Goal: Contribute content: Add original content to the website for others to see

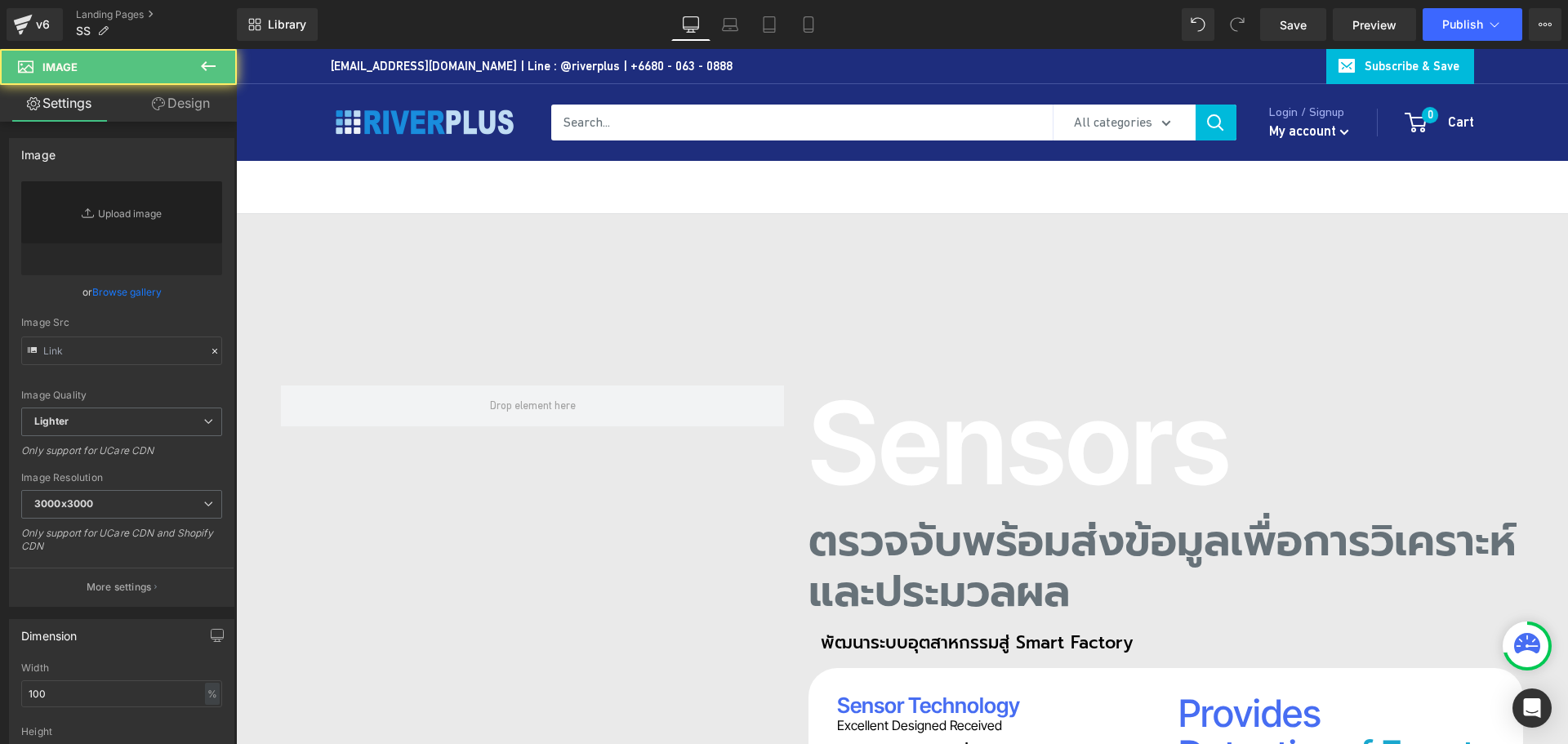
type input "[URL][DOMAIN_NAME]"
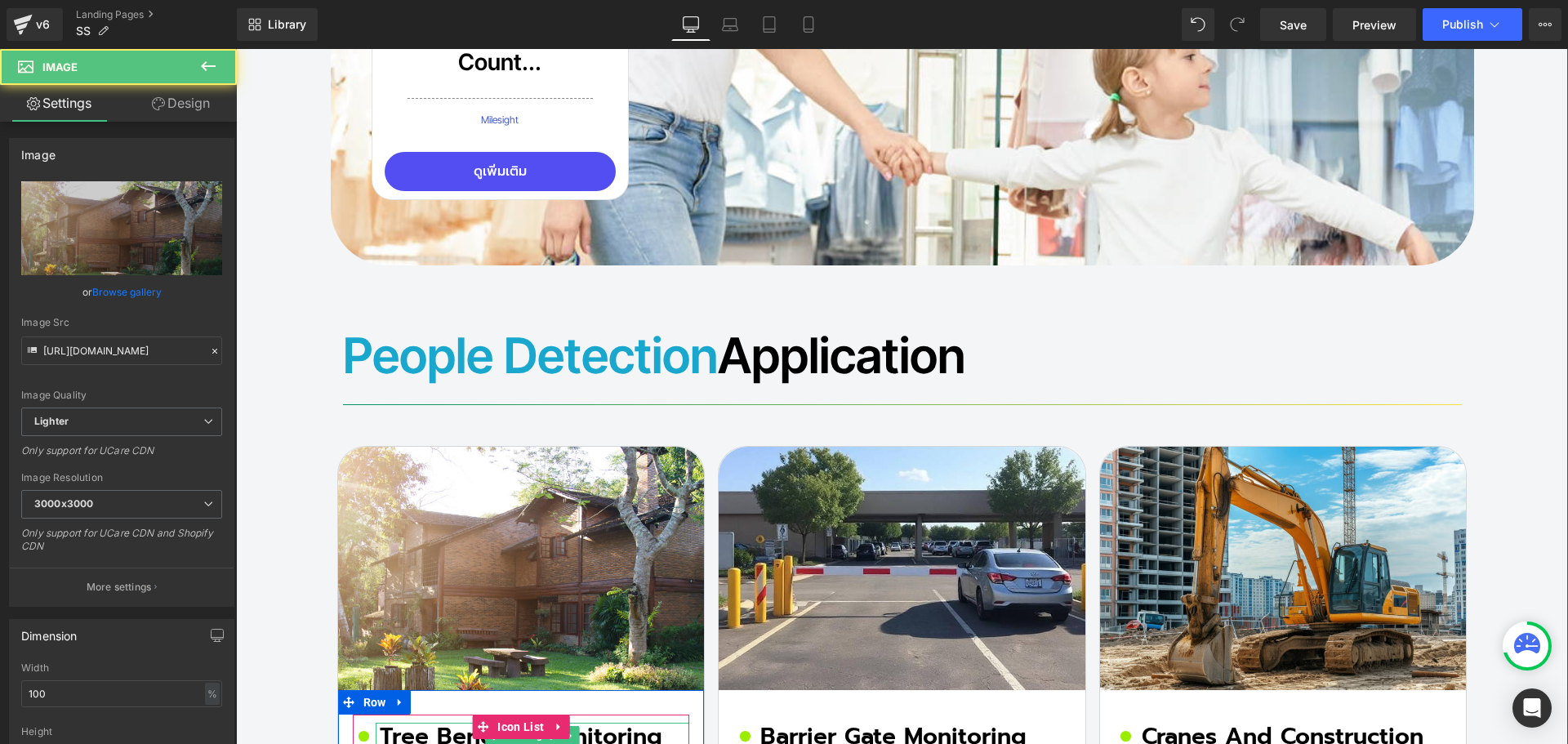
scroll to position [13693, 0]
click at [448, 723] on h2 "Tree Bending Monitoring" at bounding box center [535, 737] width 311 height 28
click at [424, 723] on h2 "Tree Bending Monitoring" at bounding box center [535, 737] width 311 height 28
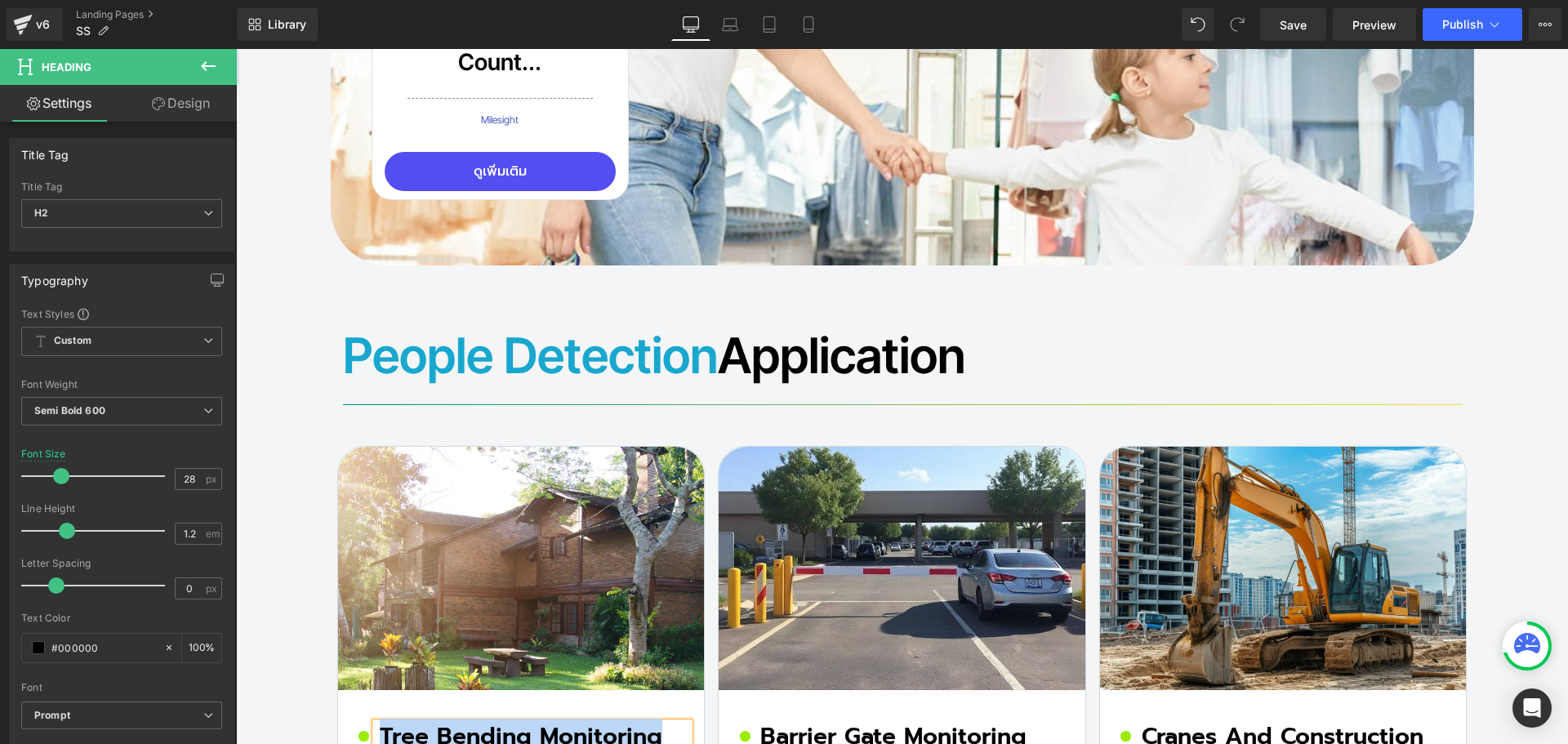
paste div
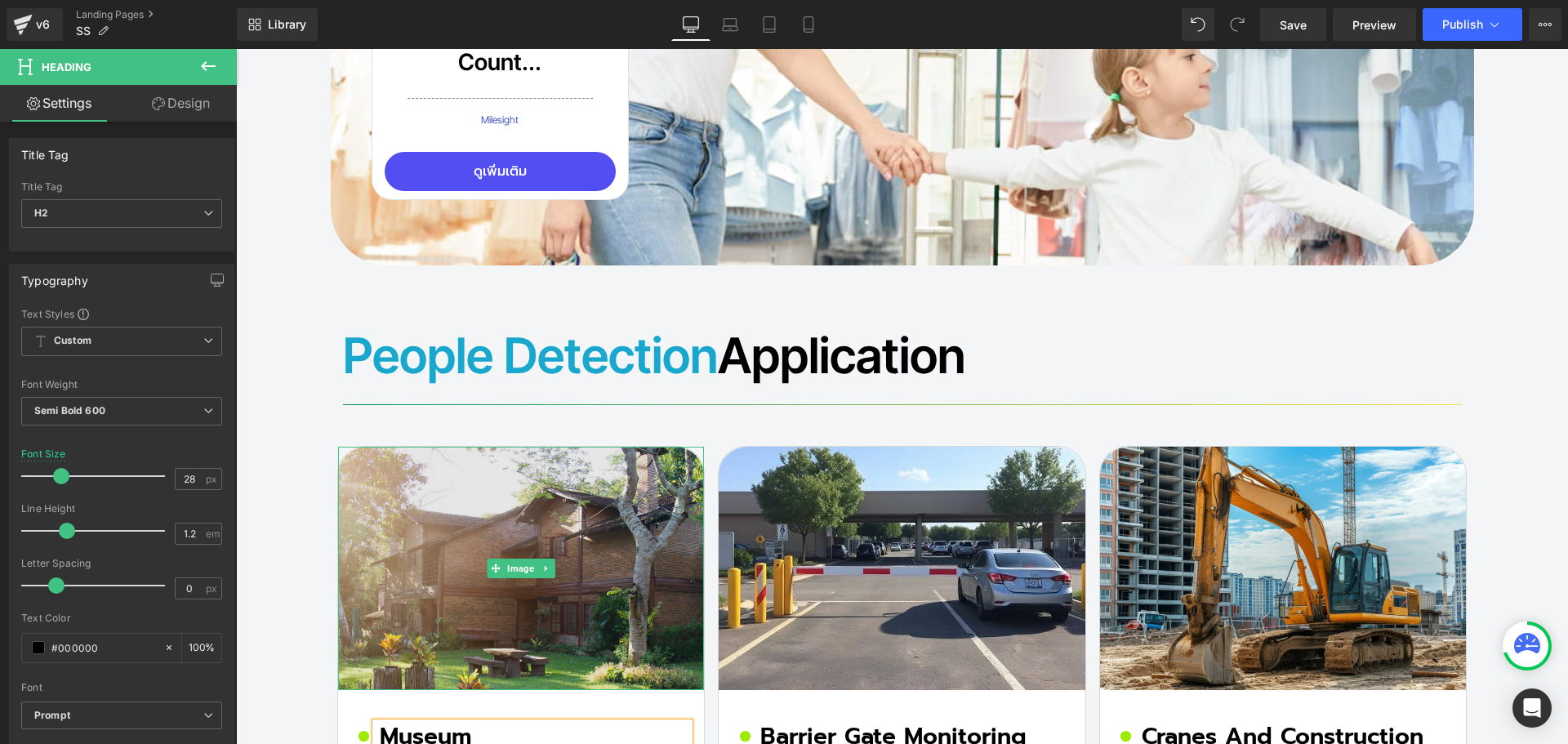
click at [449, 447] on img at bounding box center [522, 568] width 367 height 242
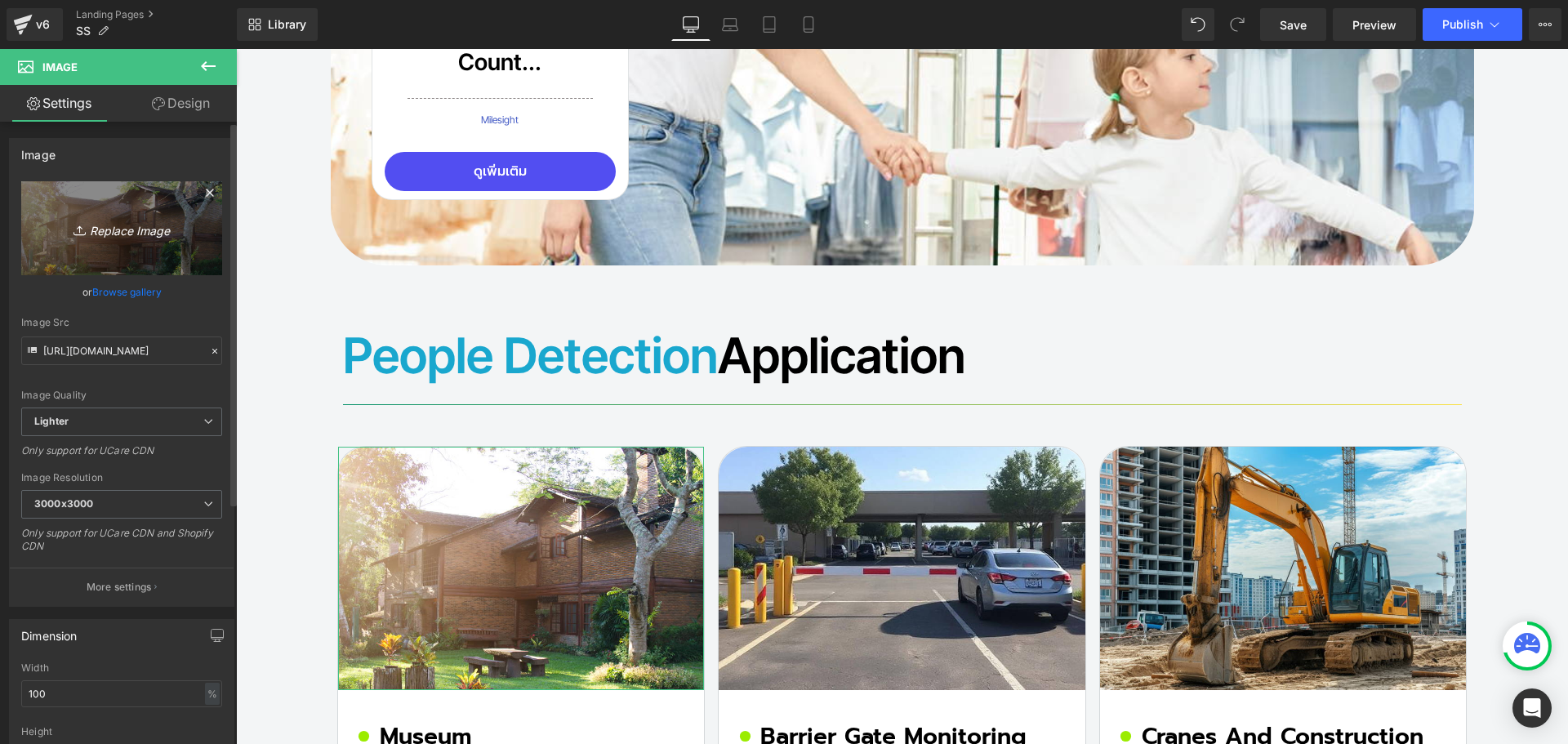
click at [95, 230] on icon "Replace Image" at bounding box center [121, 228] width 130 height 20
type input "C:\fakepath\Museum.jpg"
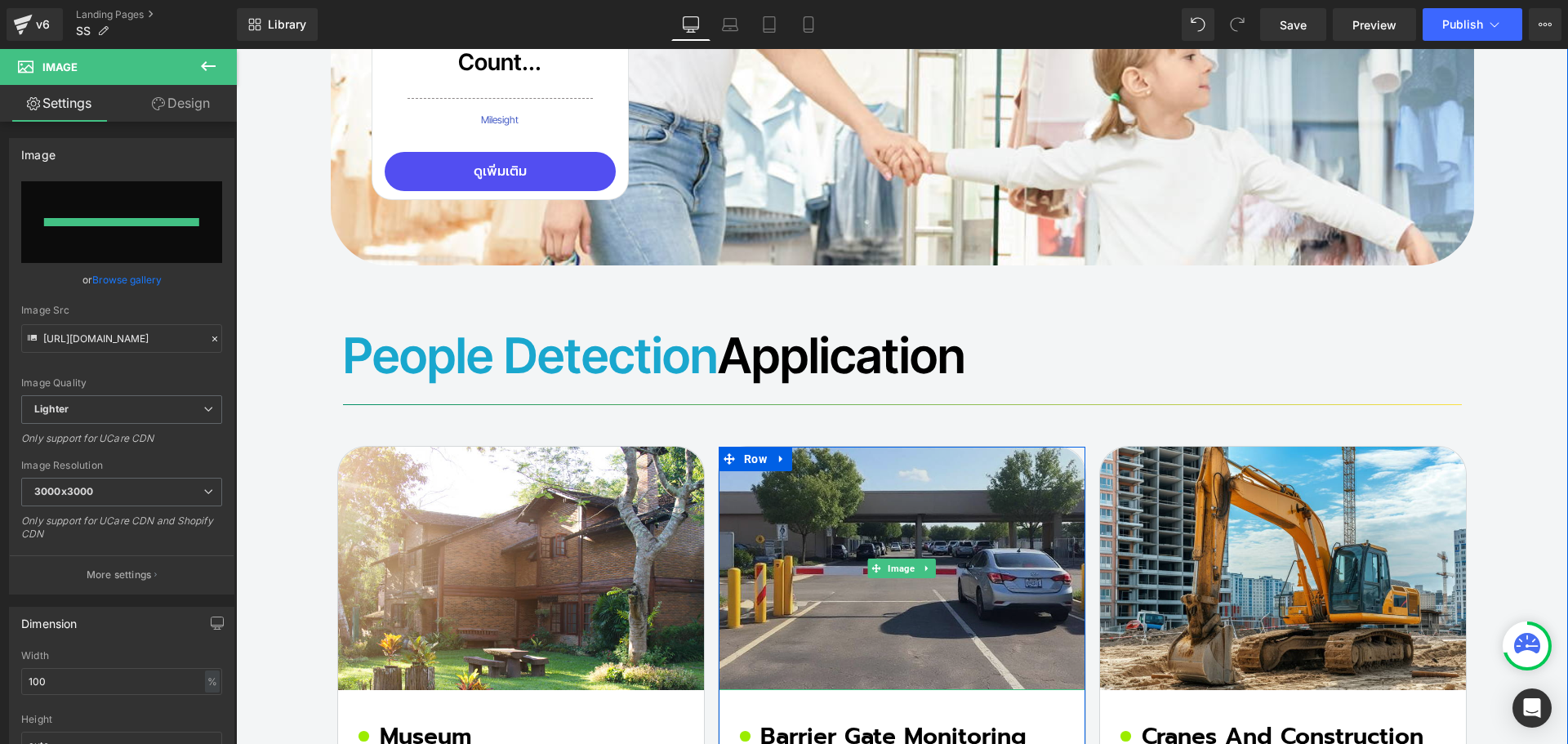
type input "[URL][DOMAIN_NAME]"
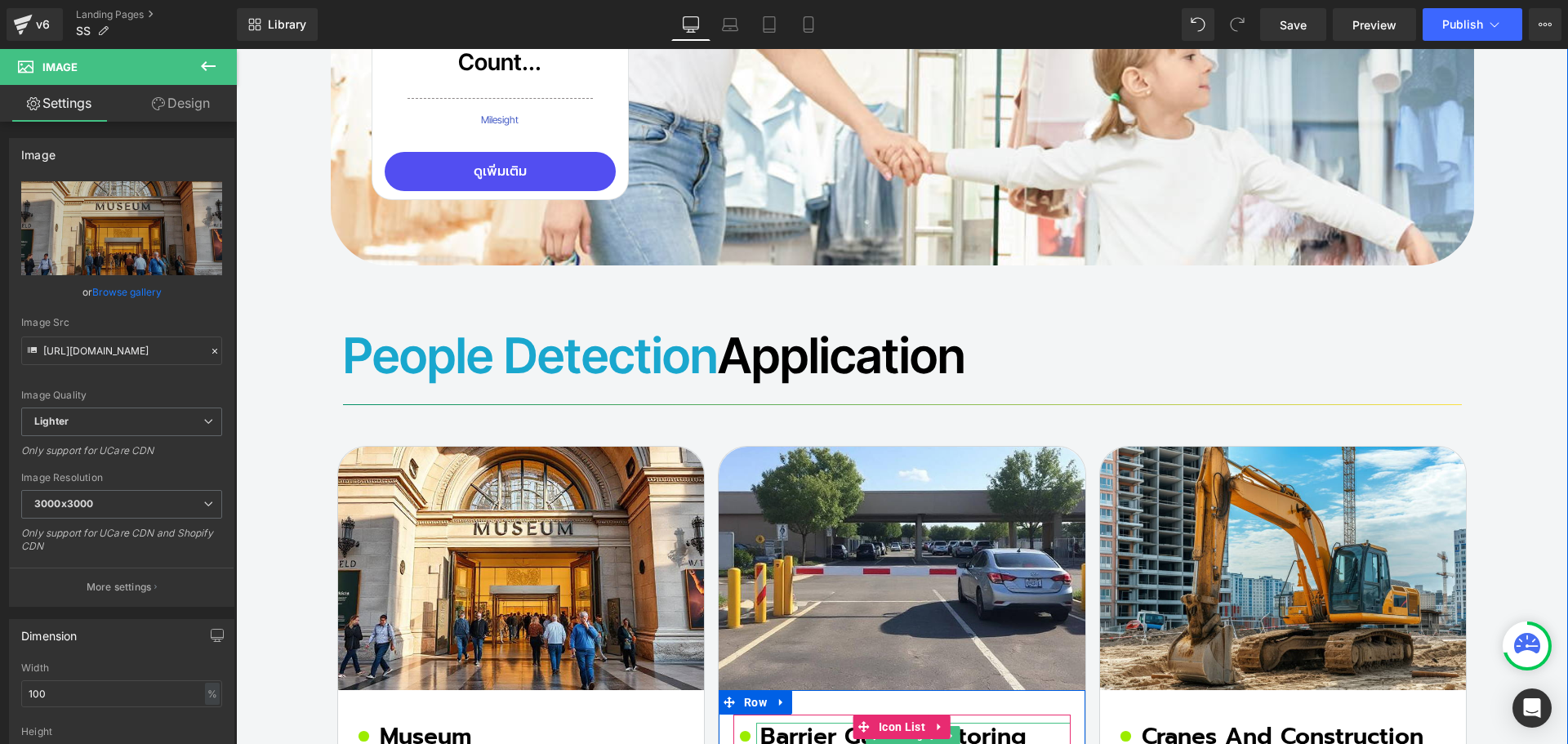
click at [817, 723] on h2 "Barrier Gate Monitoring" at bounding box center [915, 737] width 311 height 28
click at [805, 723] on h2 "Barrier Gate Monitoring" at bounding box center [915, 737] width 311 height 28
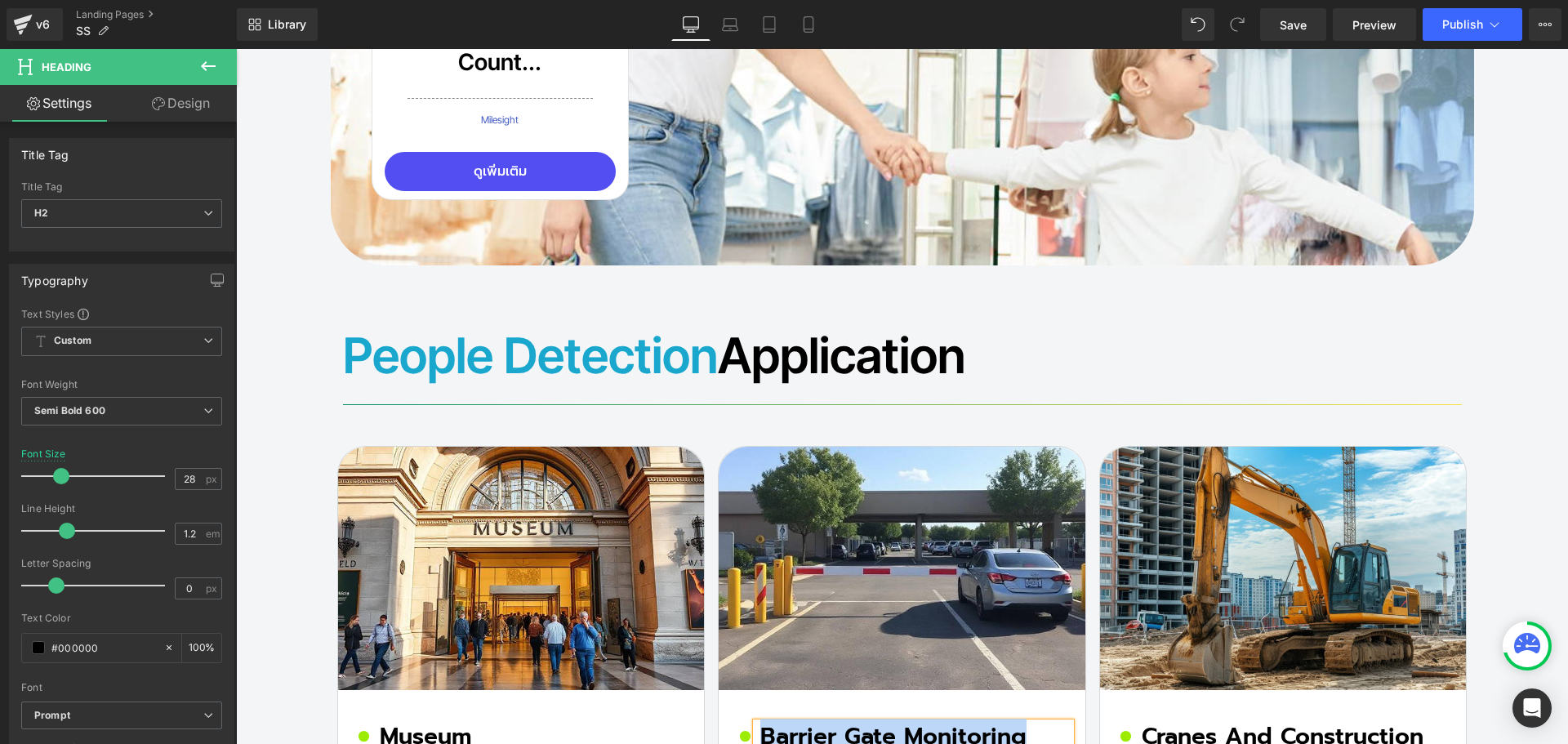
paste div
click at [886, 559] on span "Image" at bounding box center [902, 569] width 33 height 19
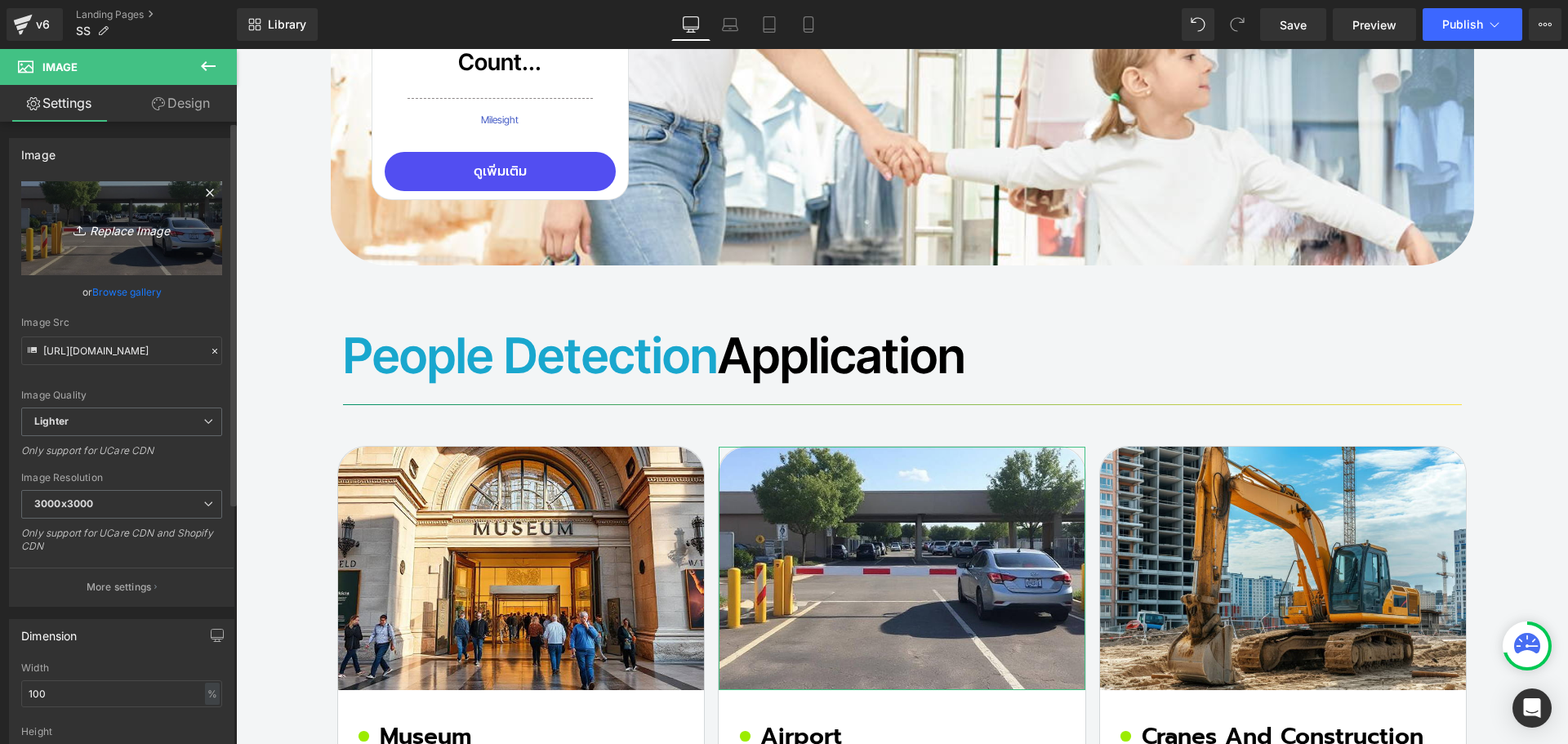
click at [118, 210] on link "Replace Image" at bounding box center [122, 228] width 201 height 94
type input "C:\fakepath\Airport.jpg"
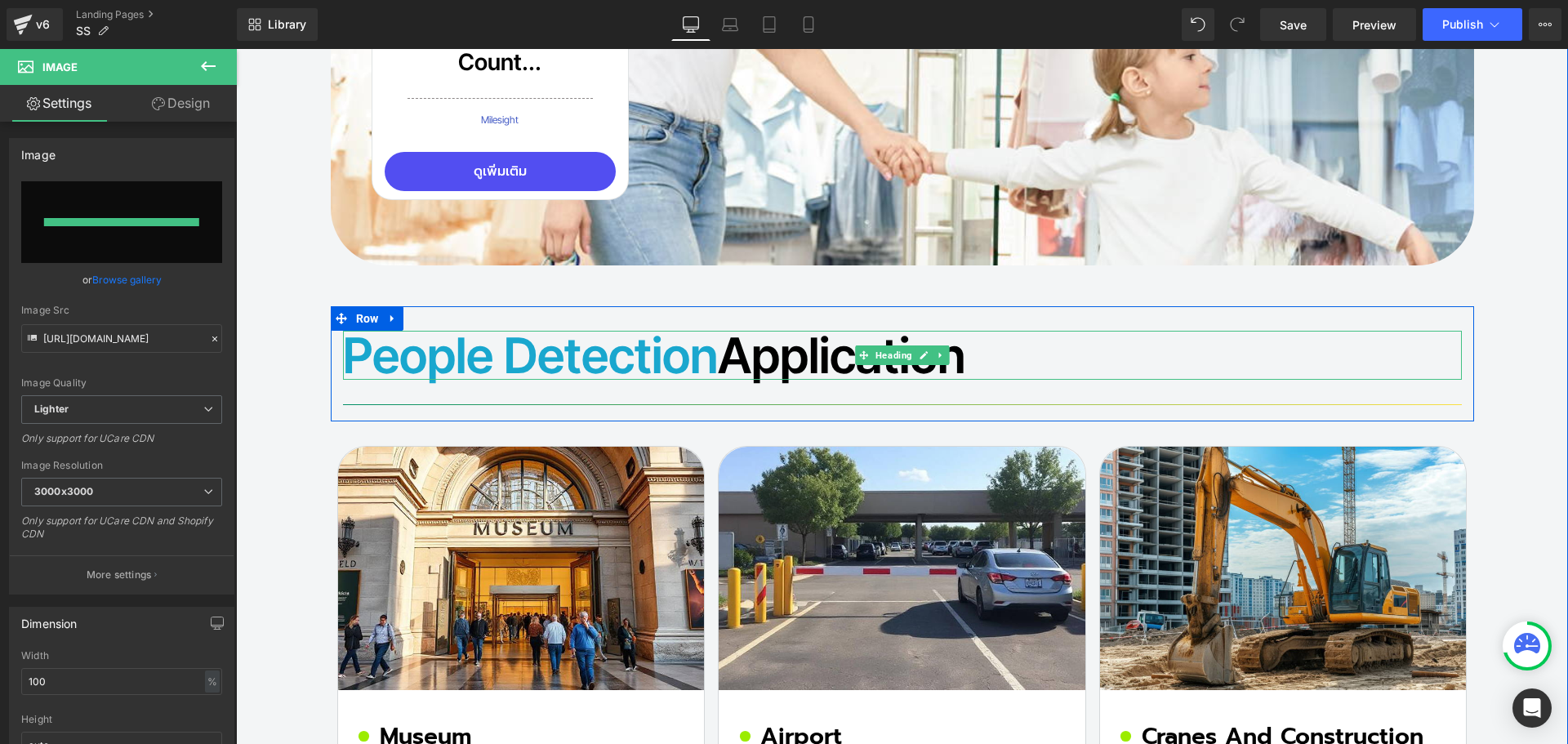
type input "[URL][DOMAIN_NAME]"
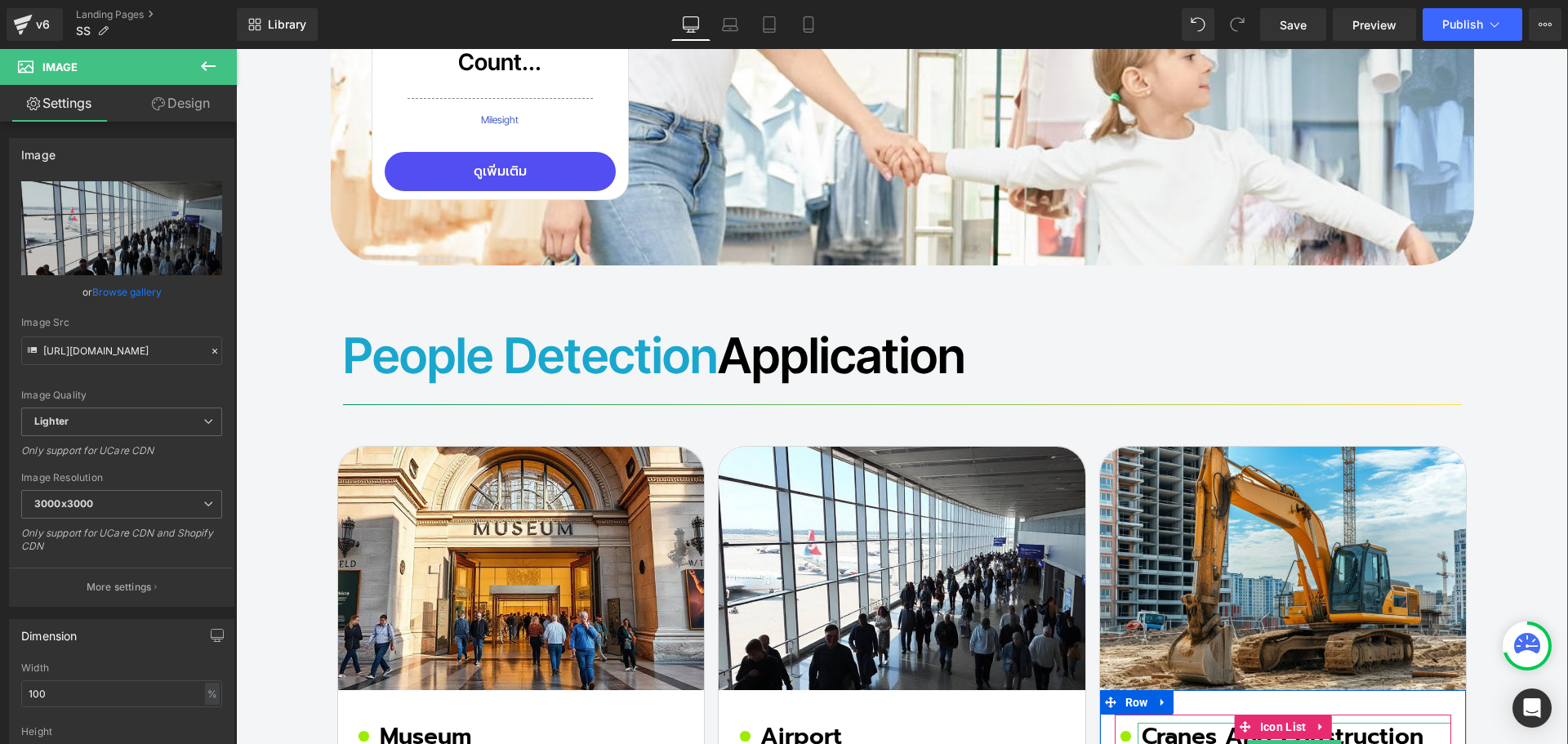
click at [1171, 723] on h2 "Cranes and Construction Machines Monitoring" at bounding box center [1297, 750] width 311 height 55
click at [1168, 723] on h2 "Cranes and Construction Machines Monitoring" at bounding box center [1297, 750] width 311 height 55
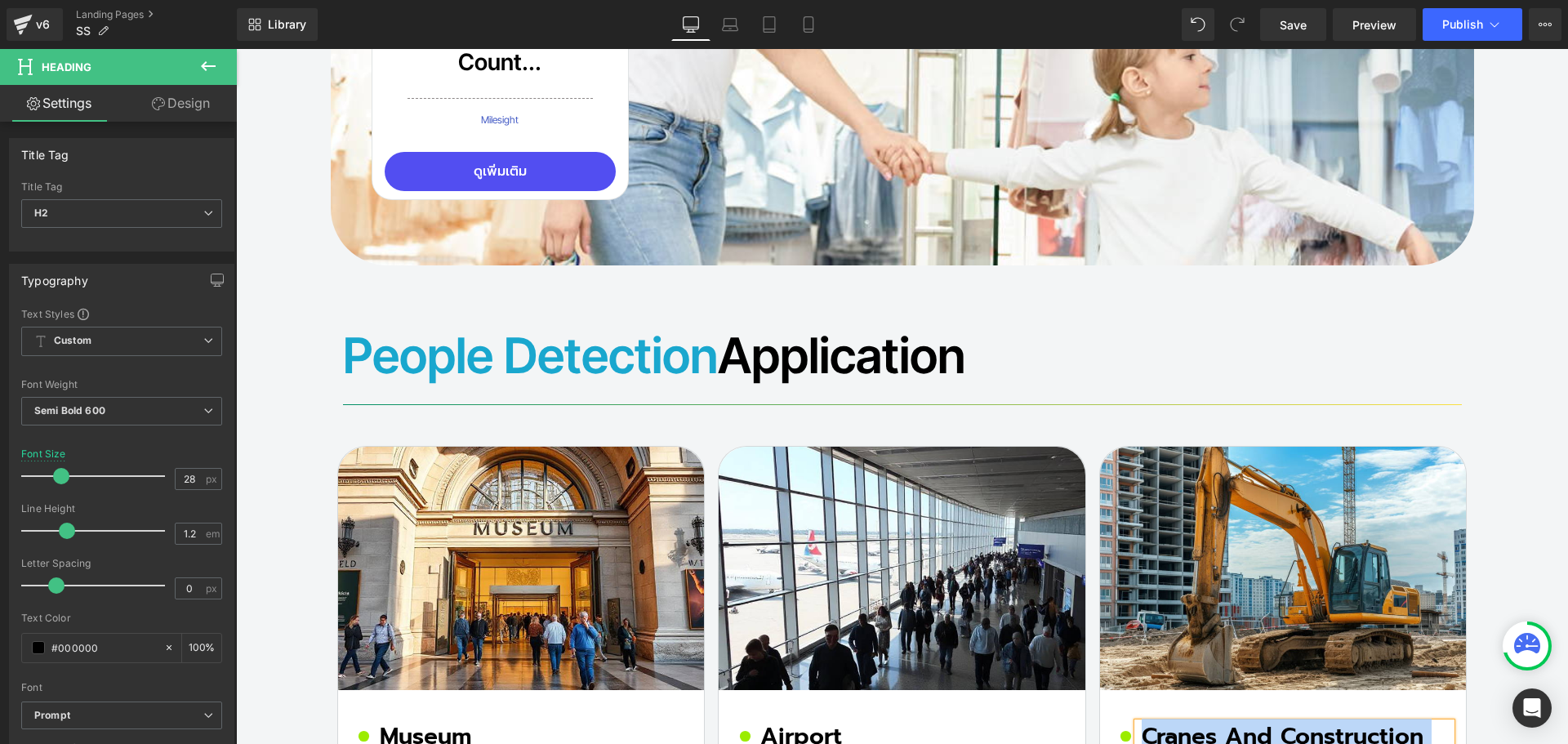
paste div
click at [1278, 559] on span "Image" at bounding box center [1284, 569] width 33 height 19
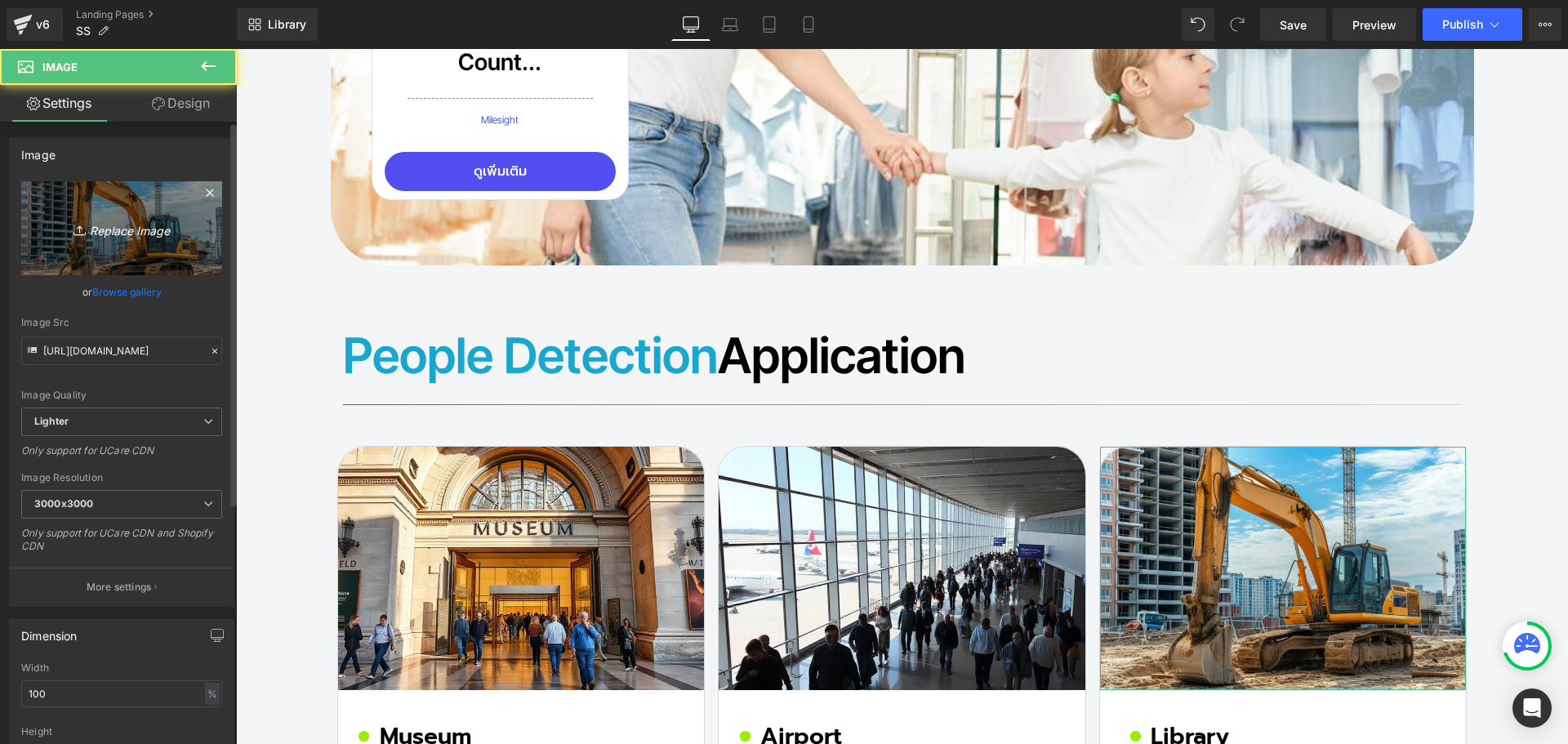
click at [111, 218] on icon "Replace Image" at bounding box center [121, 228] width 130 height 20
type input "C:\fakepath\Library.jpg"
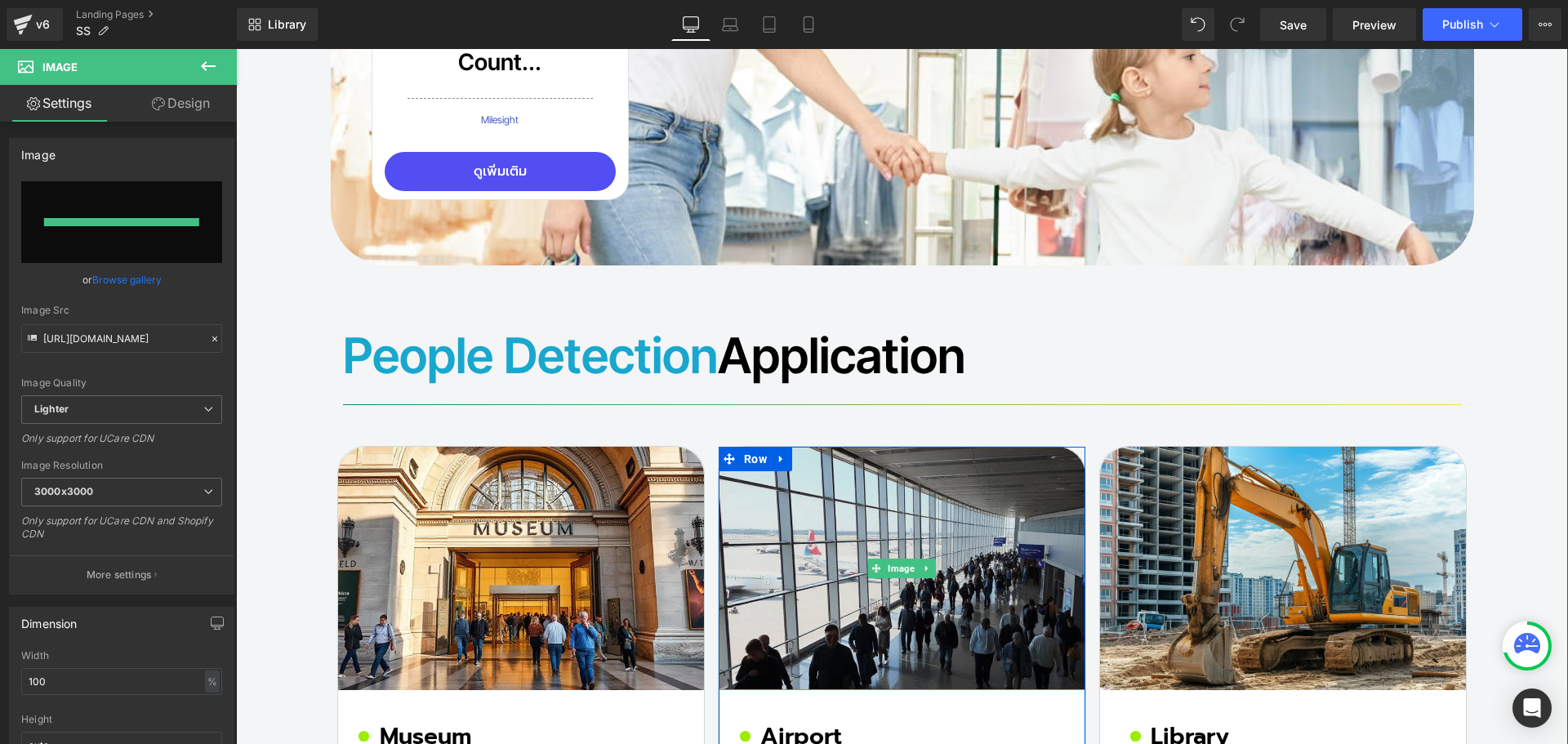
type input "[URL][DOMAIN_NAME]"
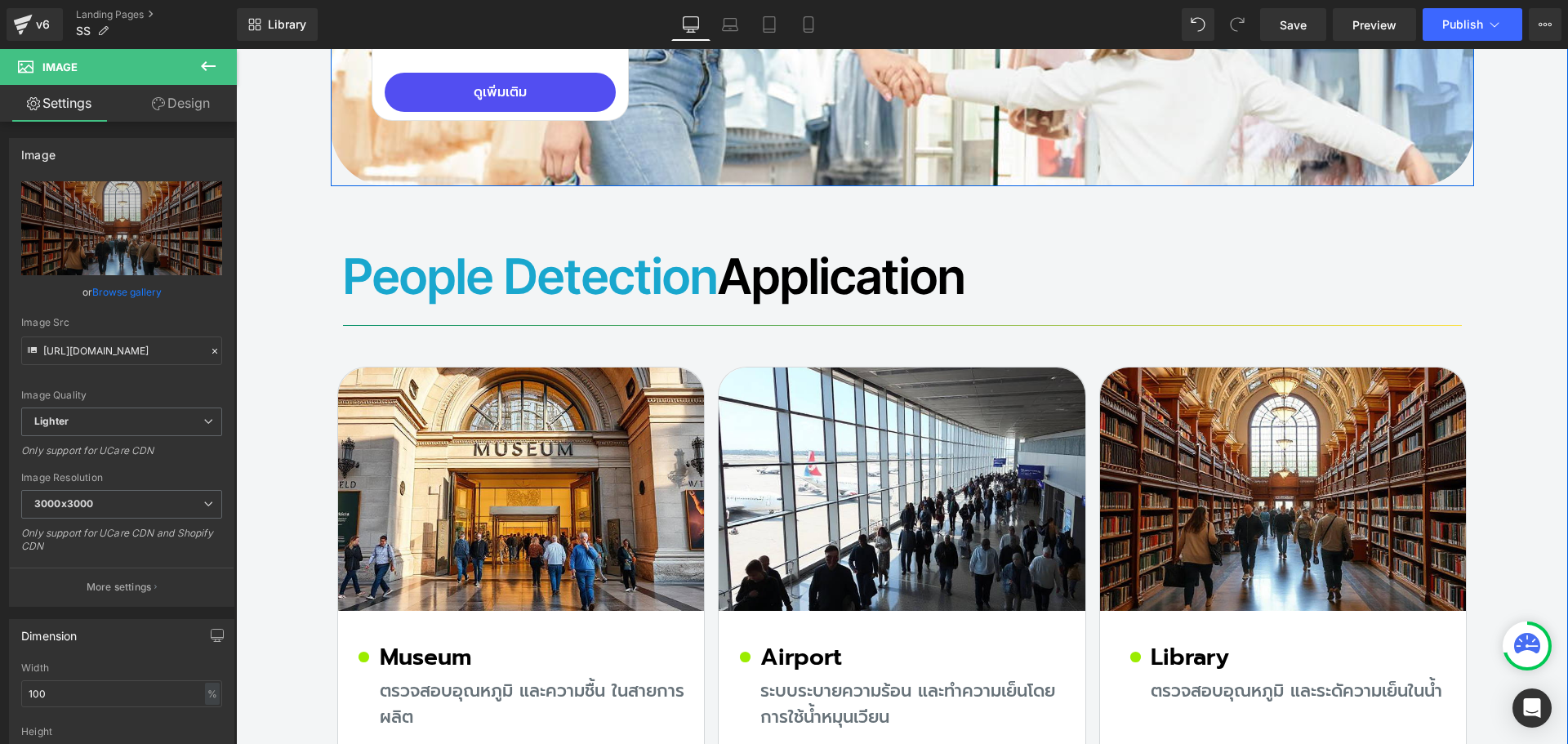
scroll to position [13775, 0]
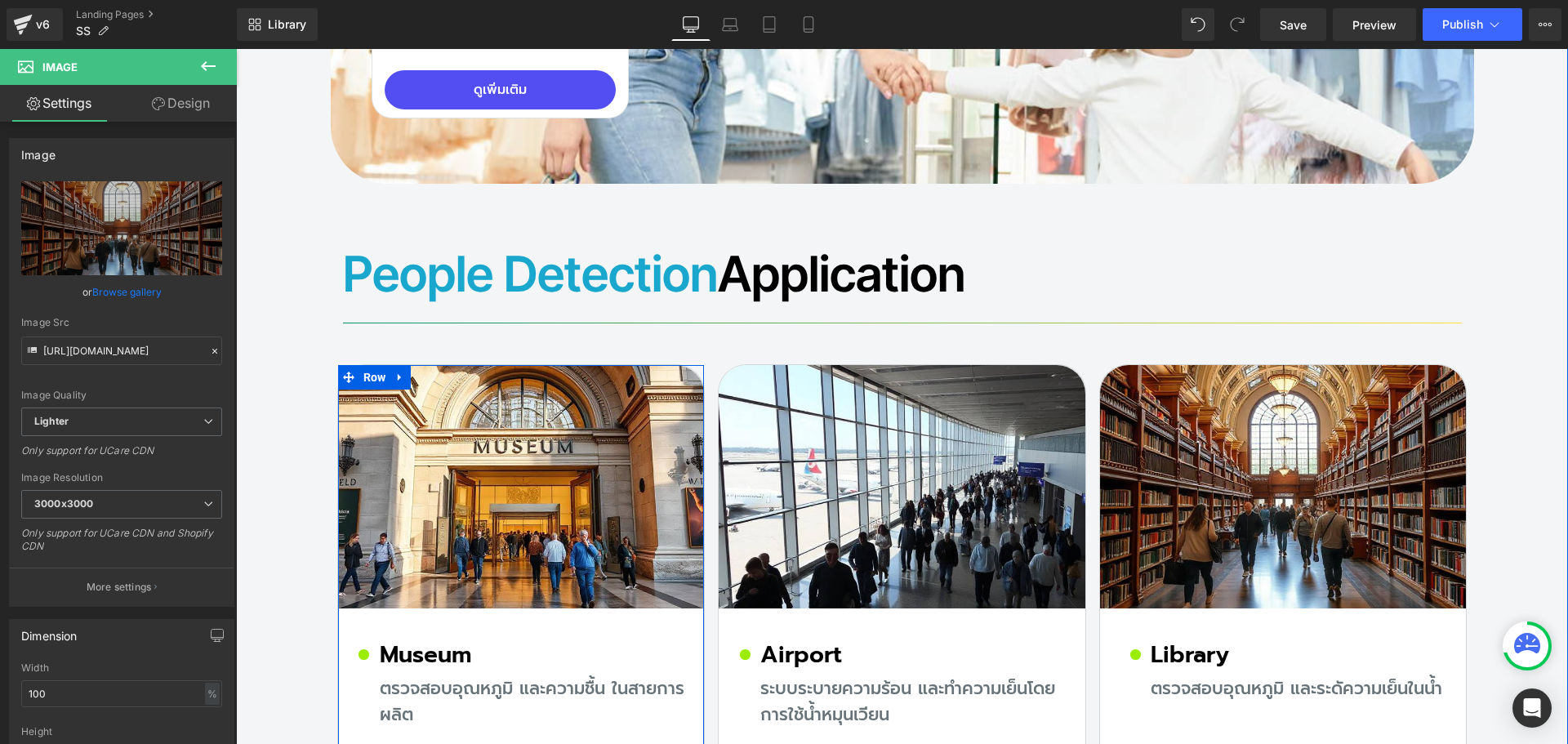
click at [414, 677] on h2 "ตรวจสอบอุณหภูมิ และความชื้น ในสายการผลิต" at bounding box center [535, 702] width 311 height 52
click at [411, 677] on h2 "ตรวจสอบอุณหภูมิ และความชื้น ในสายการผลิต" at bounding box center [535, 702] width 311 height 52
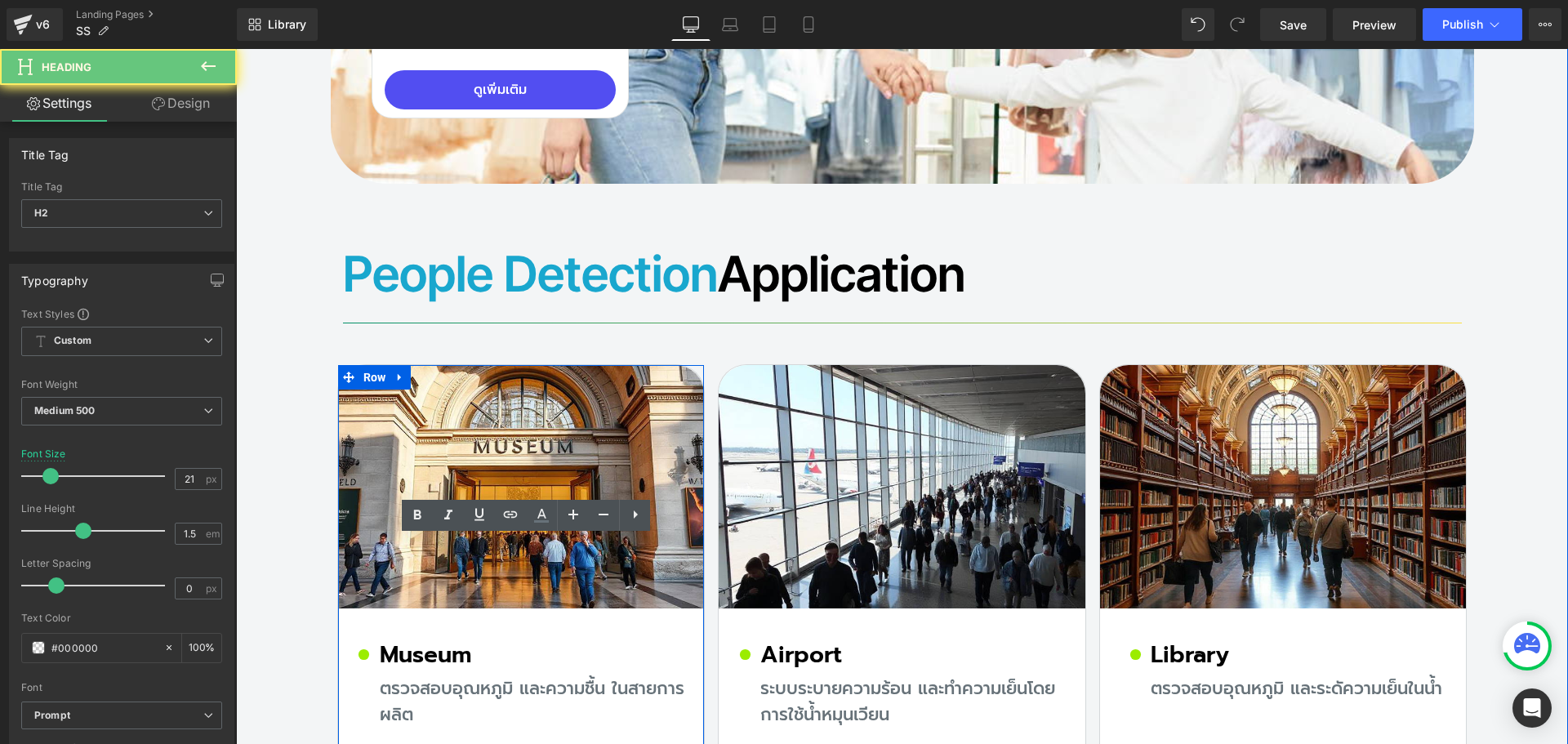
click at [409, 677] on h2 "ตรวจสอบอุณหภูมิ และความชื้น ในสายการผลิต" at bounding box center [535, 702] width 311 height 52
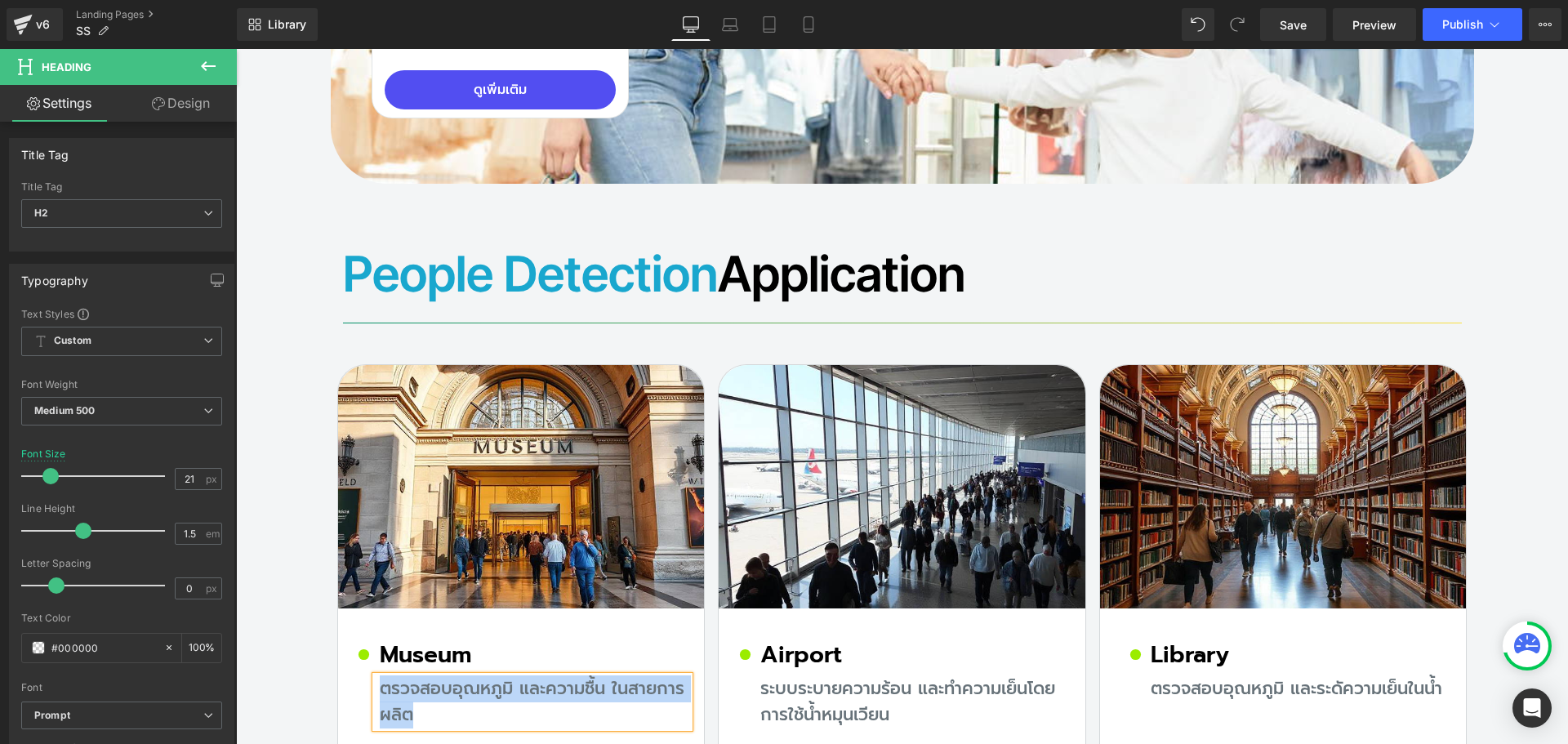
paste div
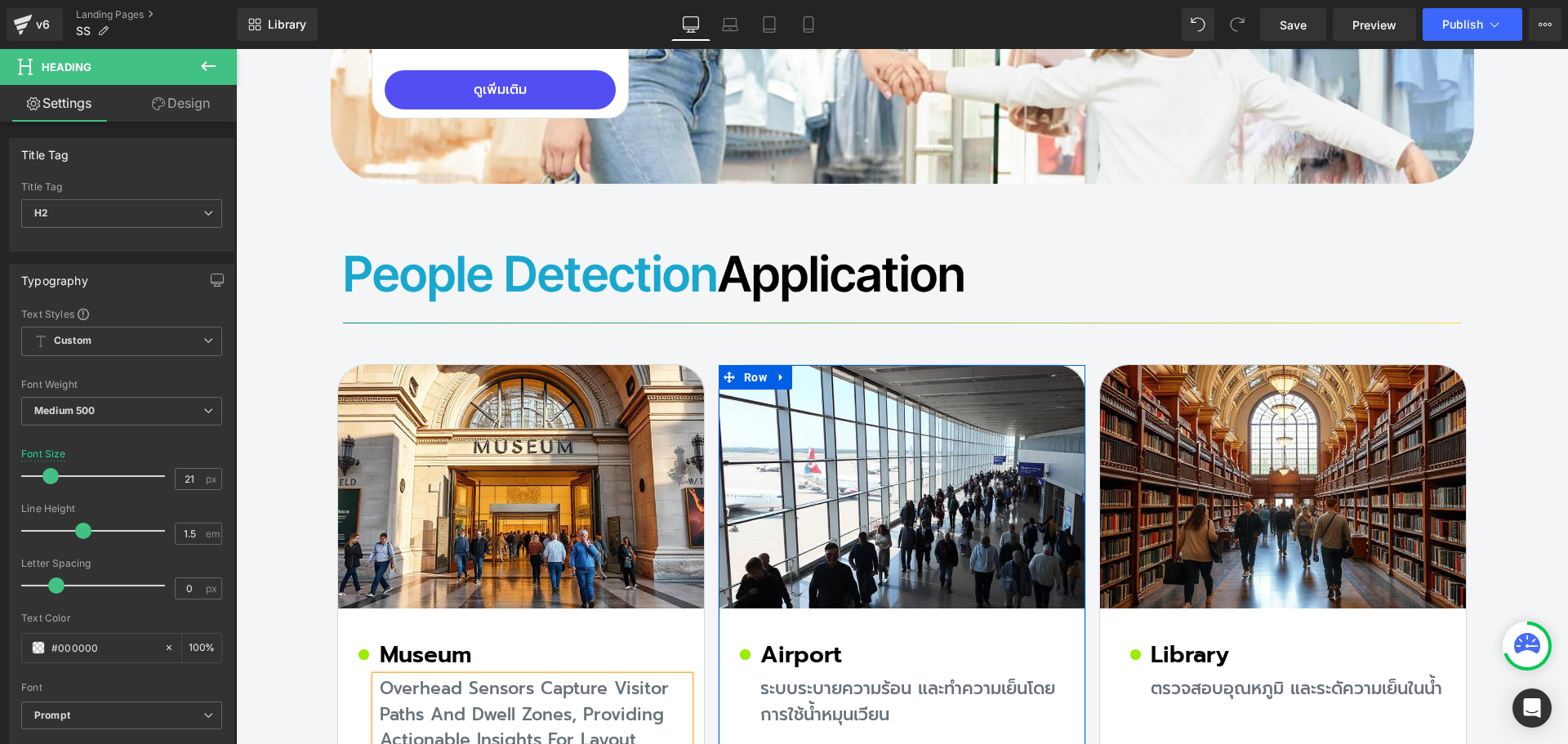
click at [843, 677] on h2 "ระบบระบายความร้อน และทำความเย็นโดยการใช้น้ำหมุนเวียน" at bounding box center [915, 702] width 311 height 52
click at [804, 677] on h2 "ระบบระบายความร้อน และทำความเย็นโดยการใช้น้ำหมุนเวียน" at bounding box center [915, 702] width 311 height 52
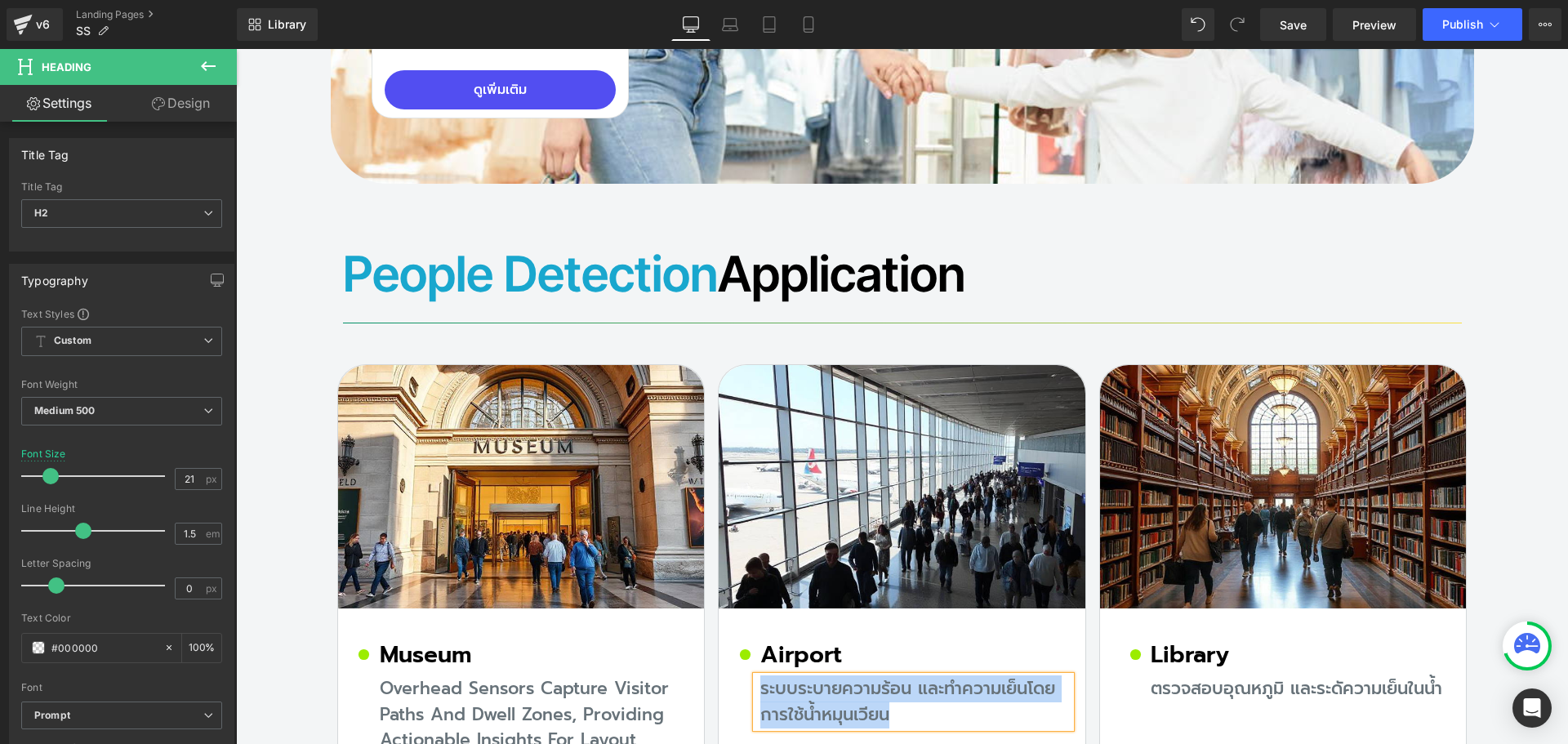
paste div
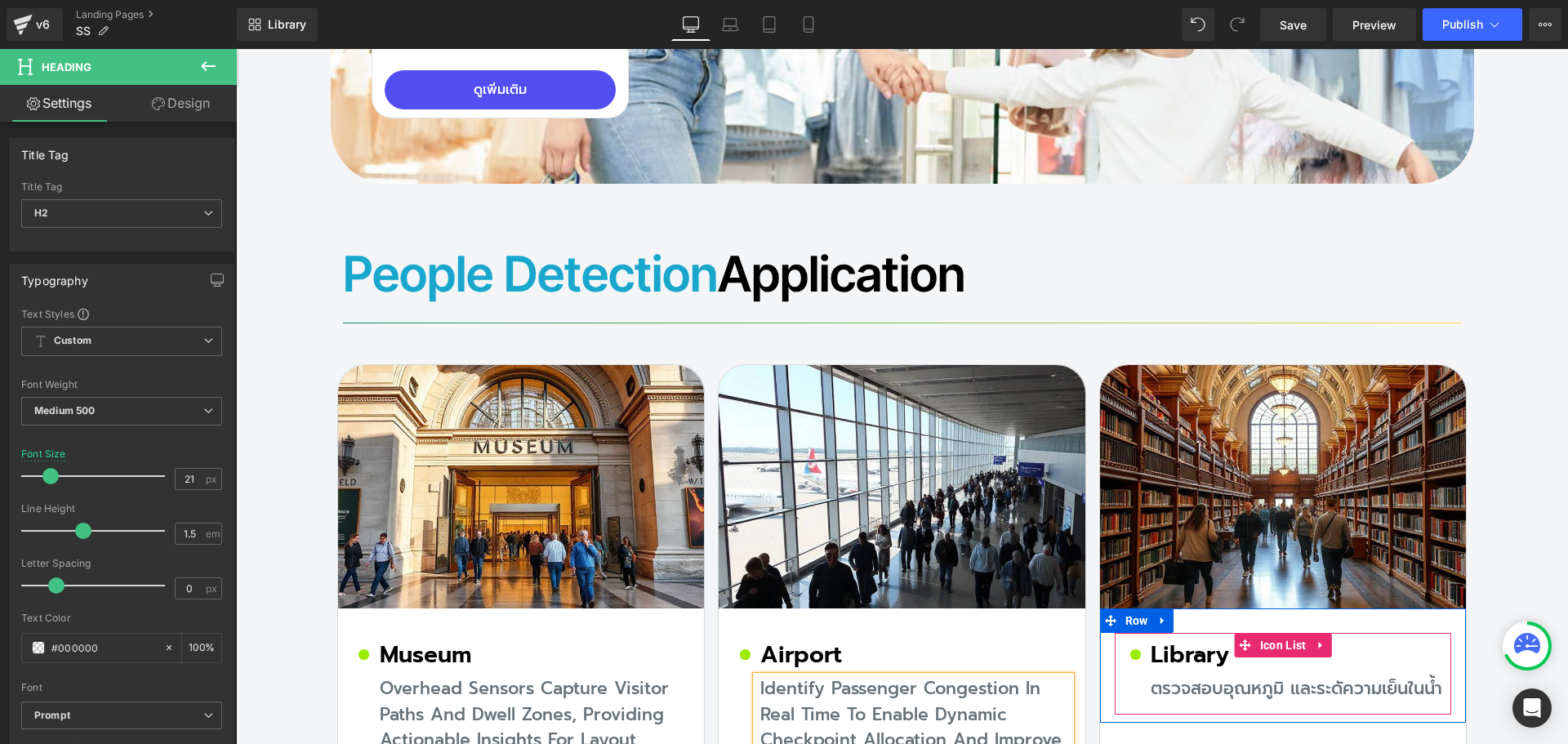
click at [1195, 677] on h2 "ตรวจสอบอุณหภูมิ และระดัความเย็นในน้ำ" at bounding box center [1296, 690] width 291 height 26
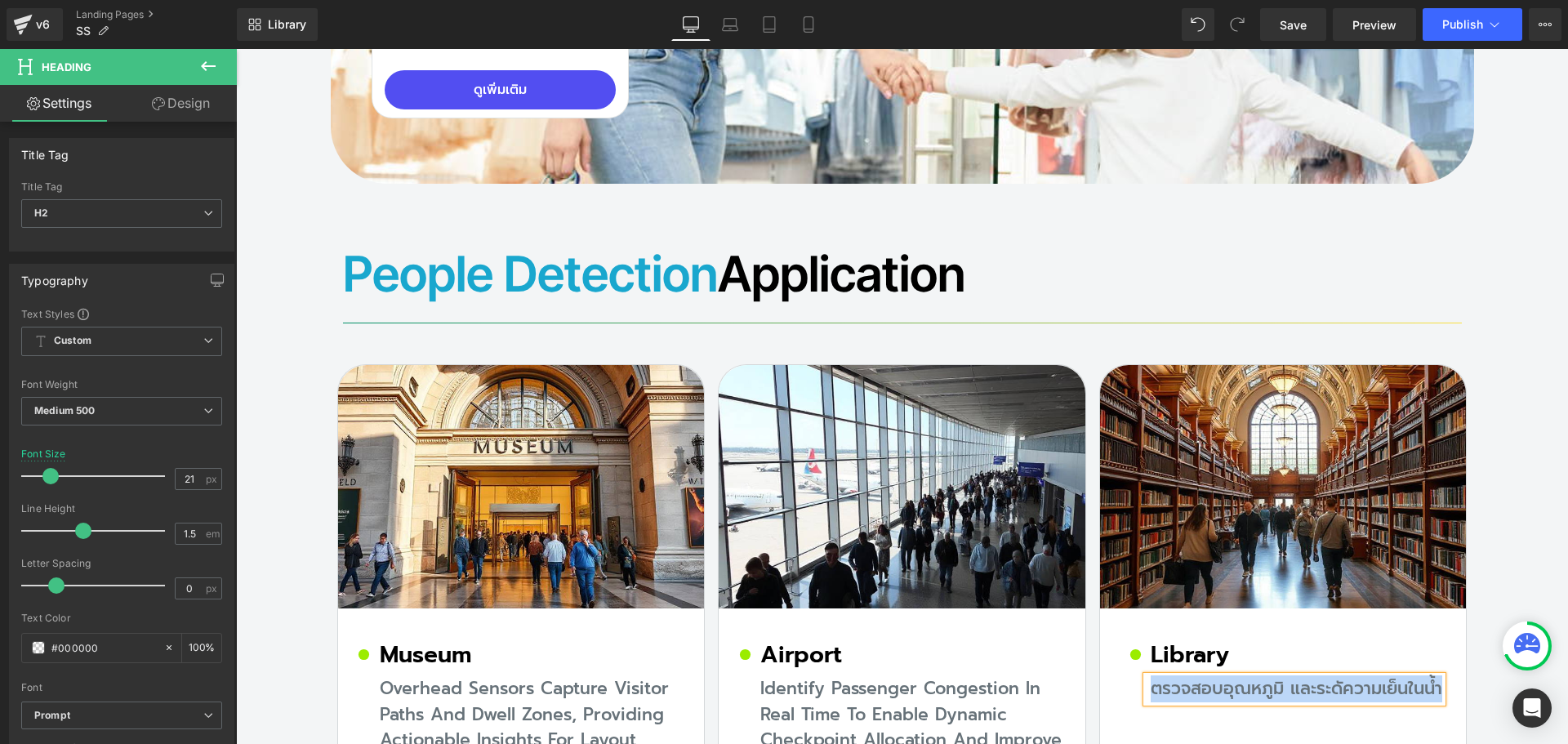
paste div
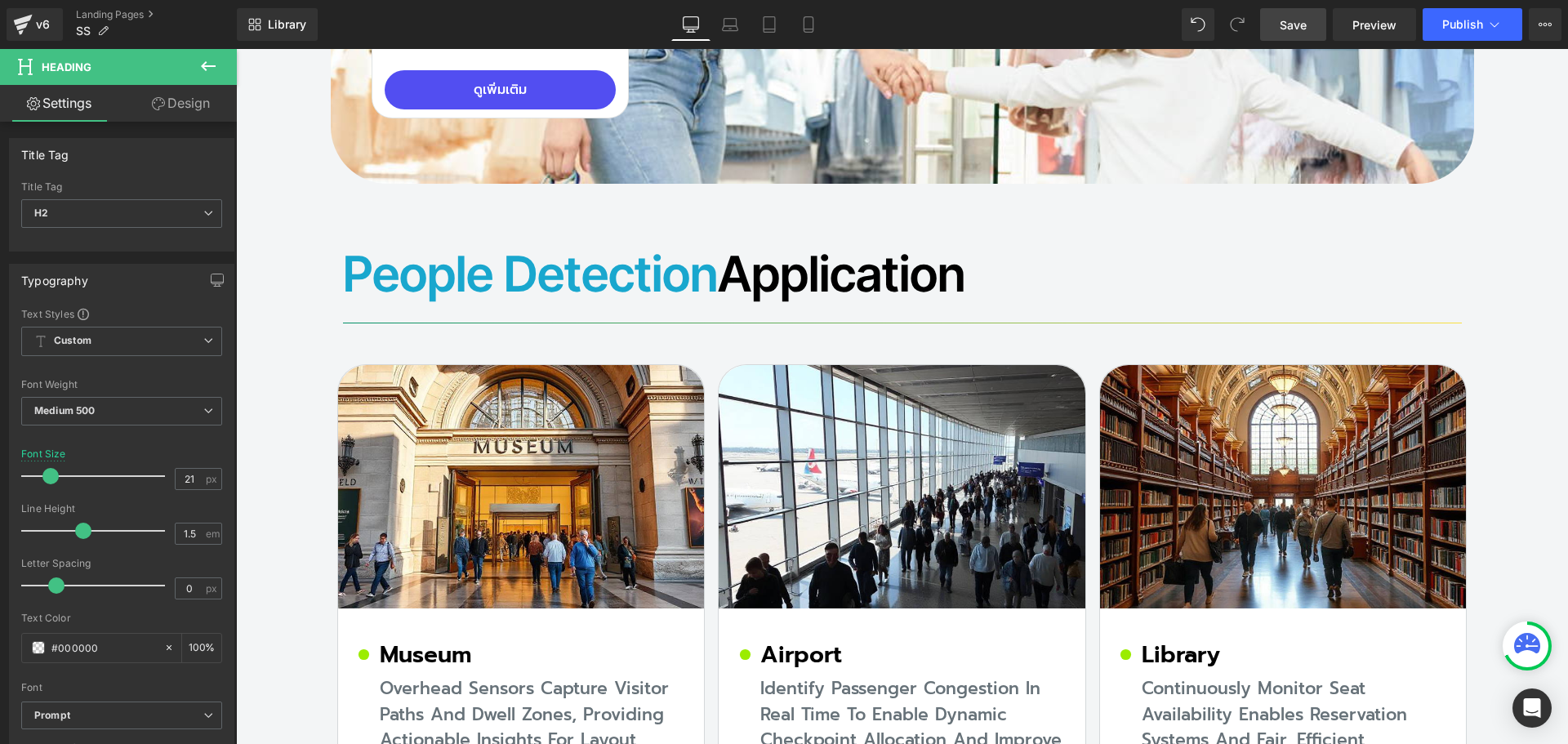
click at [1297, 25] on span "Save" at bounding box center [1293, 25] width 27 height 18
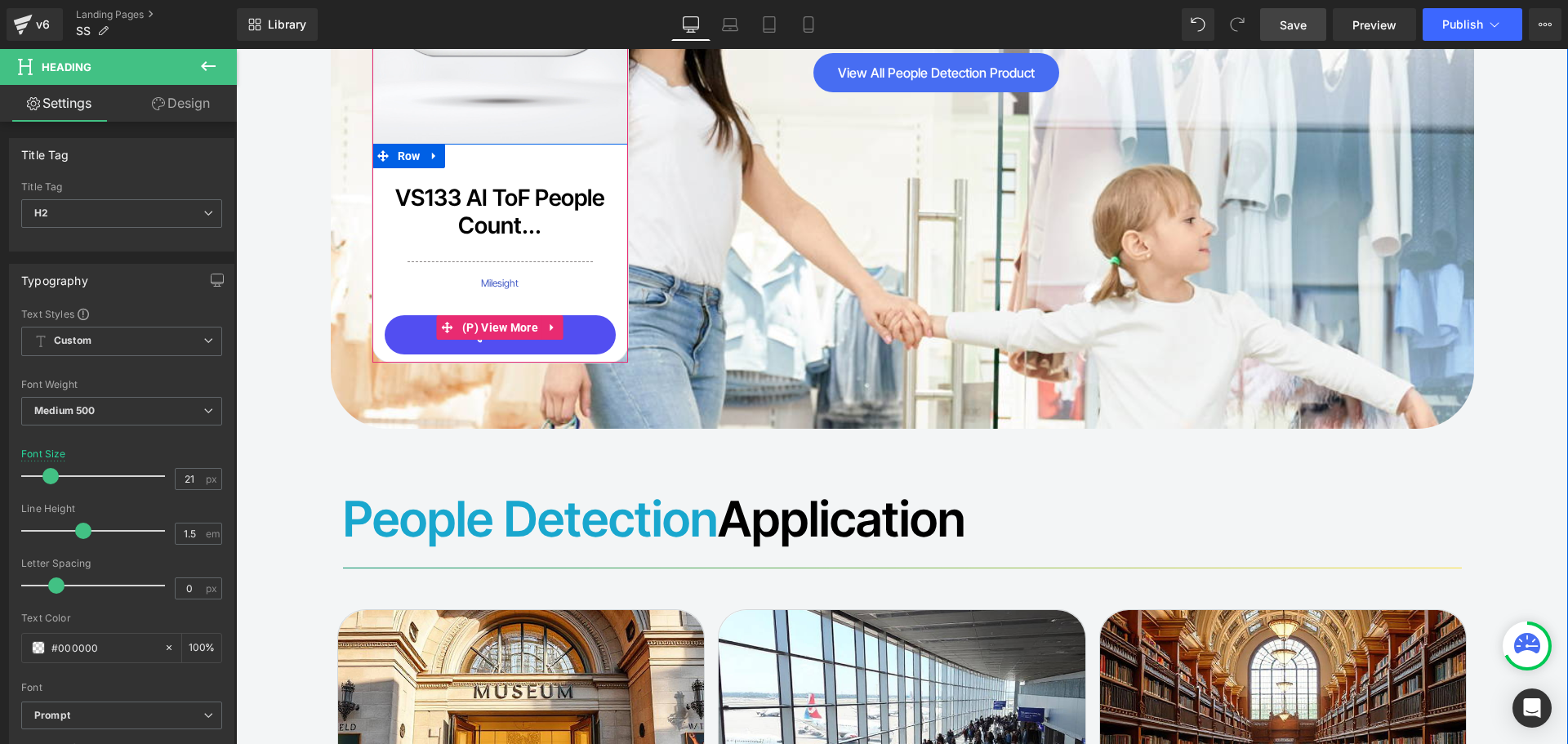
scroll to position [13203, 0]
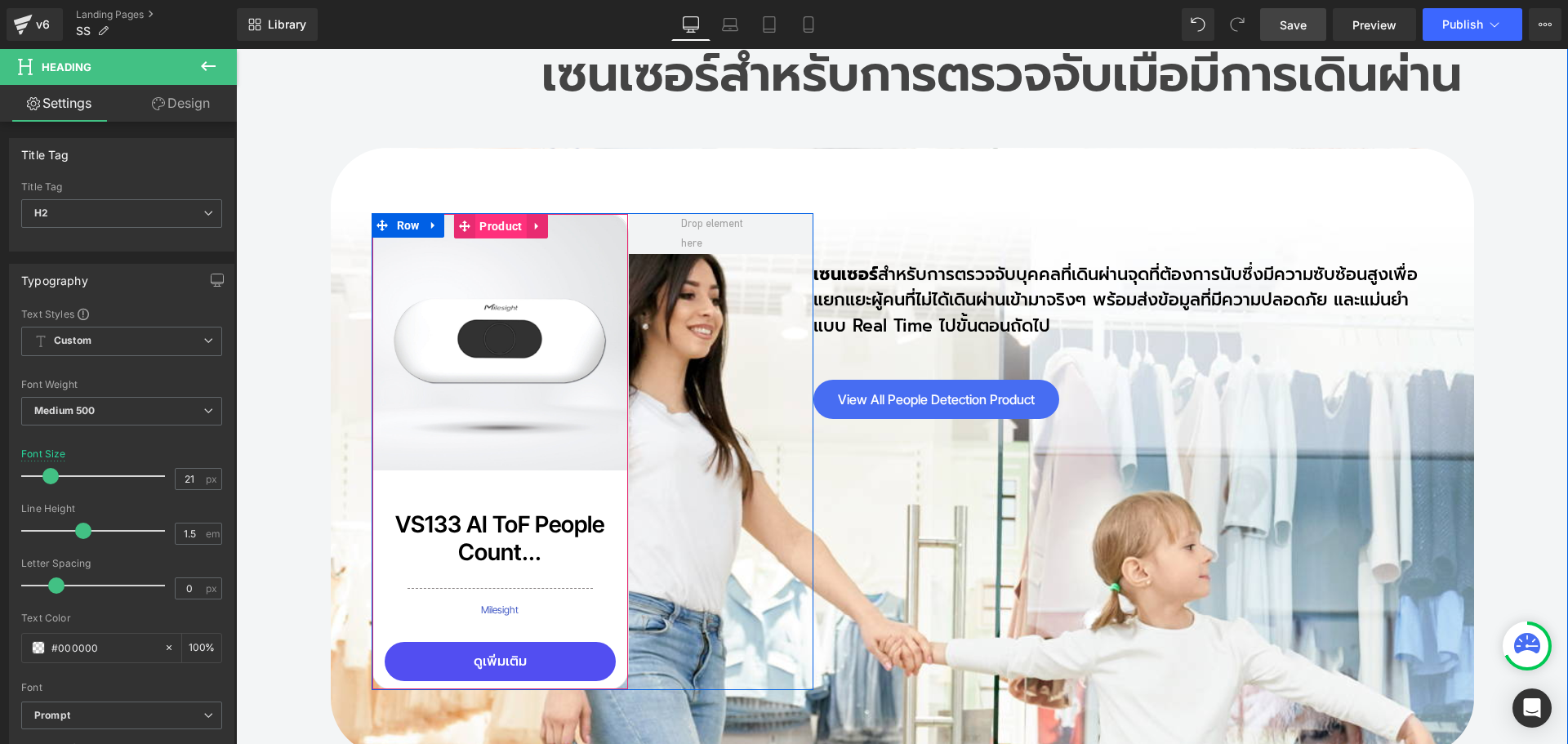
click at [498, 214] on span "Product" at bounding box center [500, 227] width 51 height 25
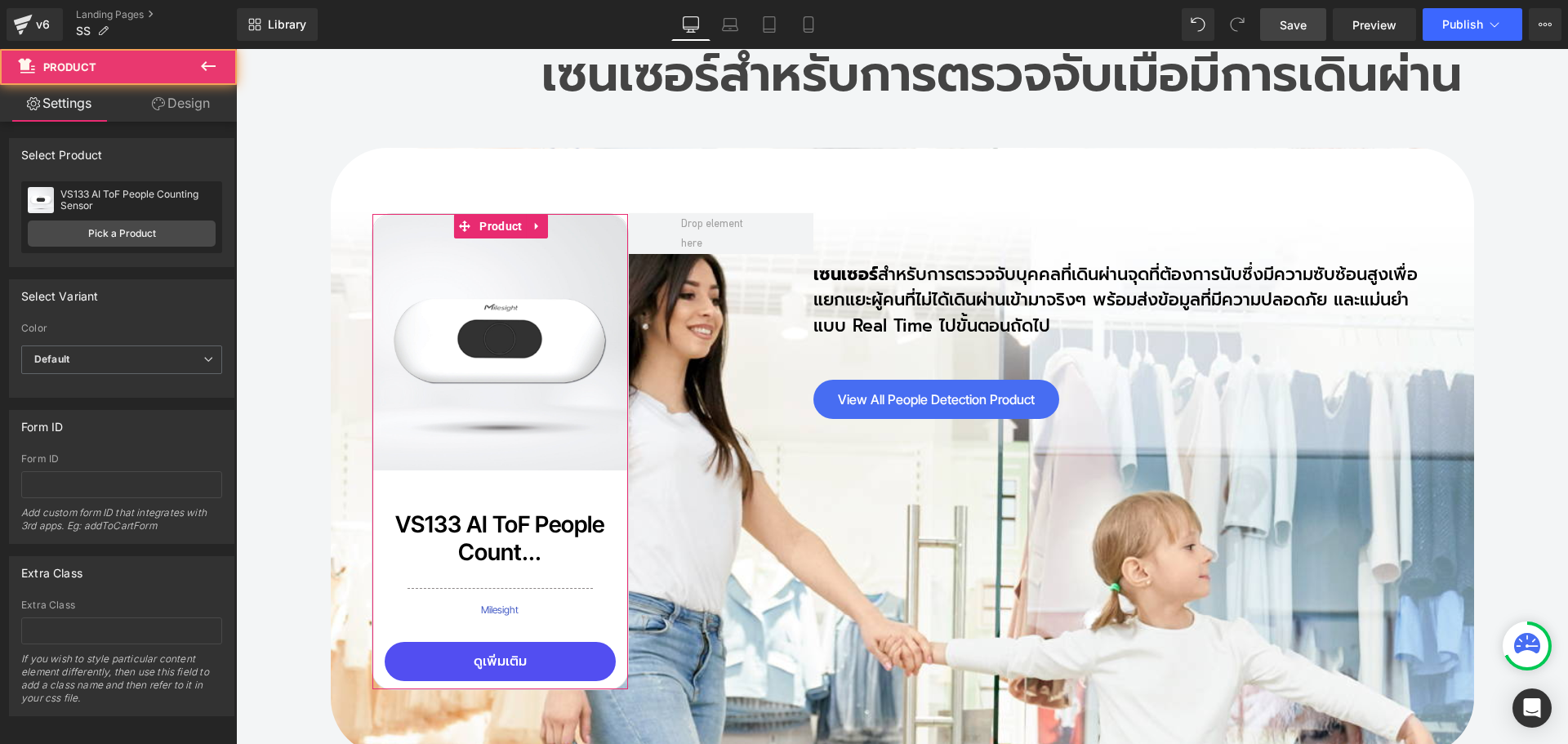
click at [185, 124] on div "Attention : If you want to show the product linked with the product page you ar…" at bounding box center [122, 419] width 244 height 595
click at [204, 107] on link "Design" at bounding box center [180, 103] width 118 height 37
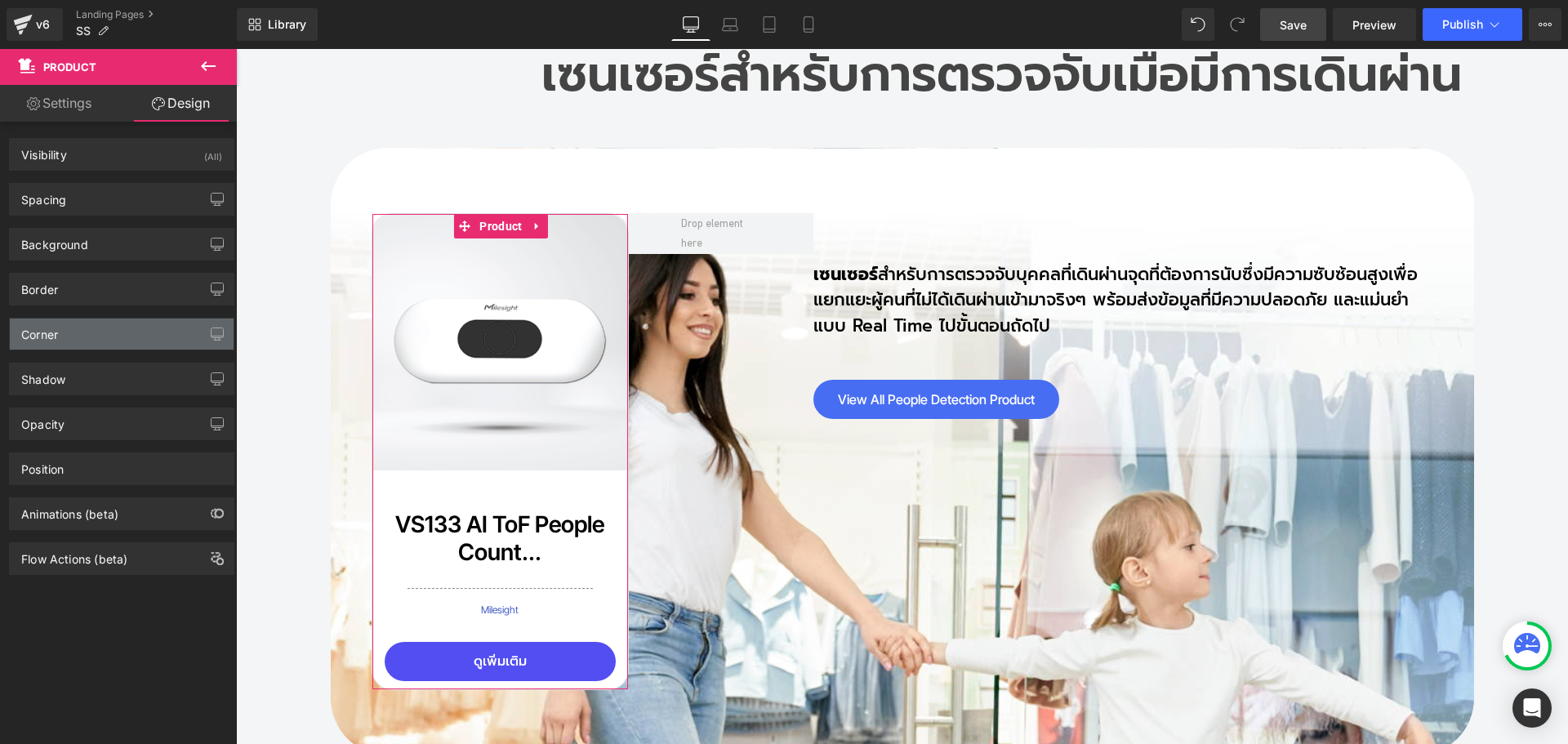
type input "#333333"
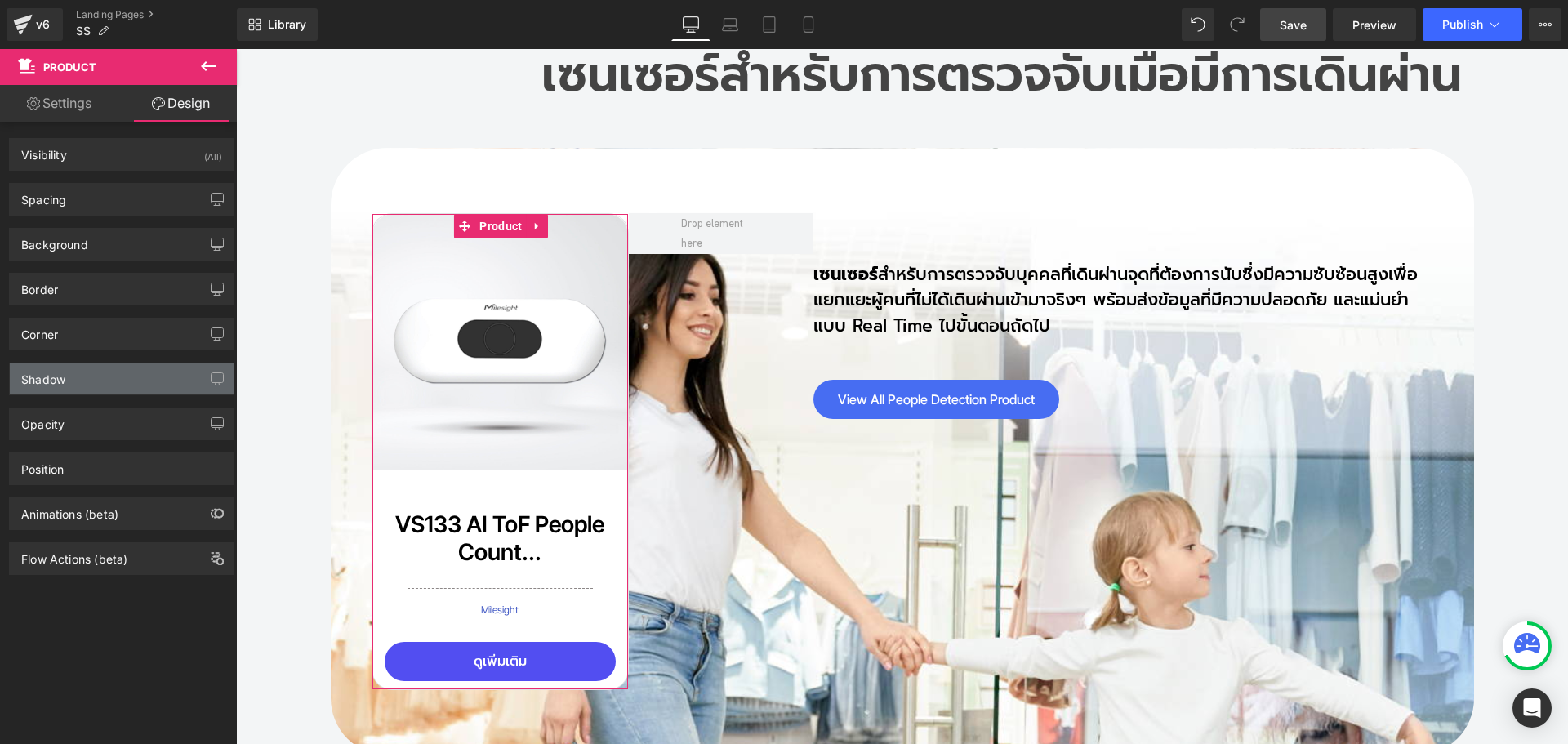
click at [66, 377] on div "Shadow" at bounding box center [43, 375] width 44 height 23
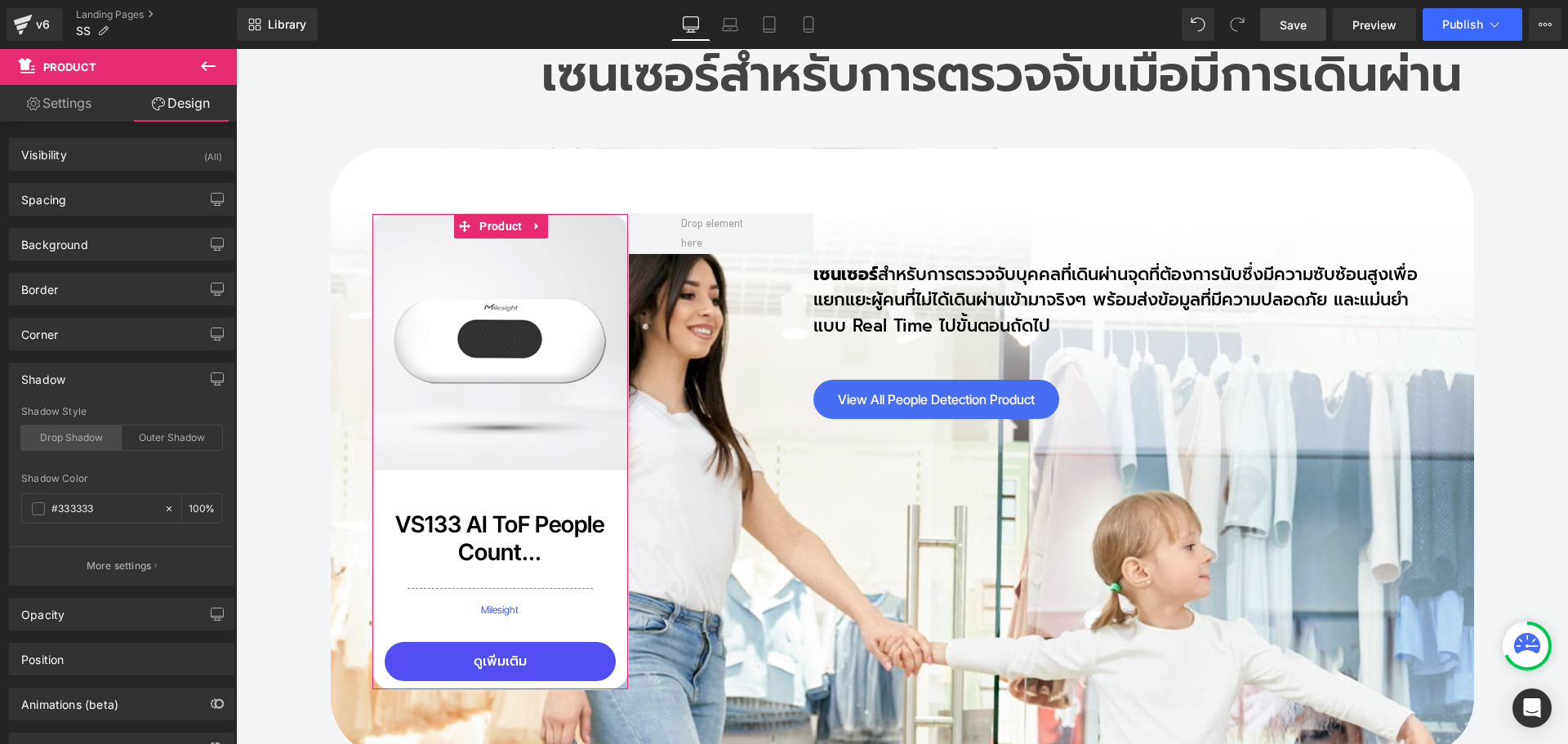
click at [59, 437] on div "Drop Shadow" at bounding box center [71, 438] width 101 height 25
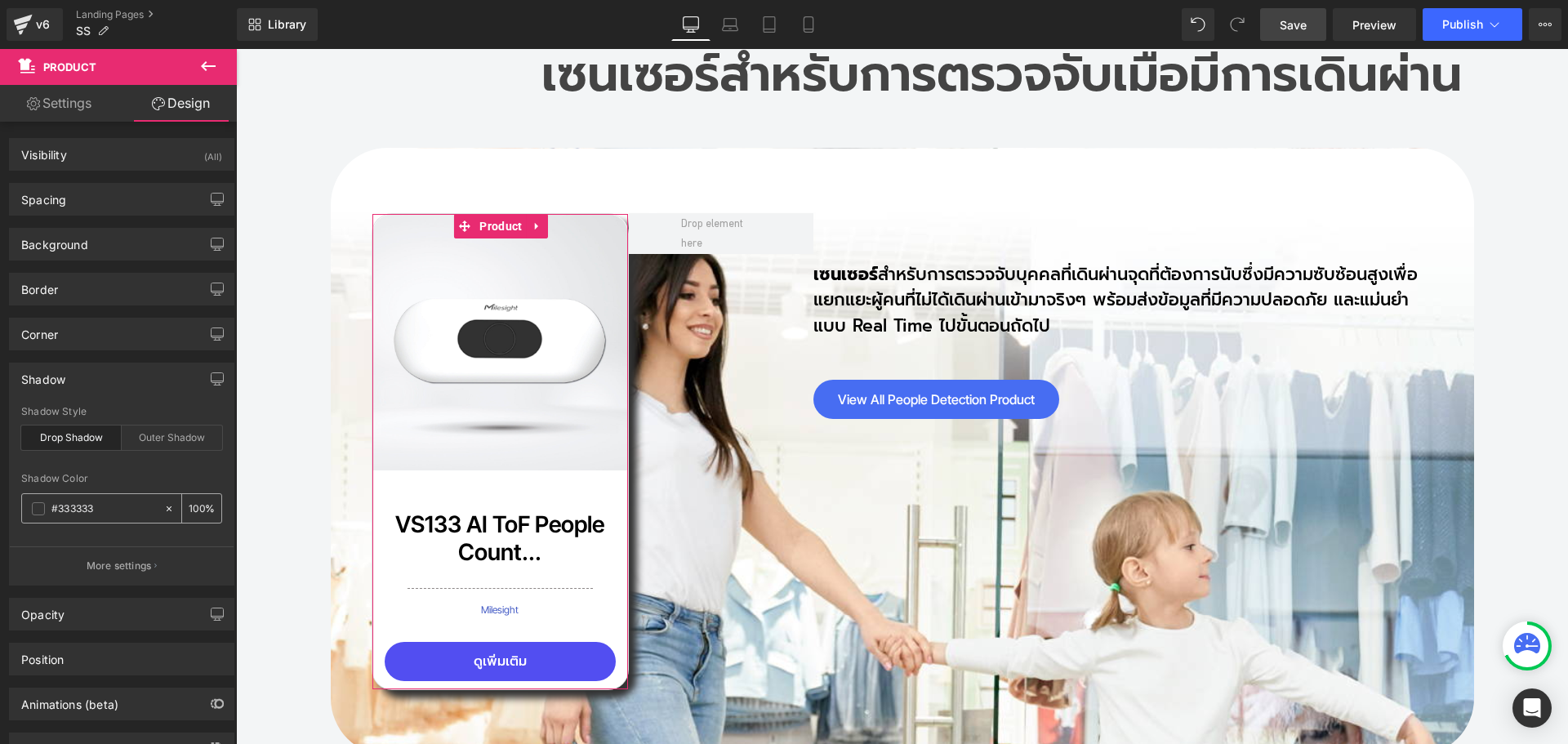
click at [190, 511] on input "100" at bounding box center [197, 508] width 17 height 18
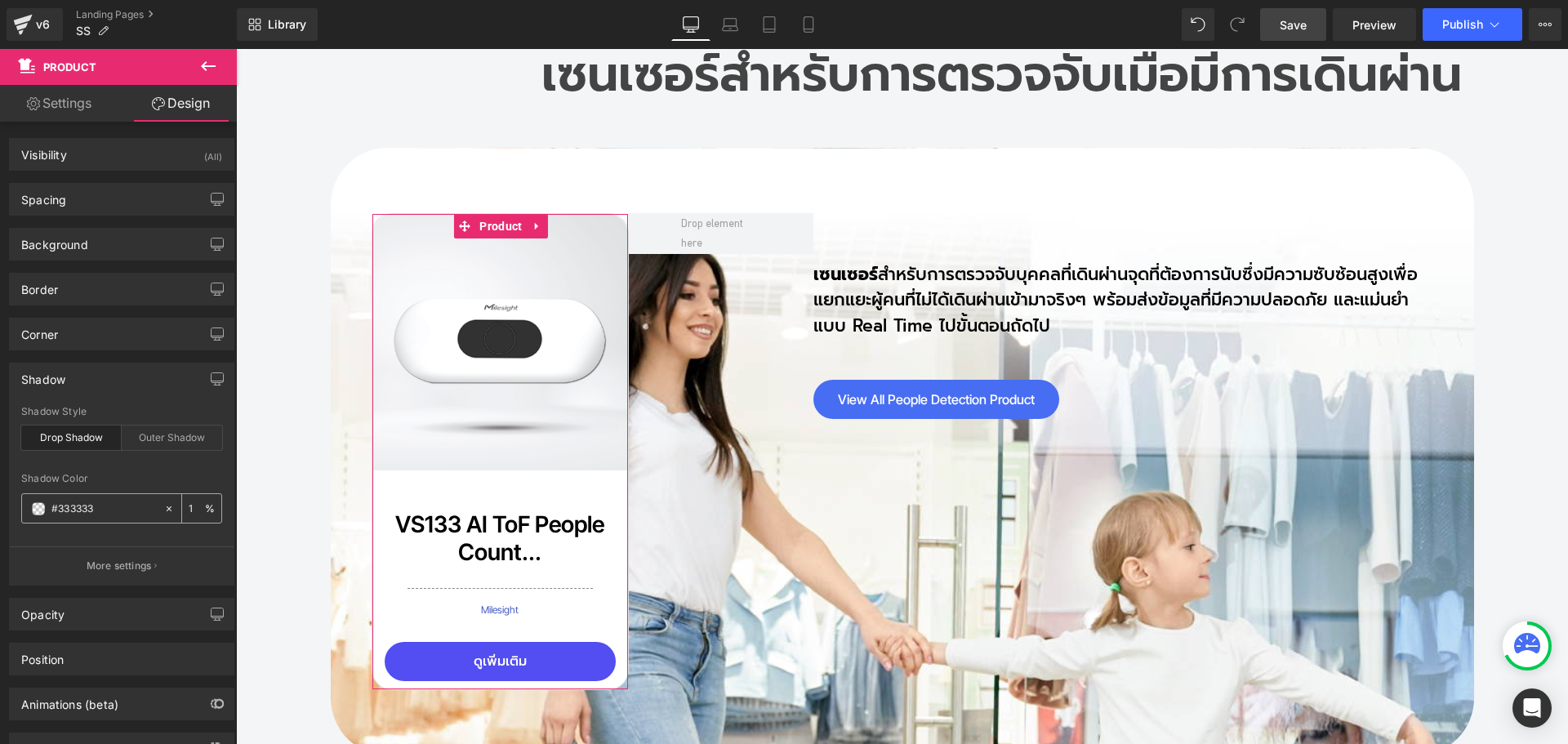
type input "18"
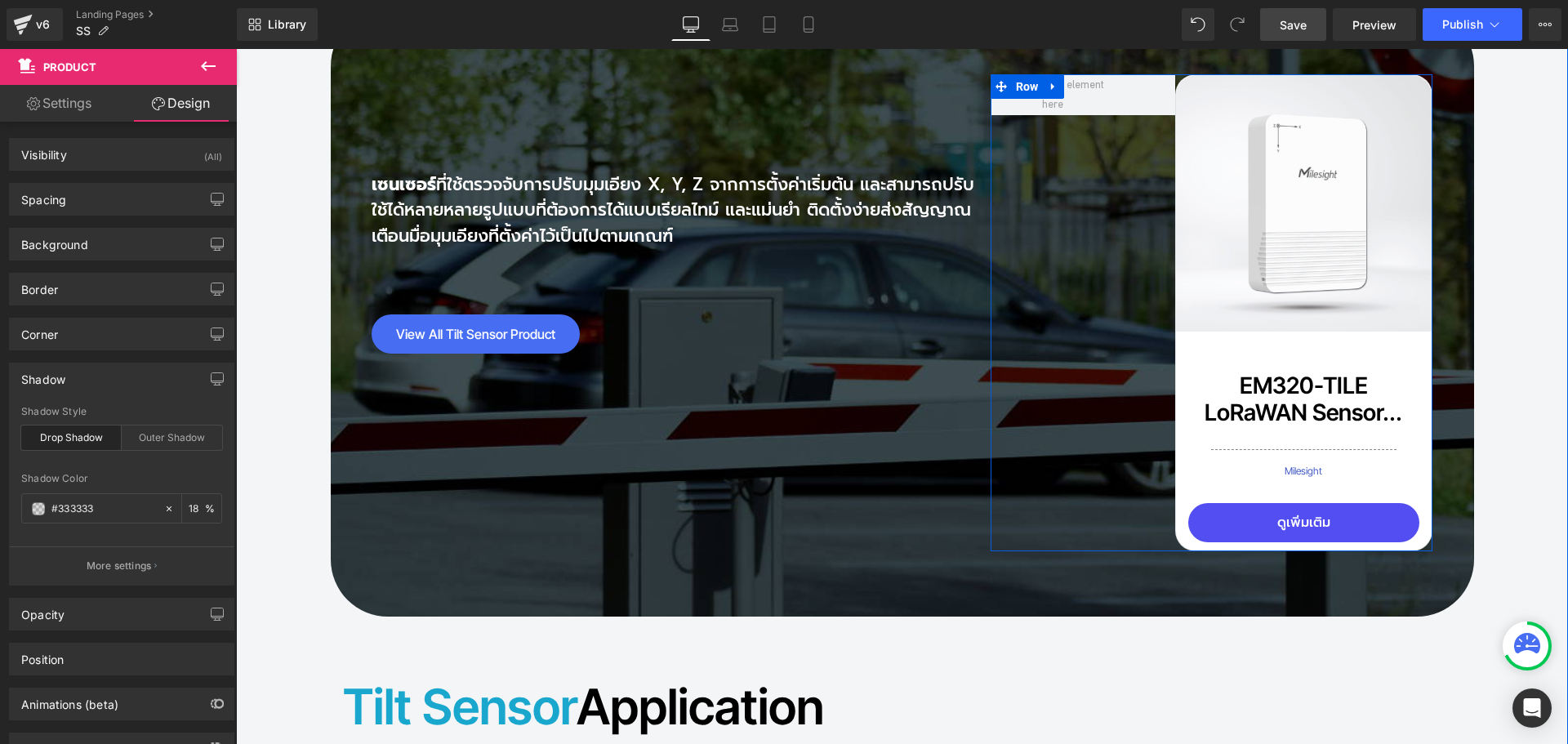
scroll to position [11650, 0]
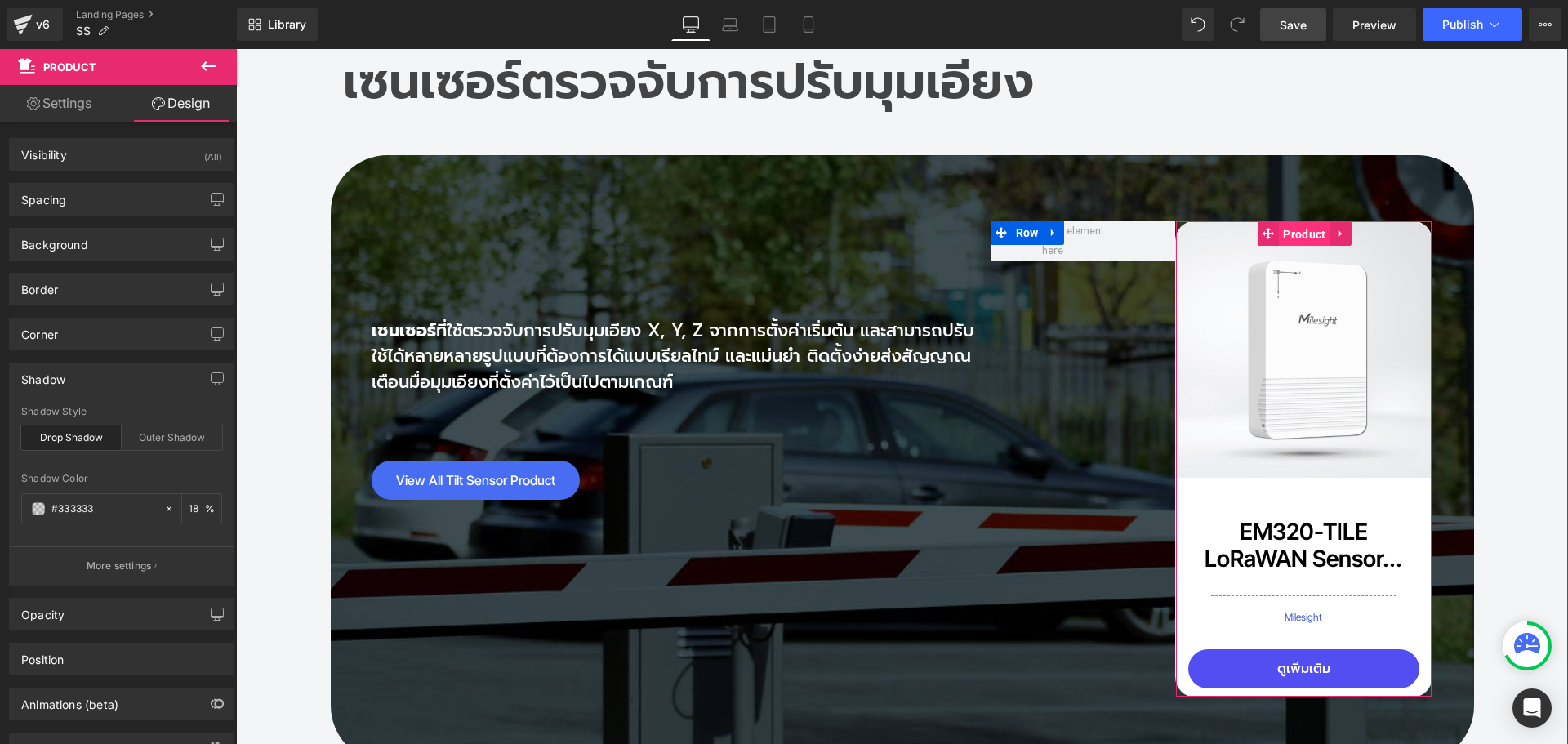
click at [1279, 222] on span "Product" at bounding box center [1305, 235] width 51 height 25
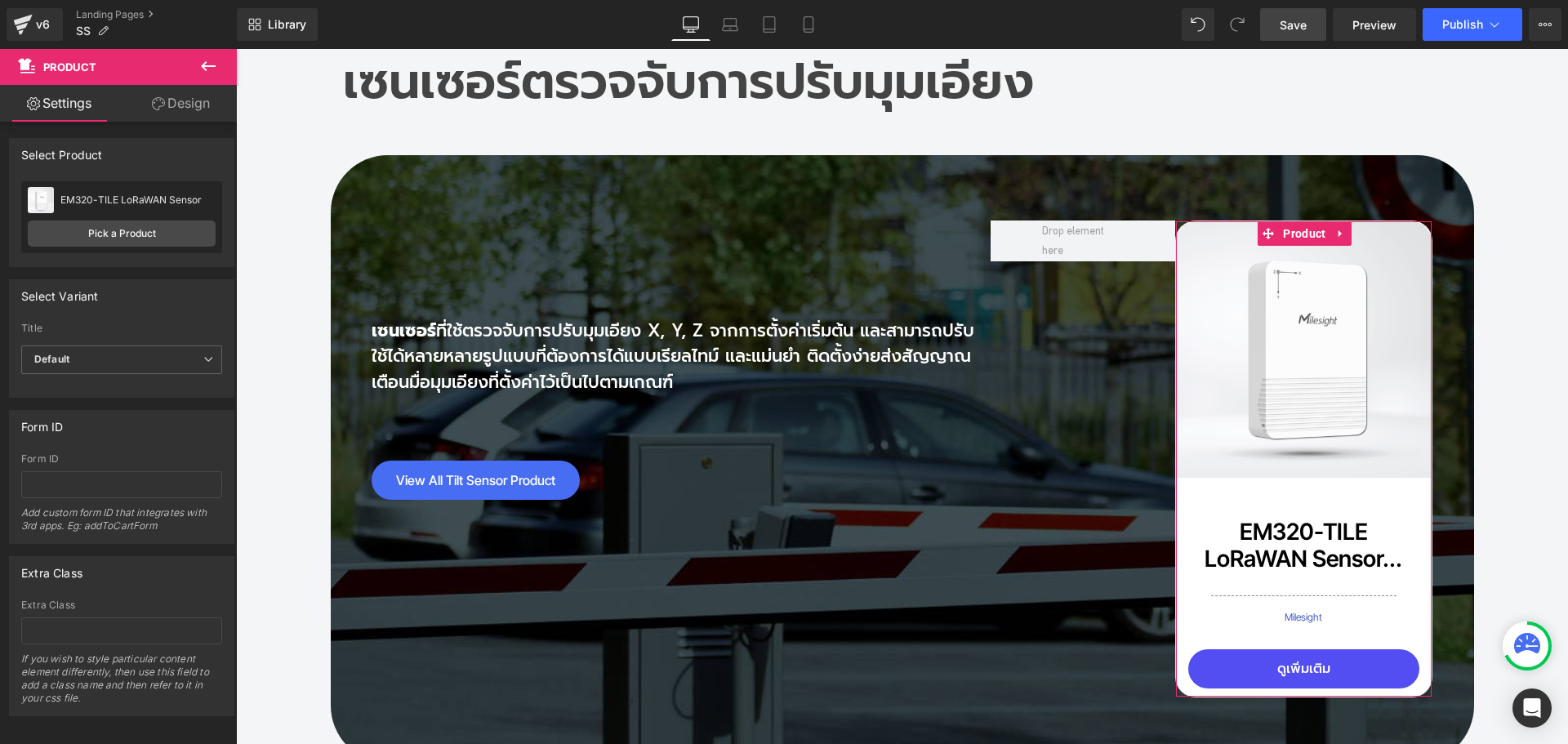
click at [192, 102] on link "Design" at bounding box center [180, 103] width 118 height 37
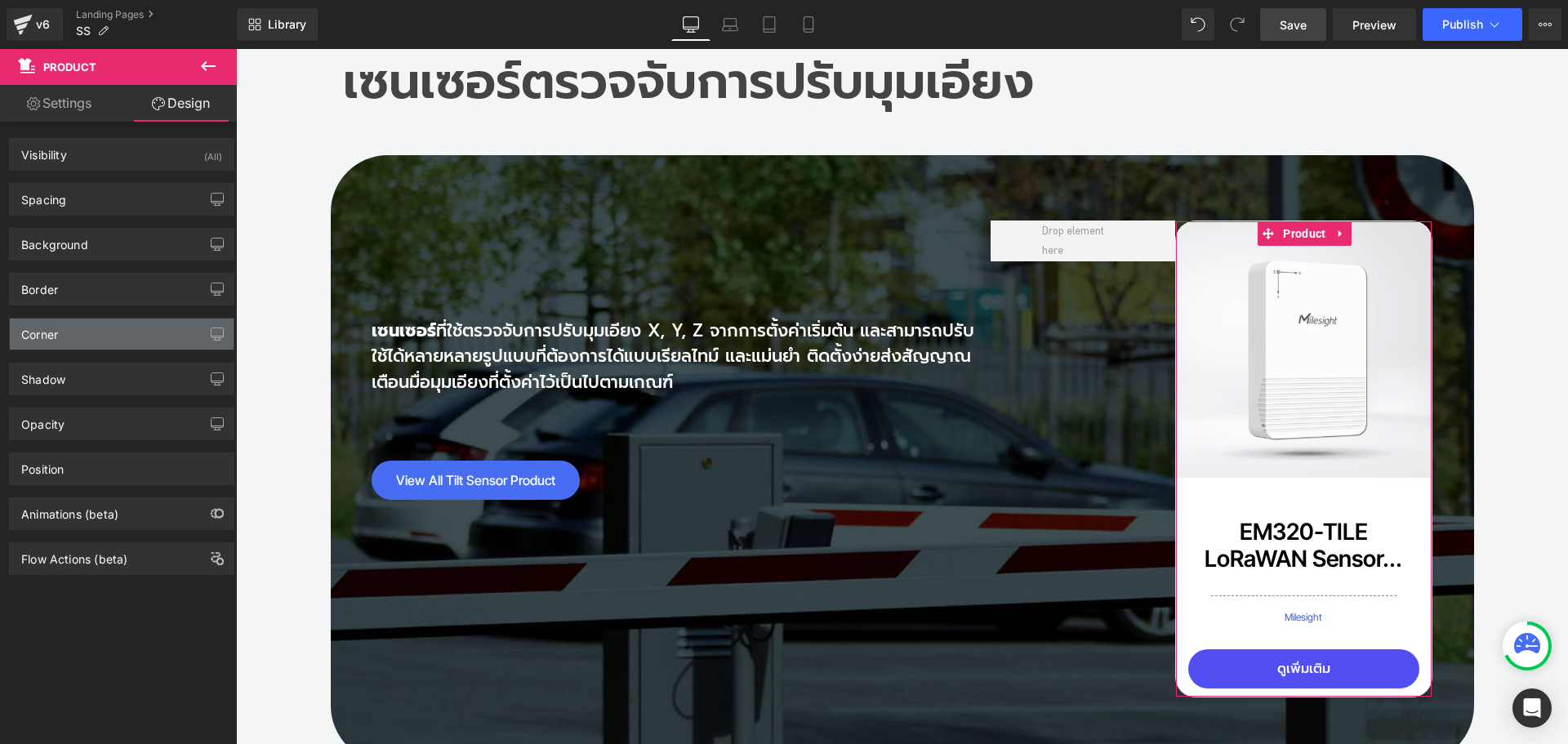
click at [61, 336] on div "Corner" at bounding box center [122, 333] width 224 height 31
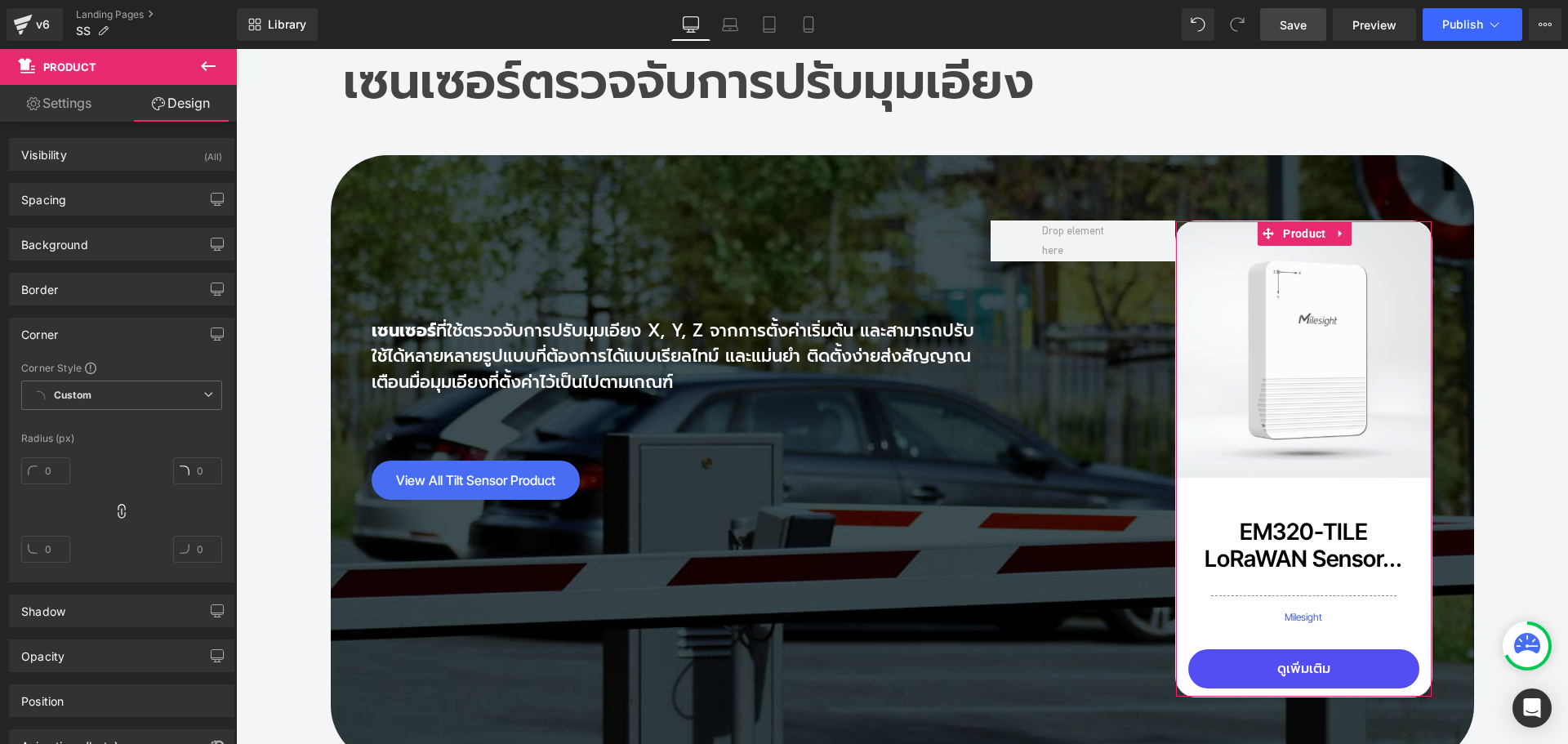
type input "25"
type input "#333333"
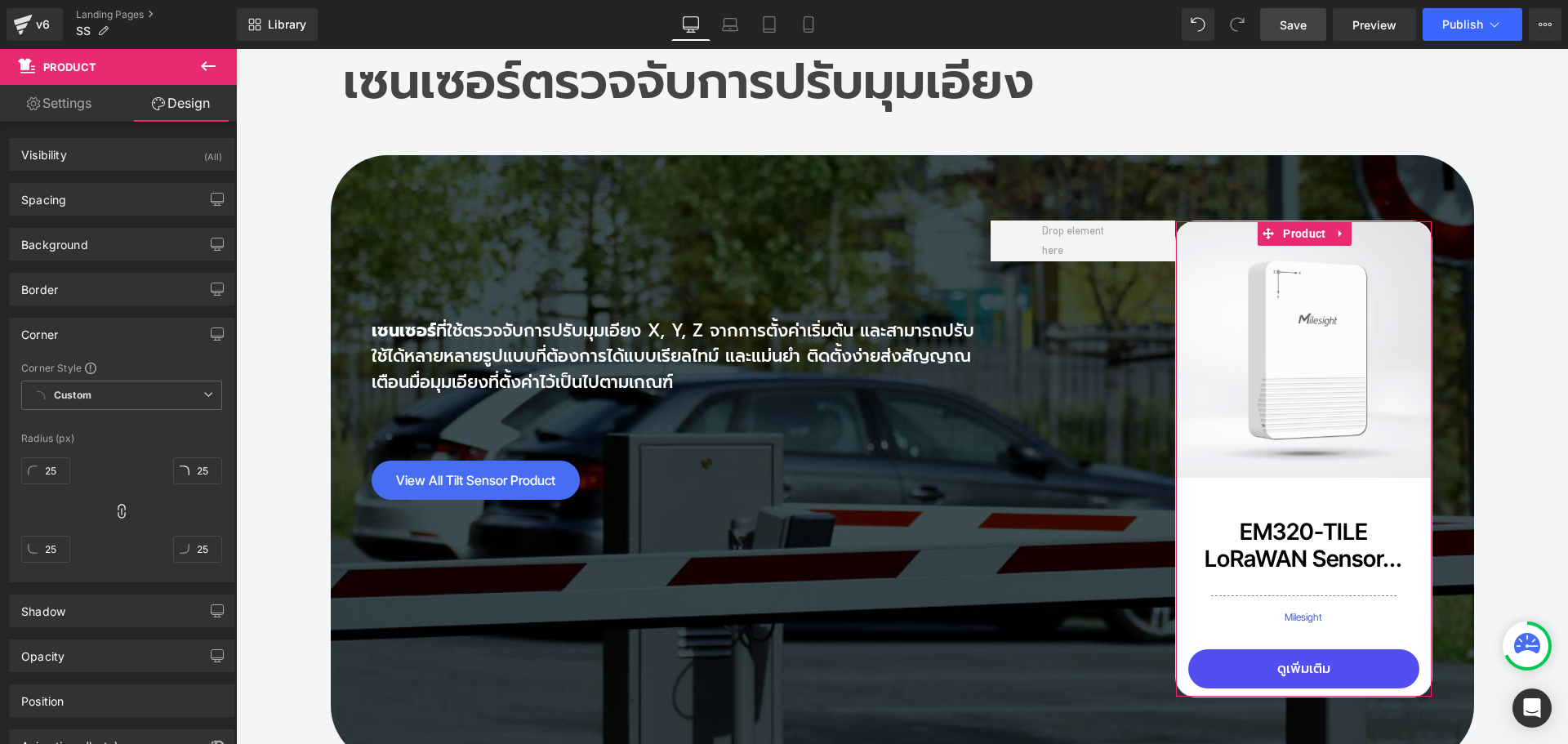
click at [61, 327] on div "Corner" at bounding box center [122, 333] width 224 height 31
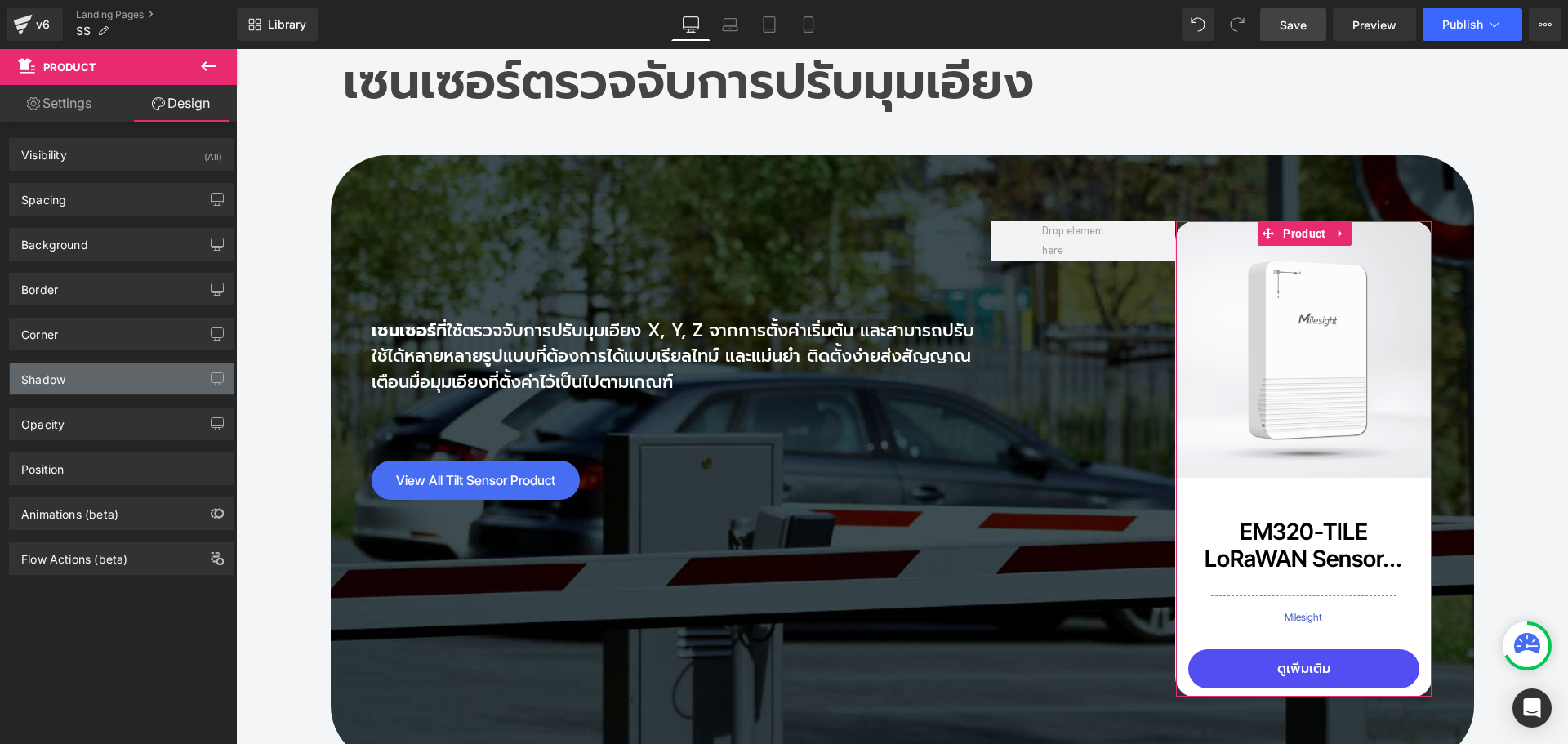
drag, startPoint x: 65, startPoint y: 375, endPoint x: 74, endPoint y: 382, distance: 11.4
click at [65, 376] on div "Shadow" at bounding box center [43, 375] width 44 height 23
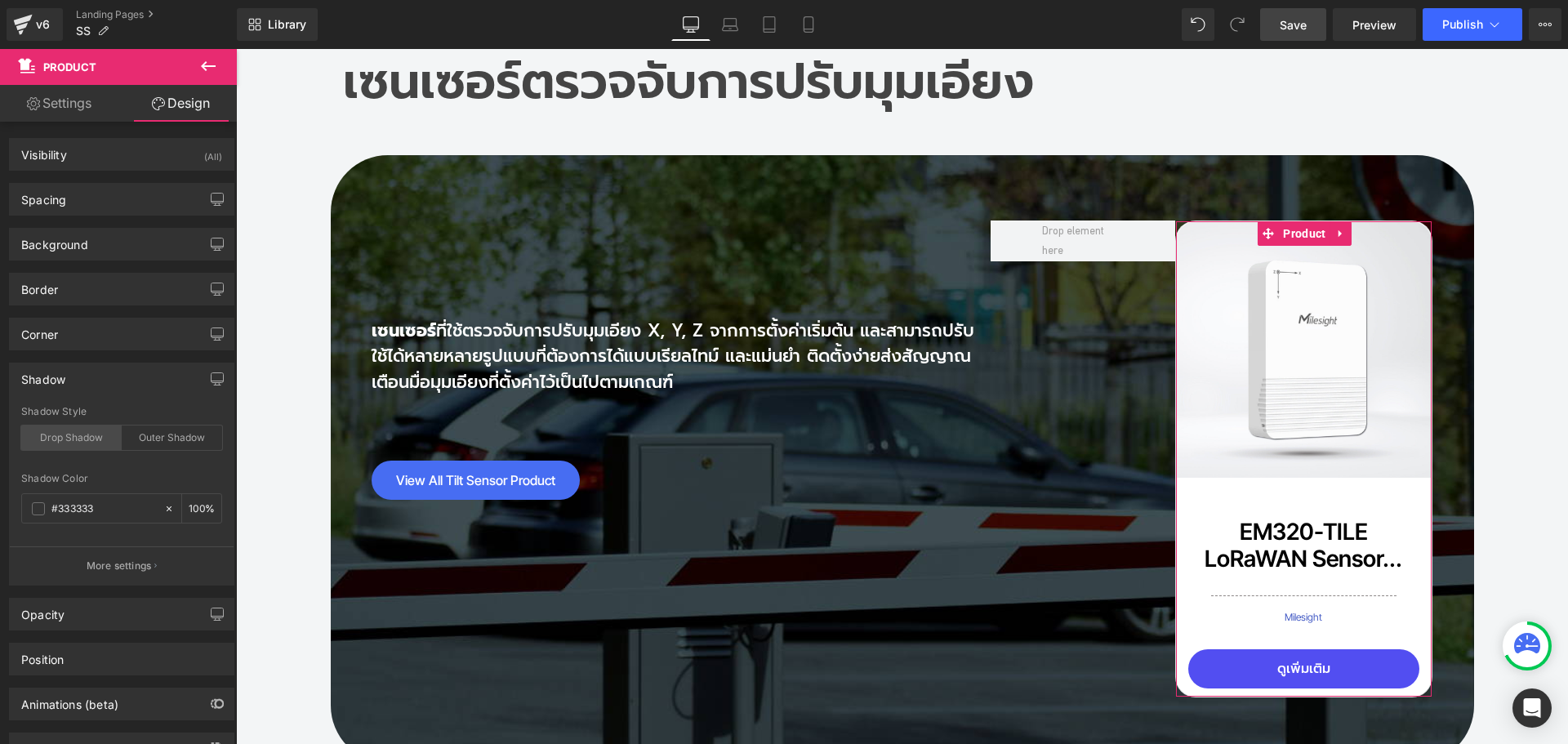
click at [66, 435] on div "Drop Shadow" at bounding box center [71, 438] width 101 height 25
click at [192, 503] on input "100" at bounding box center [197, 508] width 17 height 18
type input "18"
click at [1295, 26] on span "Save" at bounding box center [1293, 25] width 27 height 18
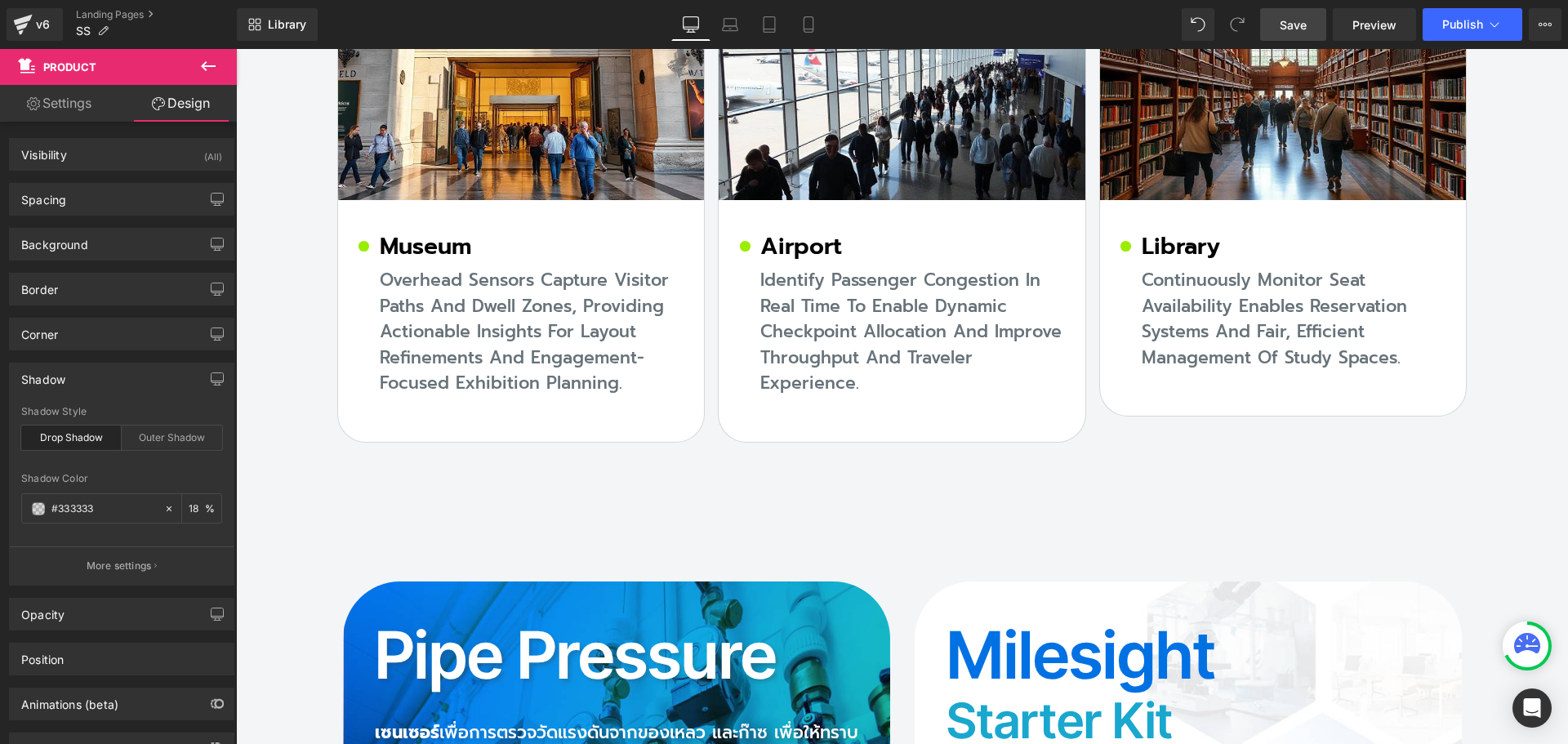
scroll to position [14428, 0]
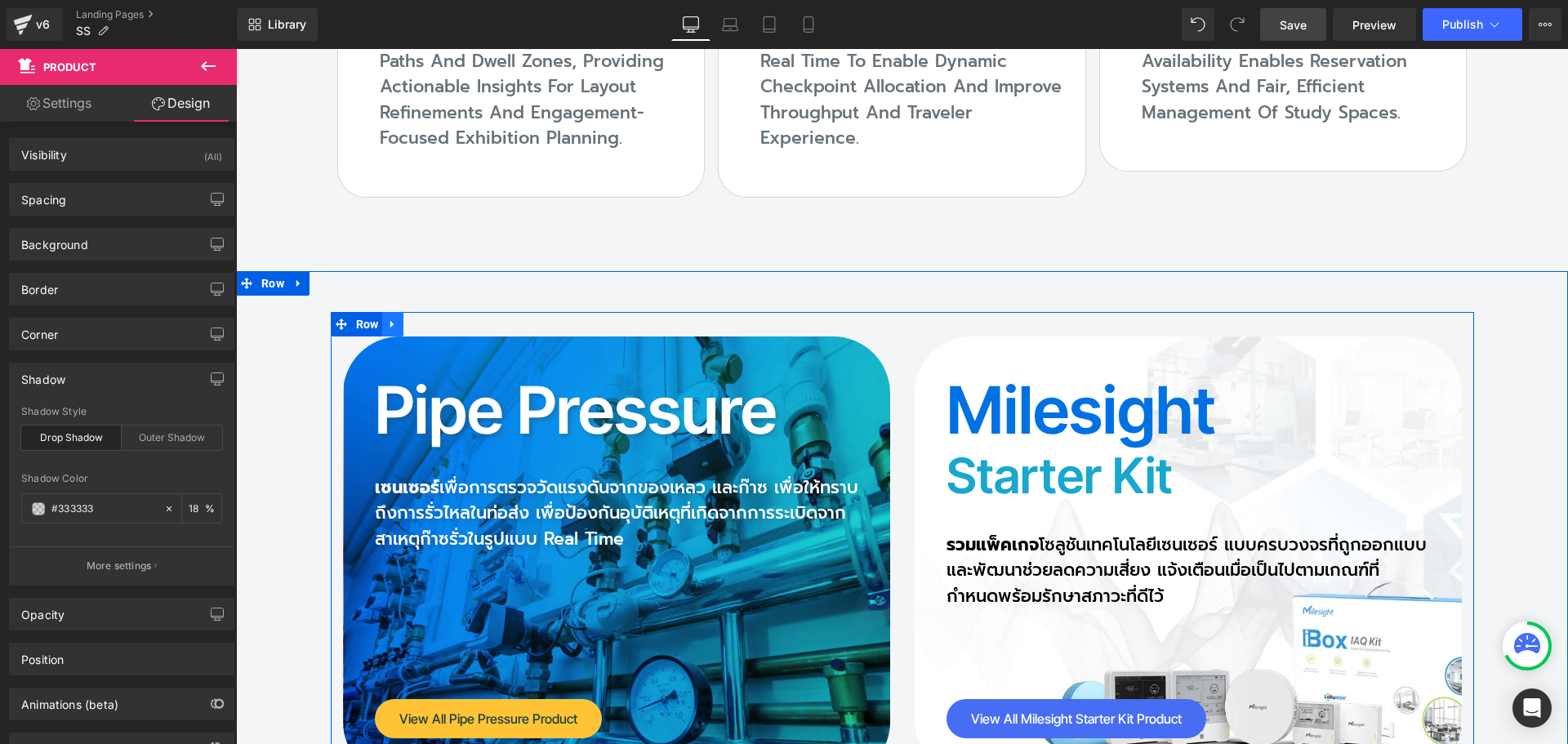
click at [388, 318] on icon at bounding box center [393, 324] width 11 height 12
click at [411, 319] on icon at bounding box center [414, 324] width 11 height 11
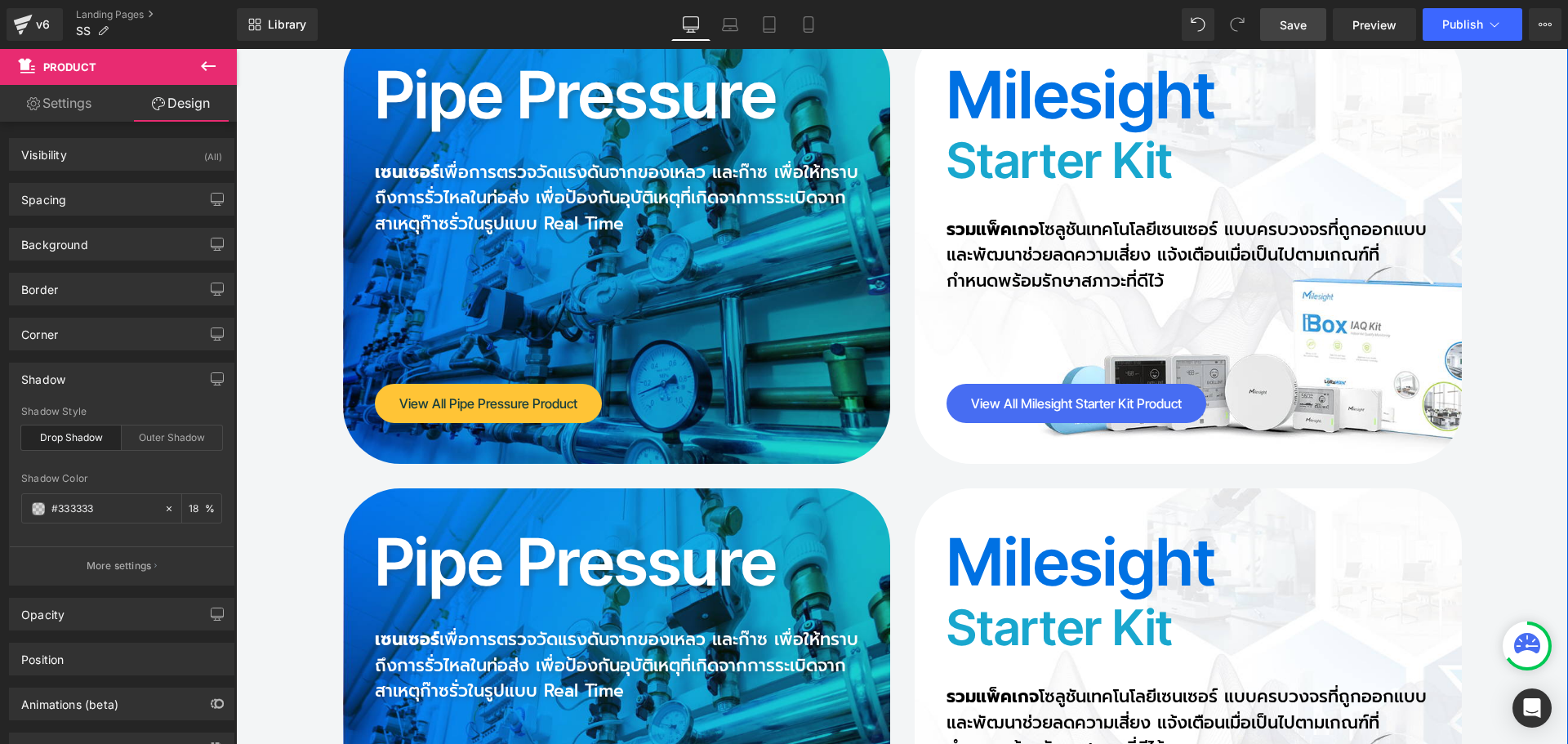
scroll to position [14547, 0]
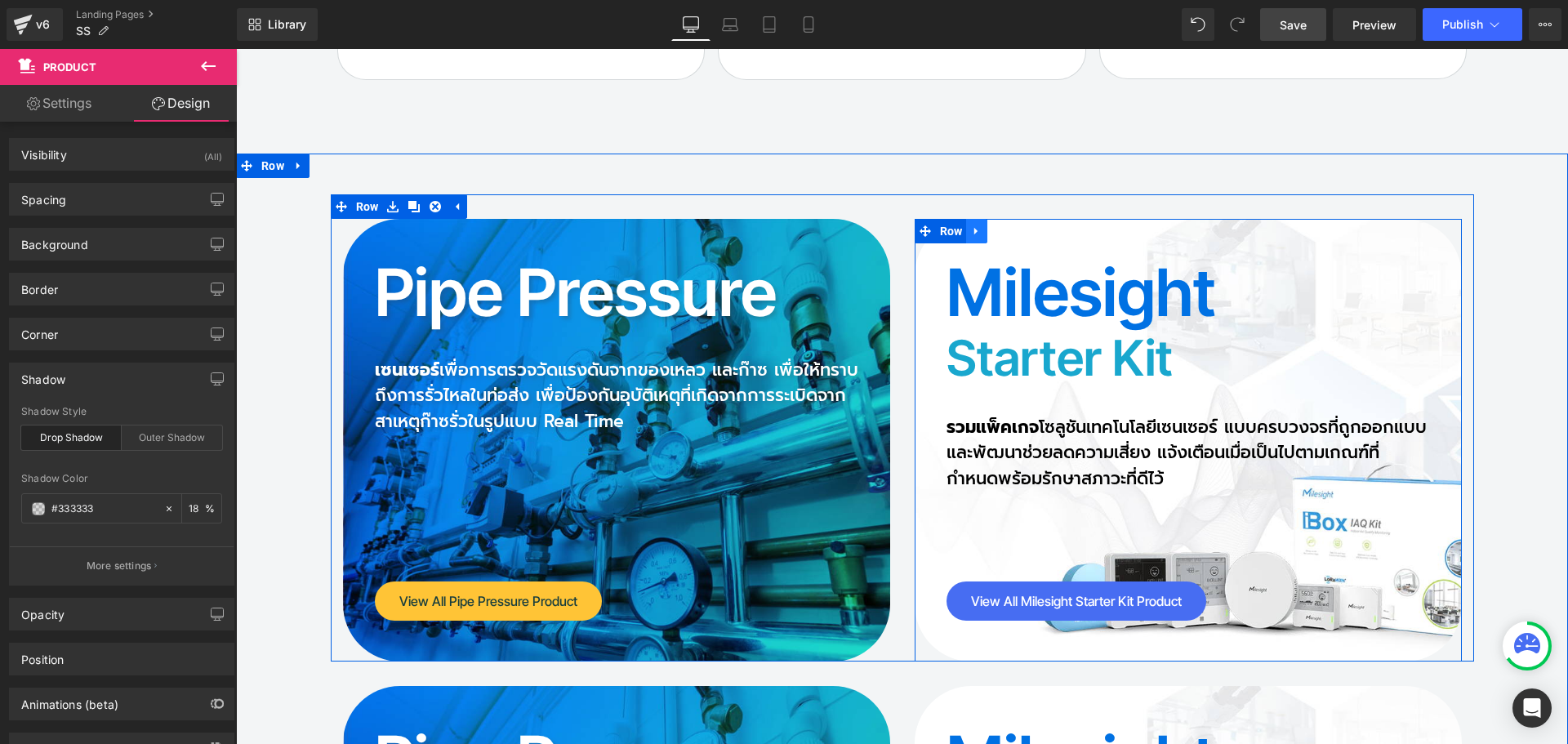
click at [975, 225] on icon at bounding box center [976, 231] width 11 height 12
click at [1016, 226] on icon at bounding box center [1019, 231] width 11 height 11
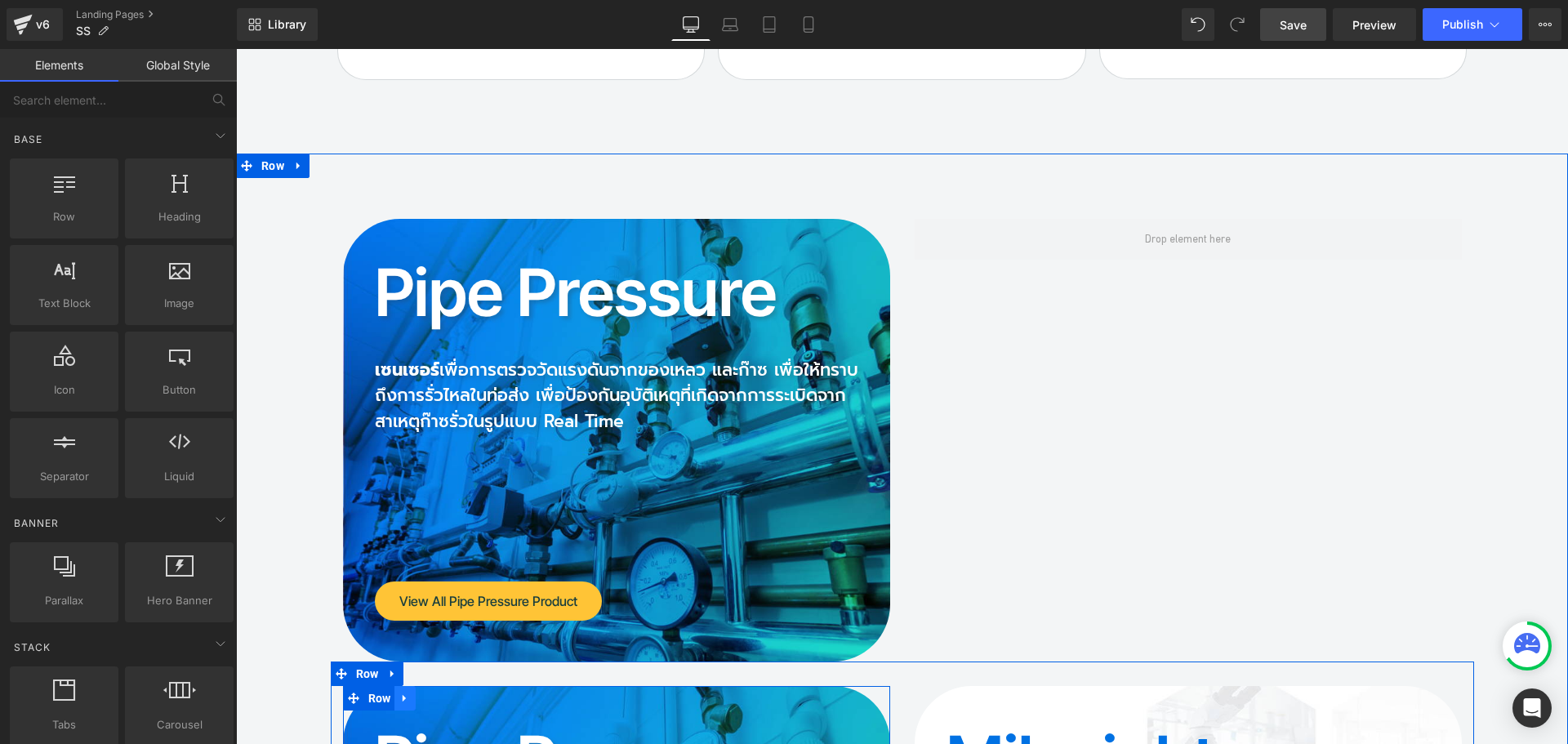
click at [400, 693] on icon at bounding box center [405, 699] width 11 height 12
click at [437, 686] on link at bounding box center [447, 698] width 21 height 25
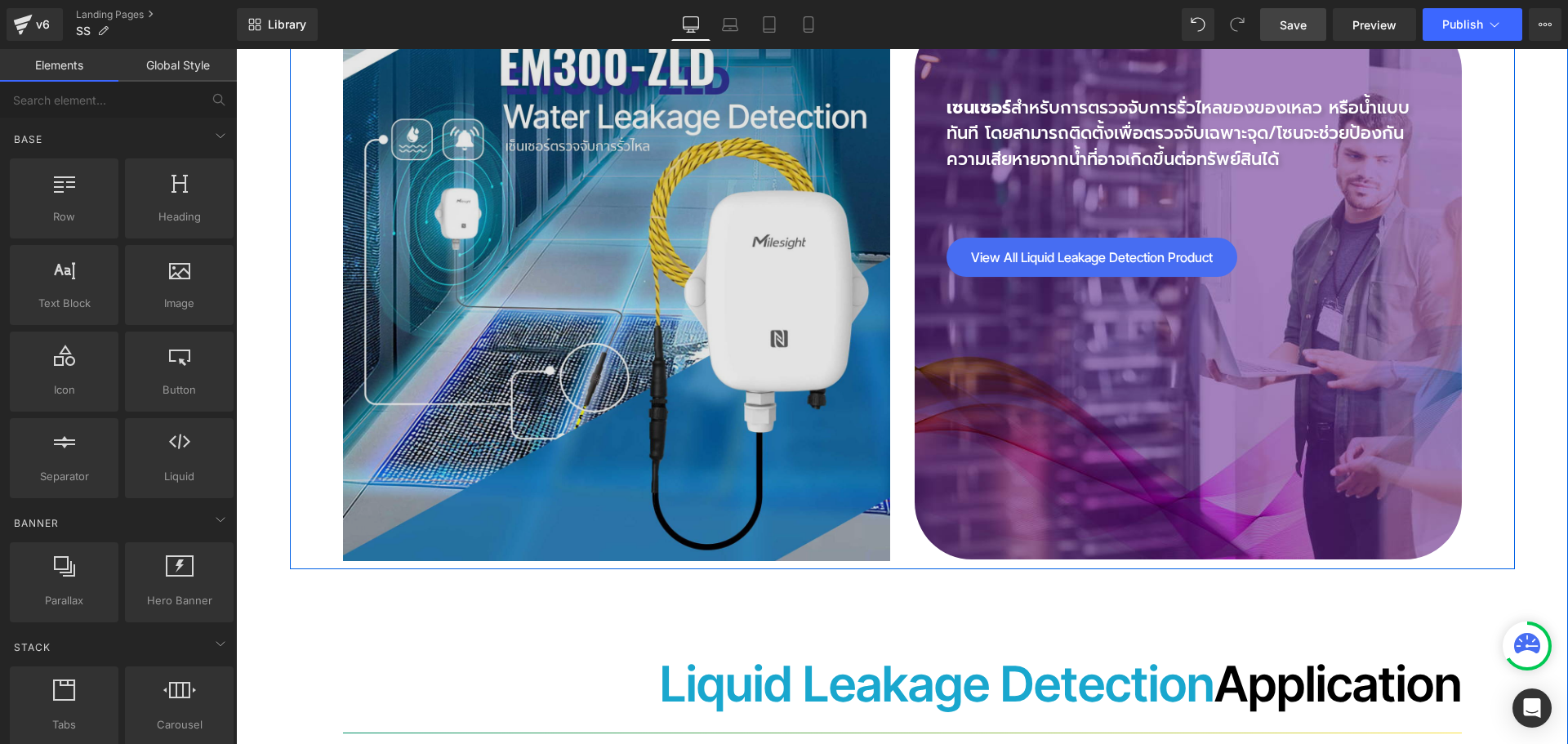
scroll to position [8581, 0]
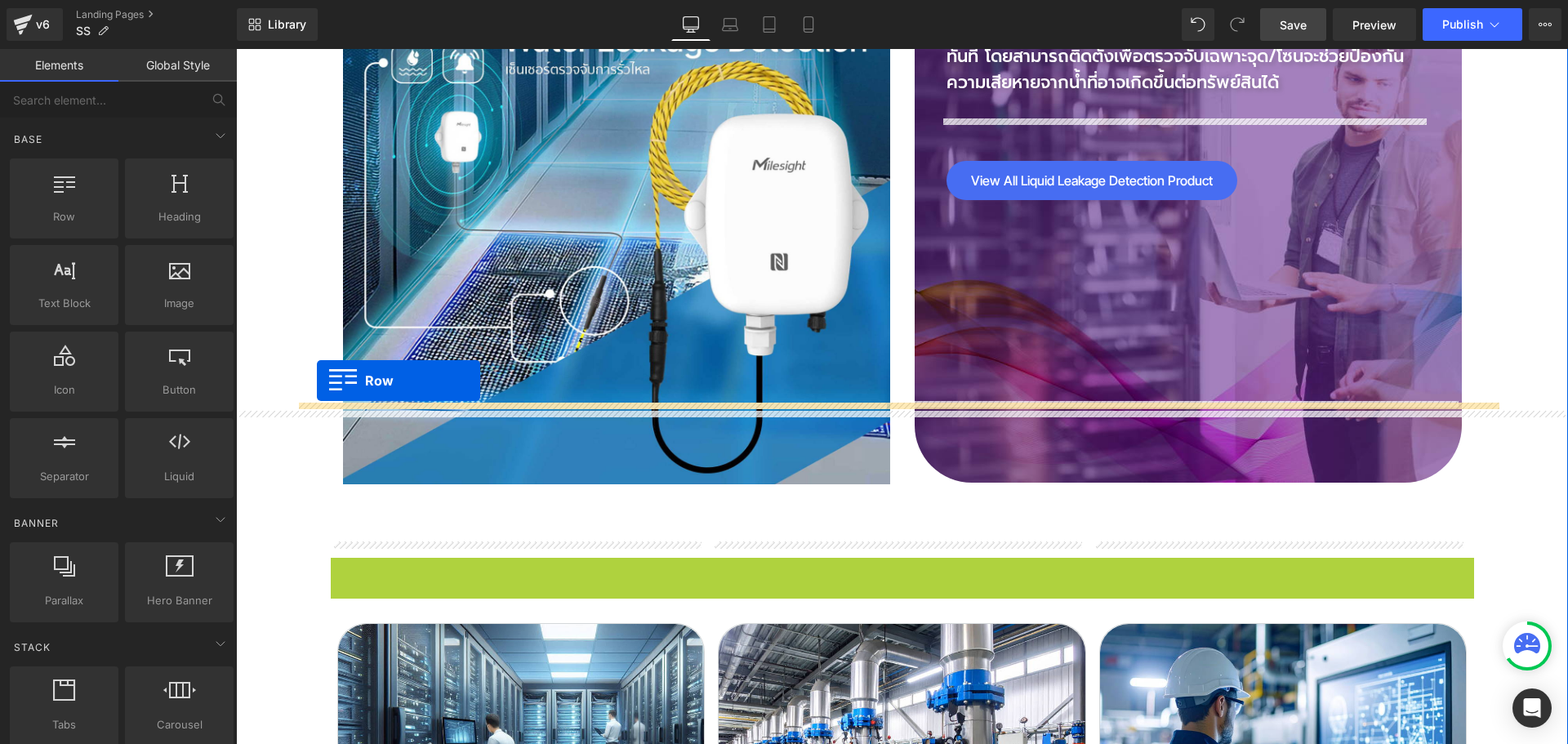
drag, startPoint x: 363, startPoint y: 485, endPoint x: 317, endPoint y: 381, distance: 113.7
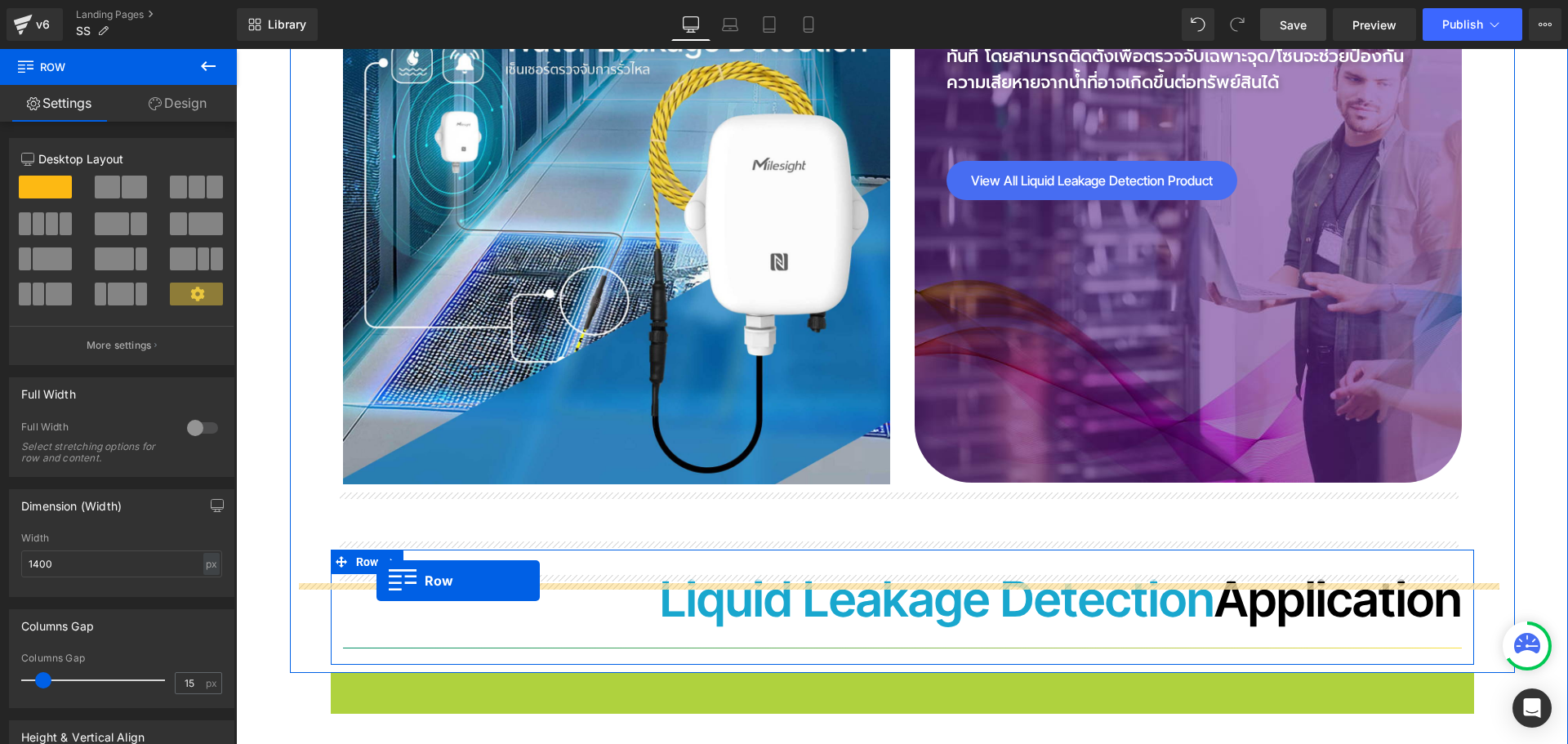
drag, startPoint x: 361, startPoint y: 600, endPoint x: 376, endPoint y: 581, distance: 24.2
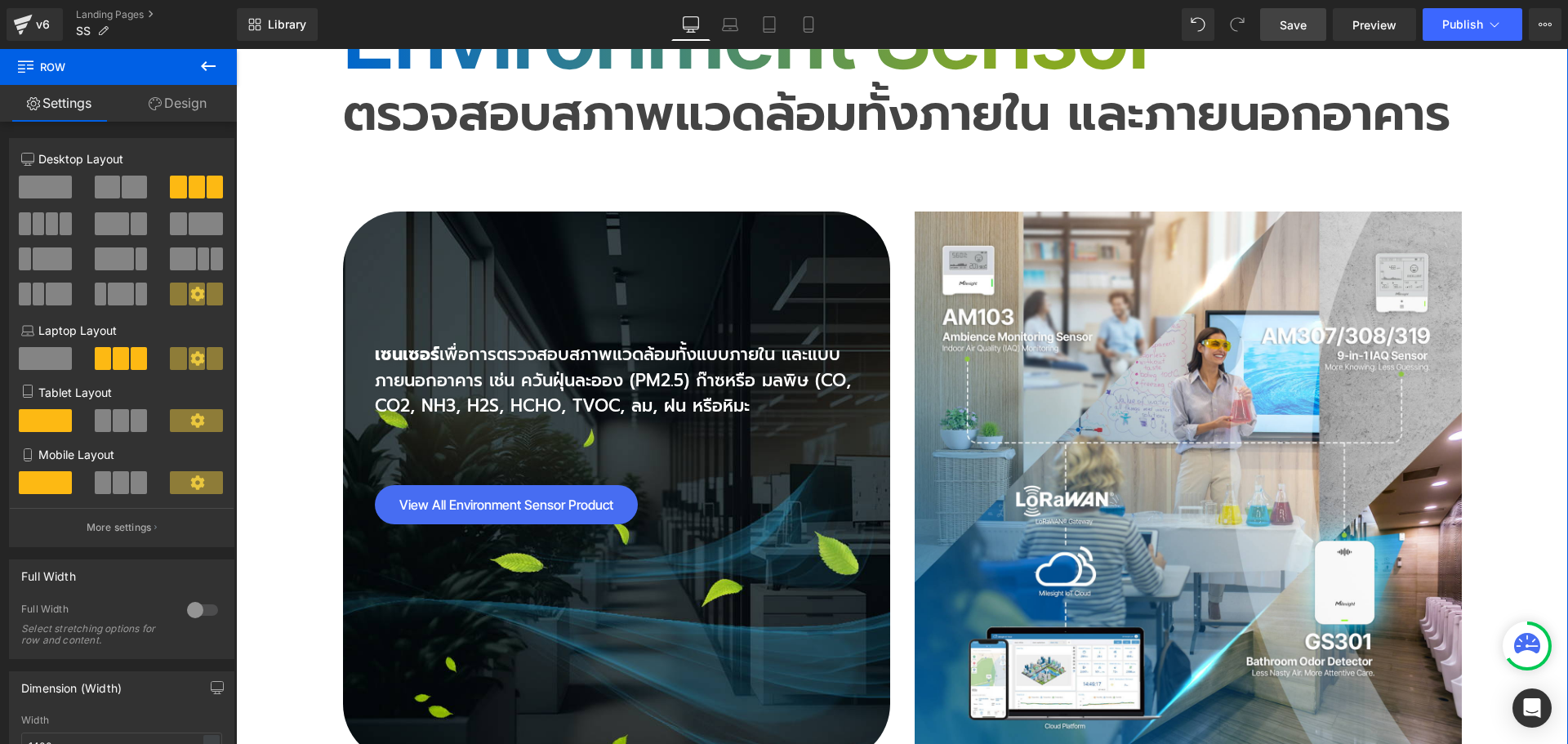
scroll to position [6211, 0]
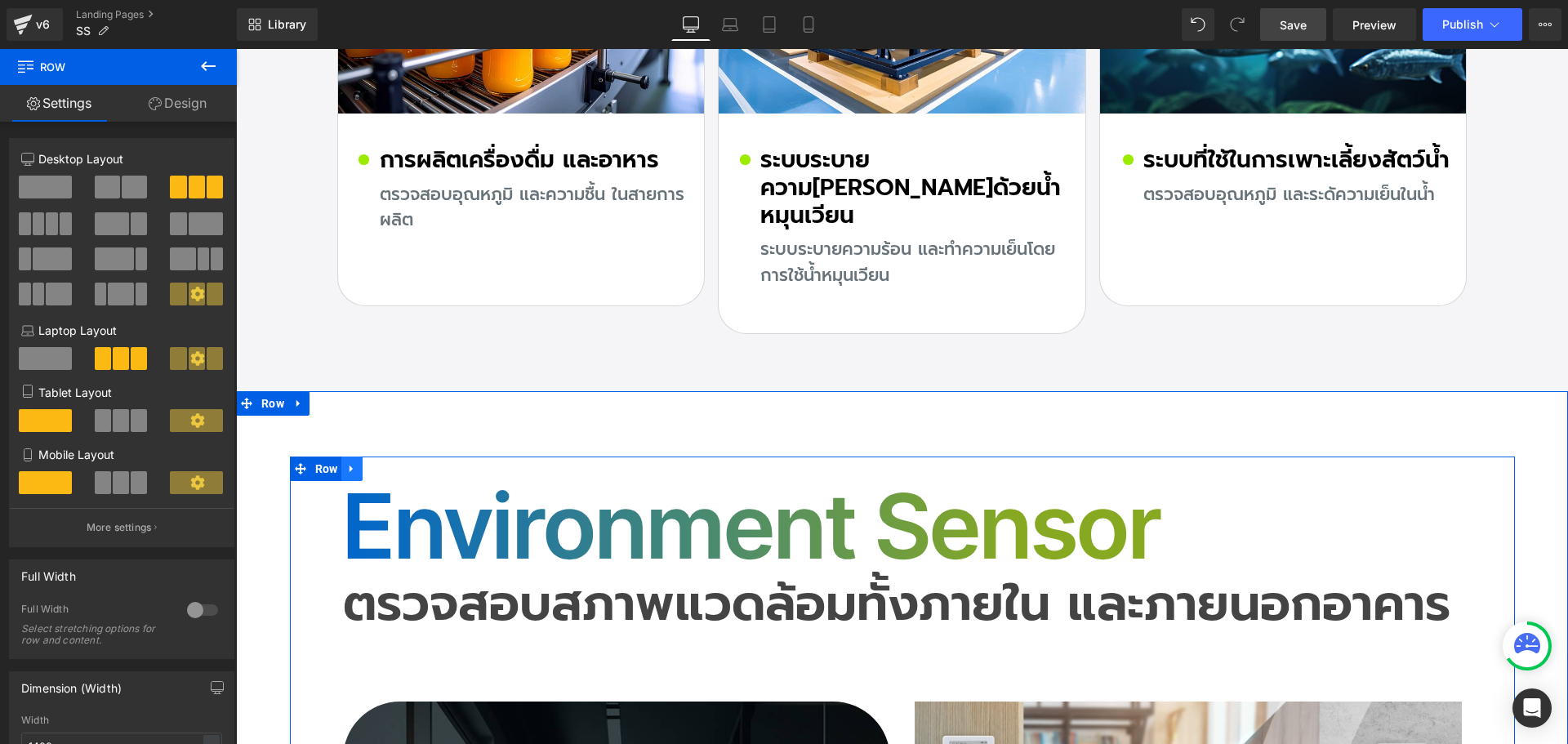
click at [350, 466] on icon at bounding box center [352, 469] width 4 height 7
click at [368, 463] on icon at bounding box center [373, 468] width 11 height 11
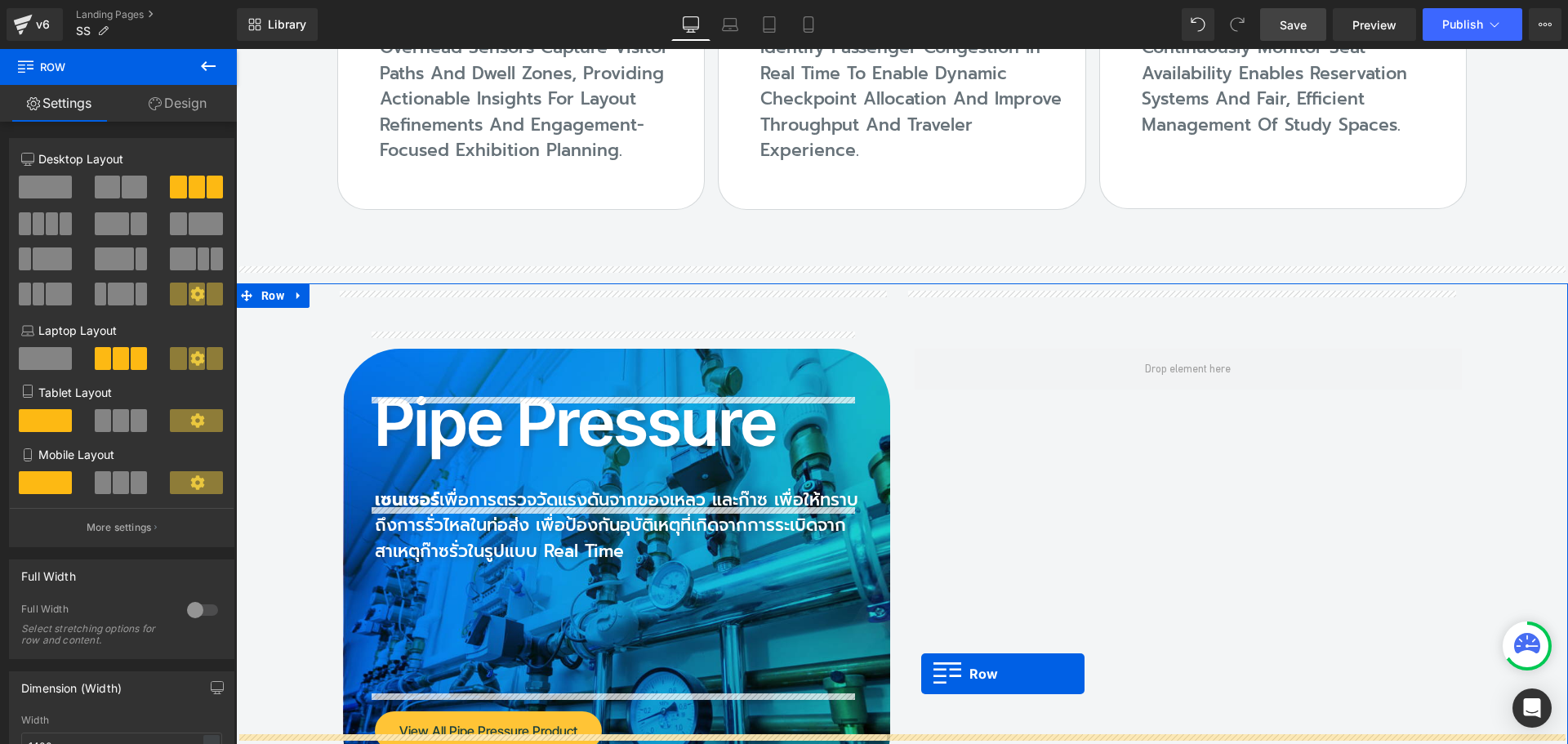
scroll to position [14474, 0]
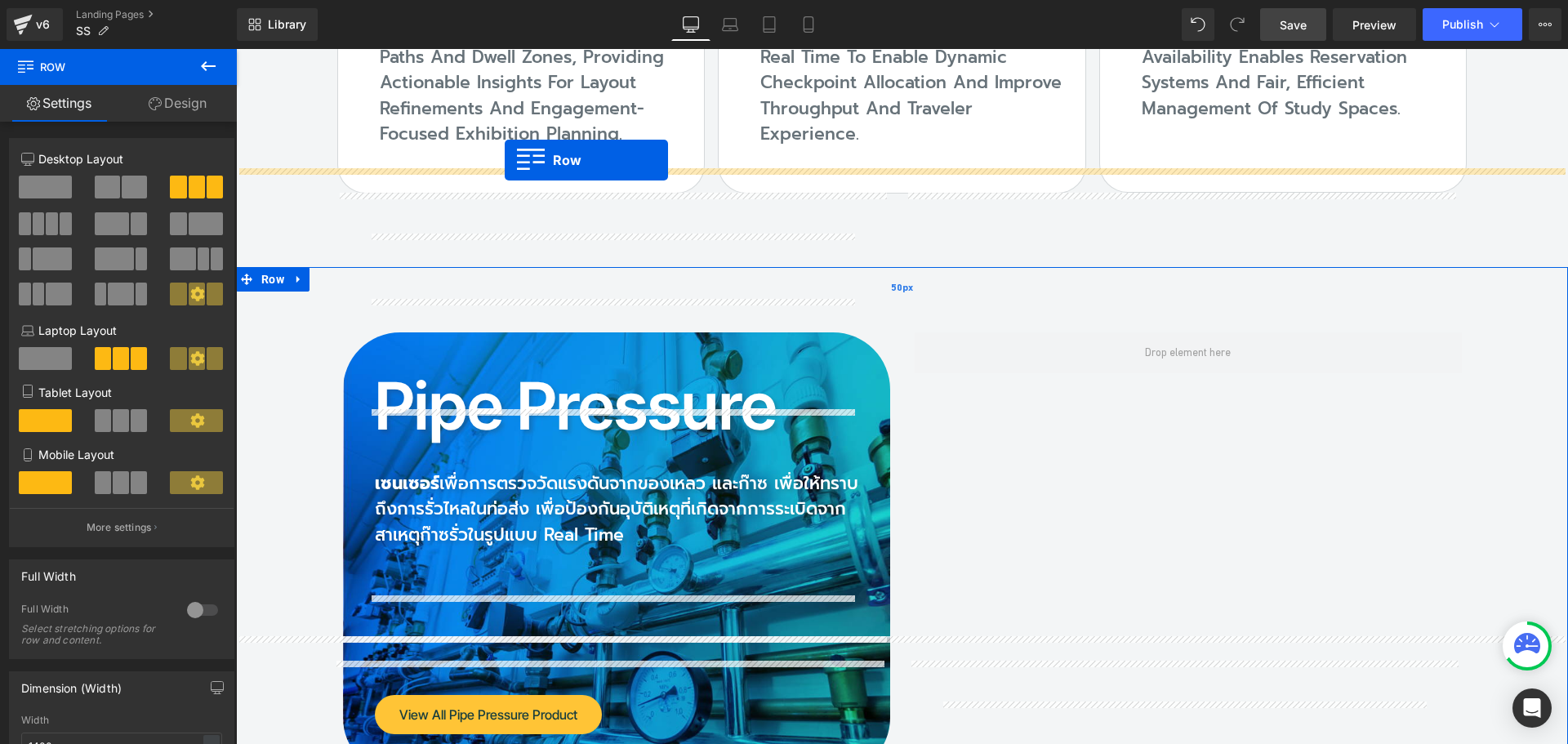
drag, startPoint x: 318, startPoint y: 615, endPoint x: 505, endPoint y: 160, distance: 491.9
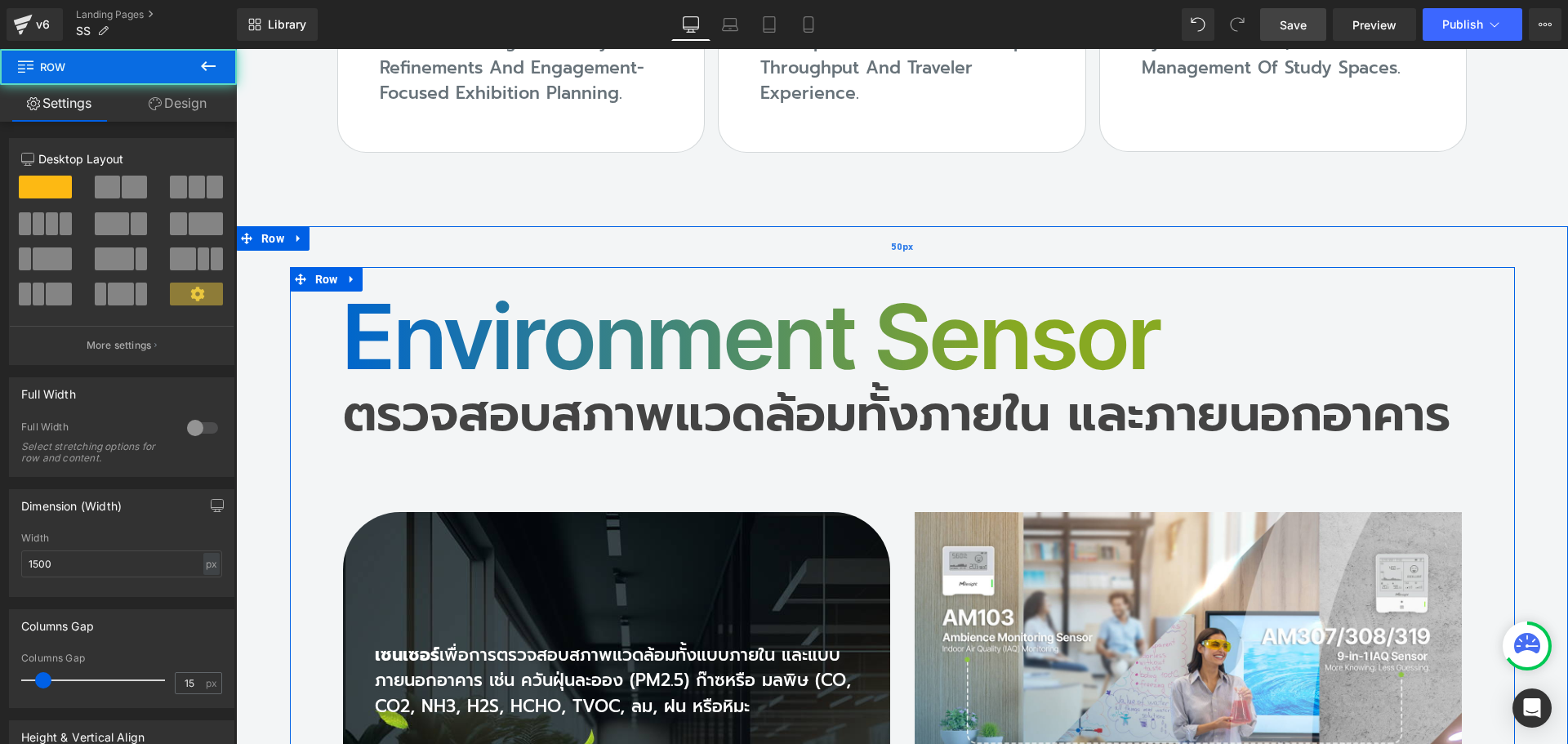
scroll to position [14433, 0]
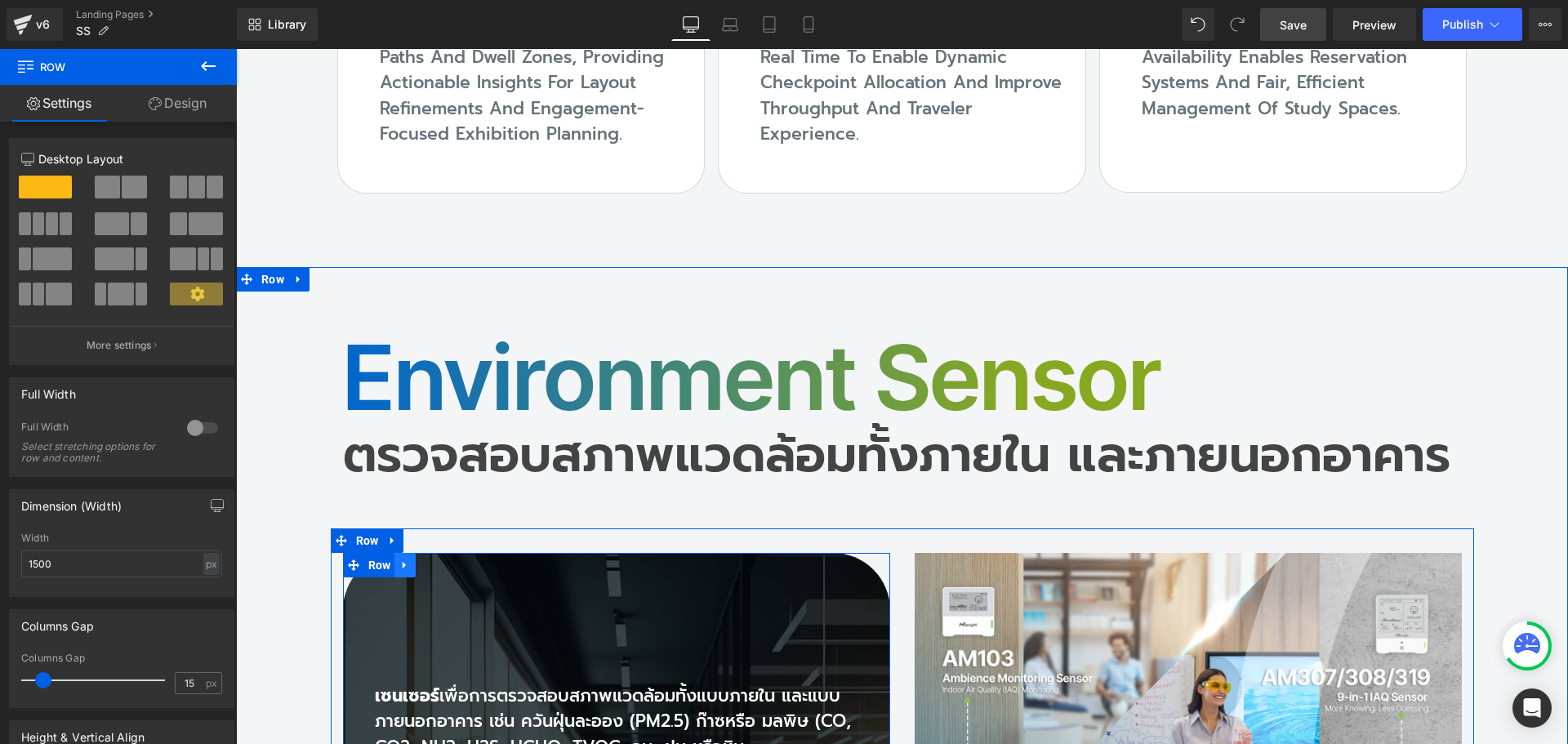
click at [402, 559] on icon at bounding box center [405, 565] width 11 height 12
click at [446, 560] on icon at bounding box center [447, 565] width 11 height 11
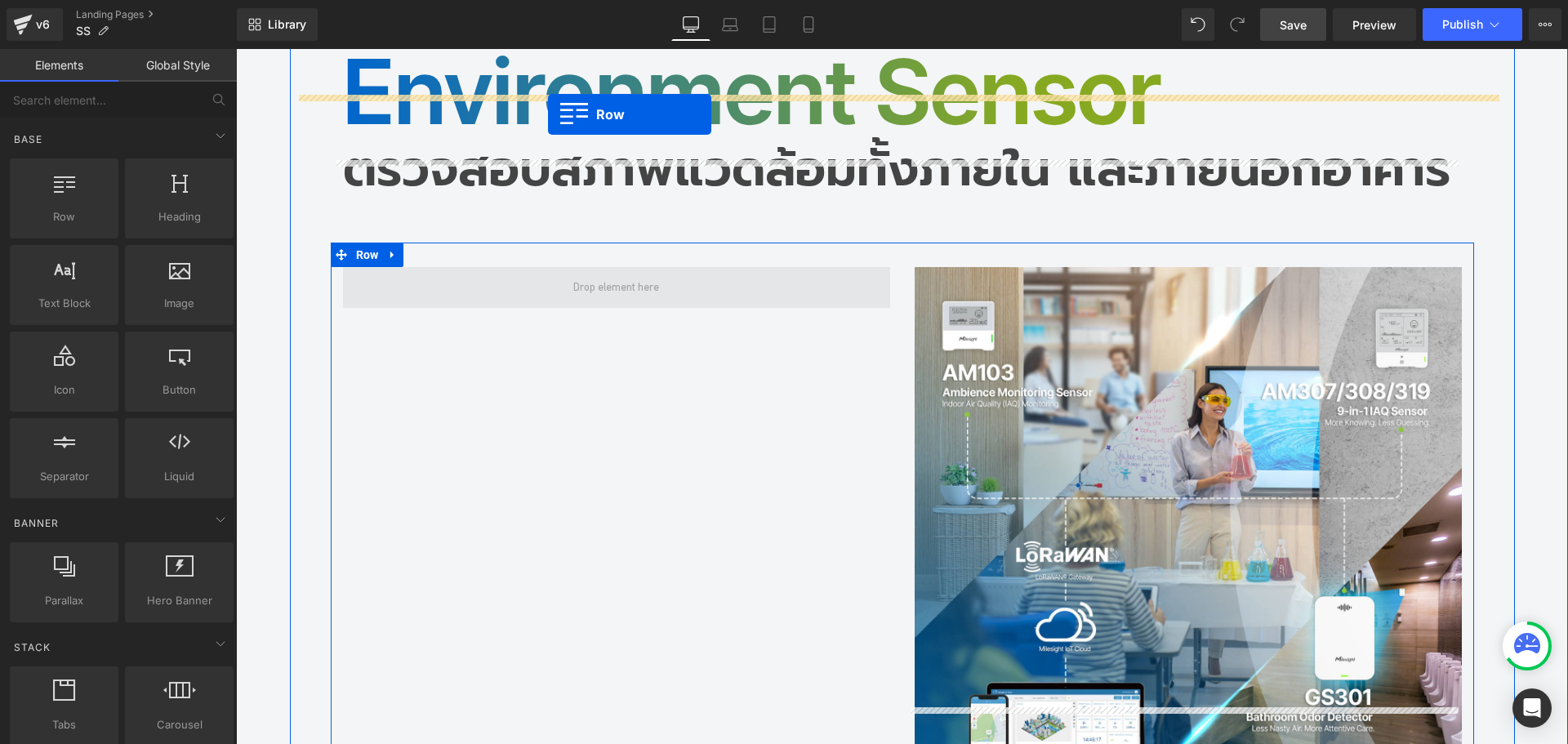
scroll to position [14686, 0]
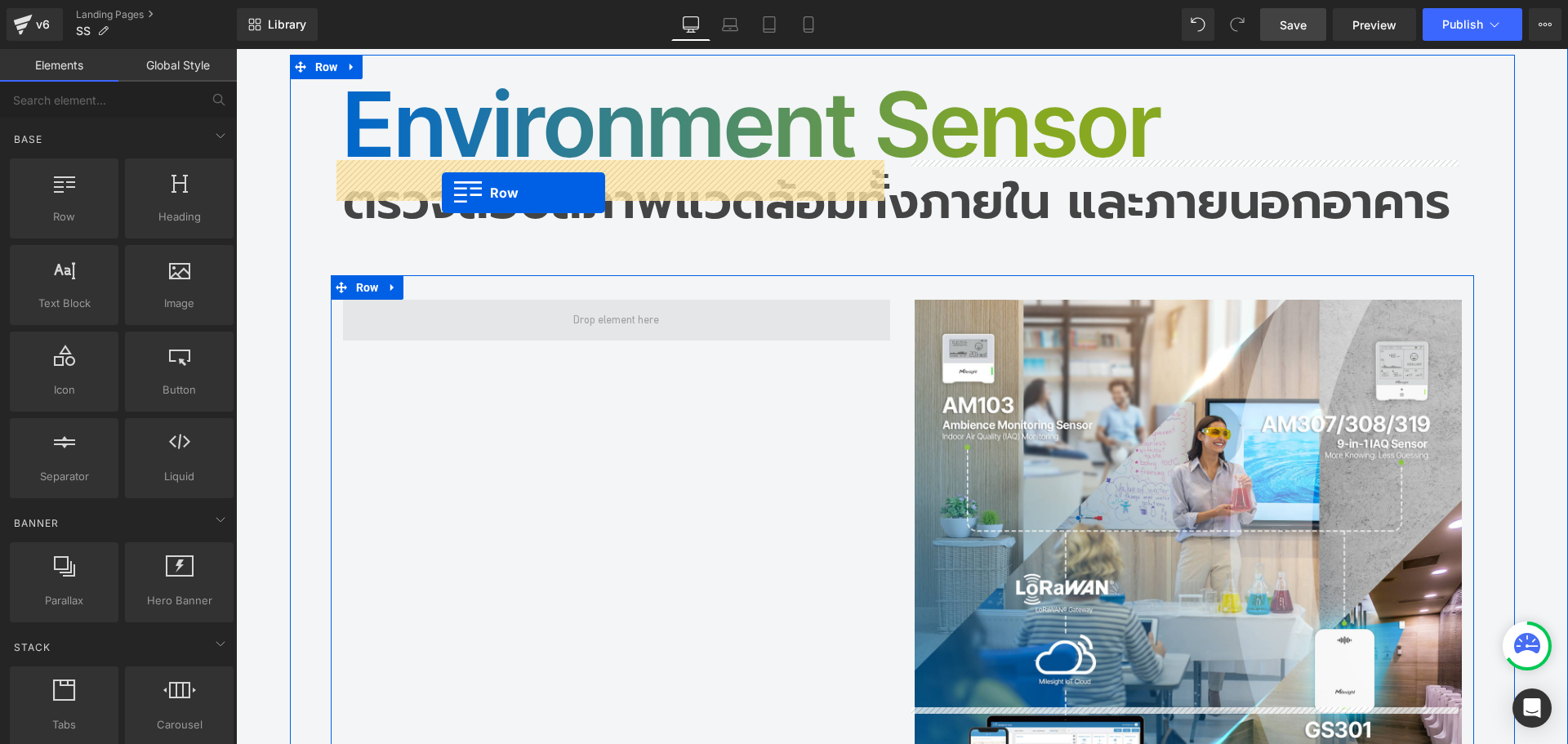
drag, startPoint x: 372, startPoint y: 536, endPoint x: 442, endPoint y: 193, distance: 350.1
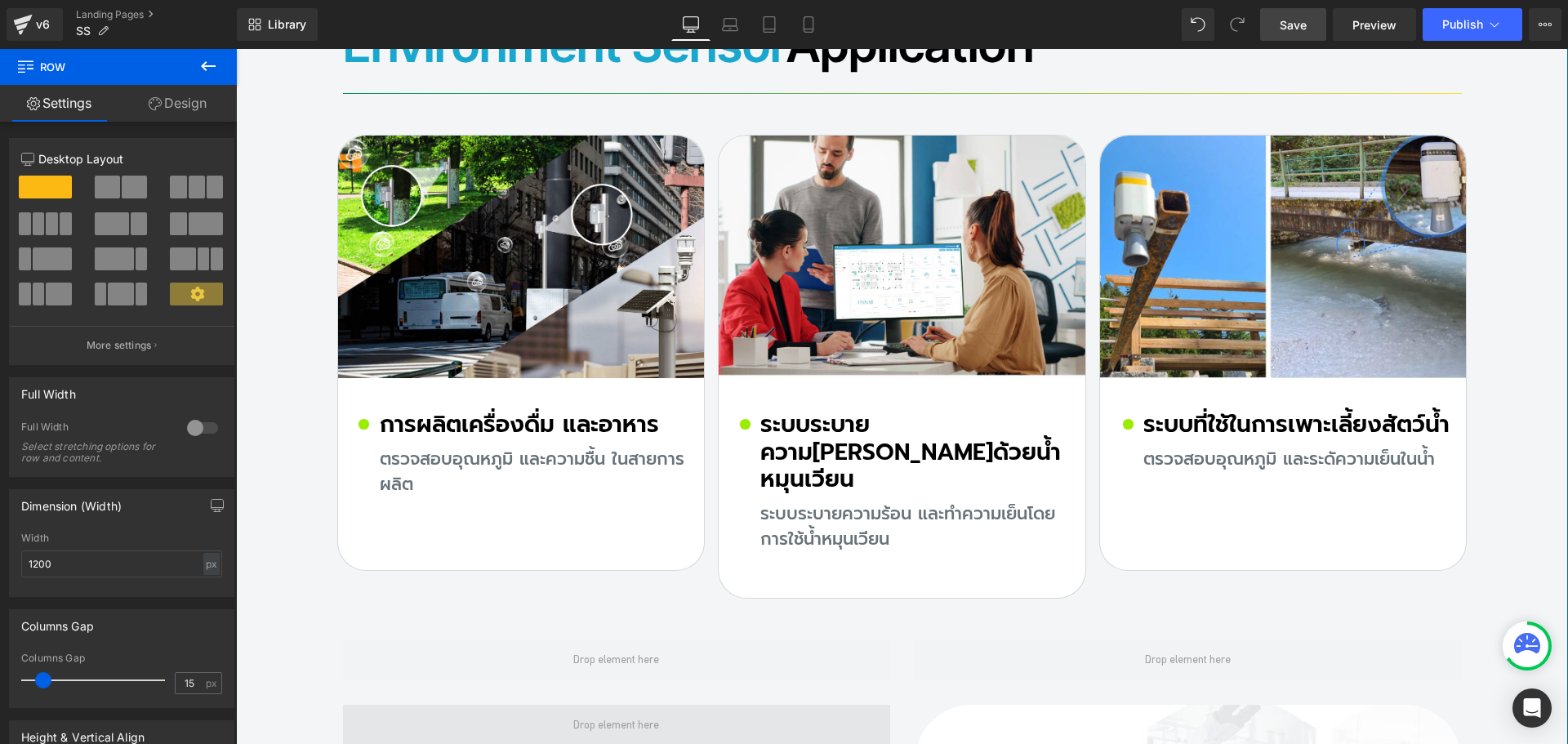
scroll to position [15748, 0]
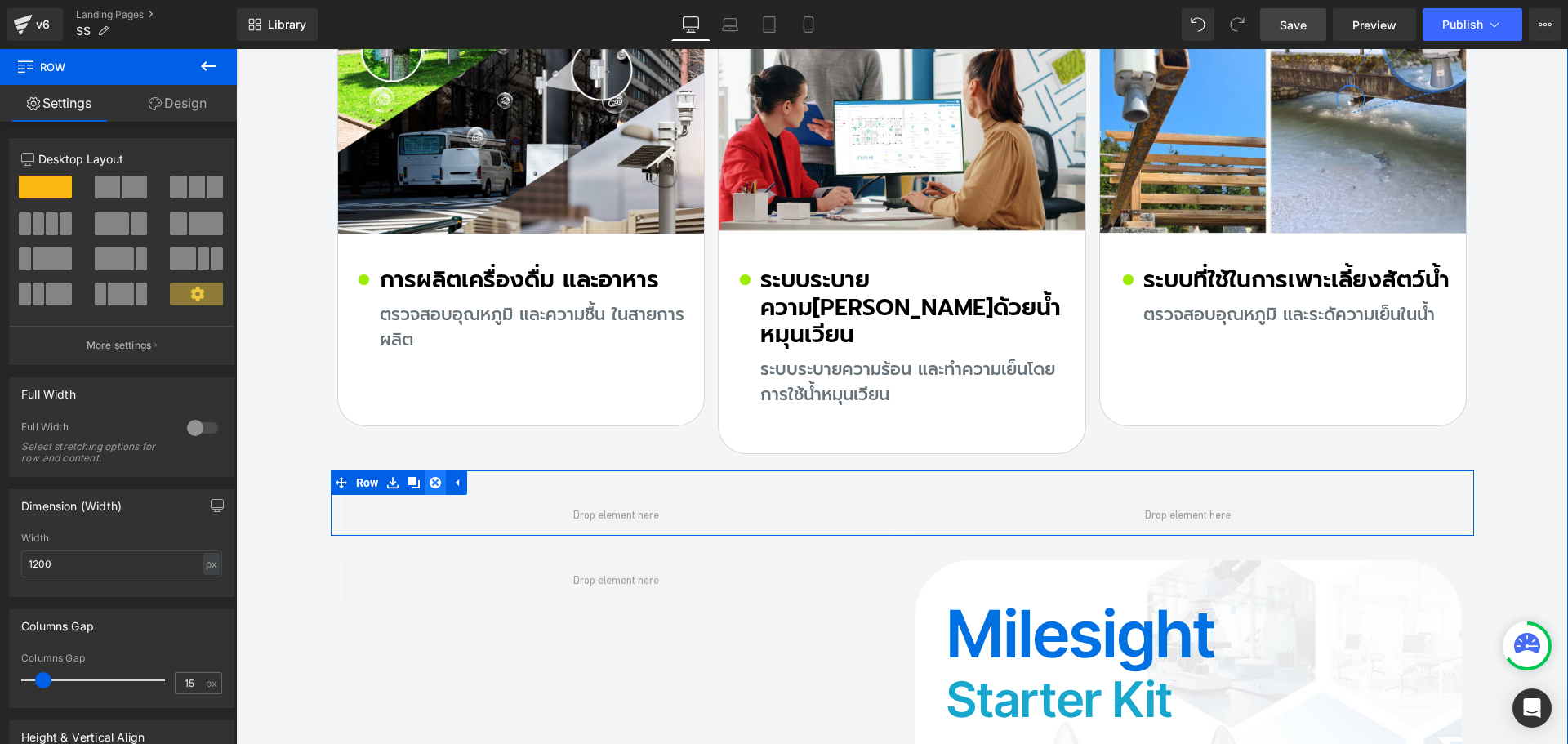
click at [430, 477] on icon at bounding box center [435, 482] width 11 height 11
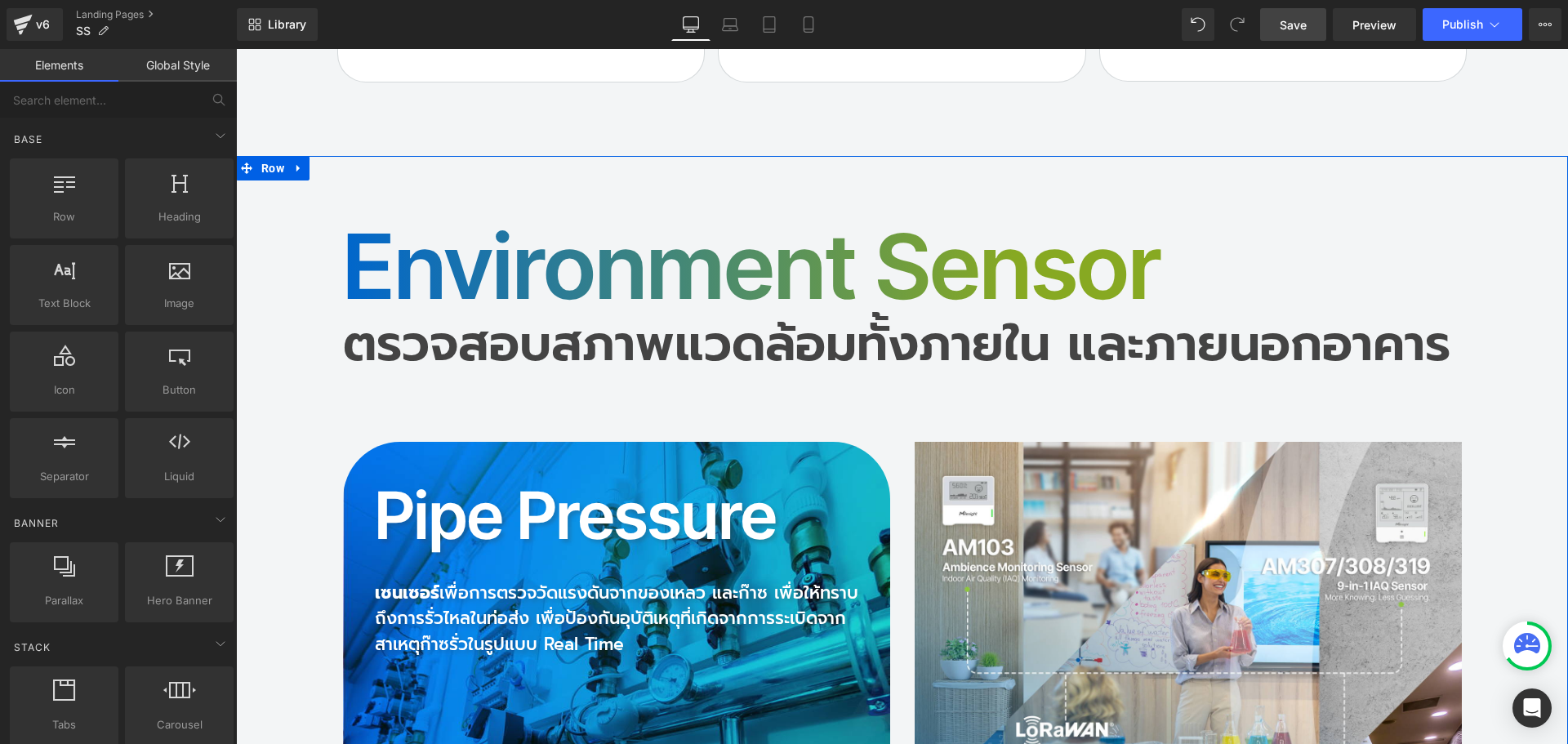
scroll to position [14523, 0]
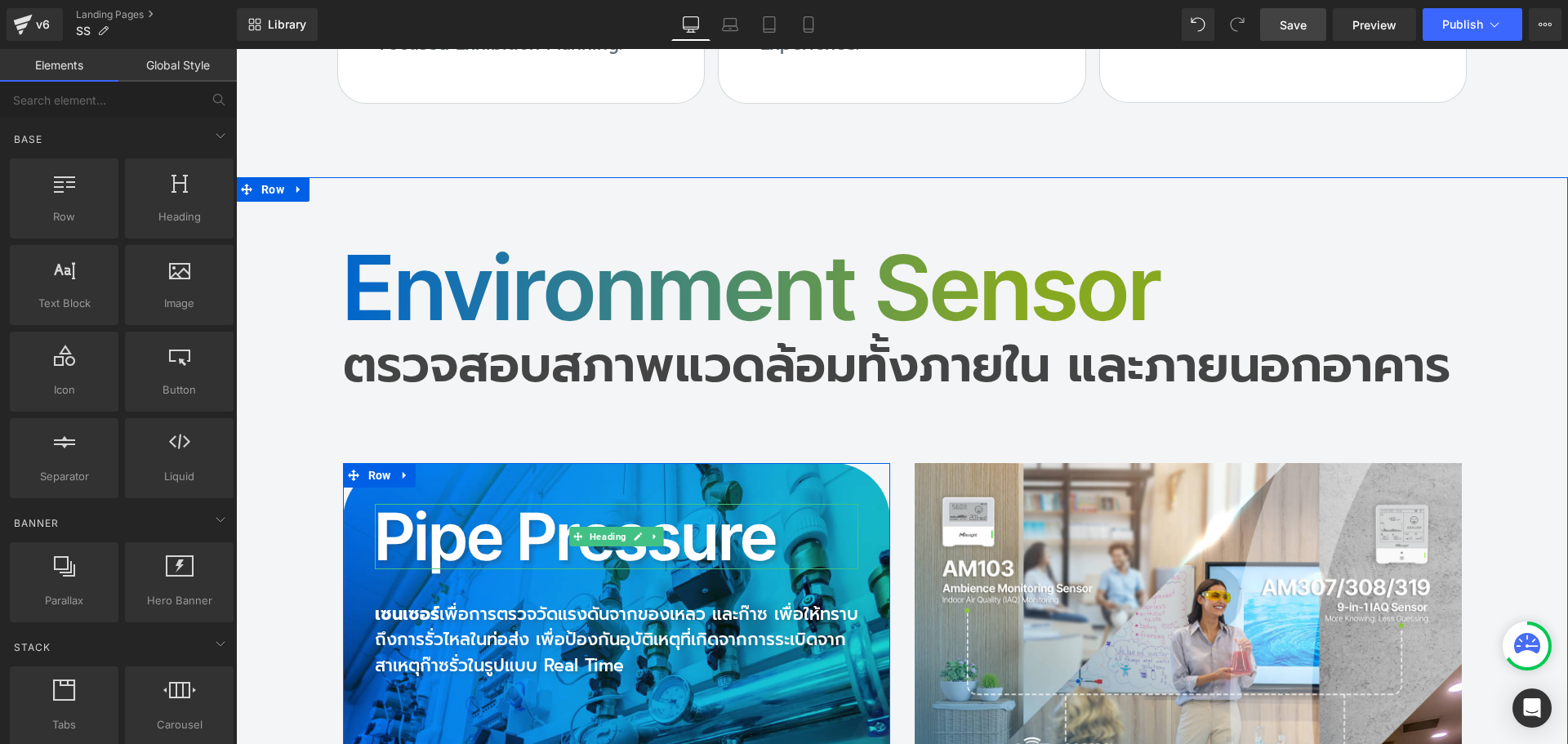
click at [454, 504] on h2 "Pipe Pressure" at bounding box center [617, 537] width 484 height 66
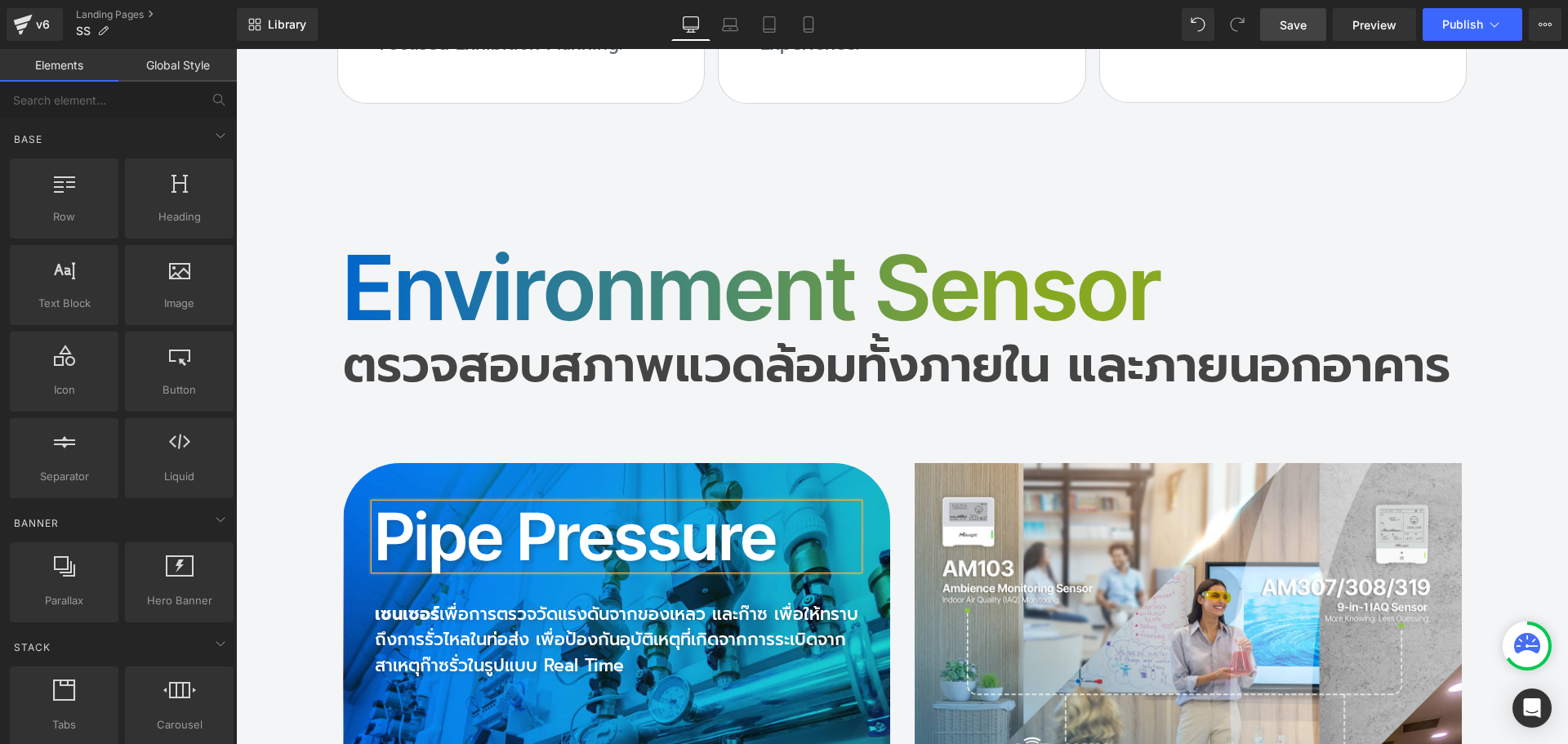
click at [435, 504] on h2 "Pipe Pressure" at bounding box center [617, 537] width 484 height 66
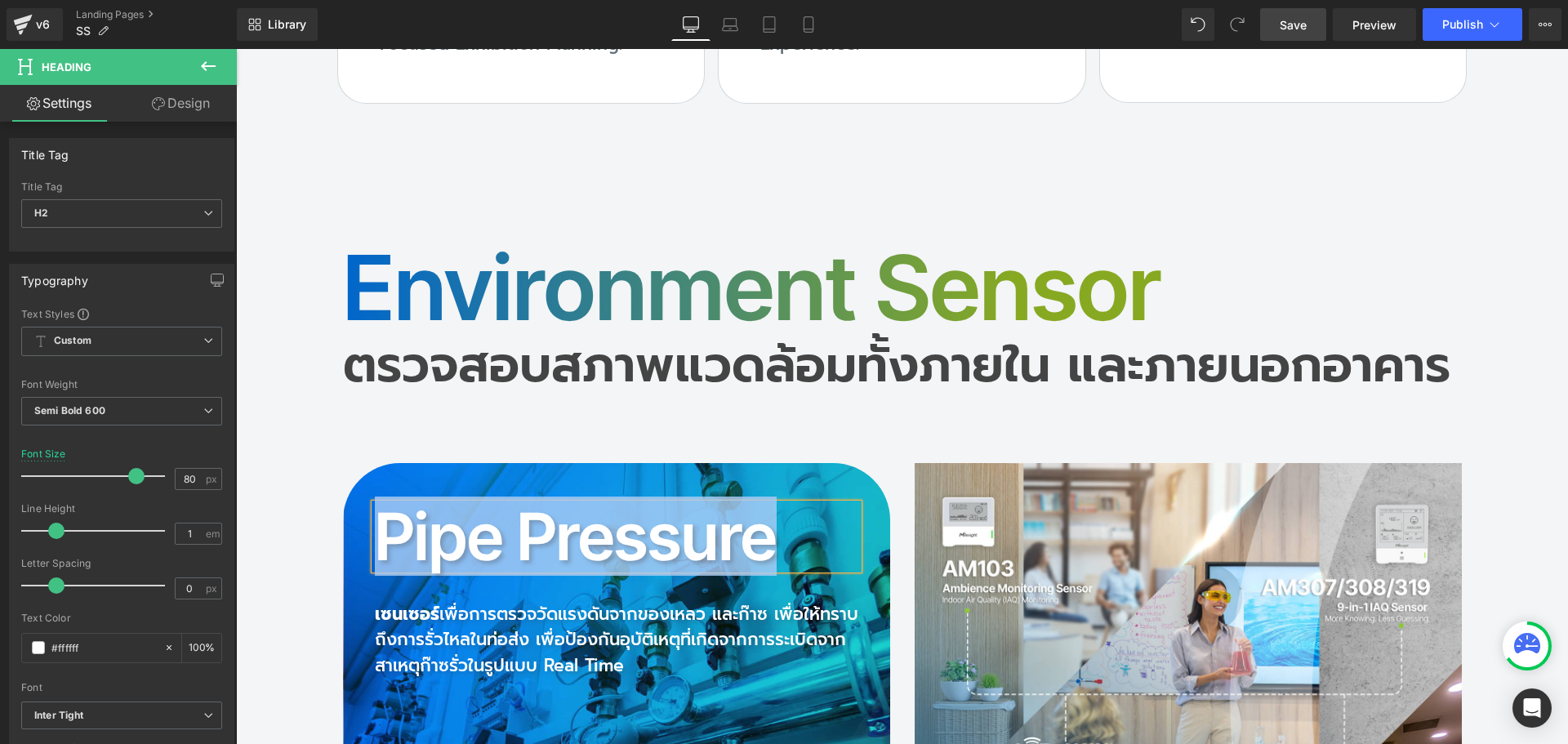
copy h2 "Pipe Pressure"
click at [481, 504] on h2 "Pipe Pressure" at bounding box center [617, 537] width 484 height 66
copy h2 "Pipe Pressure"
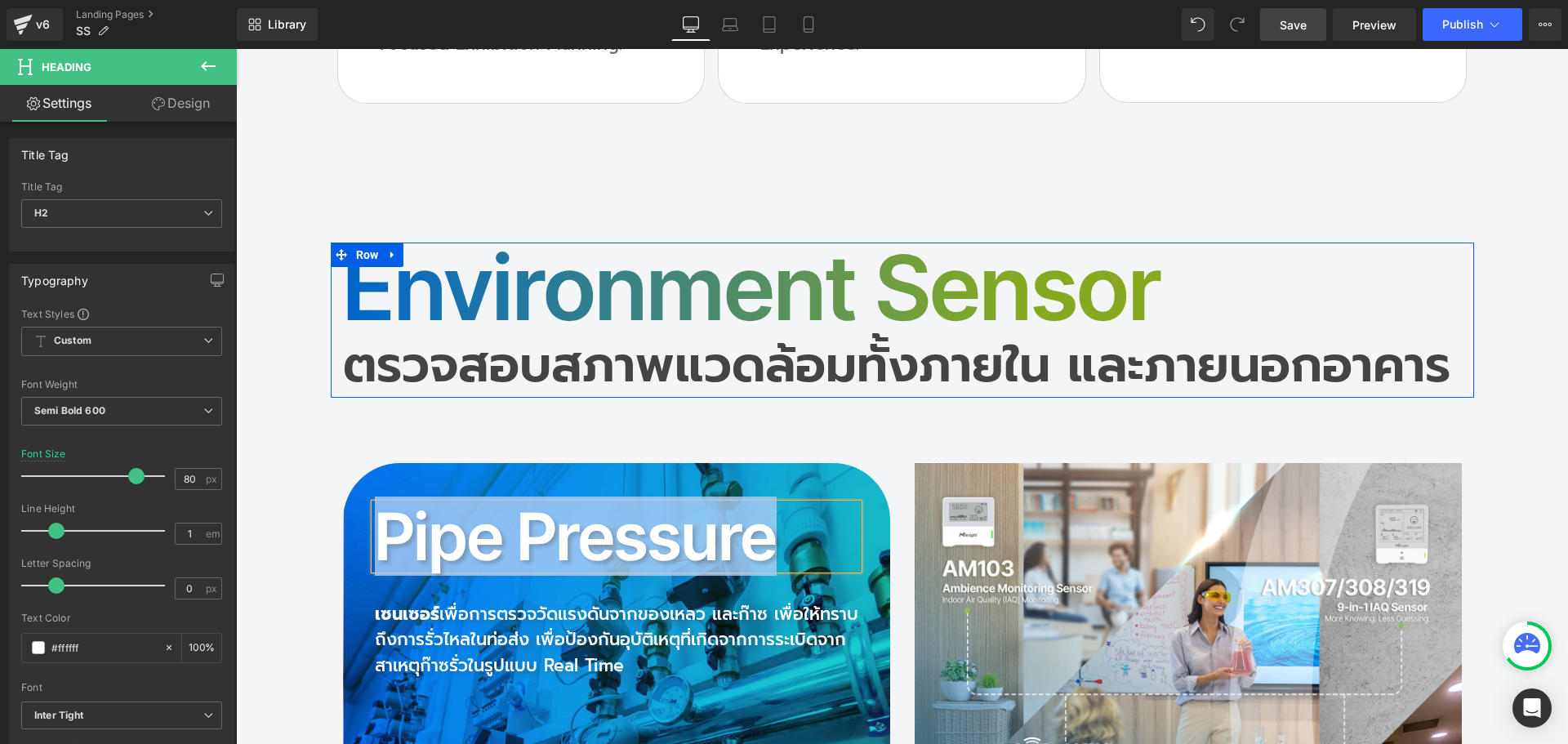
click at [411, 242] on h2 "Environment Sensor" at bounding box center [902, 287] width 1119 height 90
click at [379, 242] on h2 "Environment Sensor" at bounding box center [902, 287] width 1119 height 90
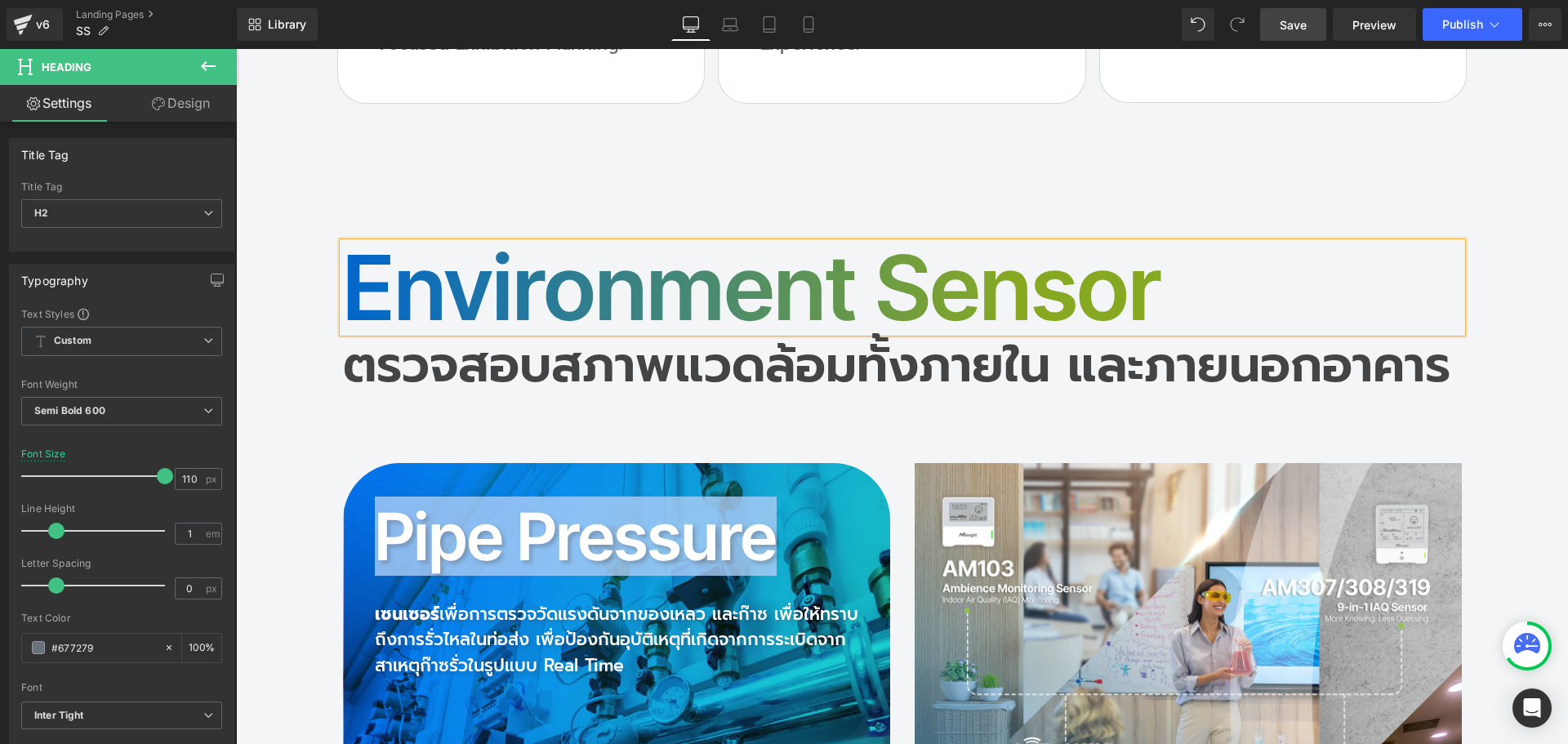
paste div
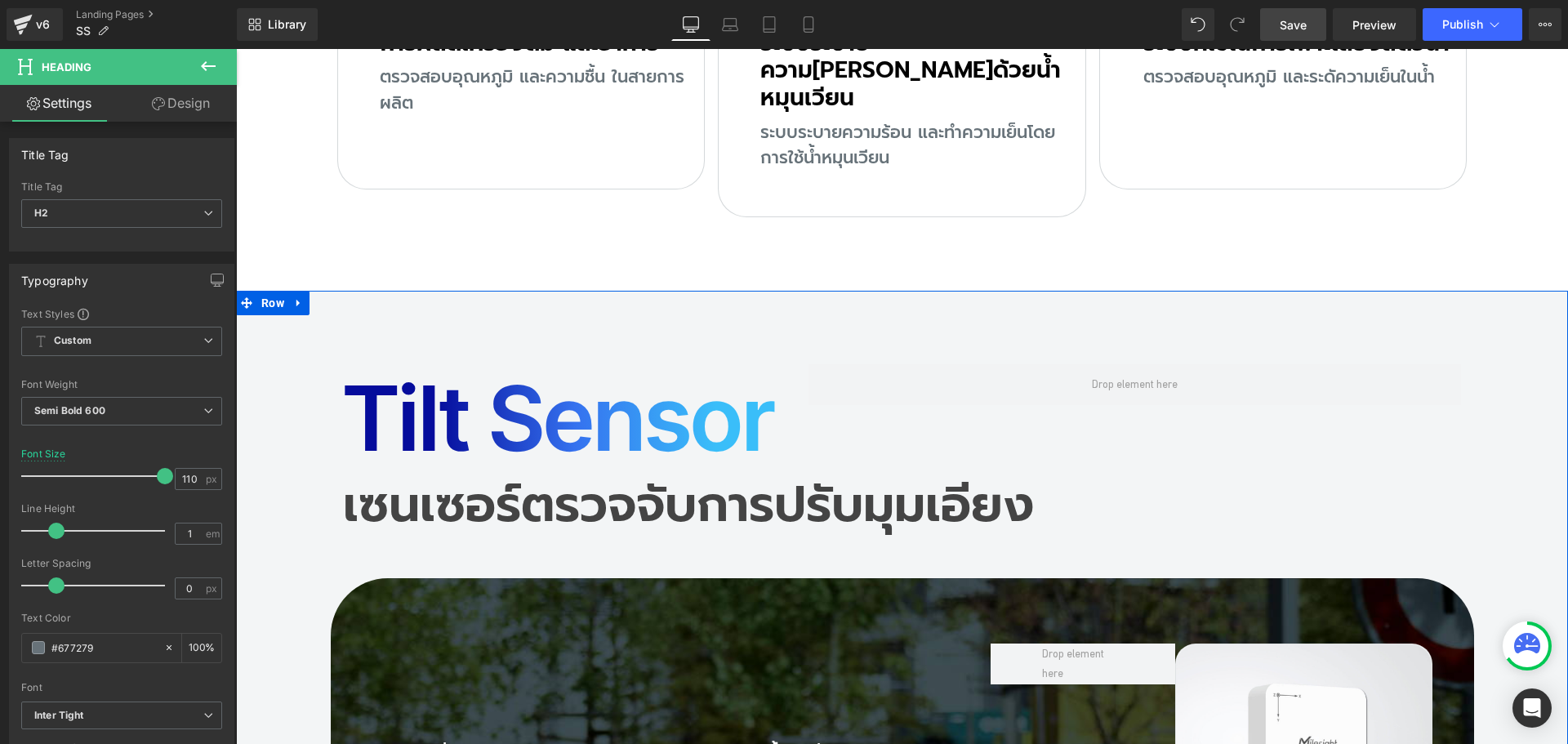
scroll to position [11091, 0]
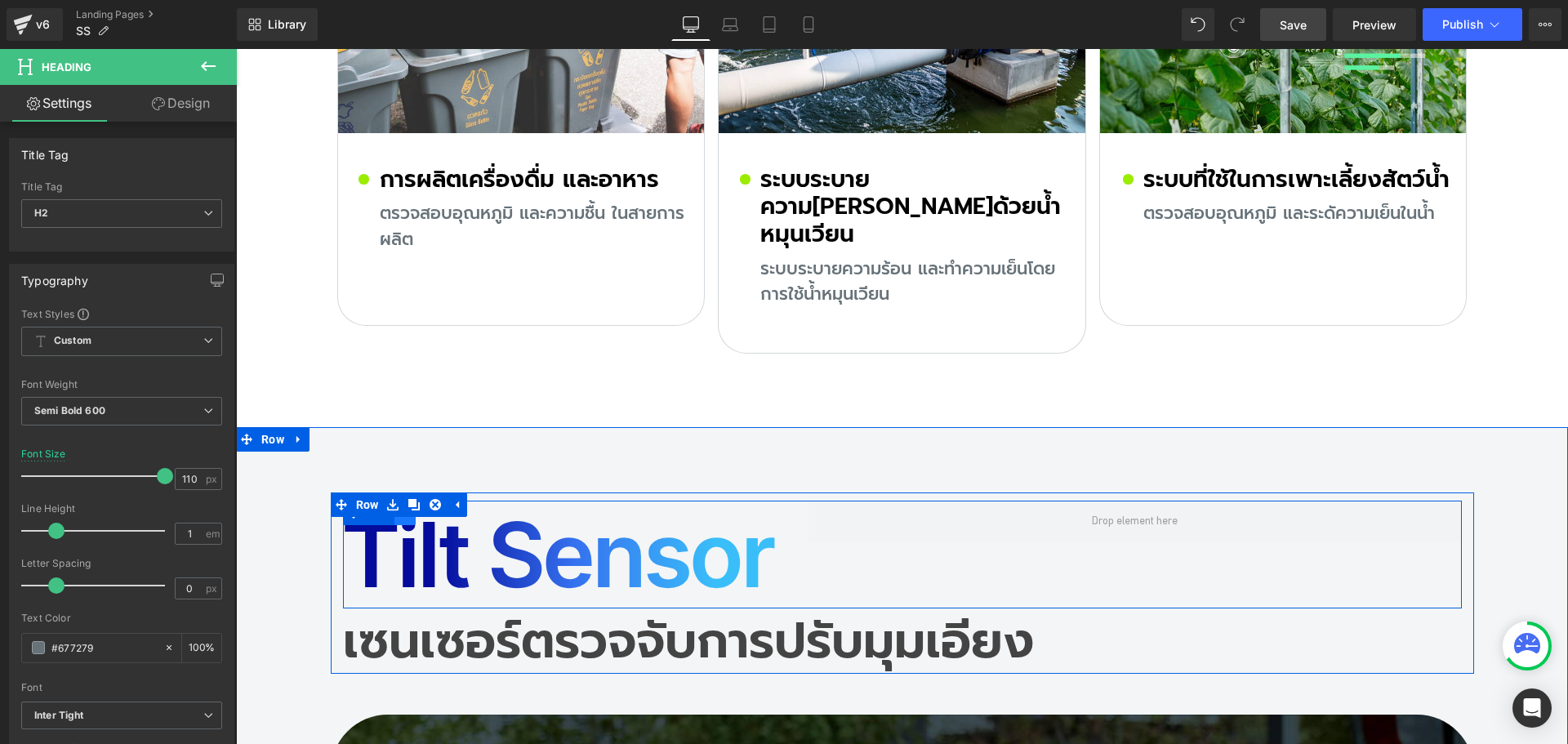
click at [406, 501] on link at bounding box center [405, 513] width 21 height 25
click at [422, 501] on link at bounding box center [426, 513] width 21 height 25
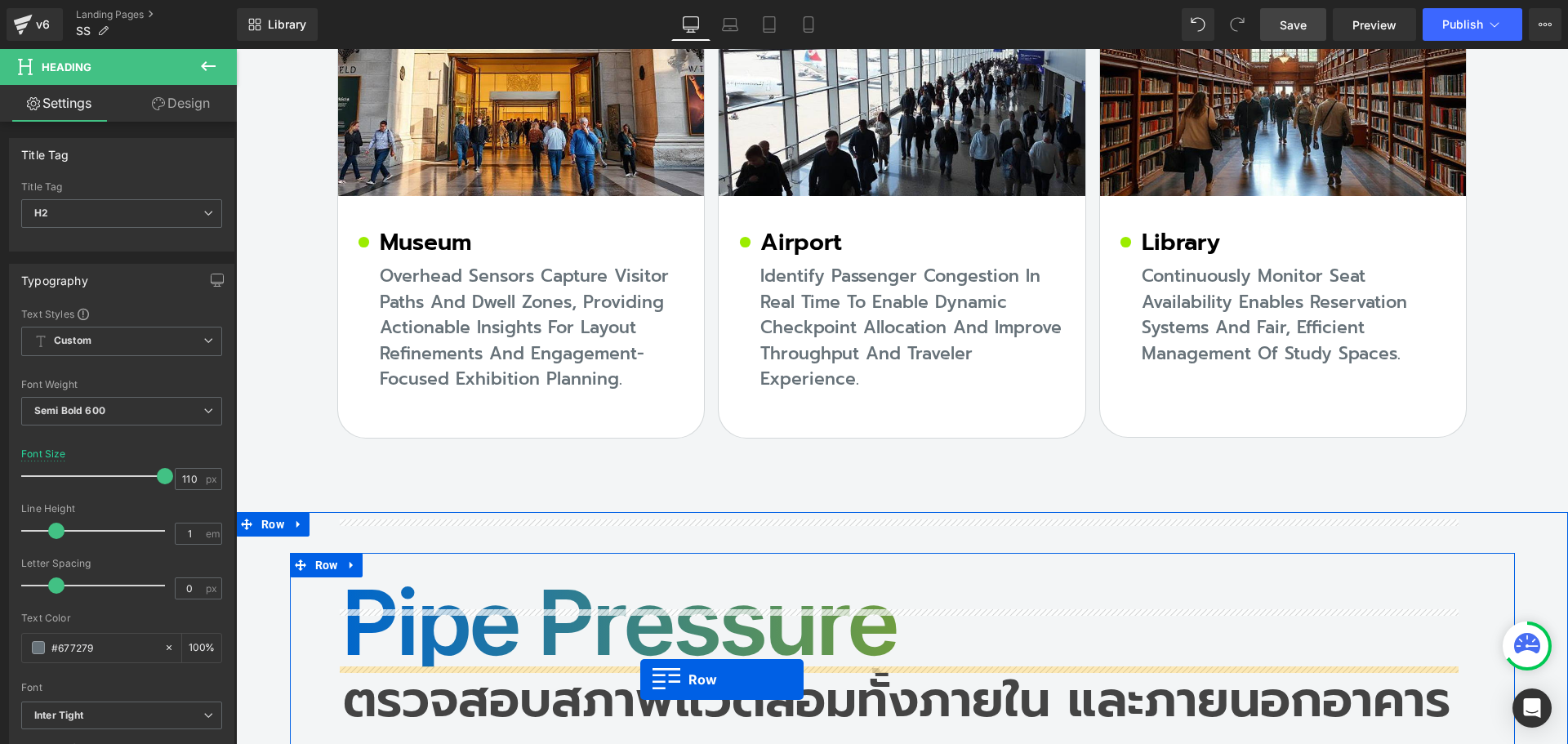
scroll to position [14261, 0]
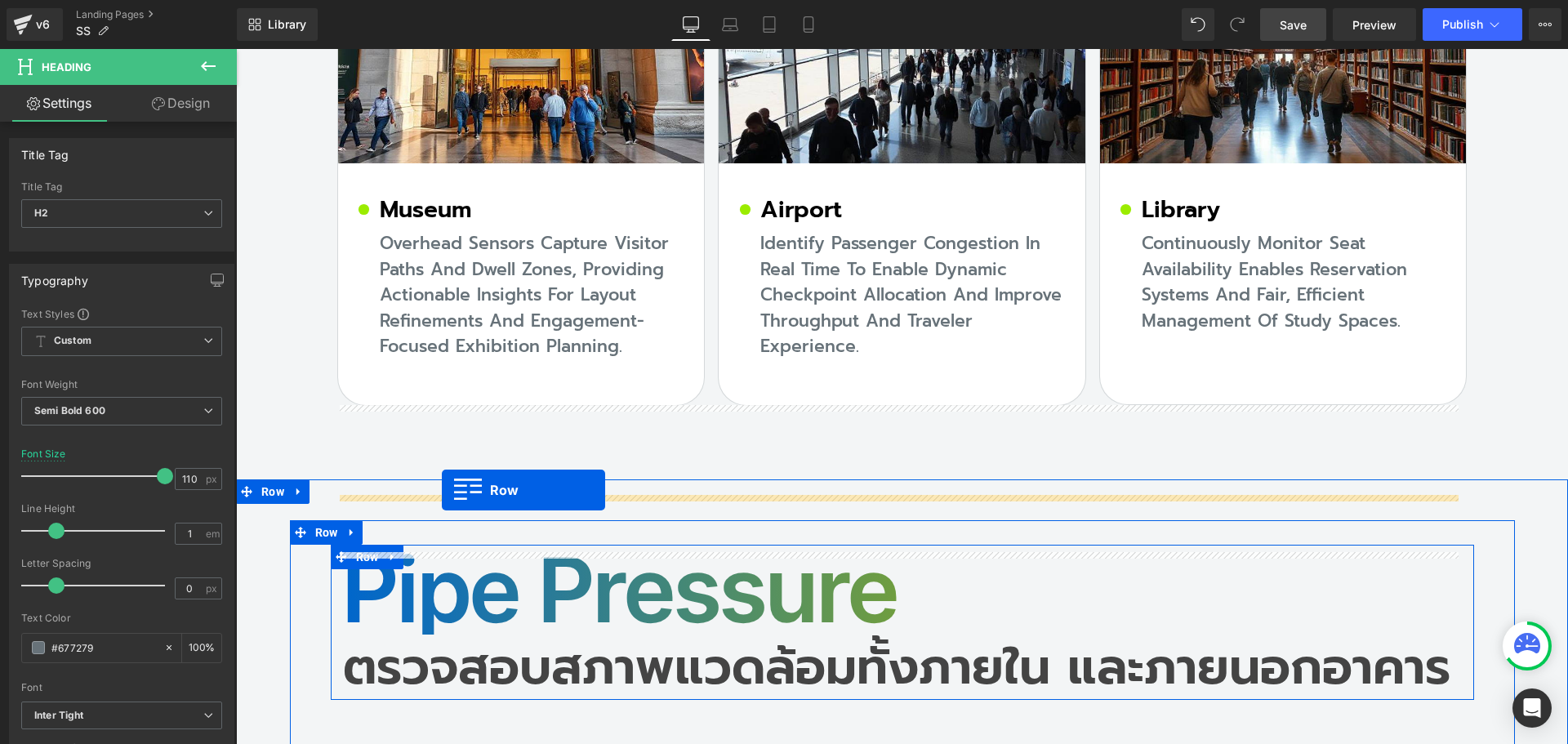
drag, startPoint x: 374, startPoint y: 483, endPoint x: 442, endPoint y: 490, distance: 68.4
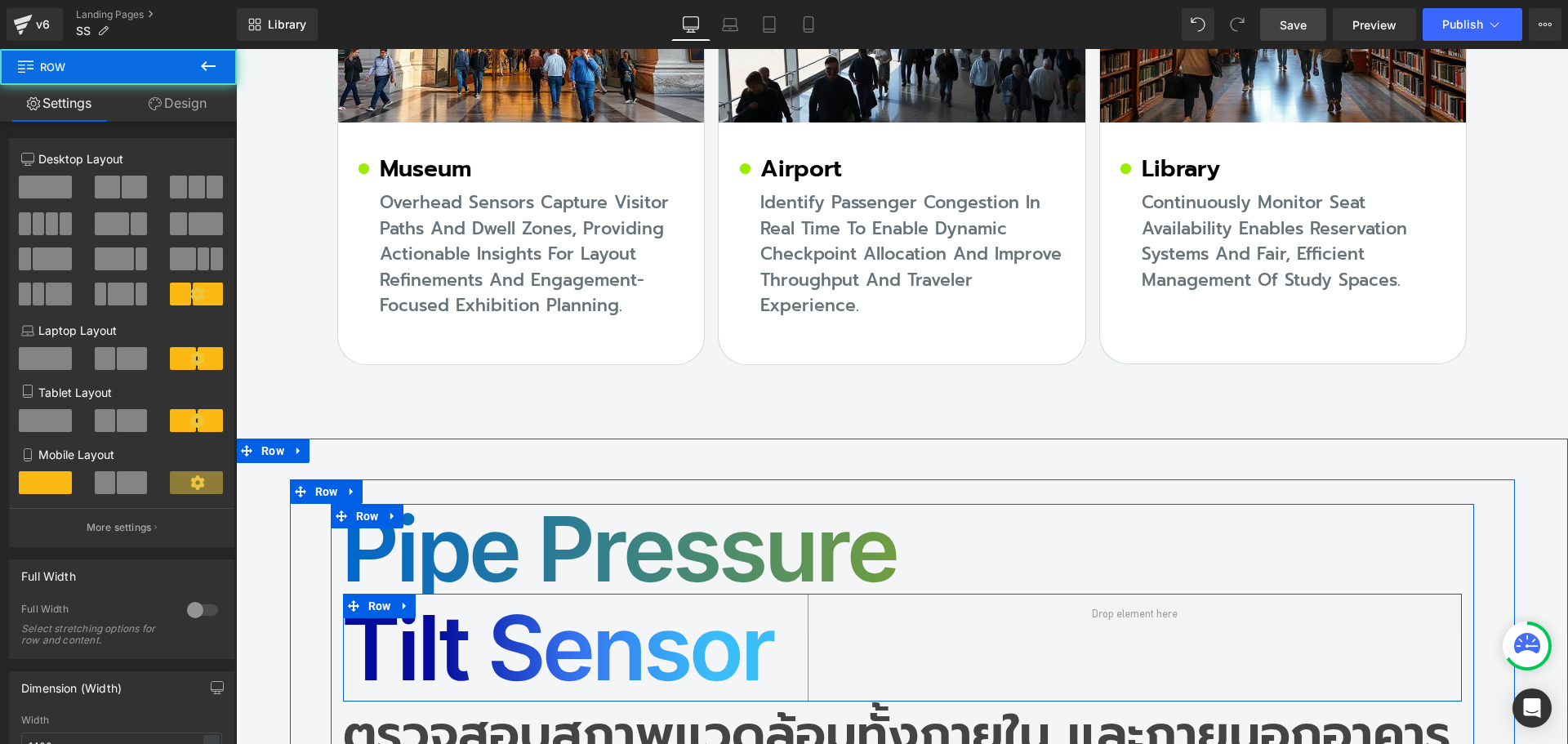
scroll to position [14220, 0]
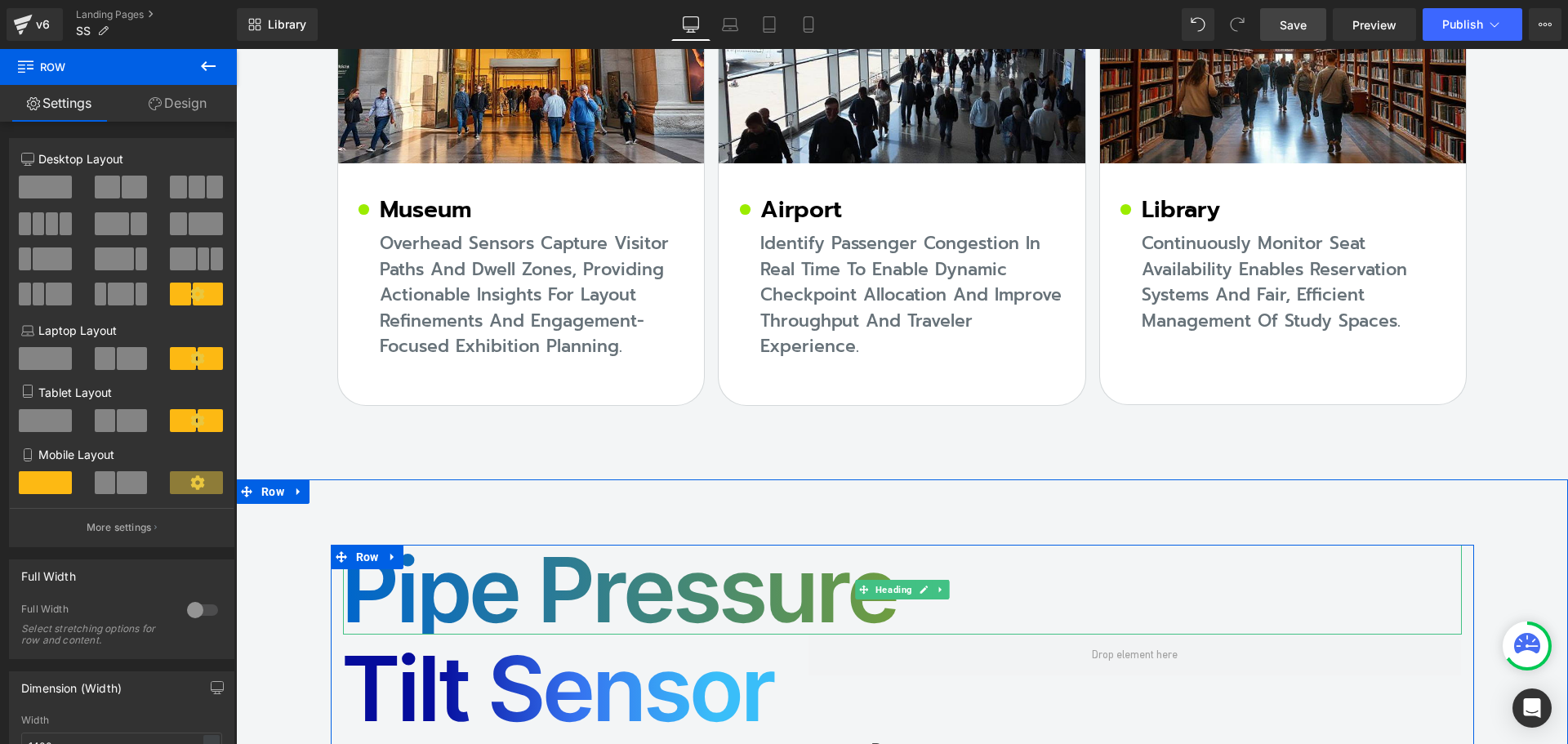
click at [522, 545] on h2 "Pipe Pressure" at bounding box center [902, 590] width 1119 height 90
click at [486, 545] on h2 "Pipe Pressure" at bounding box center [902, 590] width 1119 height 90
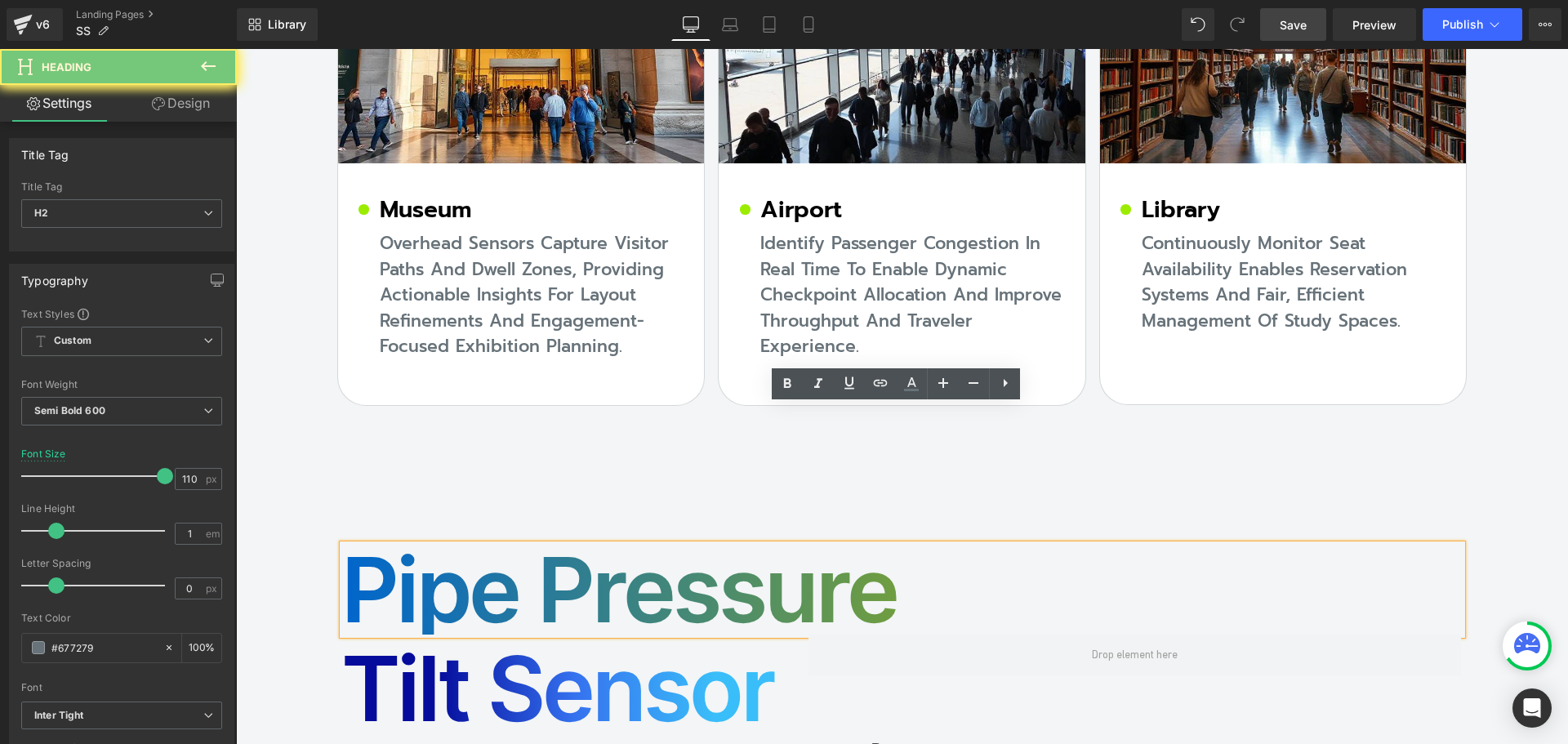
click at [438, 545] on h2 "Pipe Pressure" at bounding box center [902, 590] width 1119 height 90
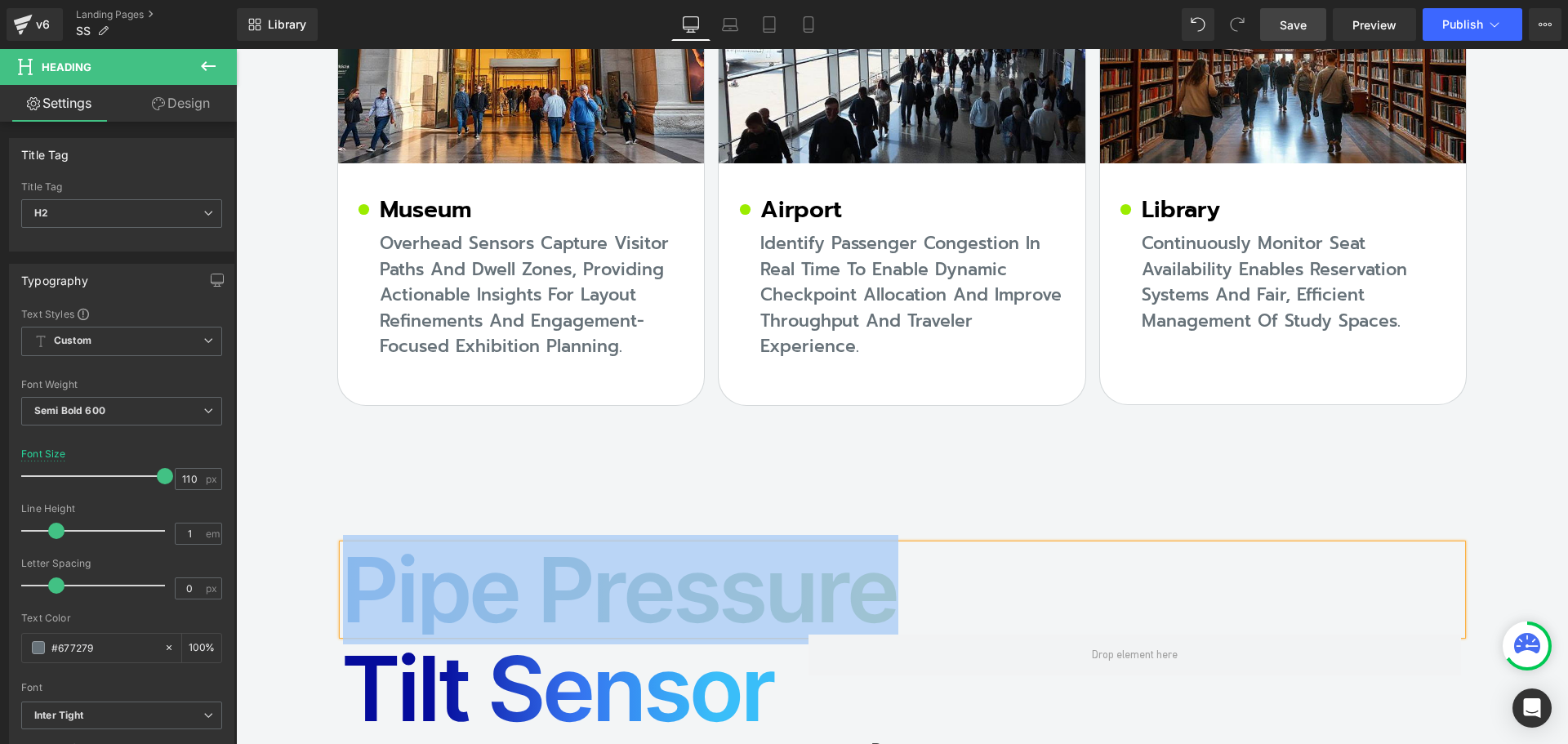
copy h2 "Pipe Pressure"
drag, startPoint x: 444, startPoint y: 510, endPoint x: 398, endPoint y: 548, distance: 59.7
click at [444, 635] on h2 "Tilt Sensor" at bounding box center [576, 688] width 466 height 108
click at [416, 635] on h2 "Tilt Sensor" at bounding box center [576, 688] width 466 height 108
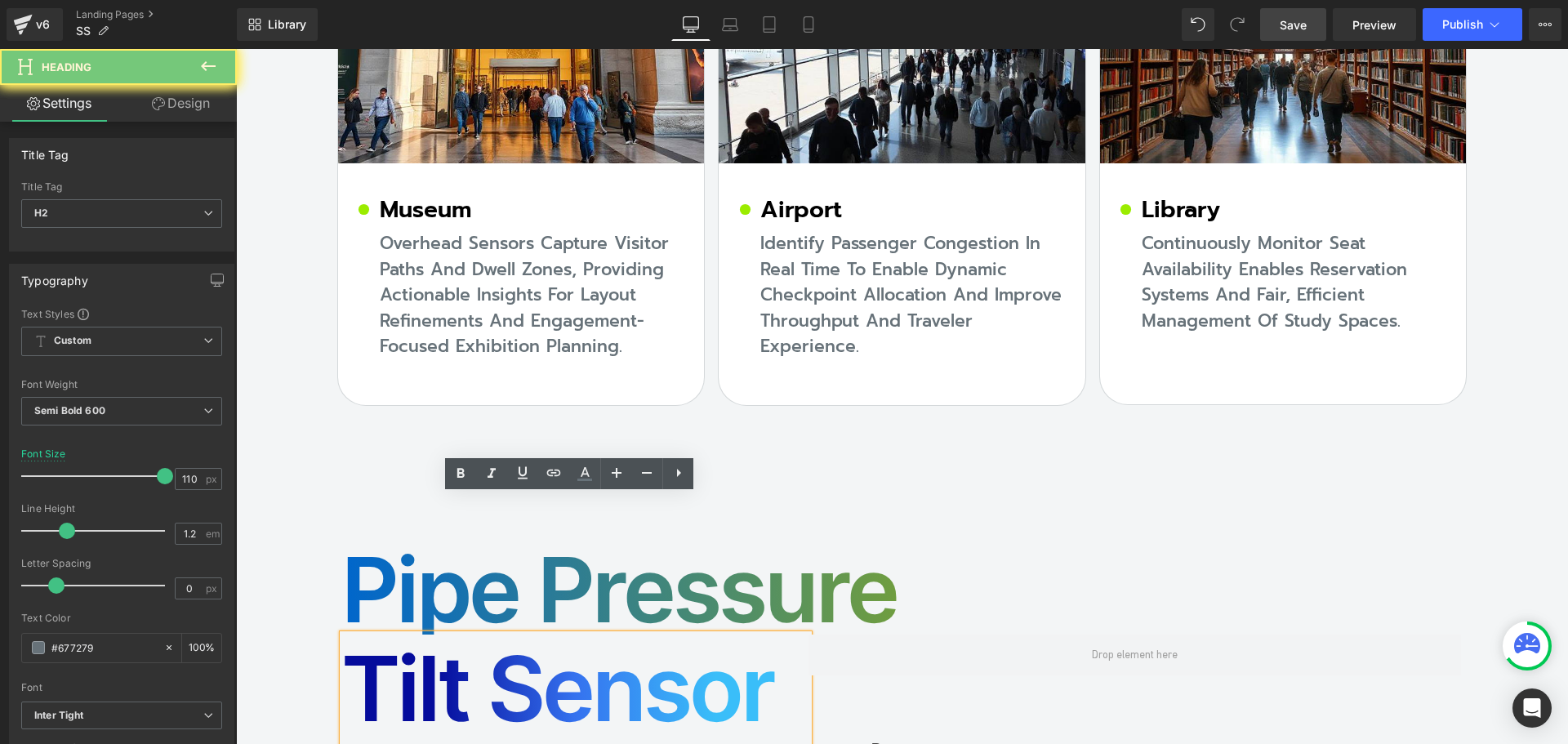
click at [398, 635] on h2 "Tilt Sensor" at bounding box center [576, 688] width 466 height 108
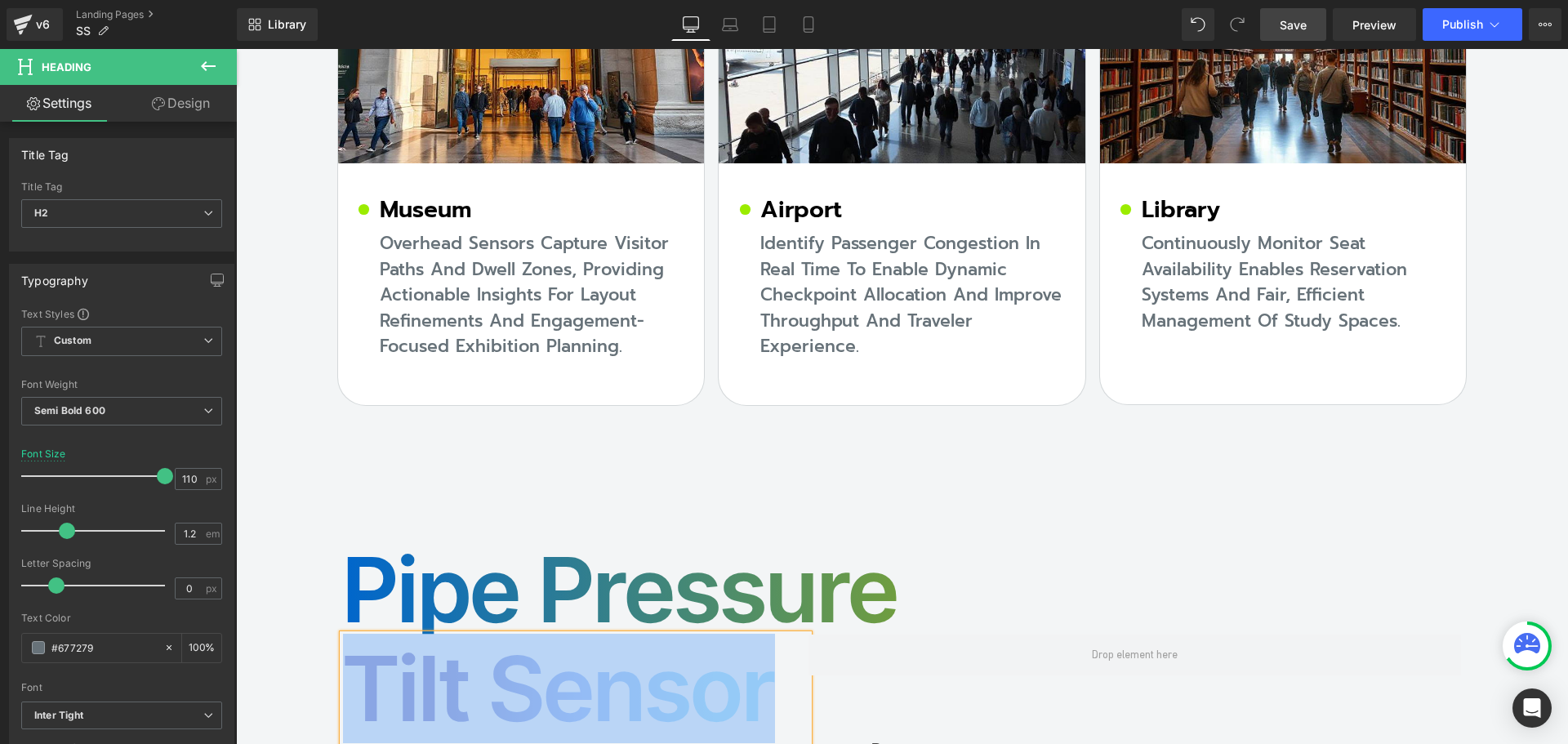
paste div
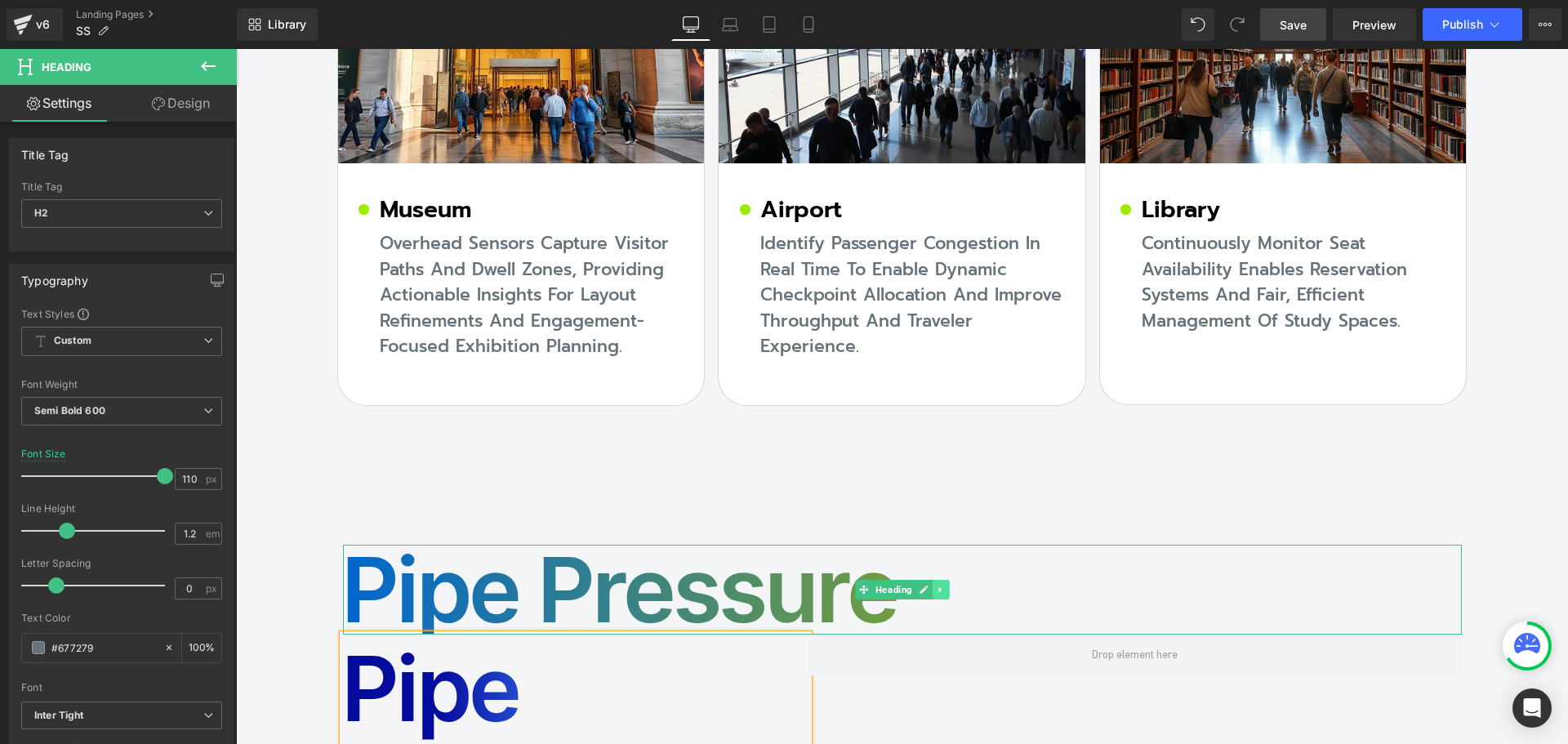
click at [936, 585] on icon at bounding box center [941, 589] width 9 height 10
click at [945, 585] on icon at bounding box center [949, 589] width 9 height 9
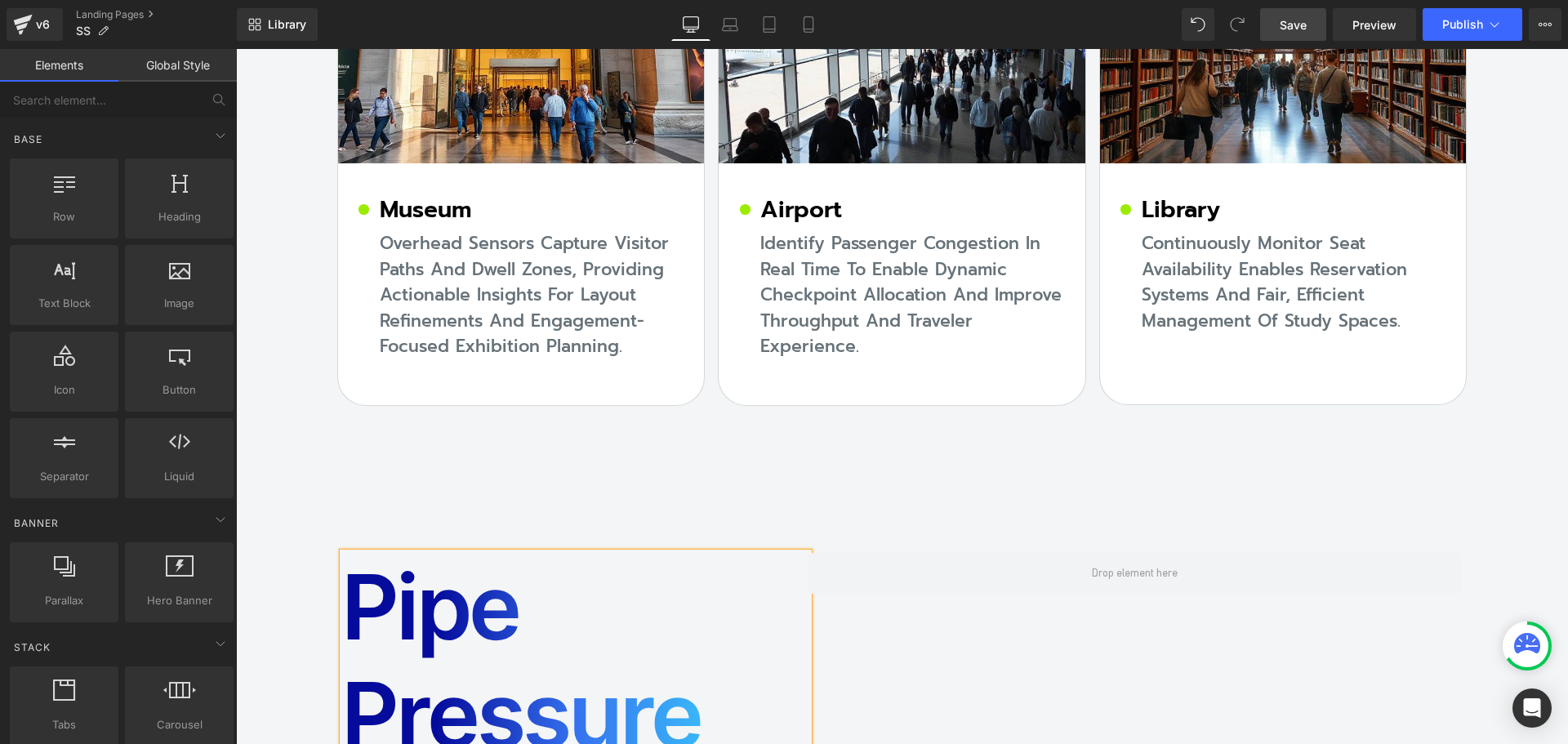
scroll to position [14195, 0]
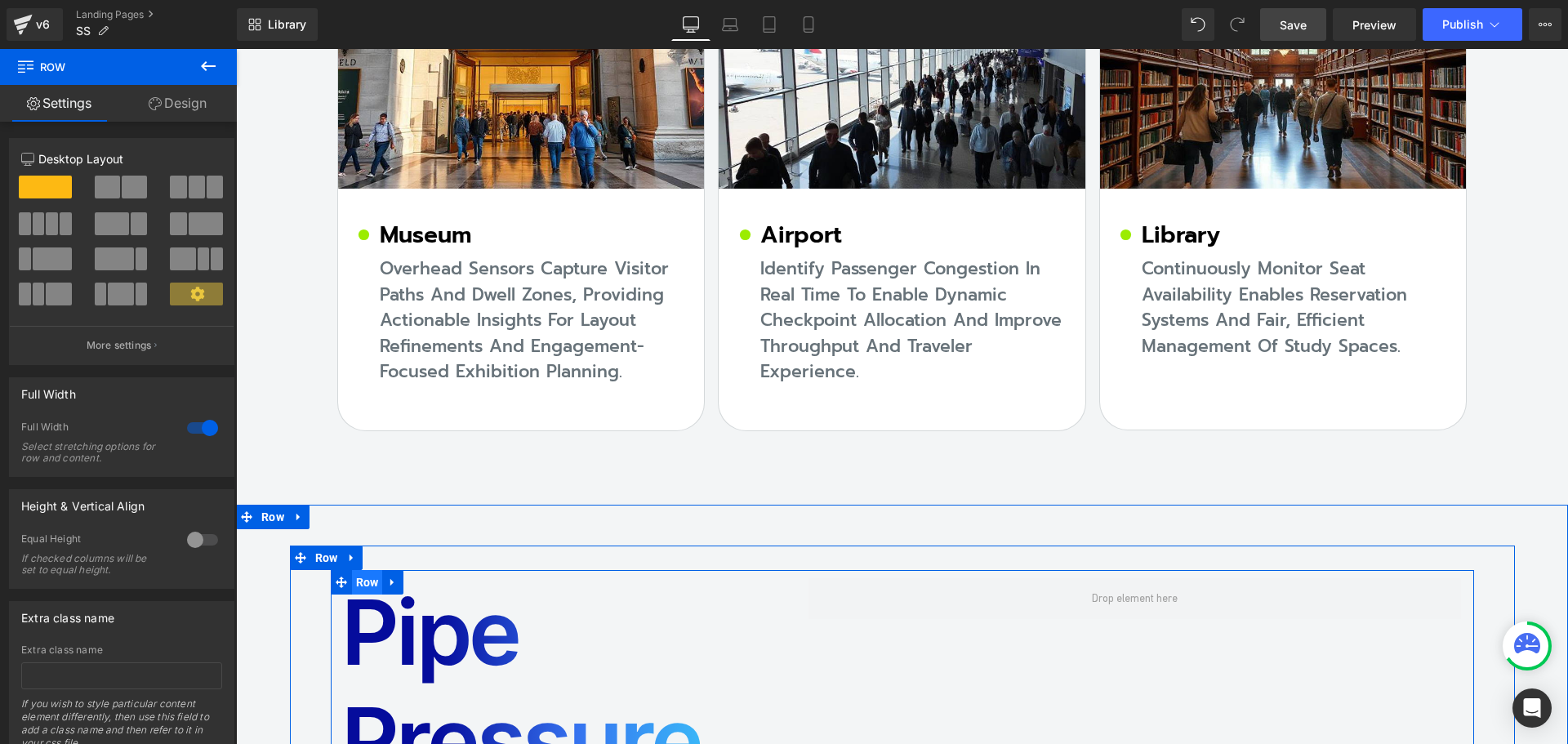
click at [370, 571] on span "Row" at bounding box center [367, 583] width 31 height 25
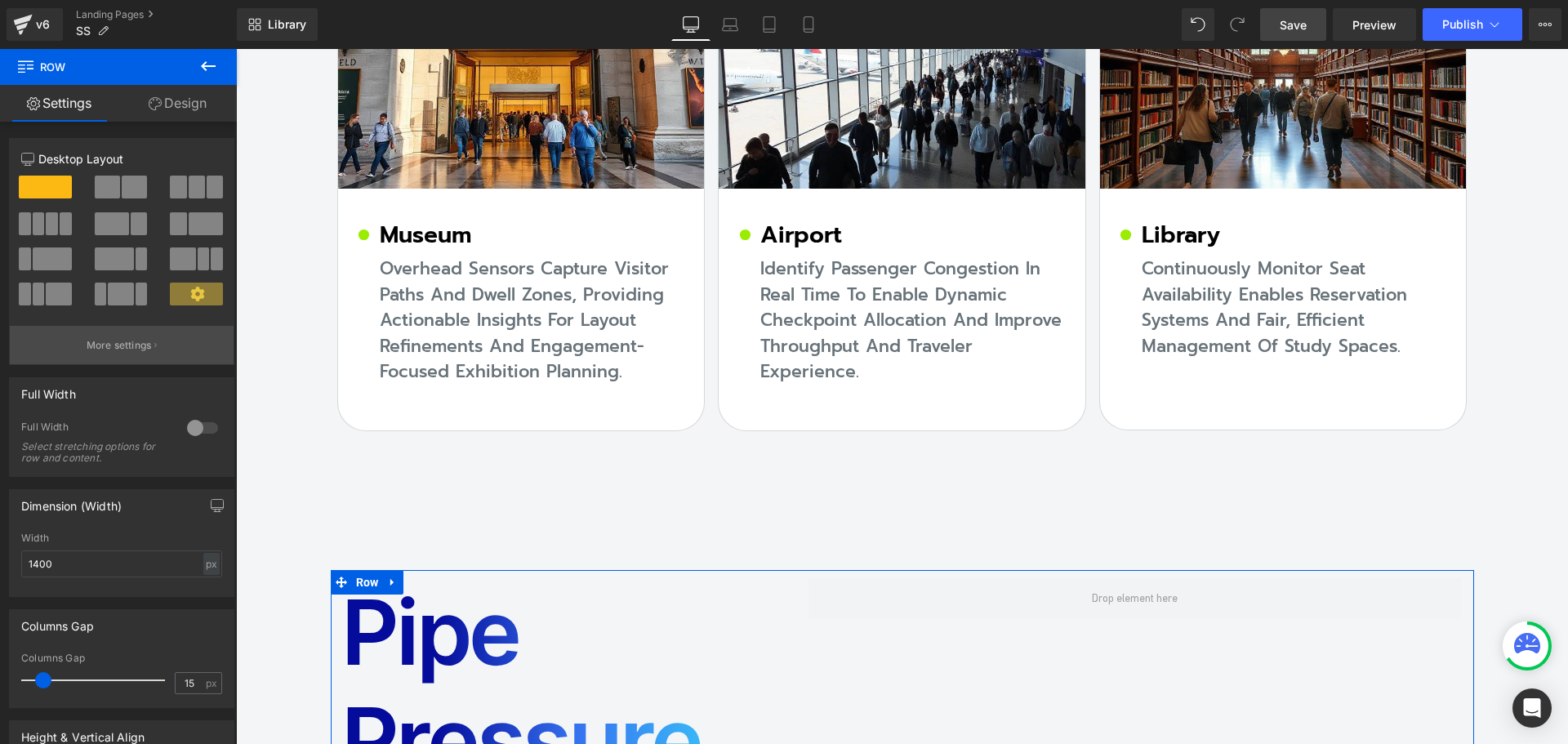
click at [119, 344] on p "More settings" at bounding box center [119, 346] width 66 height 15
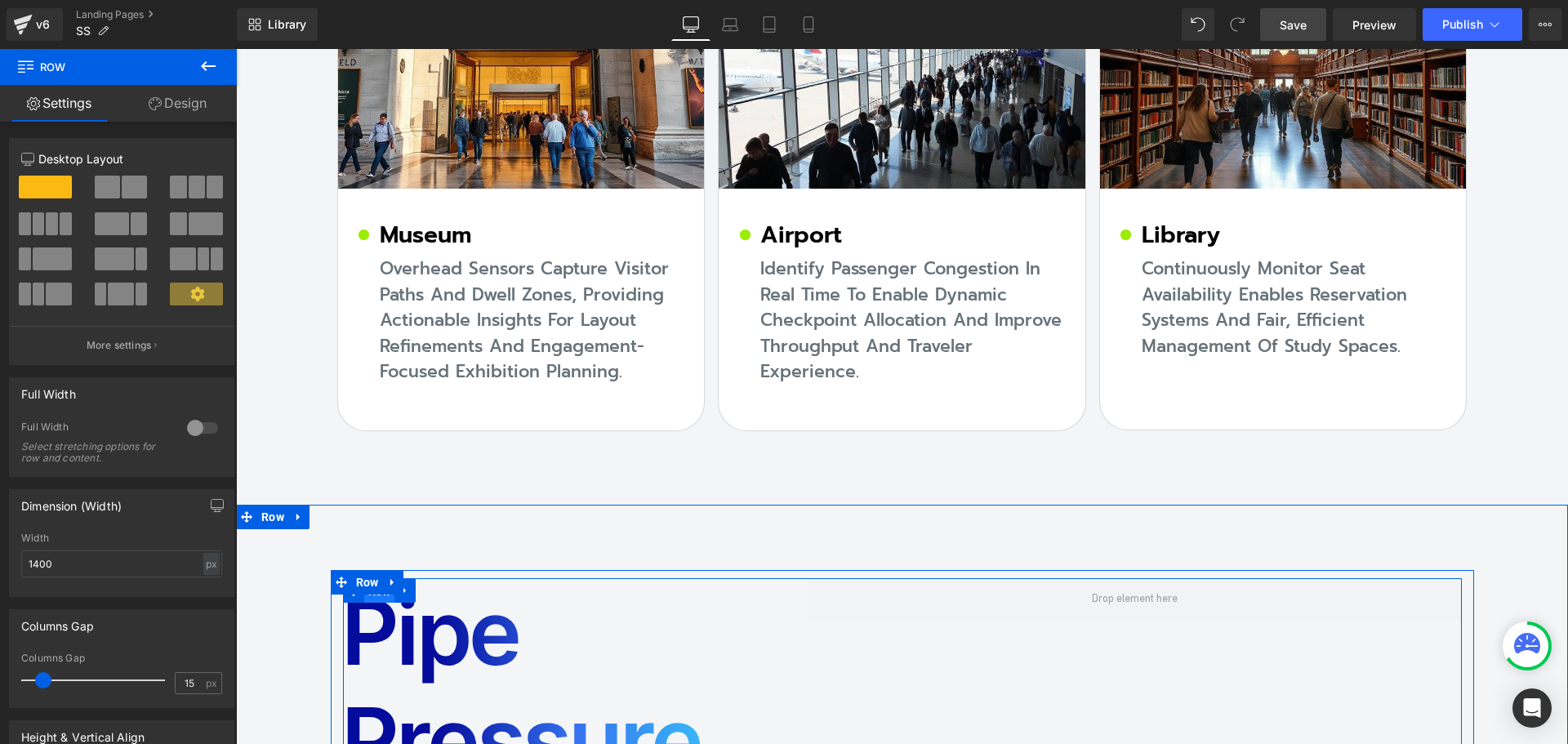
click at [374, 579] on span "Row" at bounding box center [379, 592] width 31 height 25
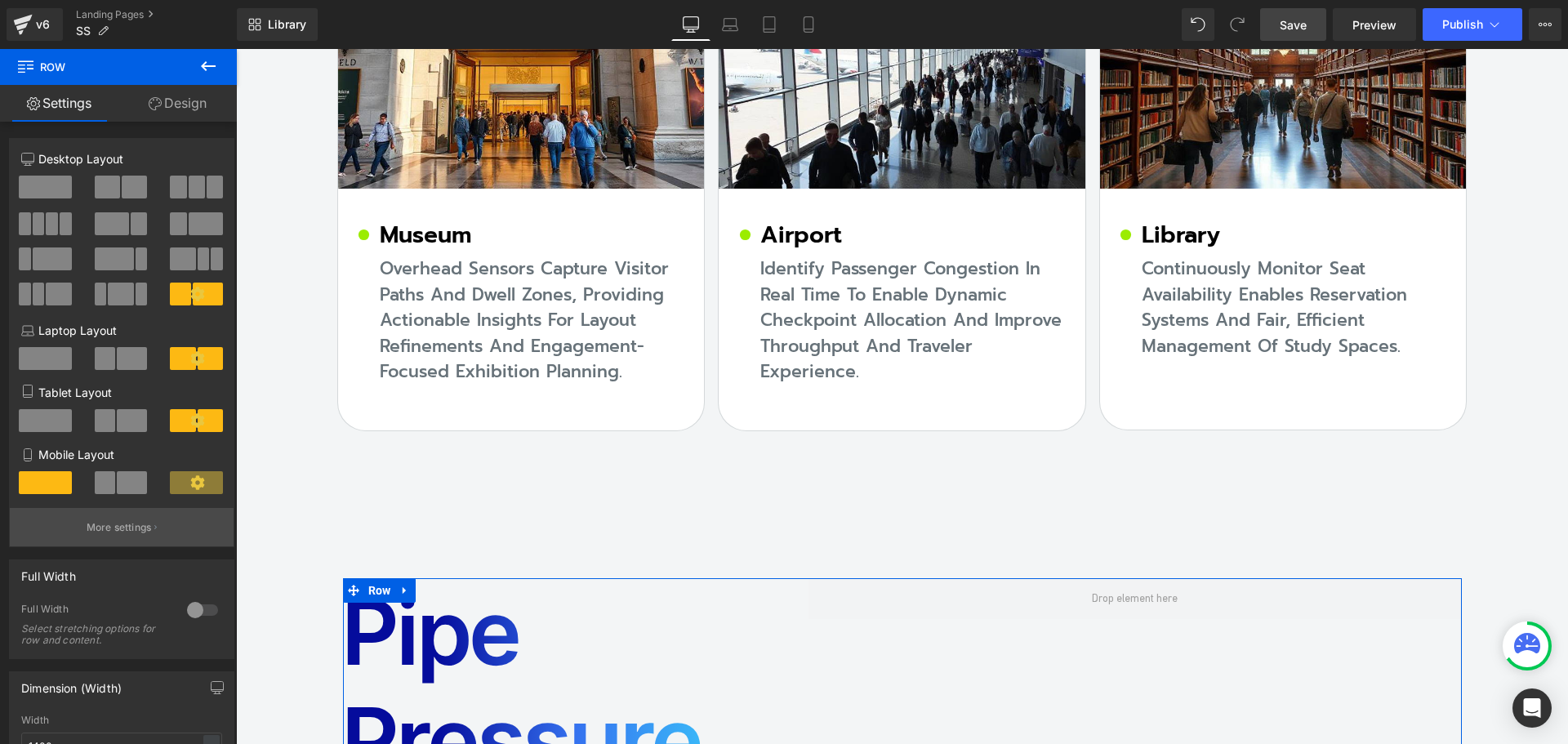
click at [145, 523] on p "More settings" at bounding box center [119, 528] width 66 height 15
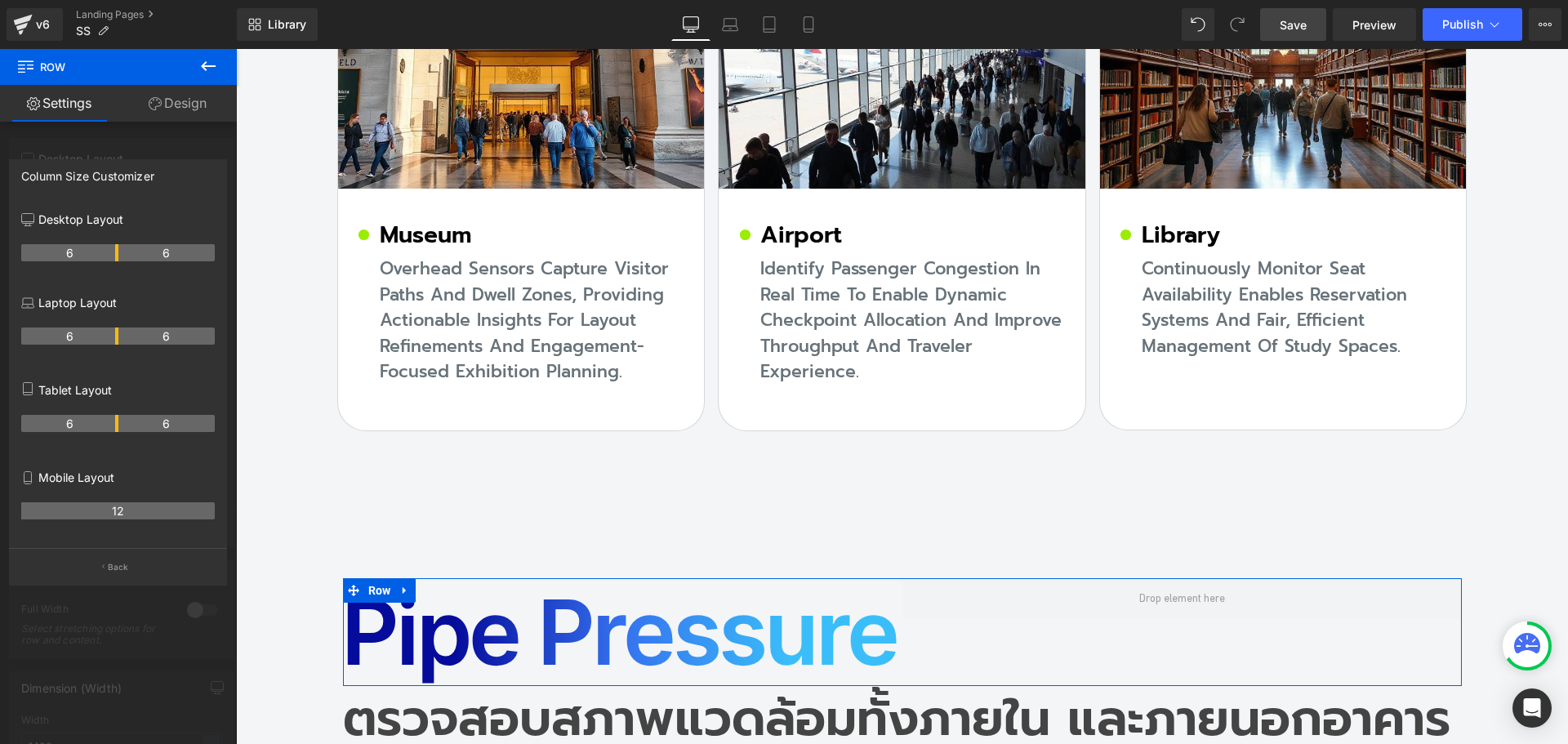
drag, startPoint x: 100, startPoint y: 254, endPoint x: 119, endPoint y: 255, distance: 19.0
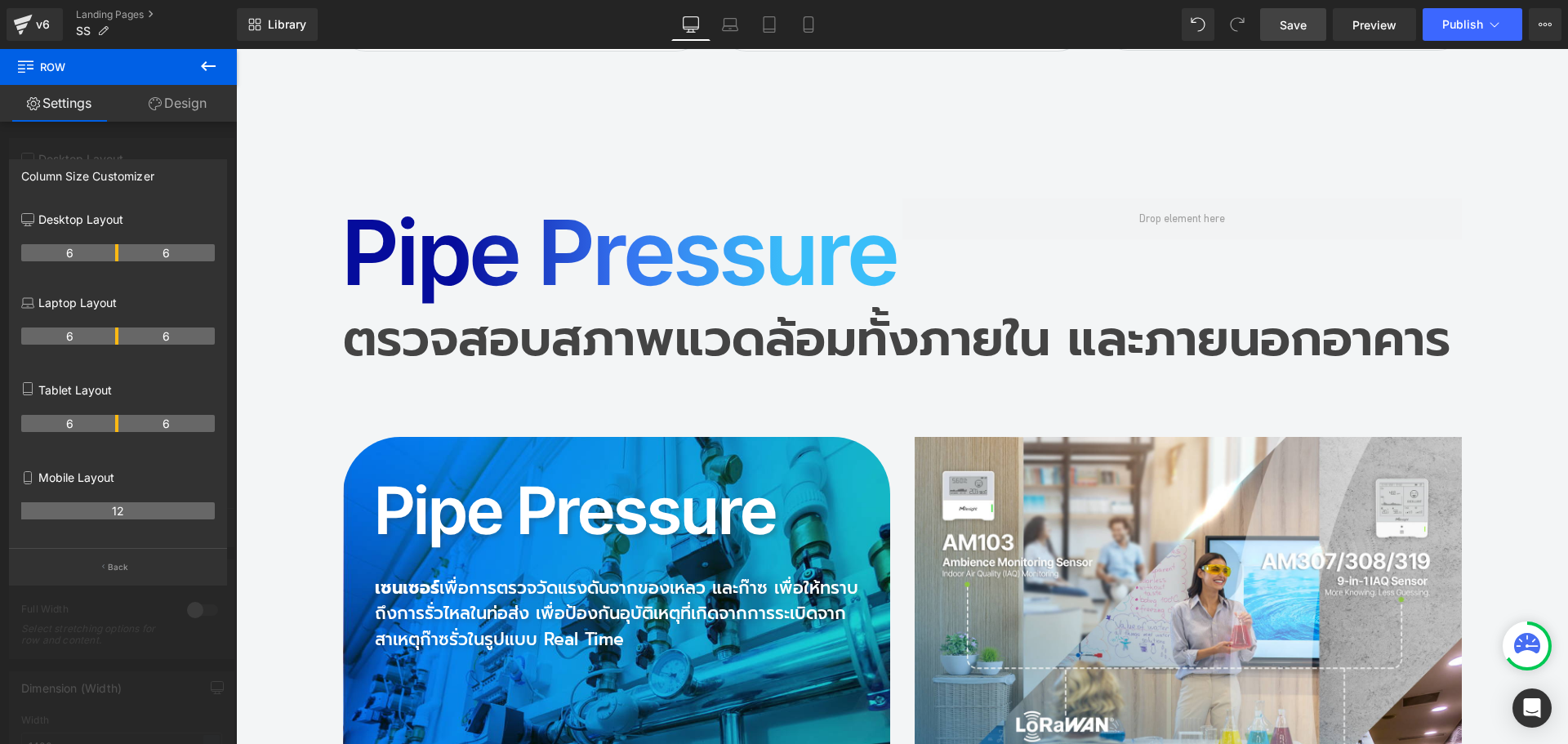
scroll to position [14577, 0]
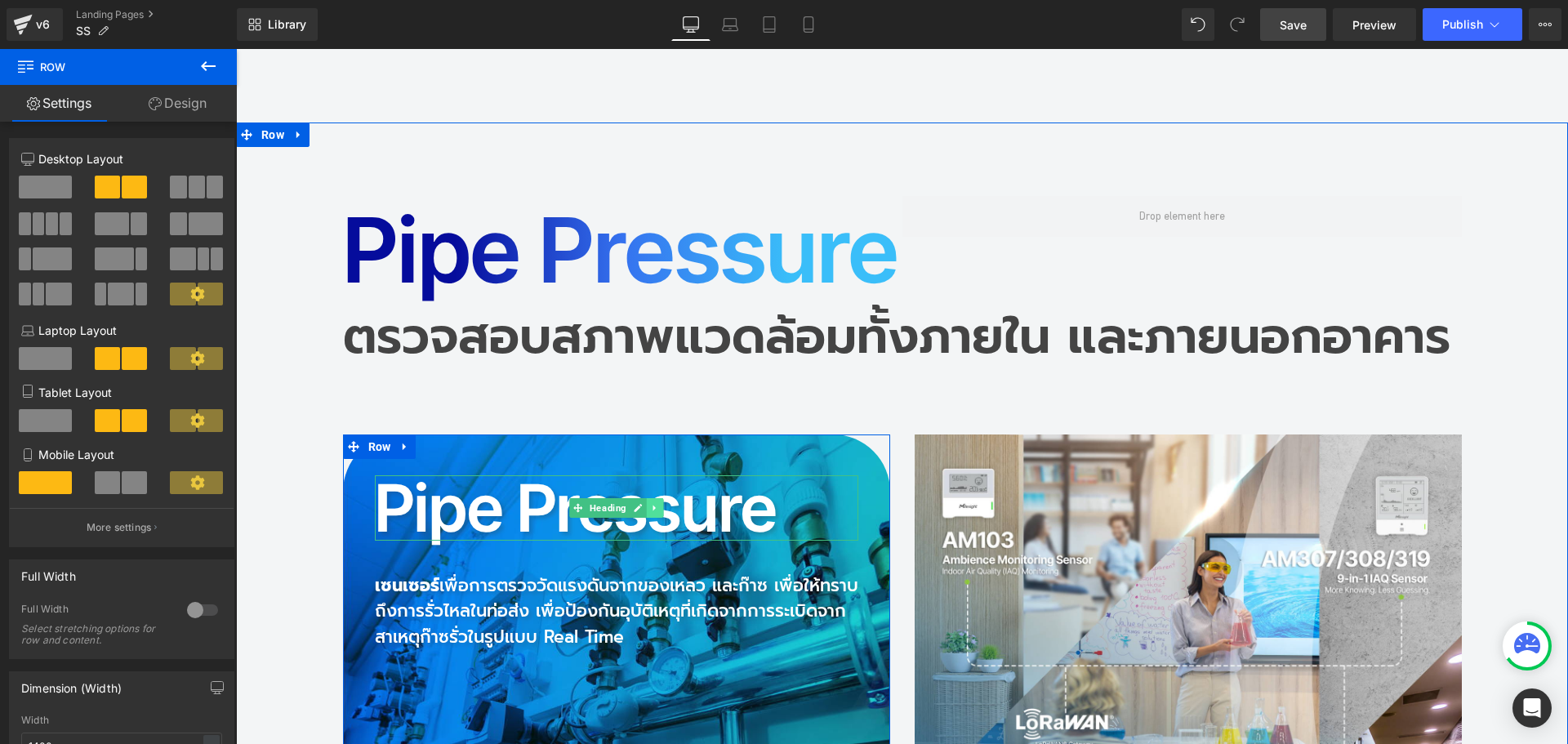
click at [653, 503] on icon at bounding box center [654, 508] width 9 height 10
click at [659, 503] on icon at bounding box center [663, 508] width 9 height 9
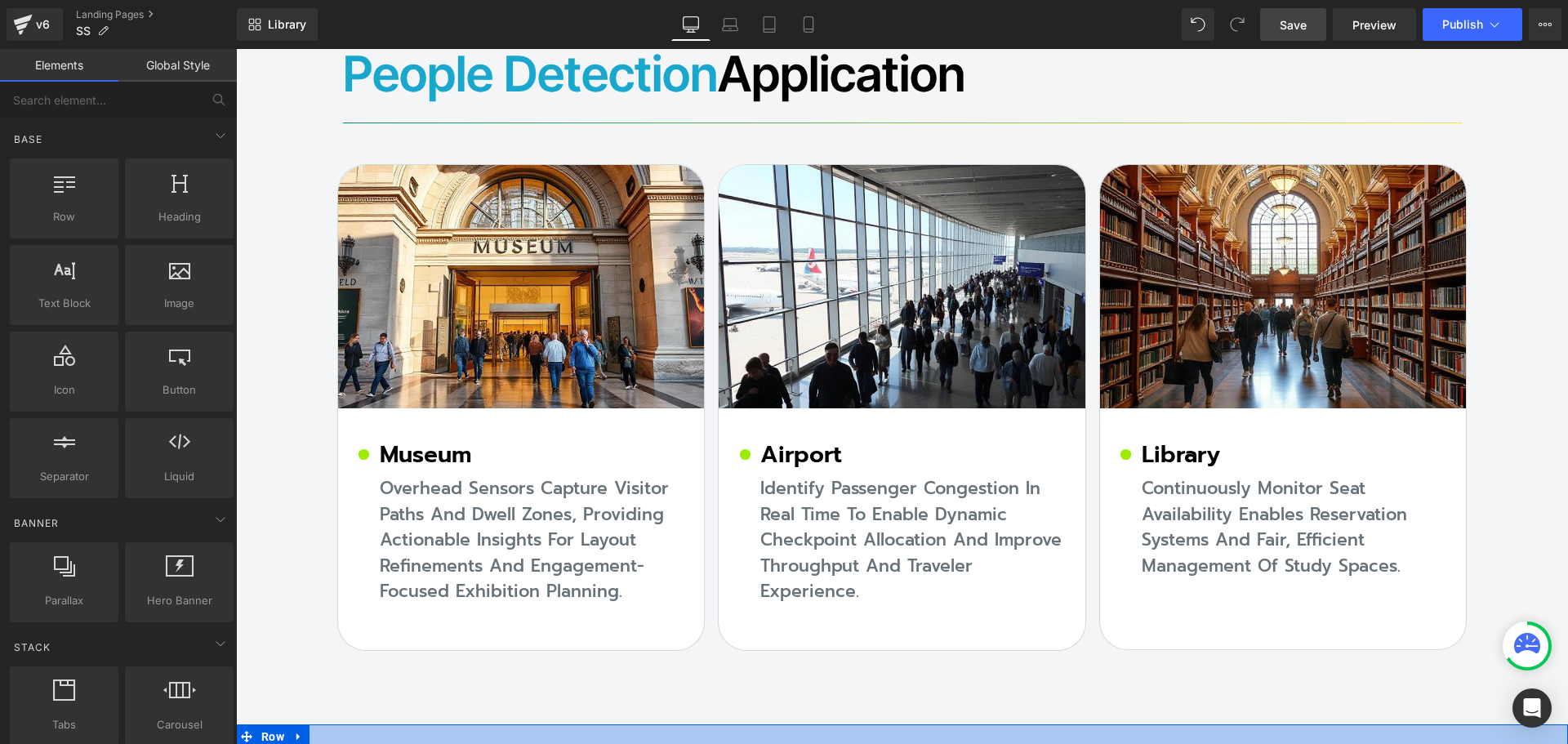
scroll to position [13923, 0]
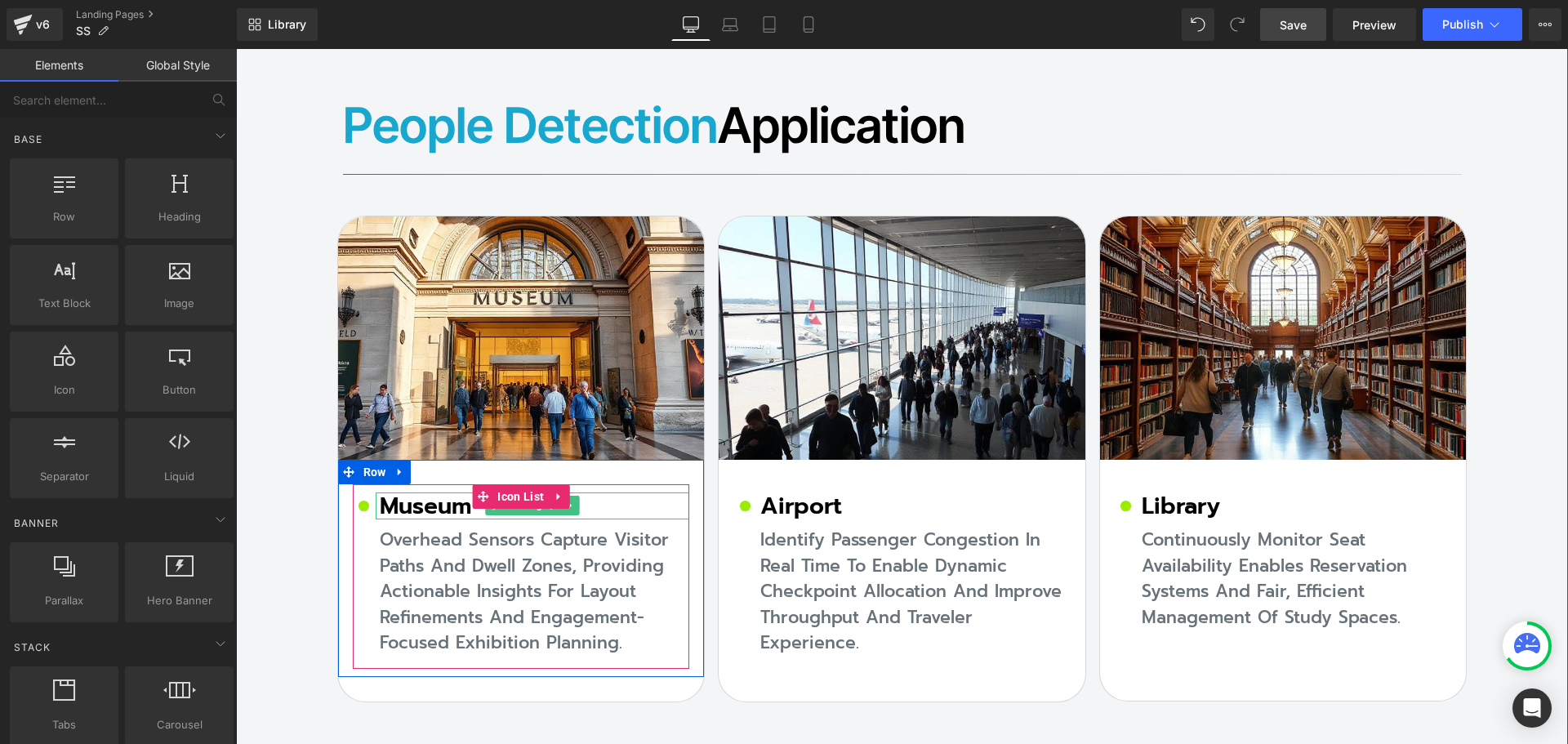
click at [413, 493] on h2 "Museum" at bounding box center [535, 507] width 311 height 28
click at [407, 493] on h2 "Museum" at bounding box center [535, 507] width 311 height 28
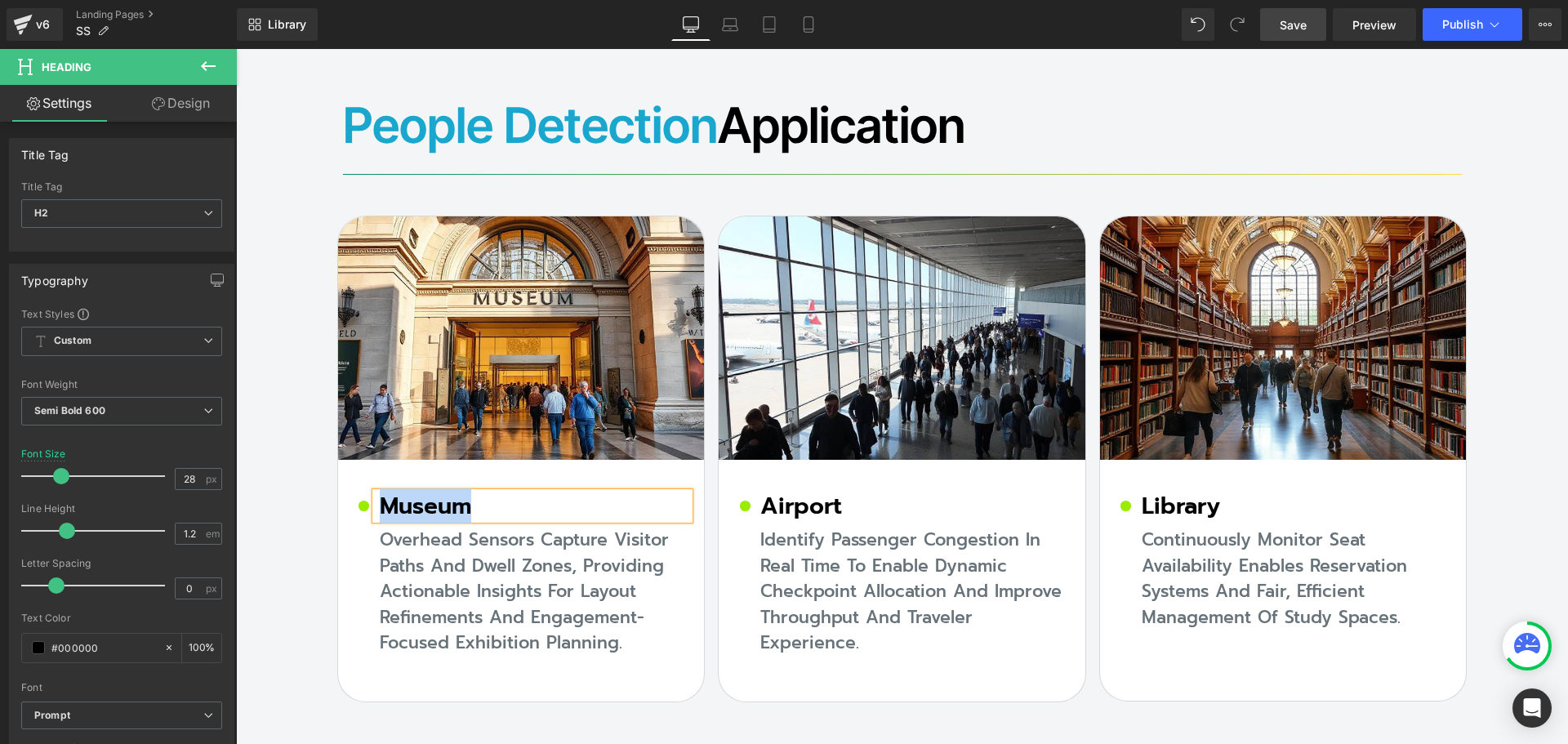
copy h2 "Museum"
click at [515, 328] on span "Image" at bounding box center [521, 338] width 33 height 19
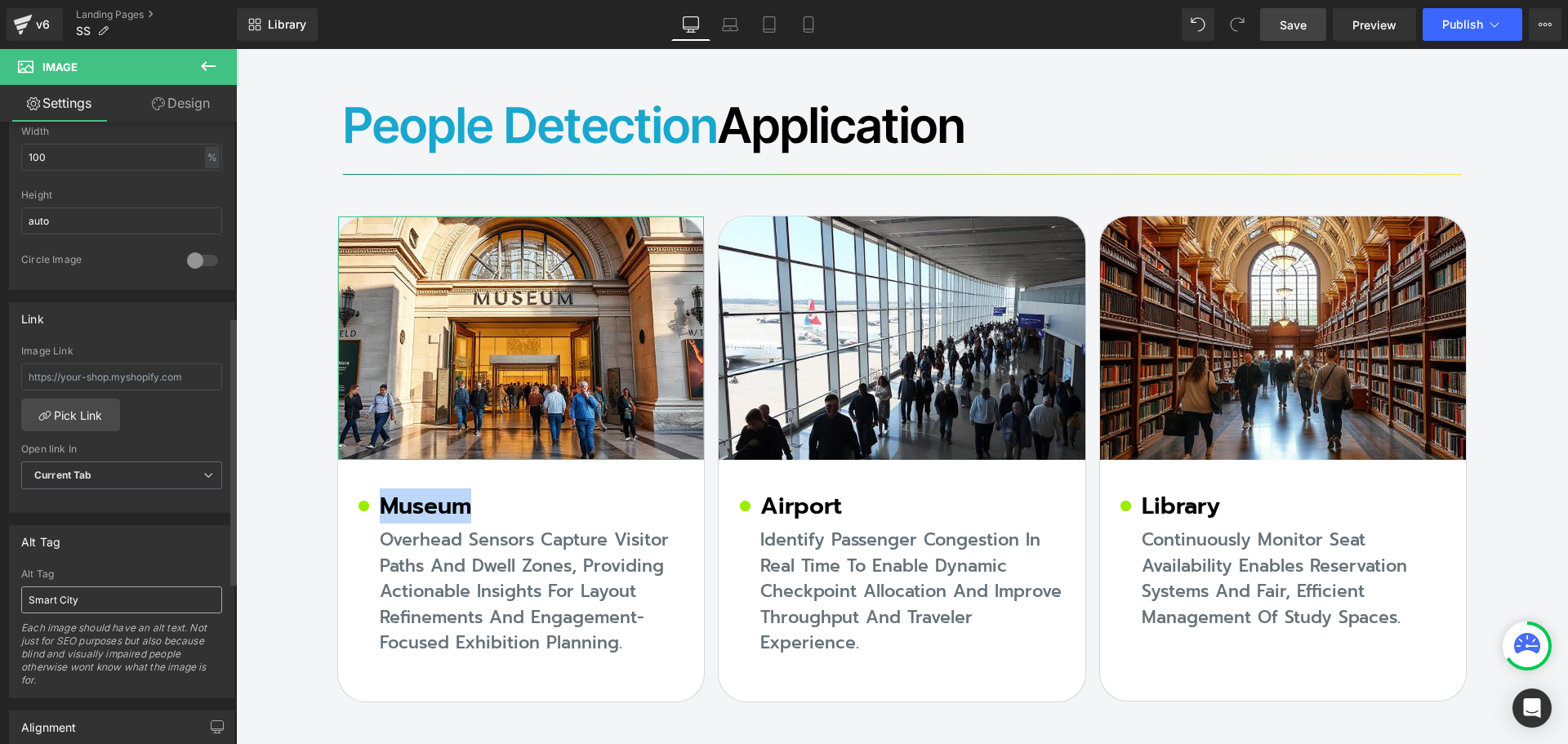
scroll to position [654, 0]
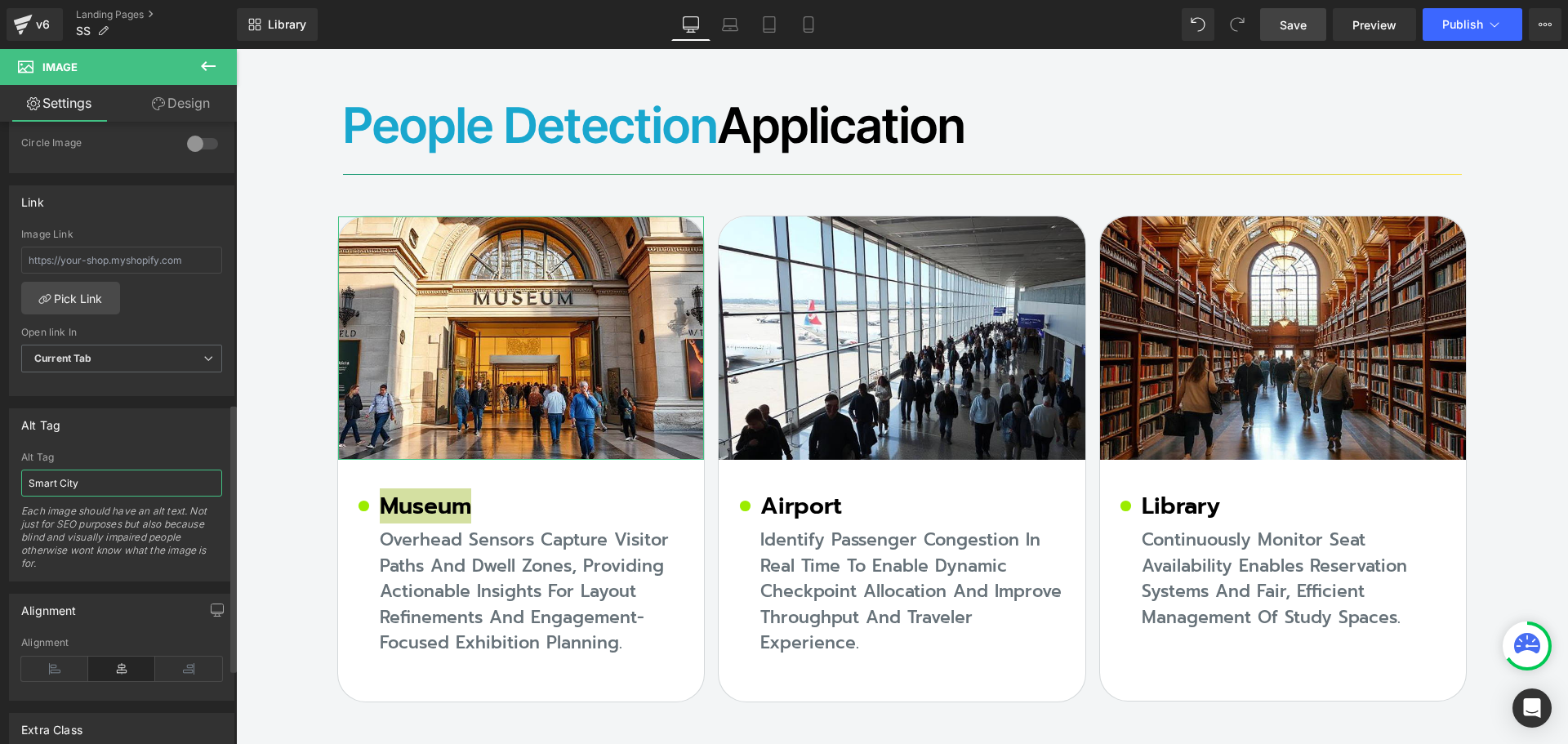
click at [101, 479] on input "Smart City" at bounding box center [122, 483] width 201 height 27
paste input "Museum"
type input "Museum"
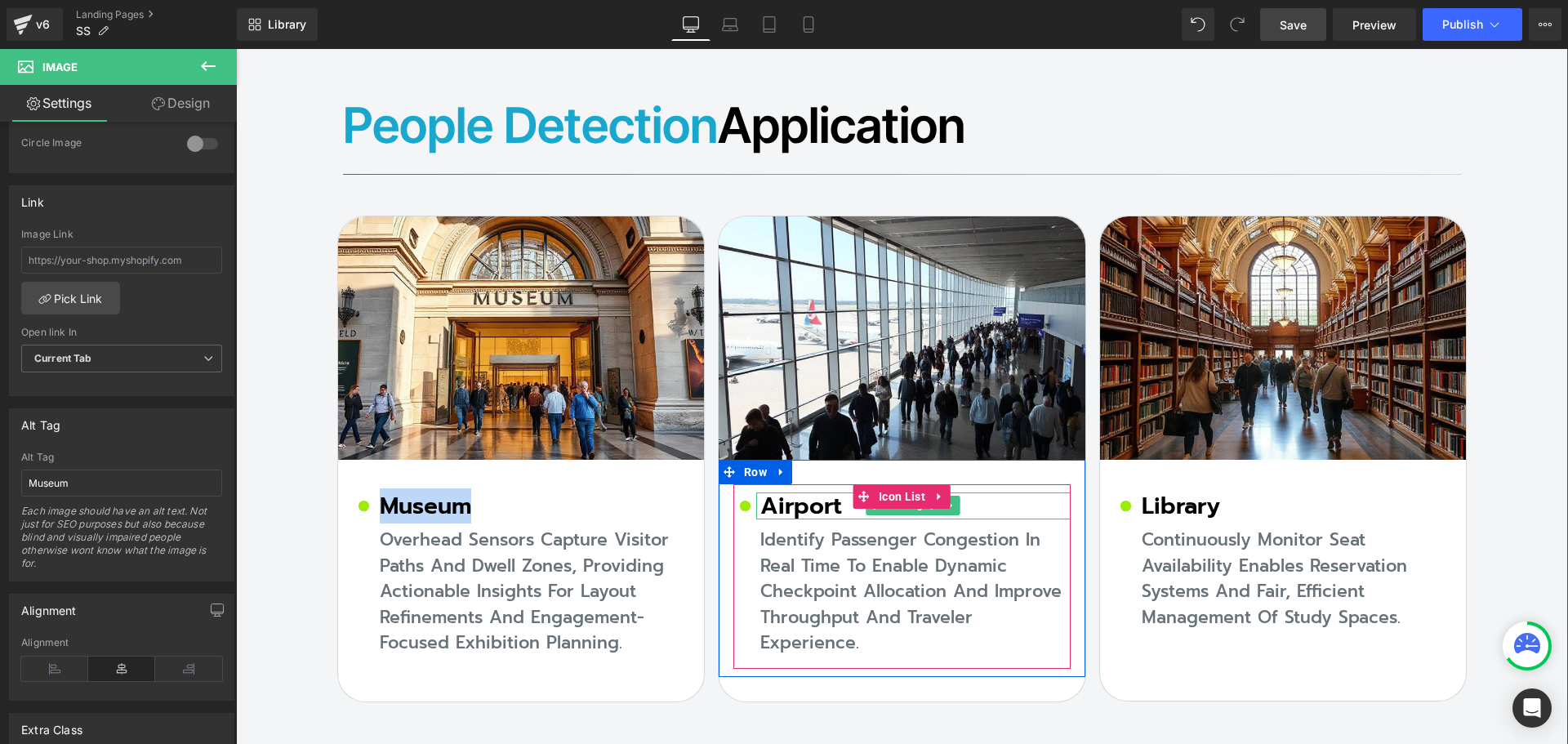
click at [790, 493] on h2 "Airport" at bounding box center [915, 507] width 311 height 28
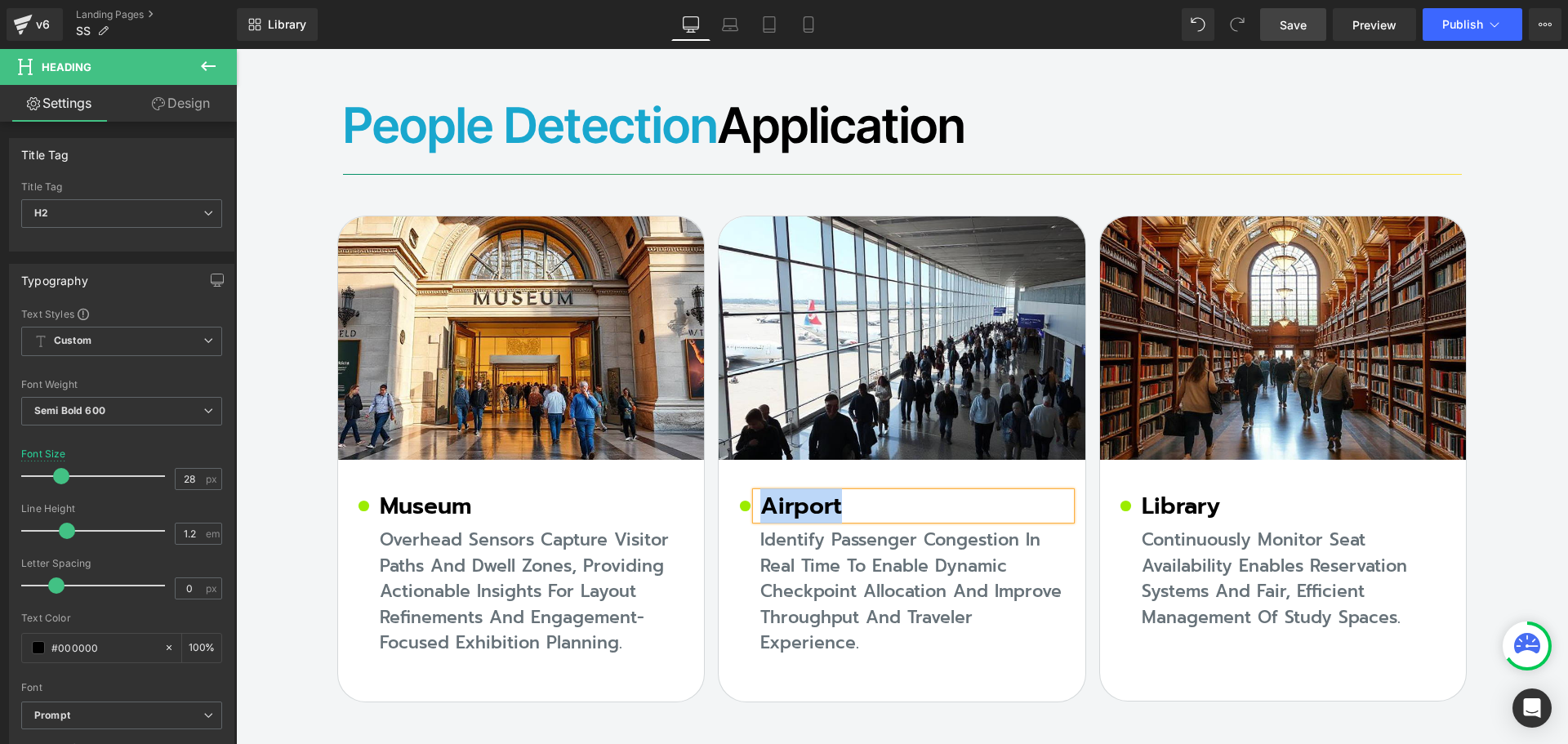
copy h2 "Airport"
click at [892, 329] on span "Image" at bounding box center [902, 339] width 33 height 19
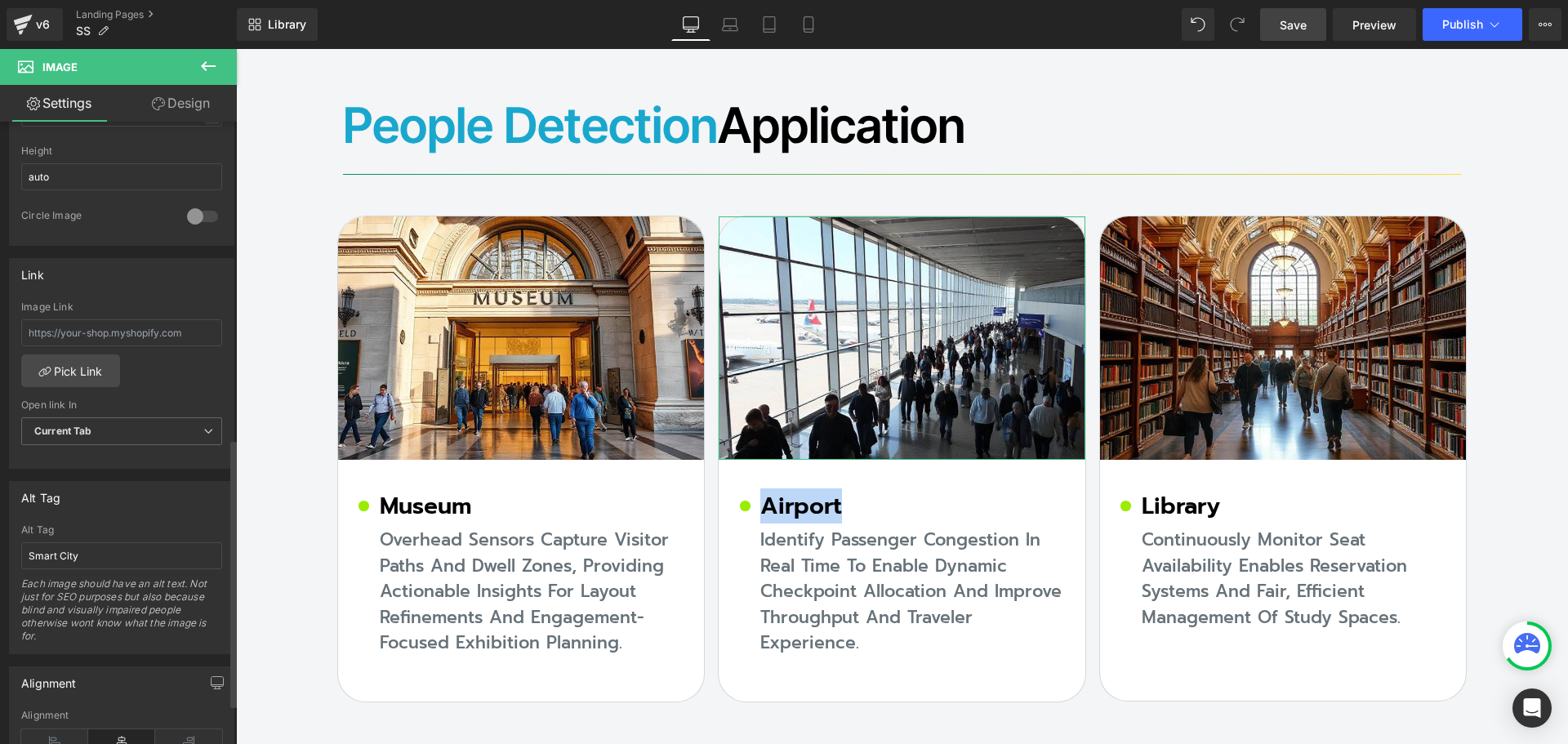
scroll to position [735, 0]
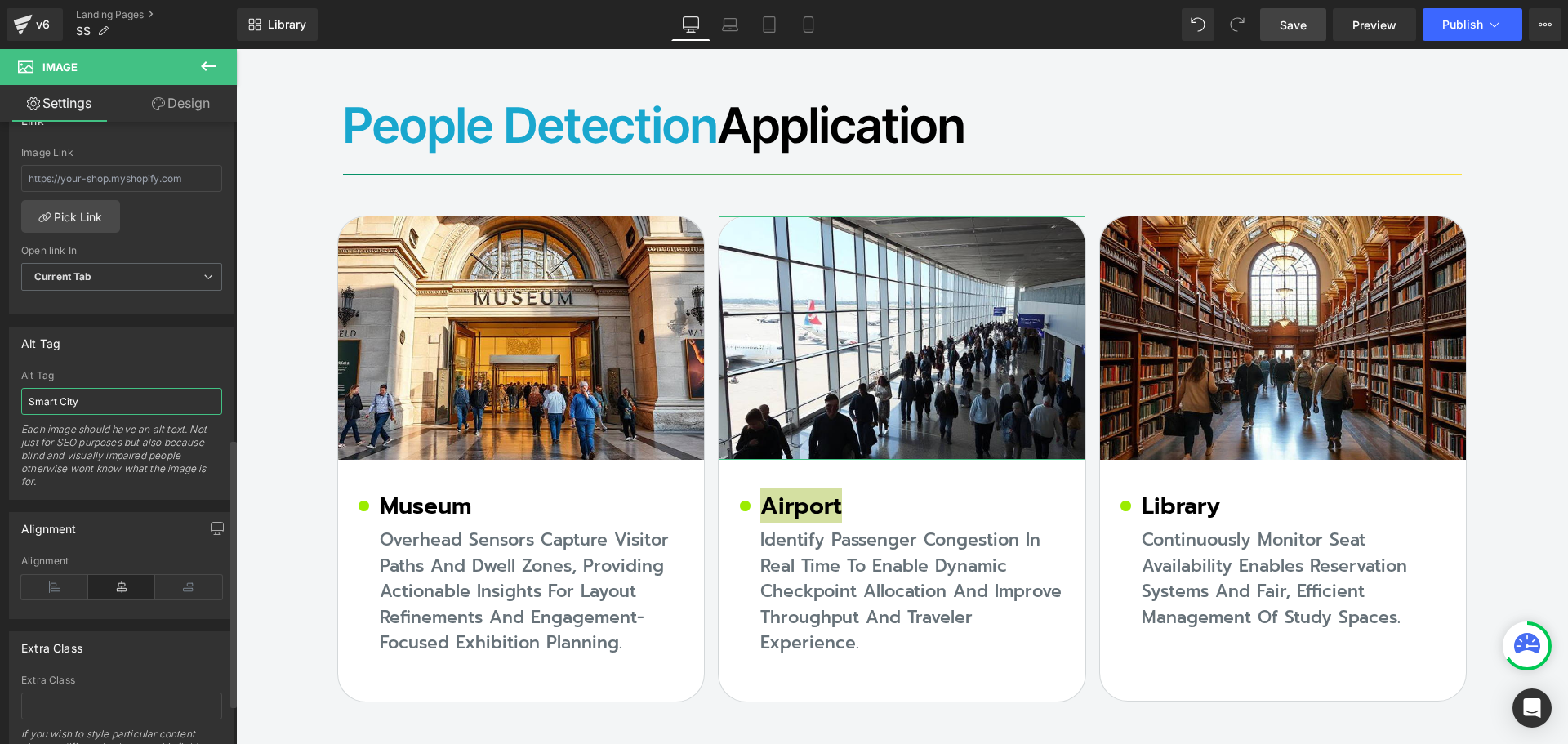
click at [116, 408] on input "Smart City" at bounding box center [122, 401] width 201 height 27
type input "Airport"
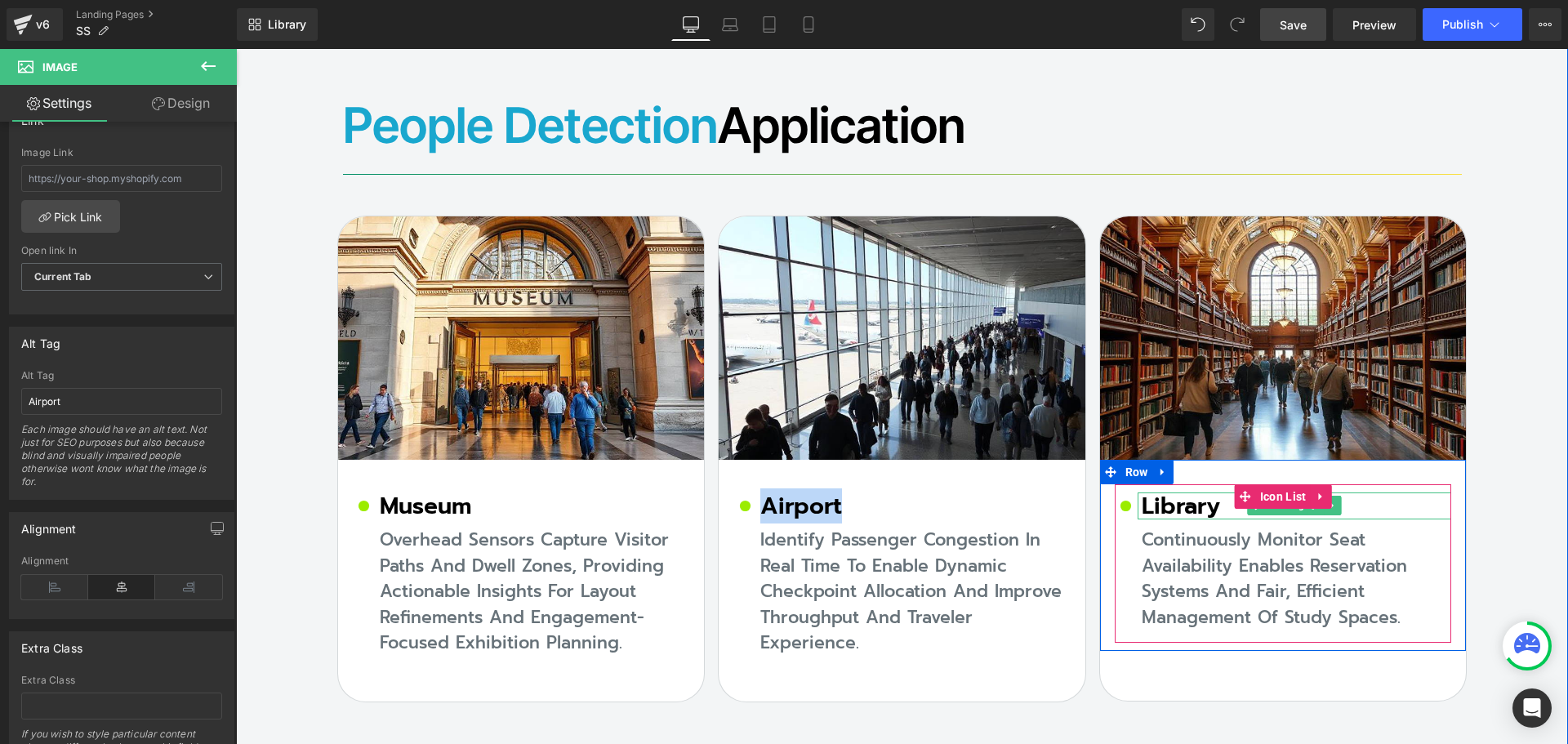
click at [1190, 493] on h2 "Library" at bounding box center [1297, 507] width 311 height 28
click at [1187, 493] on h2 "Library" at bounding box center [1297, 507] width 311 height 28
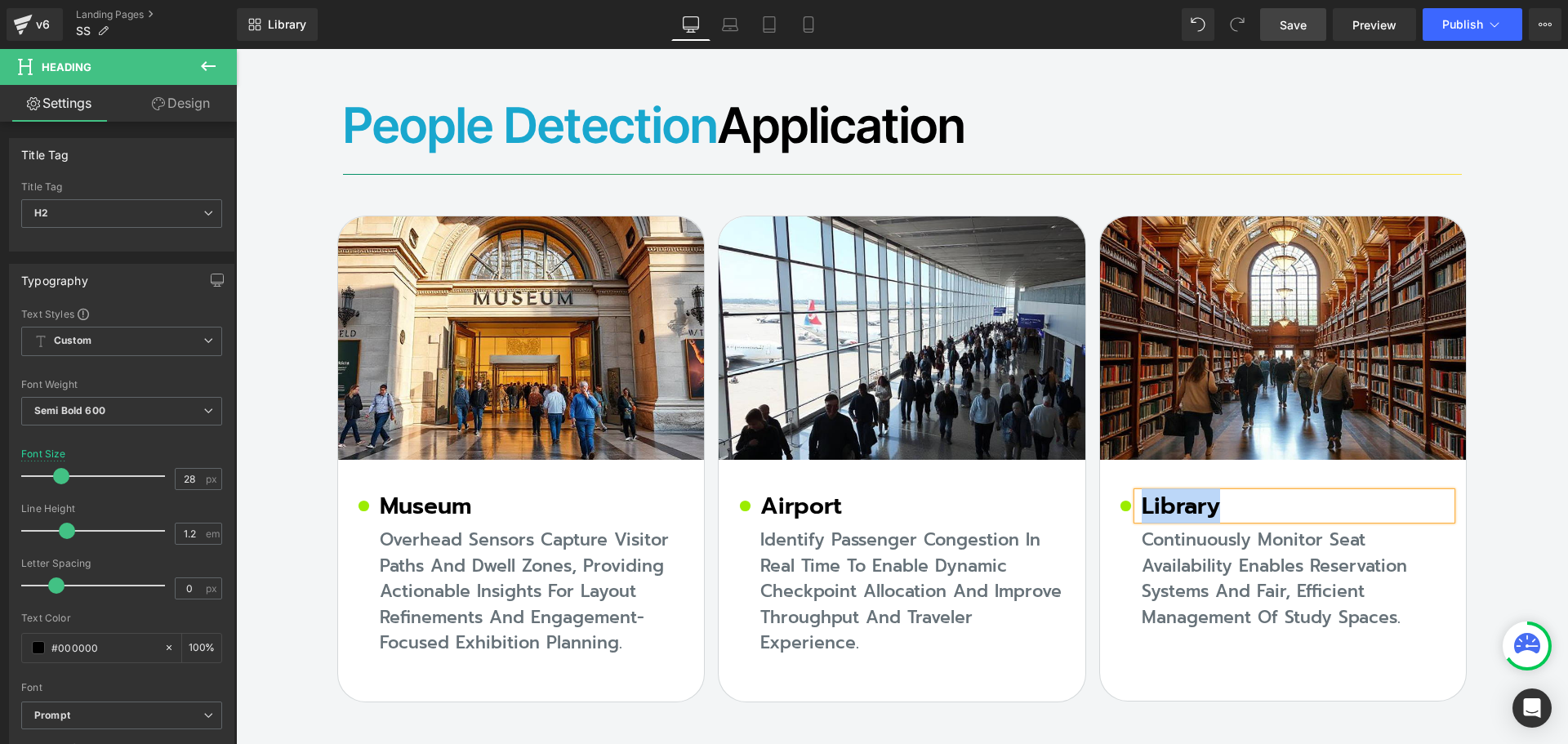
copy h2 "Library"
click at [1257, 328] on span at bounding box center [1258, 338] width 18 height 19
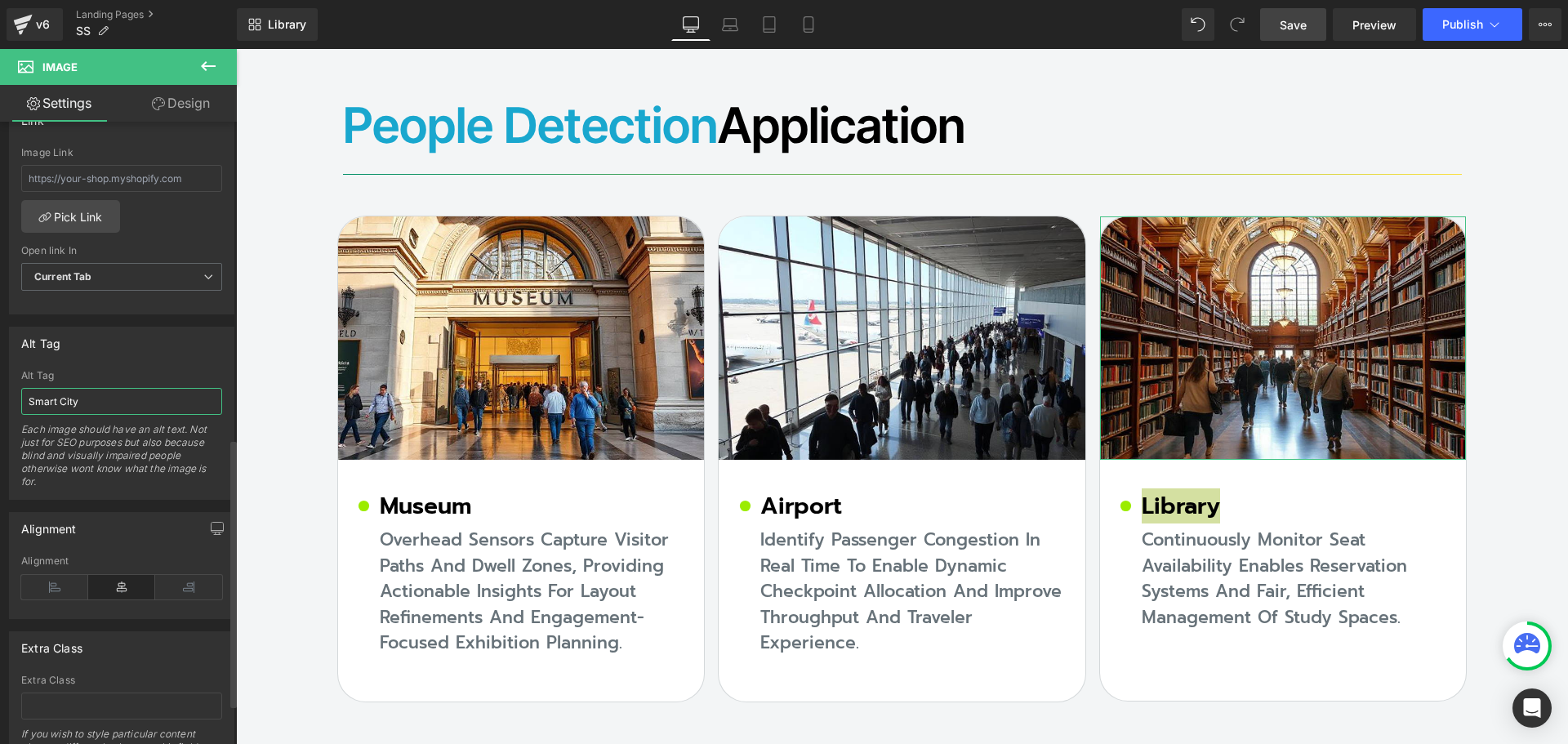
click at [103, 407] on input "Smart City" at bounding box center [122, 401] width 201 height 27
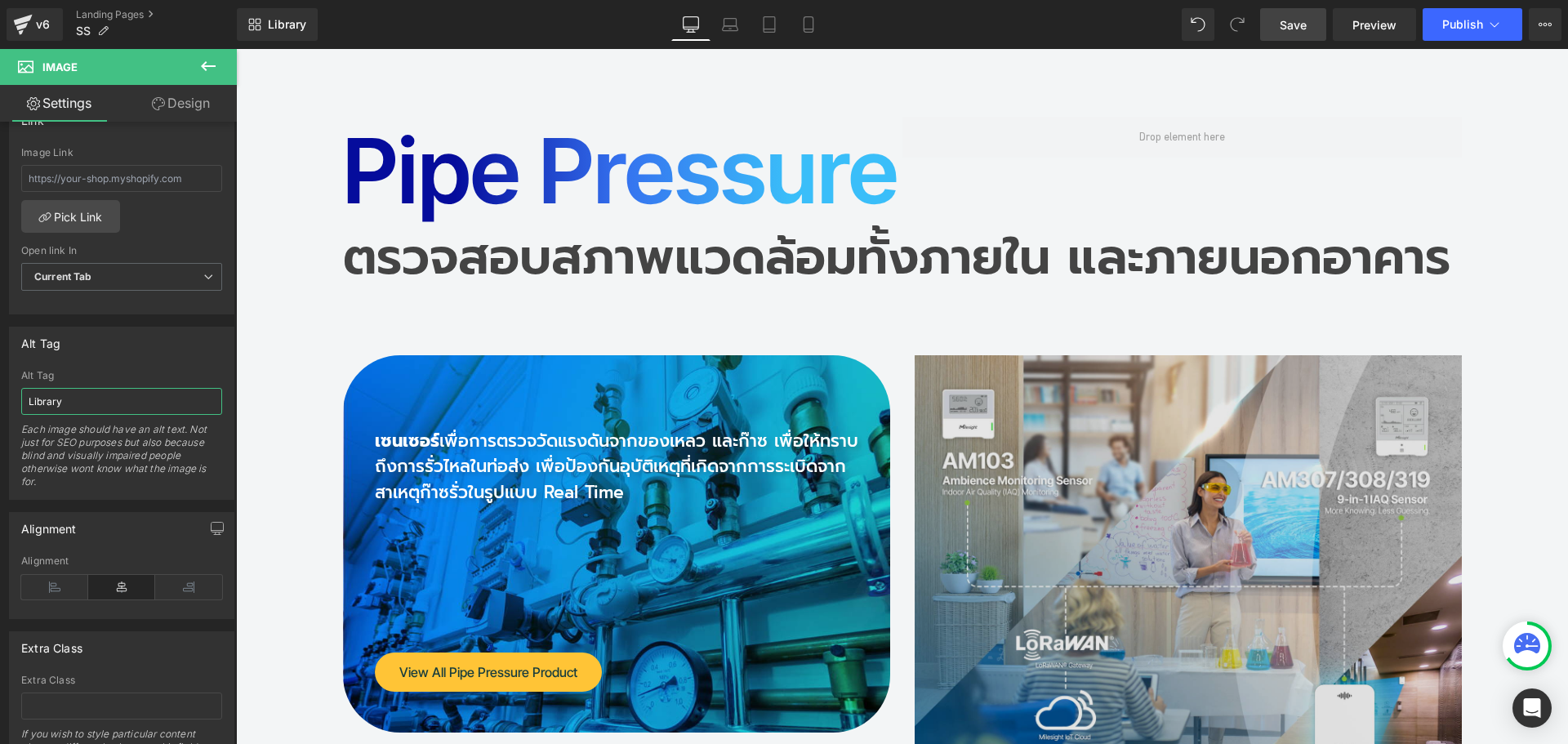
scroll to position [14659, 0]
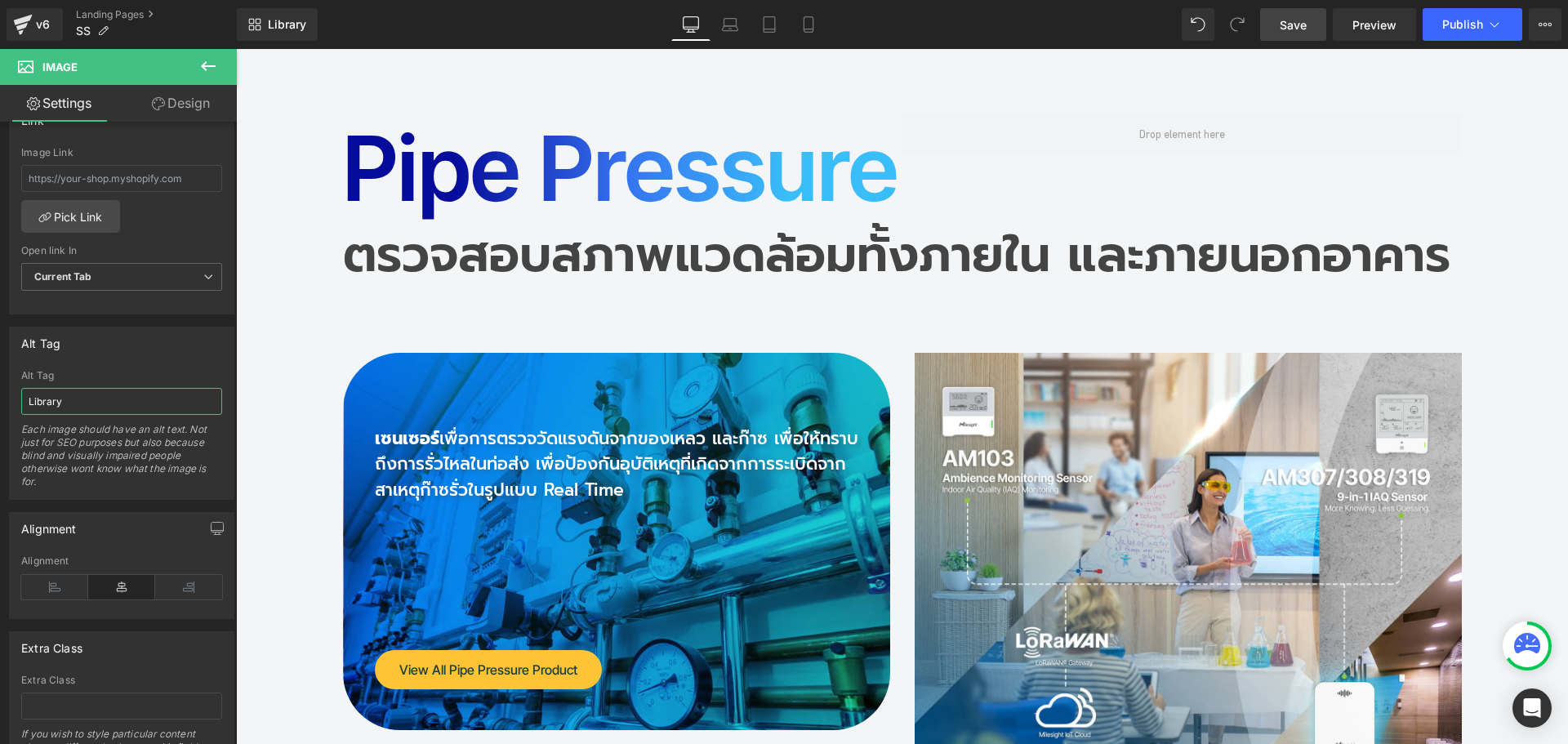
type input "Library"
drag, startPoint x: 1300, startPoint y: 17, endPoint x: 993, endPoint y: 299, distance: 416.9
click at [1300, 17] on span "Save" at bounding box center [1293, 25] width 27 height 18
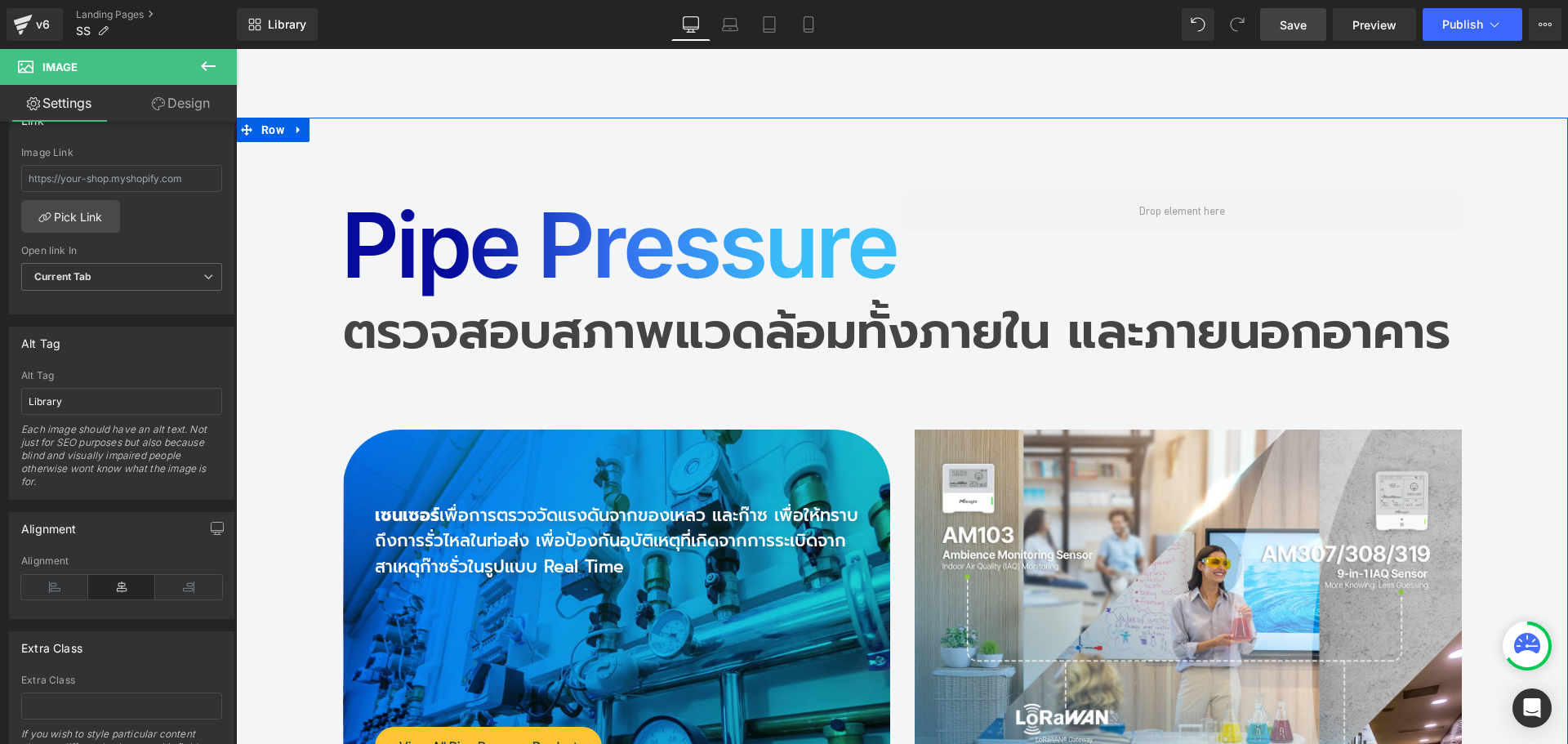
scroll to position [14332, 0]
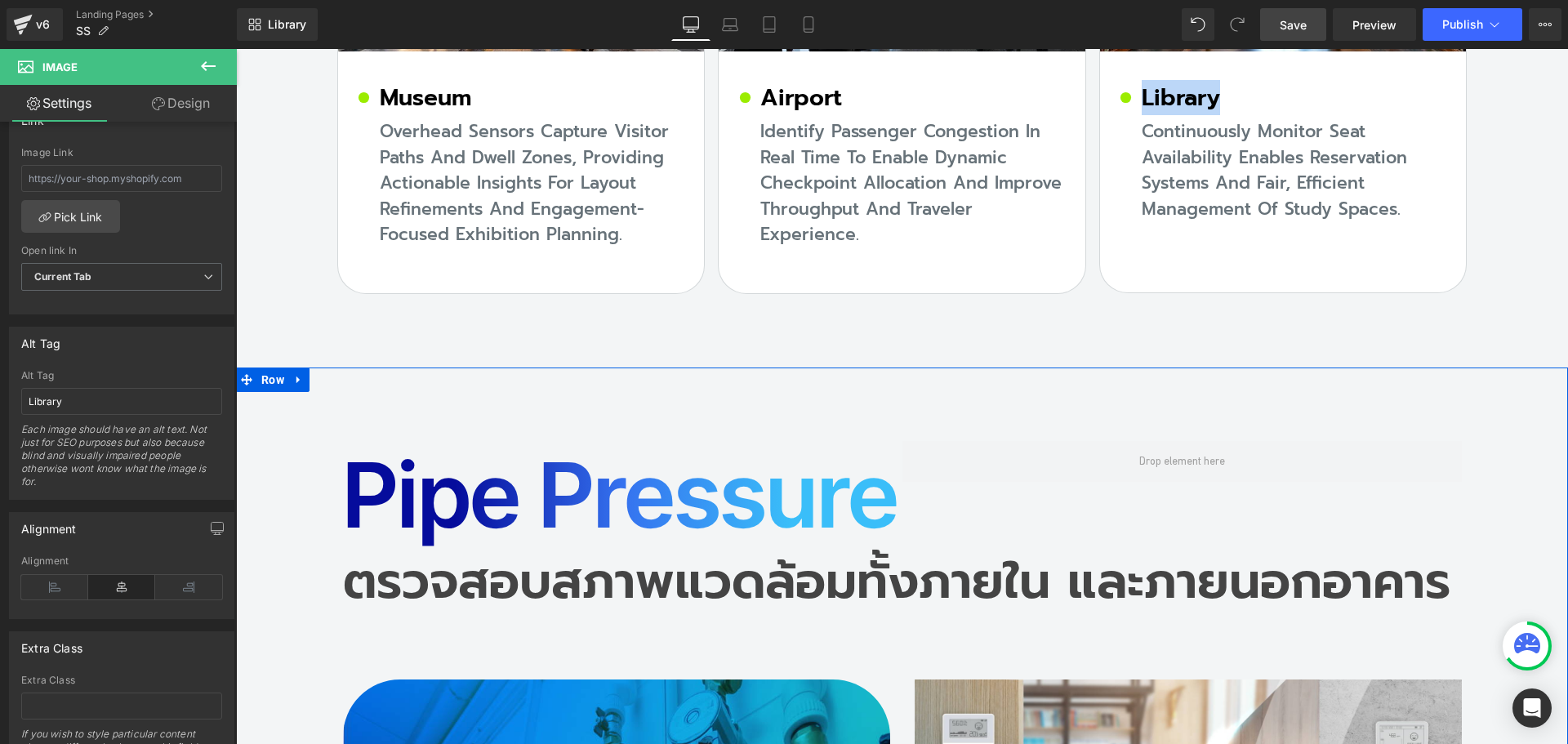
click at [481, 441] on h2 "Pipe Pressure" at bounding box center [623, 495] width 560 height 108
click at [441, 441] on h2 "Pipe Pressure" at bounding box center [623, 495] width 560 height 108
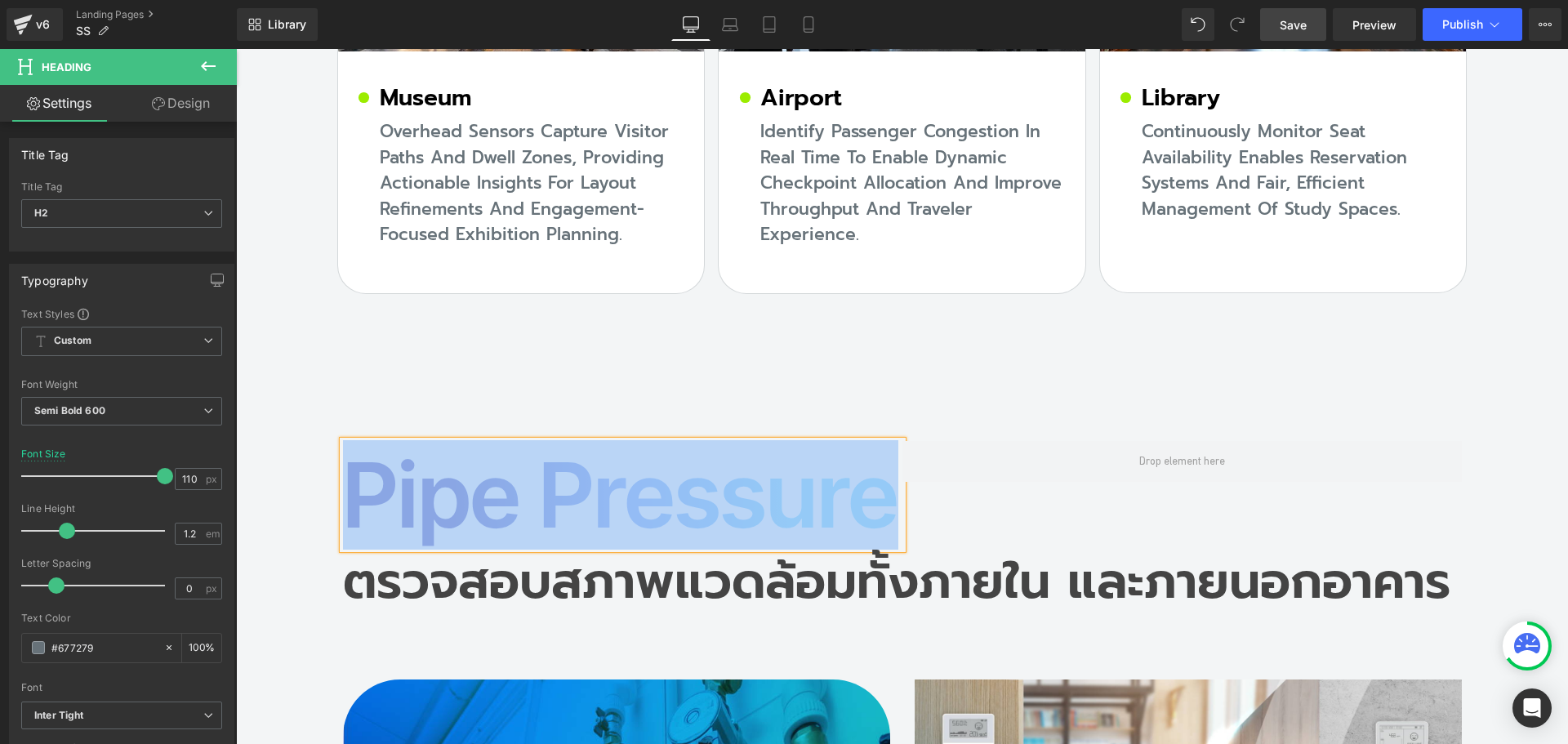
copy h2 "Pipe Pressure"
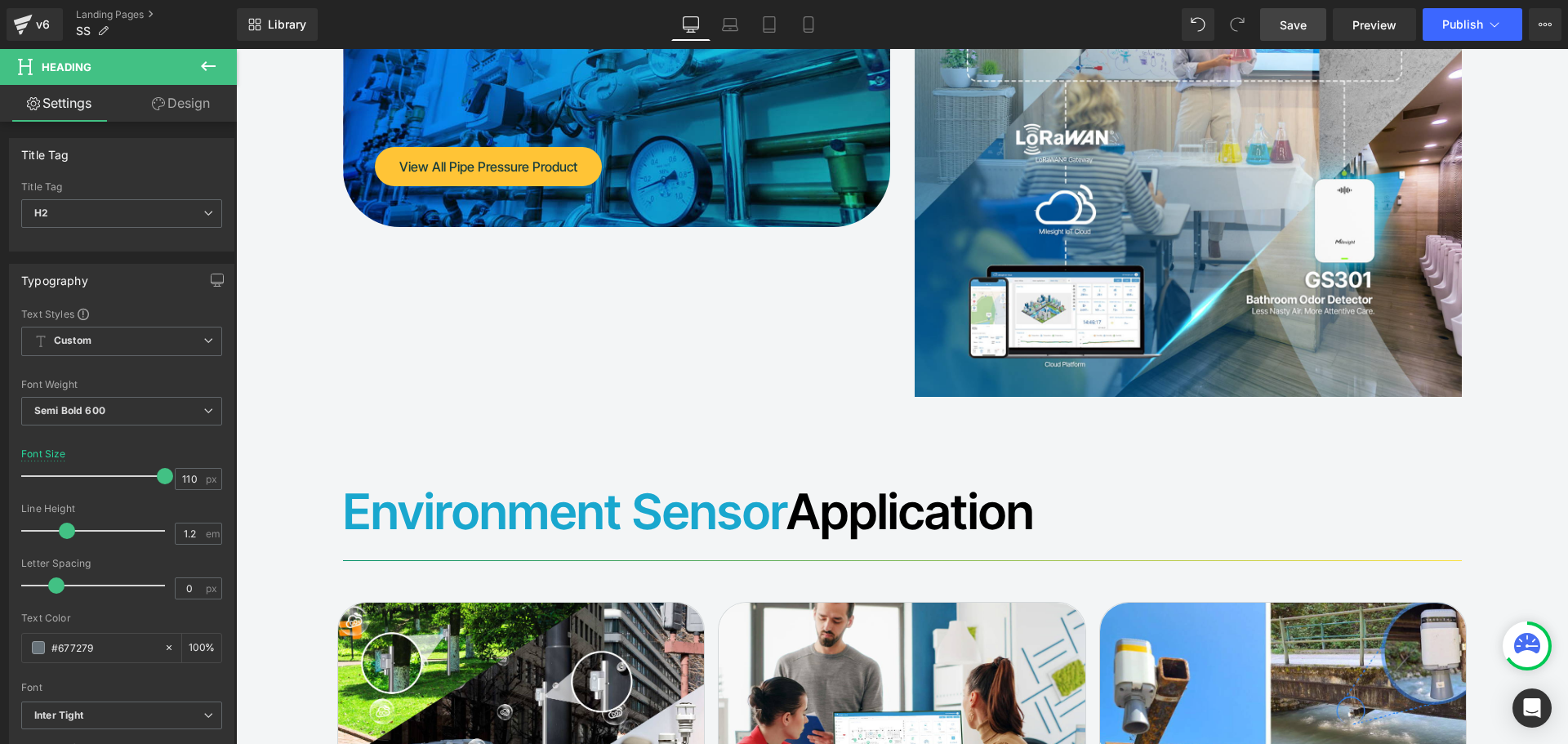
scroll to position [15150, 0]
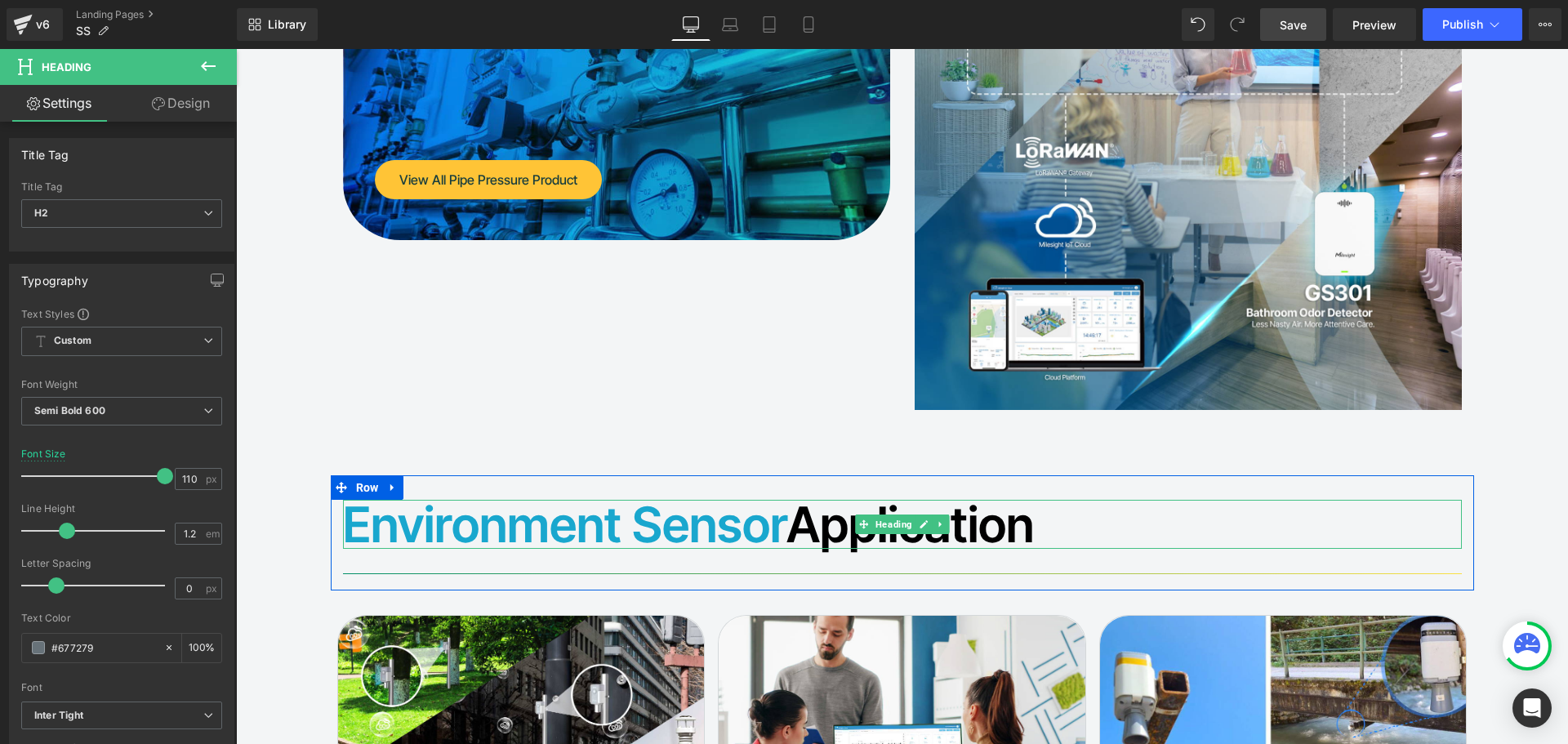
click at [634, 495] on font "Environment Sensor" at bounding box center [564, 524] width 444 height 59
click at [585, 495] on font "Environment Sensor" at bounding box center [564, 524] width 444 height 59
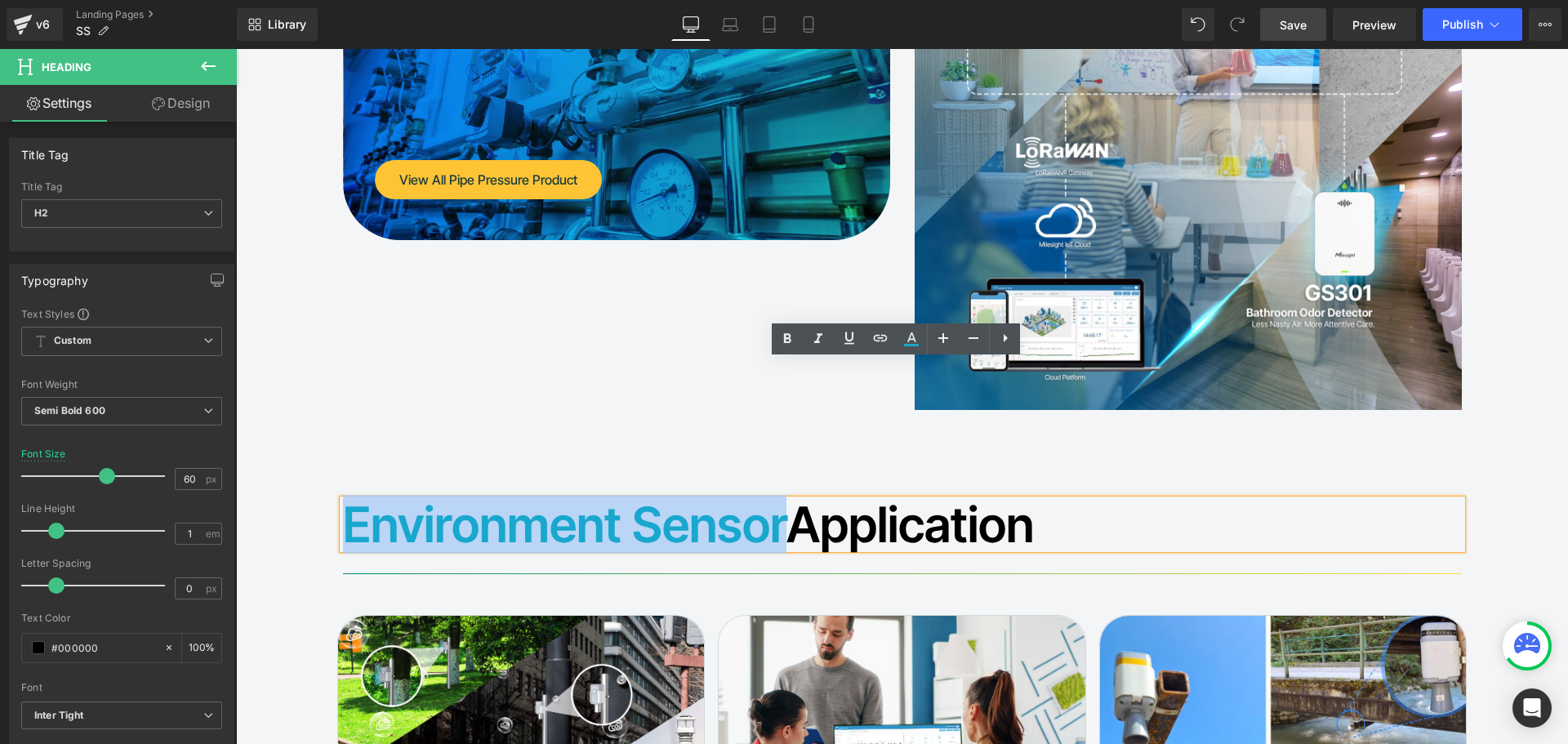
drag, startPoint x: 780, startPoint y: 384, endPoint x: 345, endPoint y: 384, distance: 435.0
click at [345, 495] on font "Environment Sensor" at bounding box center [564, 524] width 444 height 59
paste div
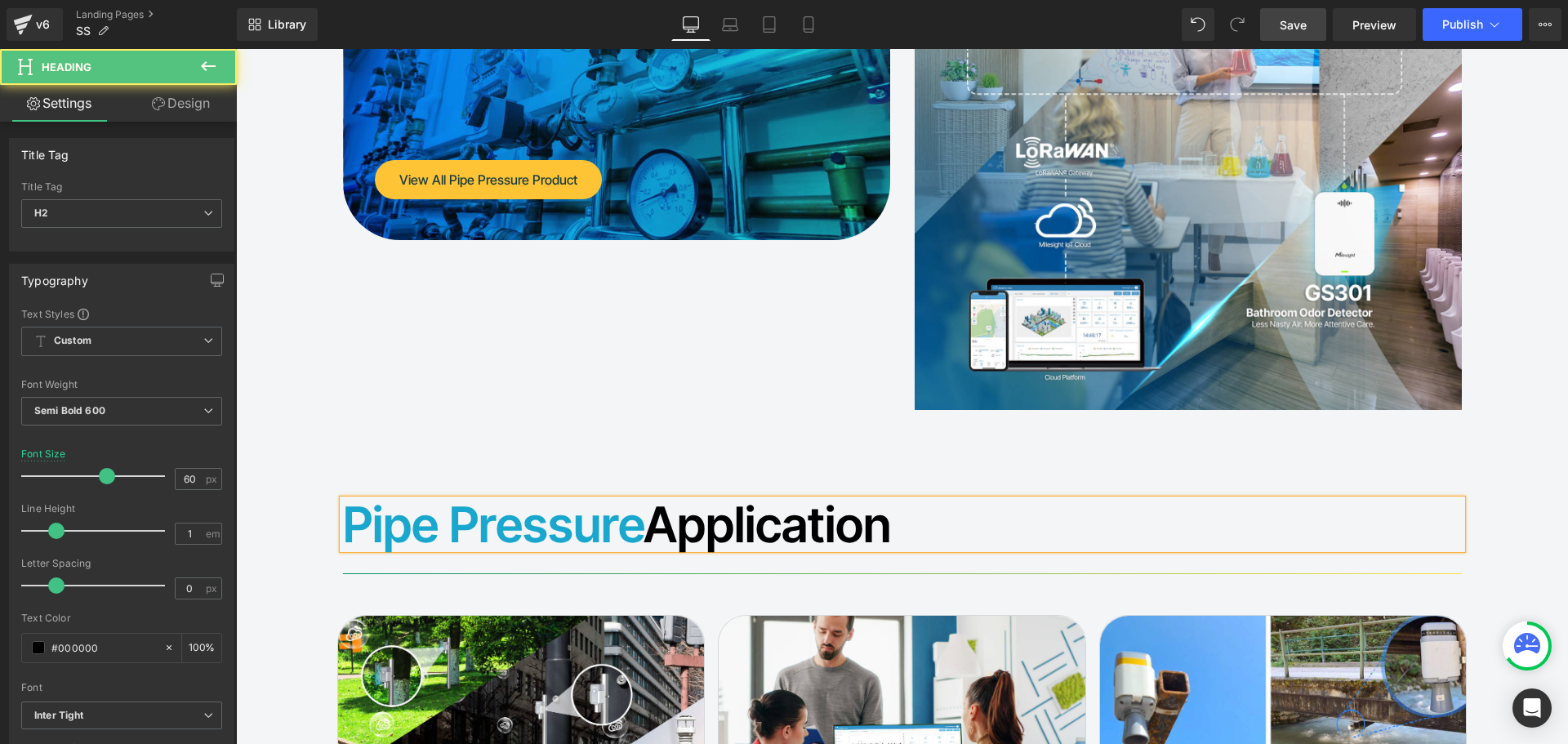
click at [911, 500] on h2 "Pipe Pressure Application" at bounding box center [902, 524] width 1119 height 49
click at [906, 500] on h2 "Pipe Pressure Application" at bounding box center [902, 524] width 1119 height 49
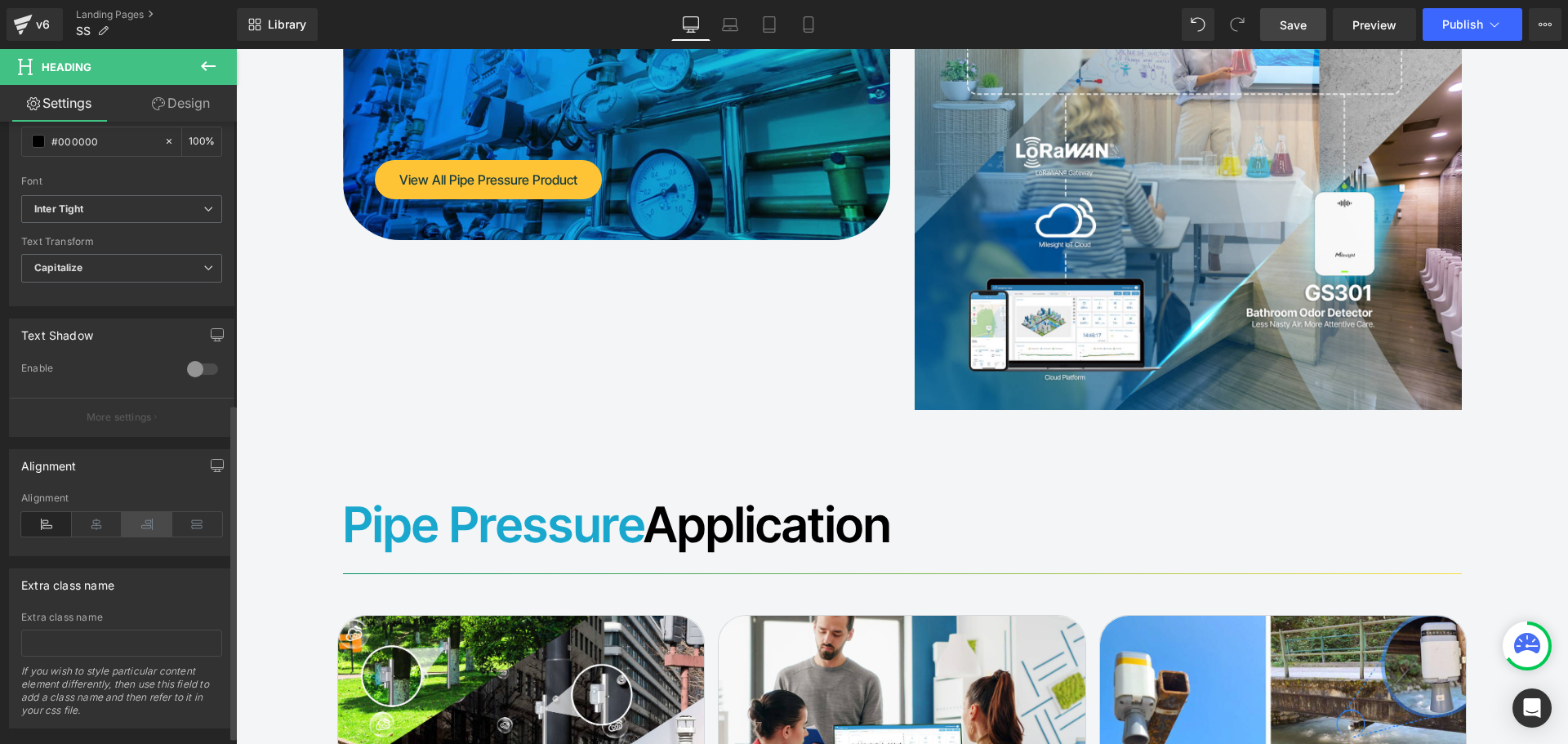
scroll to position [537, 0]
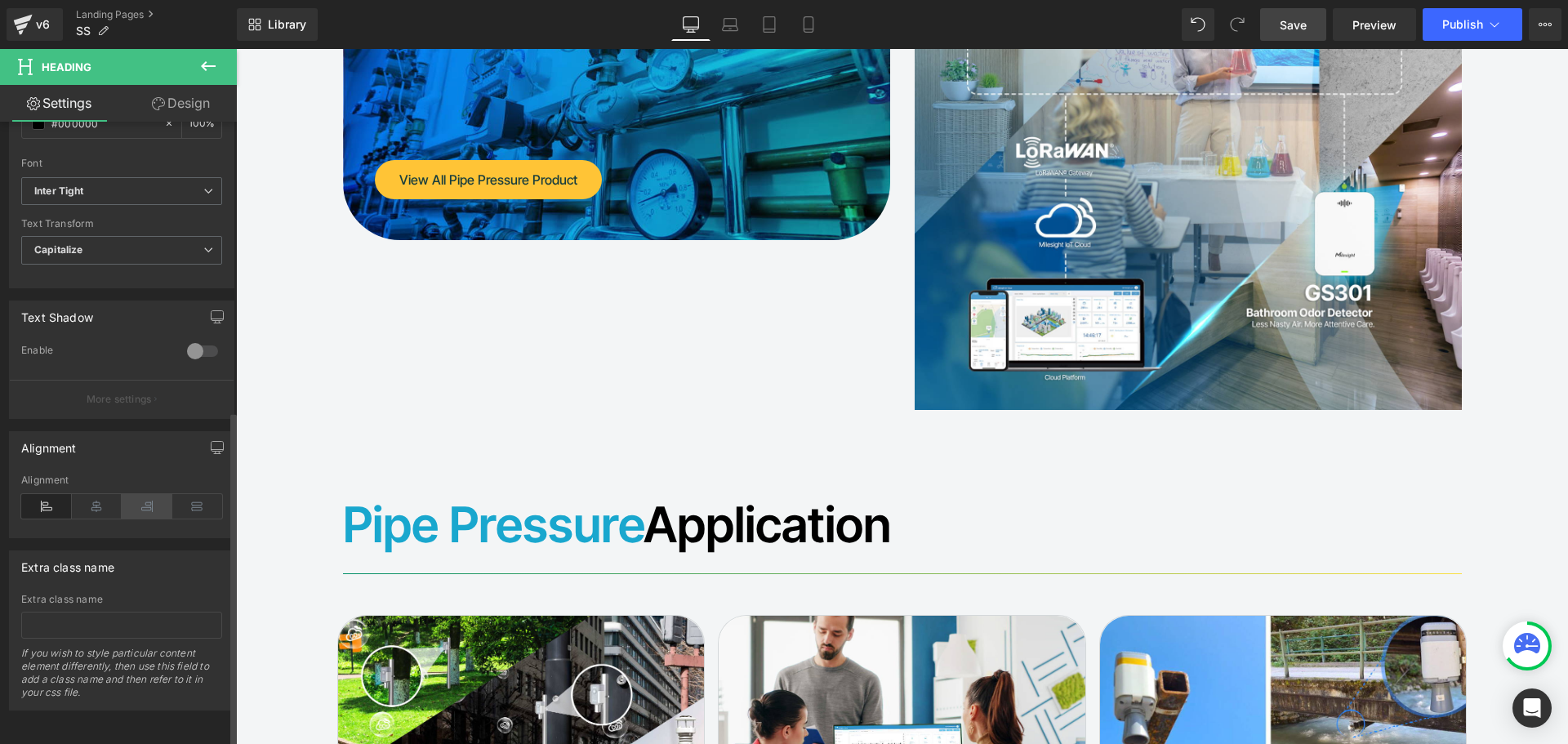
click at [141, 496] on icon at bounding box center [147, 507] width 51 height 25
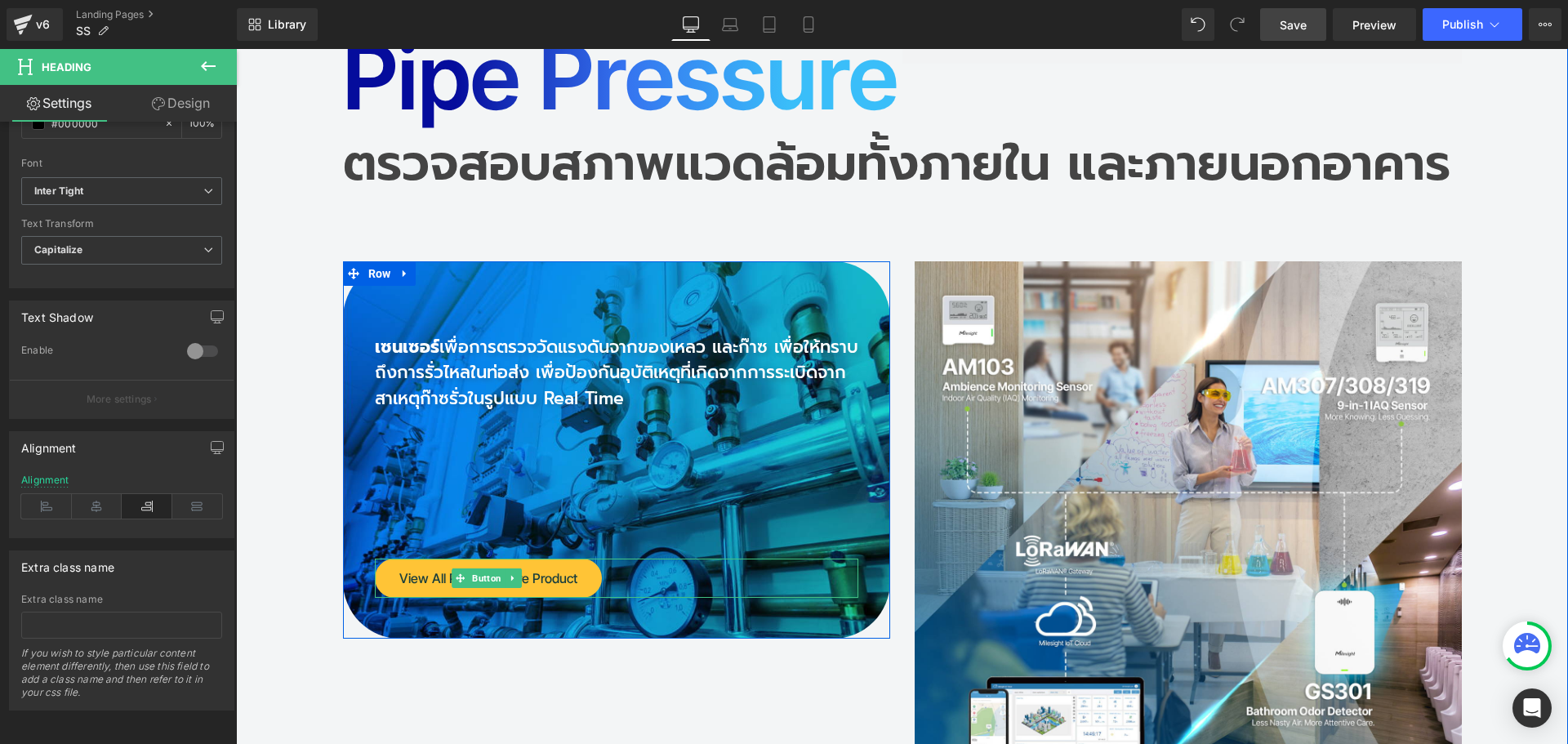
scroll to position [14659, 0]
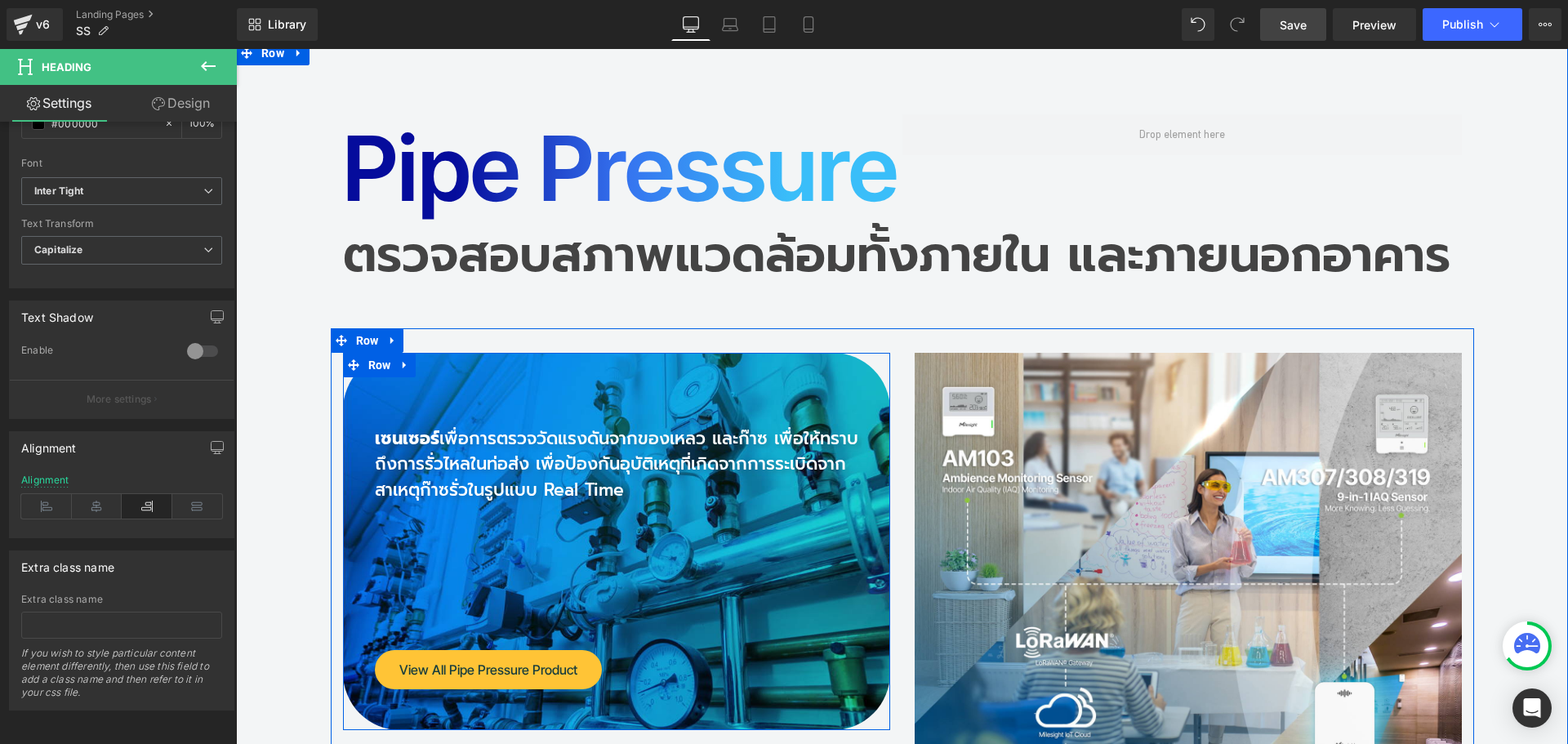
click at [493, 394] on div "เซนเซอร์ เพื่อการตรวจวัดแรงดันจากของเหลว และก๊าซ เพื่อให้ทราบ[PERSON_NAME]รั่วไ…" at bounding box center [617, 542] width 508 height 297
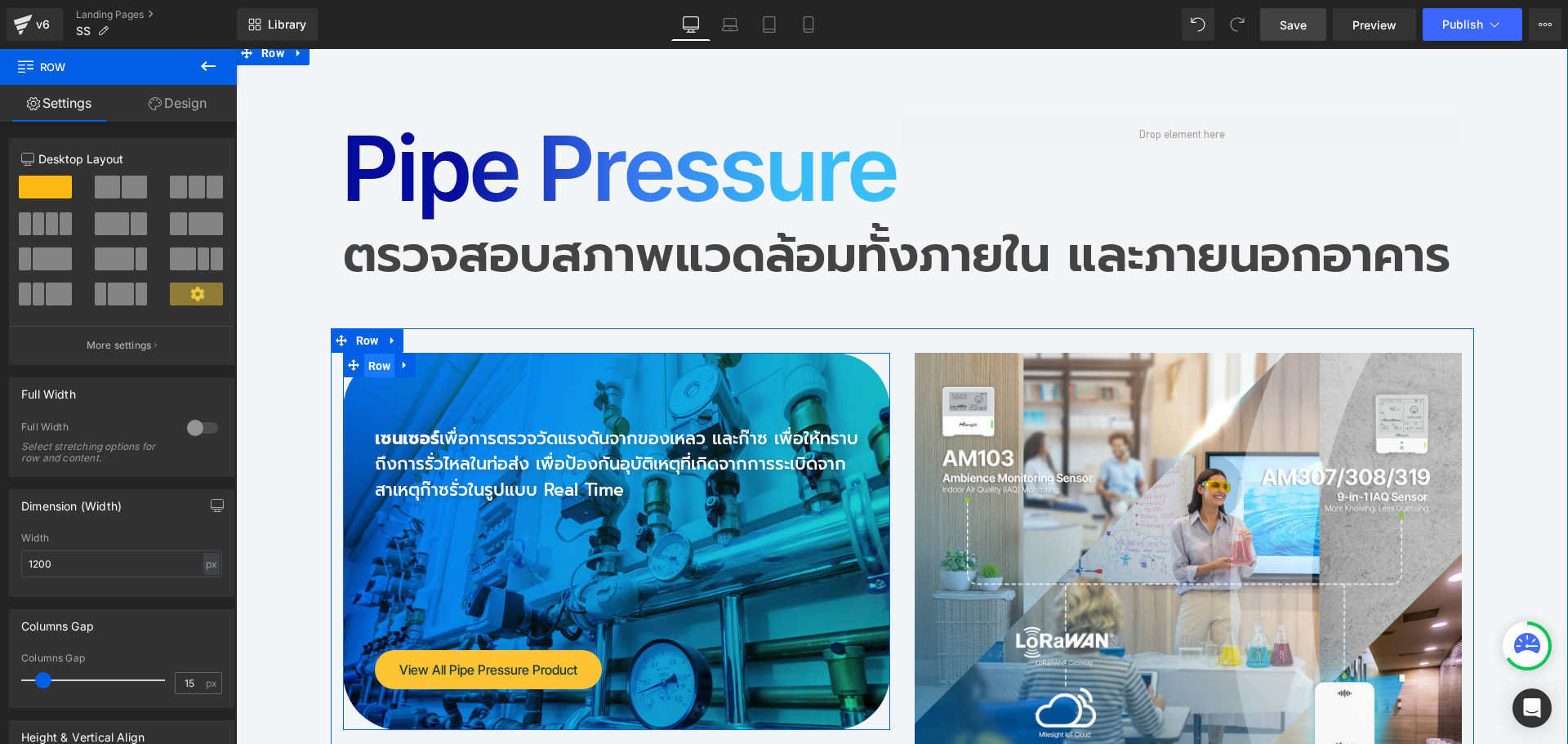
click at [374, 354] on span "Row" at bounding box center [379, 366] width 31 height 25
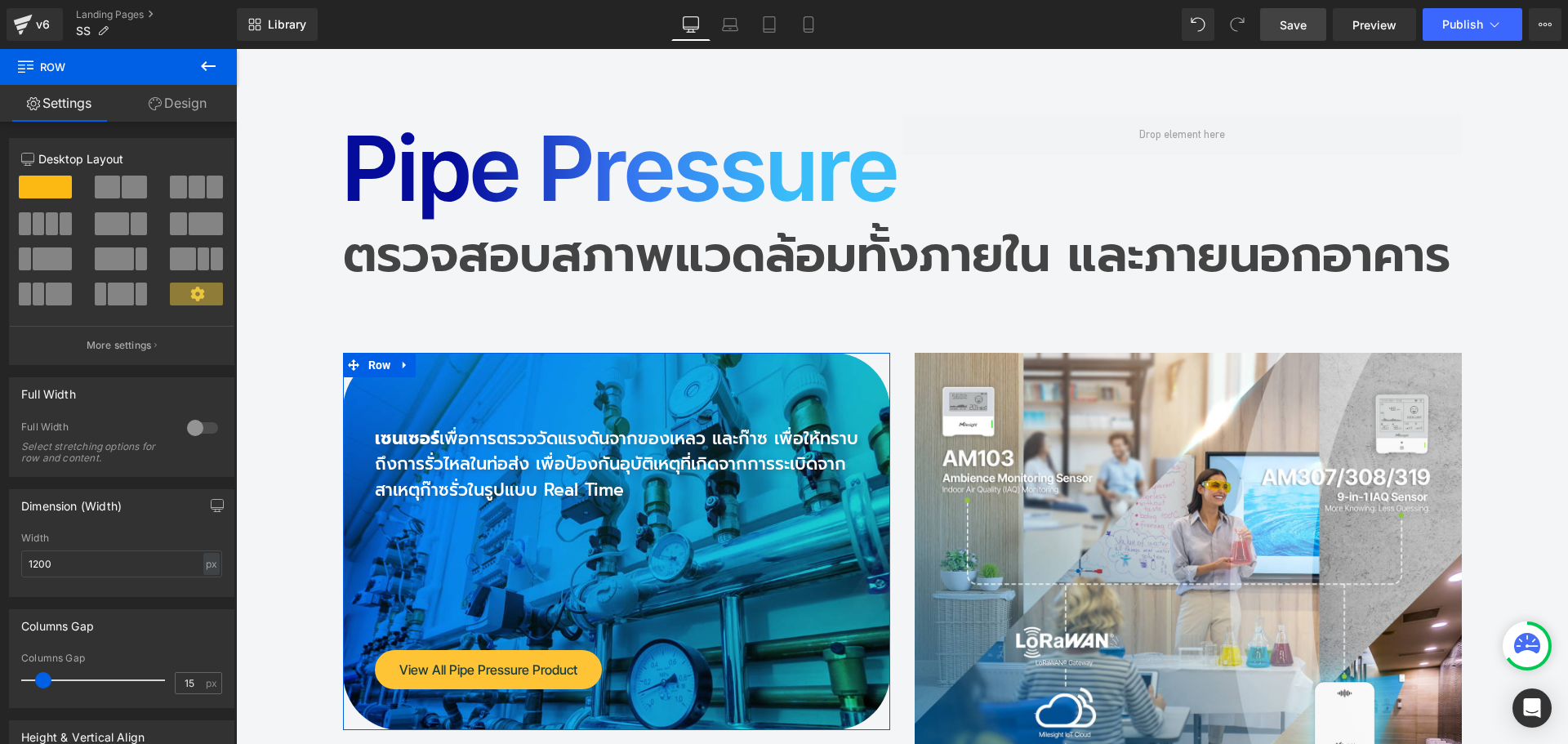
click at [188, 112] on link "Design" at bounding box center [177, 103] width 118 height 37
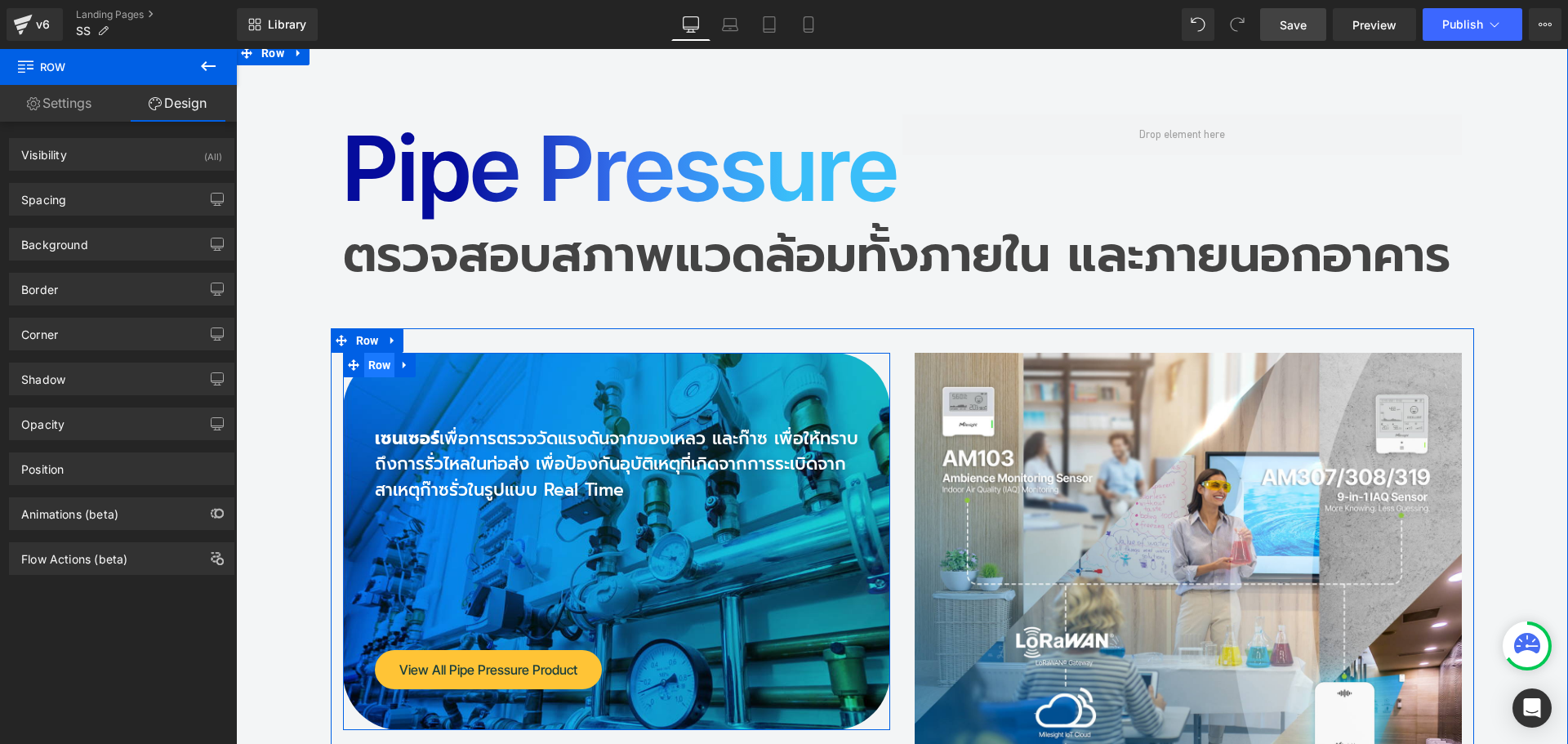
click at [374, 353] on span "Row" at bounding box center [379, 365] width 31 height 25
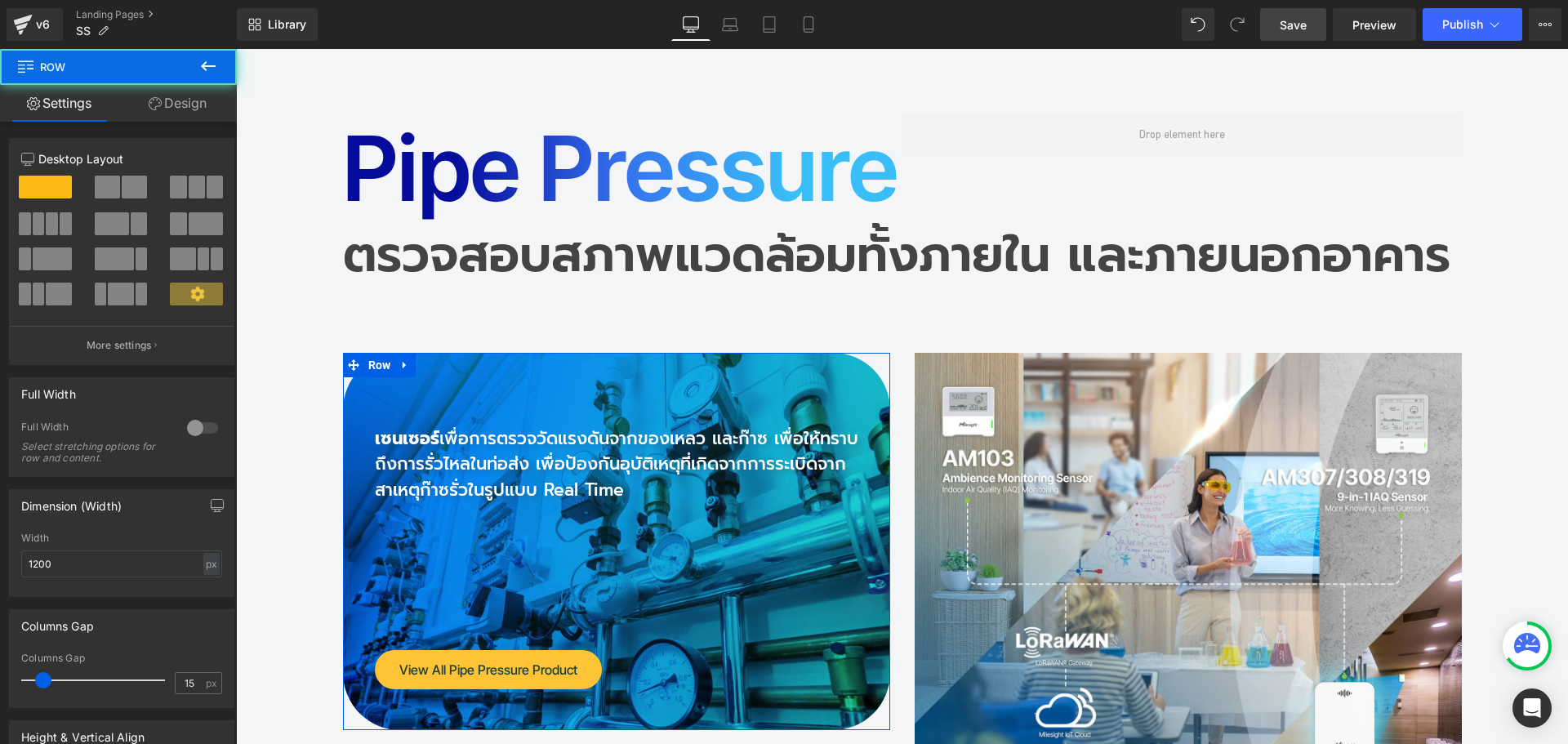
click at [191, 110] on link "Design" at bounding box center [177, 103] width 118 height 37
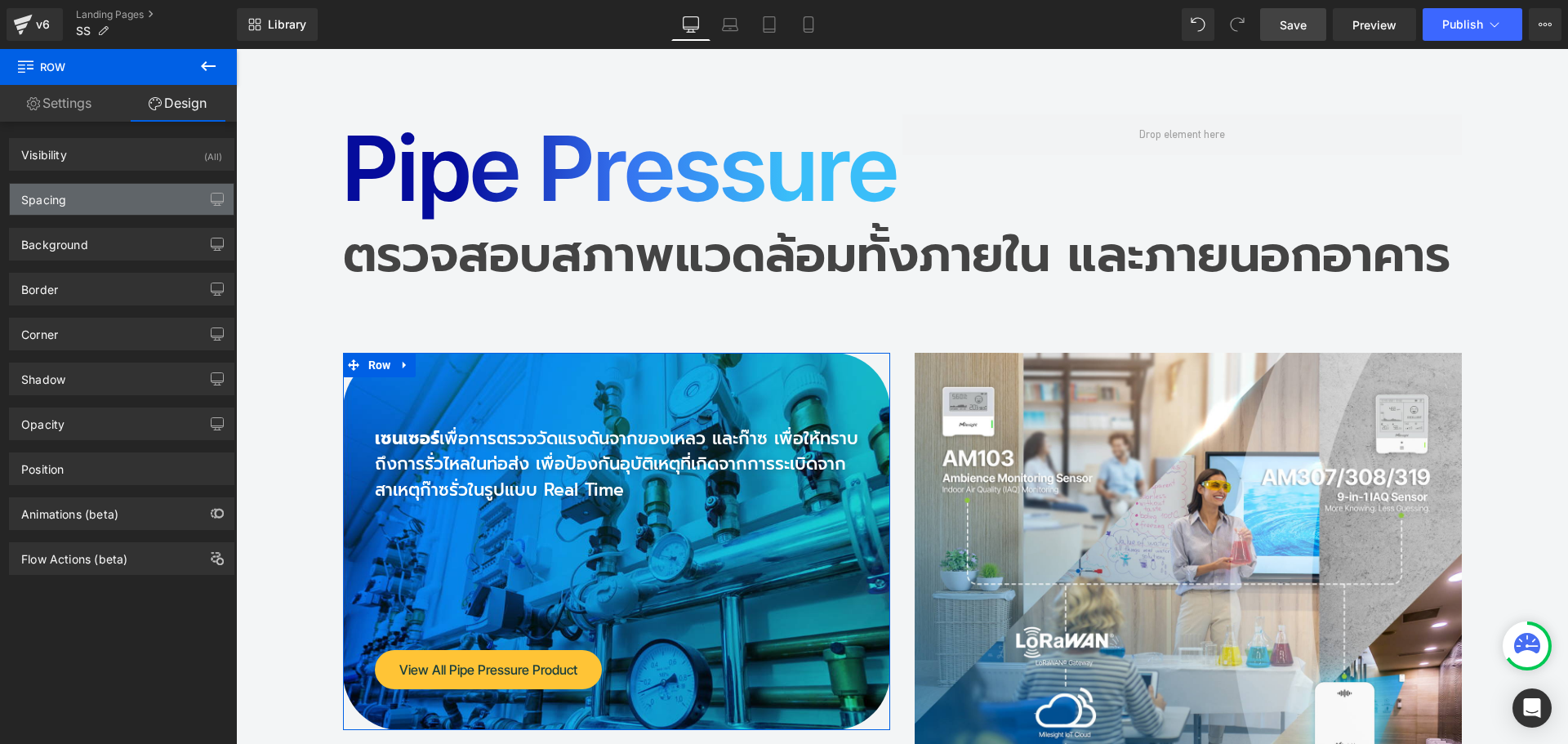
click at [78, 201] on div "Spacing" at bounding box center [122, 199] width 224 height 31
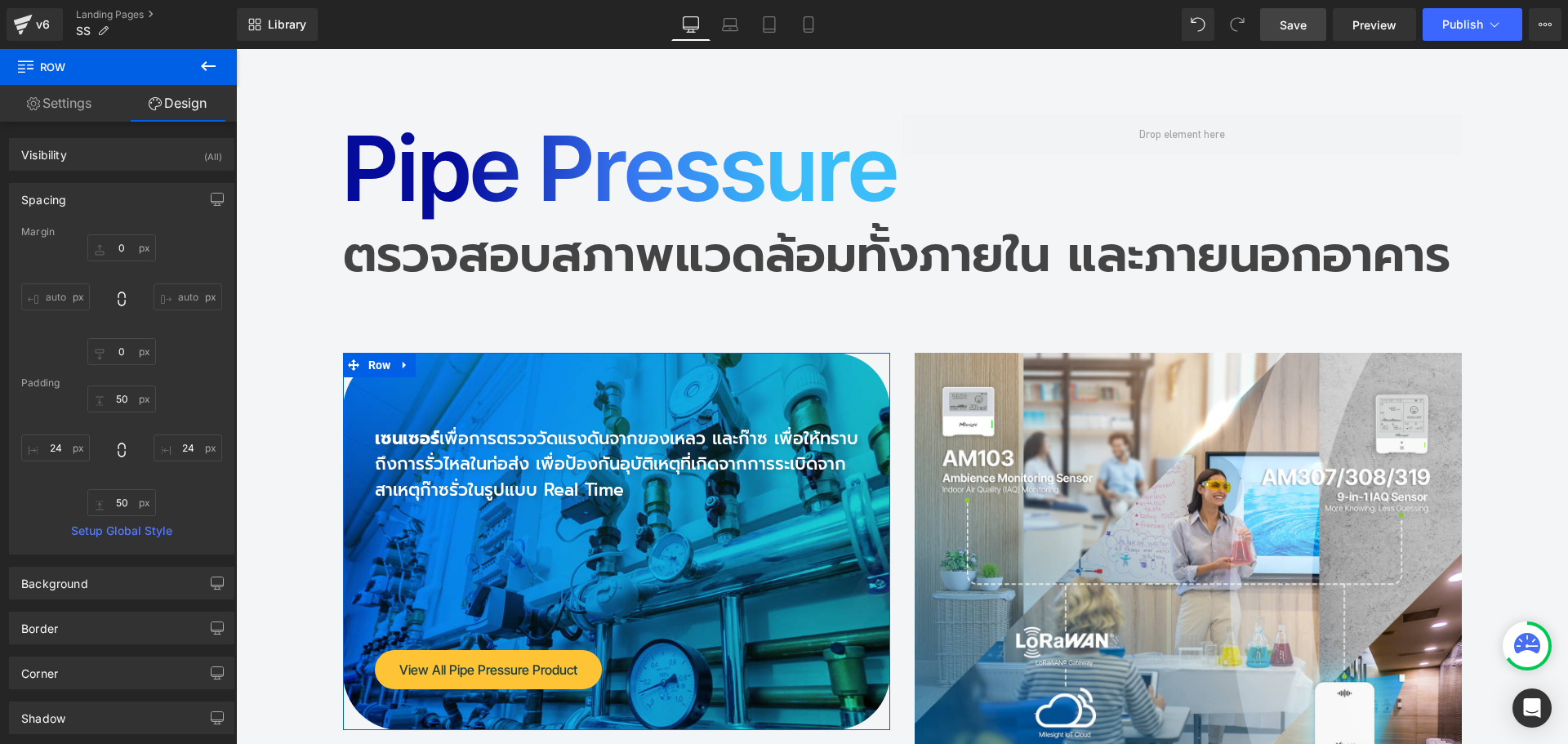
click at [78, 201] on div "Spacing" at bounding box center [122, 199] width 224 height 31
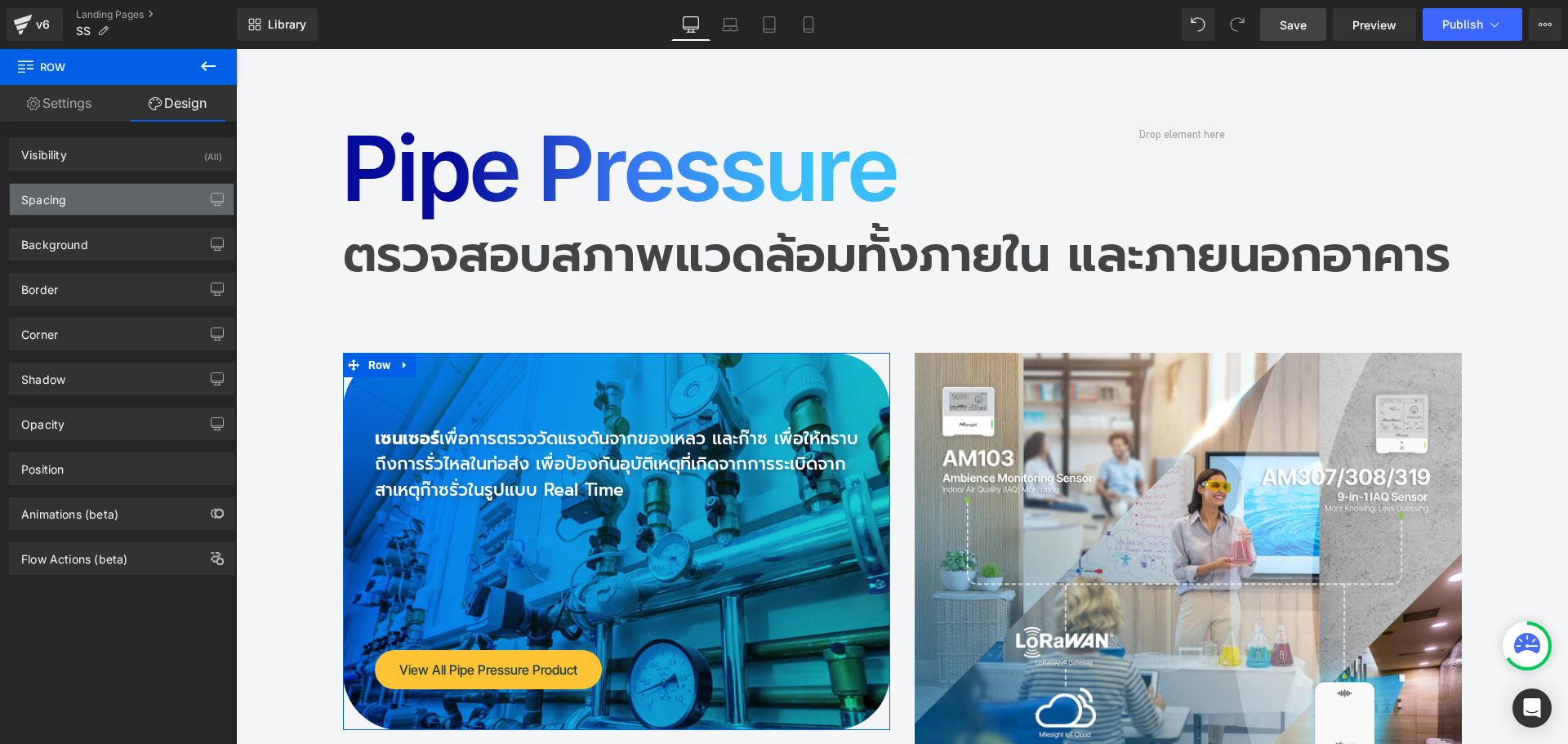
click at [76, 200] on div "Spacing" at bounding box center [122, 199] width 224 height 31
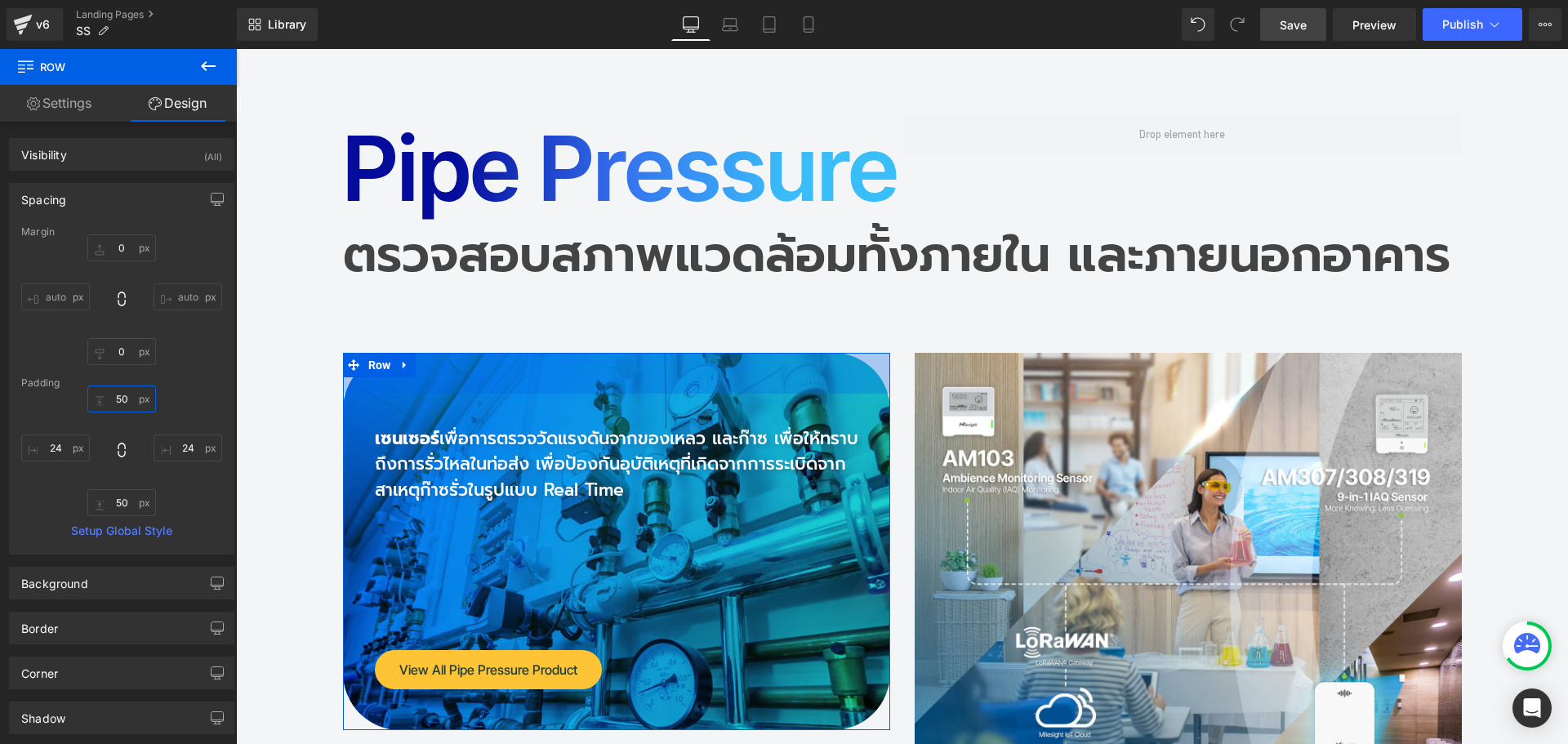
click at [130, 403] on input "50" at bounding box center [122, 399] width 68 height 27
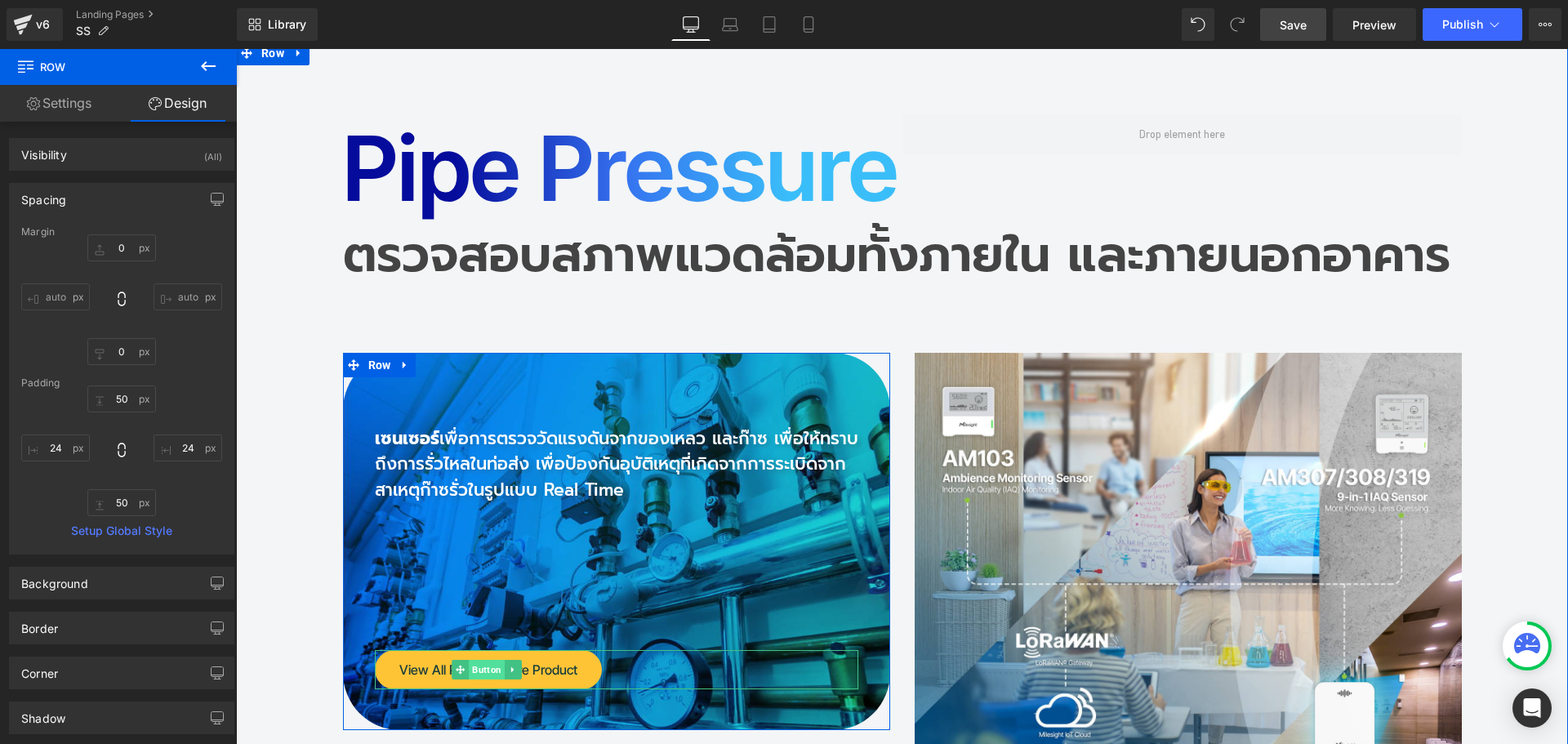
click at [480, 660] on span "Button" at bounding box center [486, 670] width 36 height 19
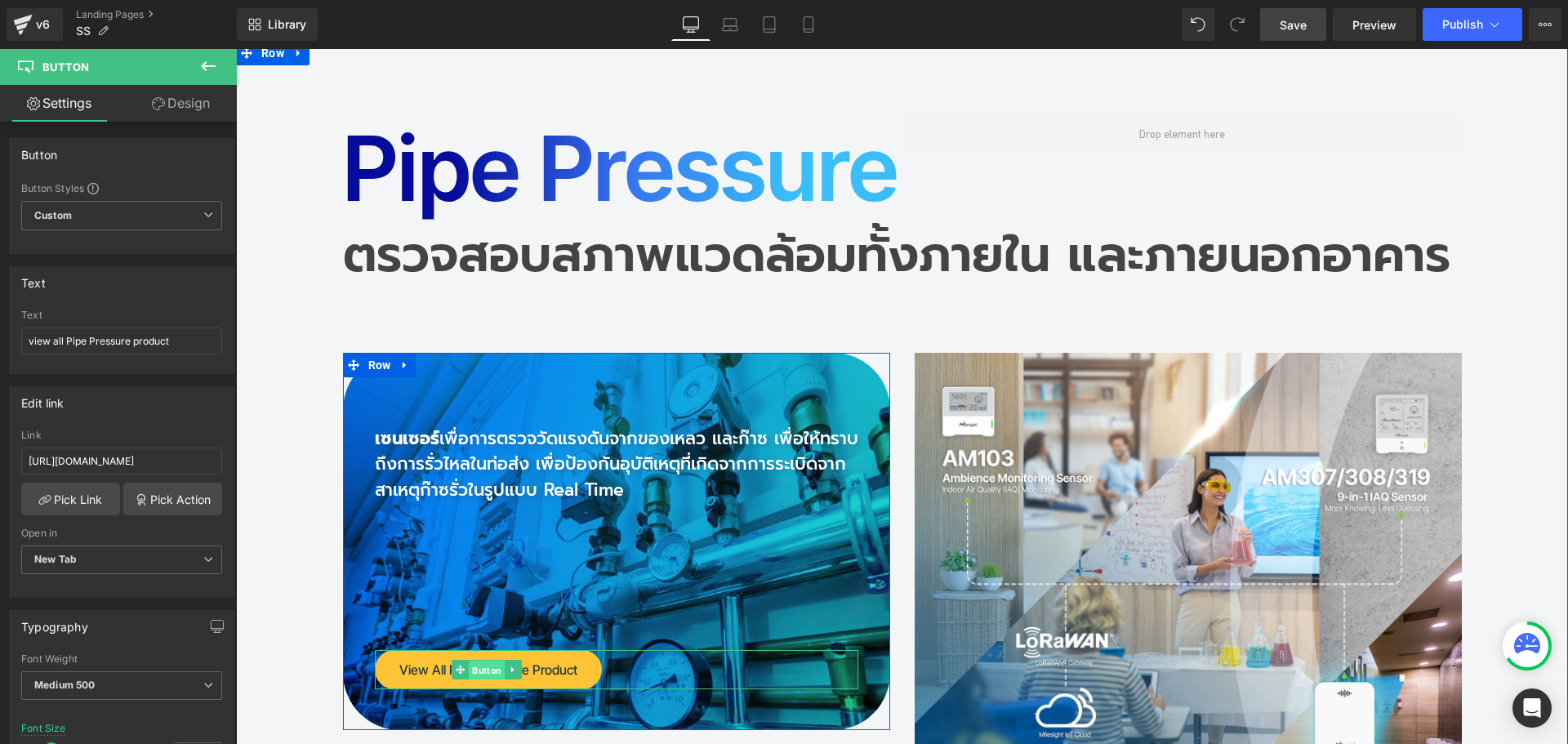
click at [480, 661] on span "Button" at bounding box center [486, 670] width 36 height 19
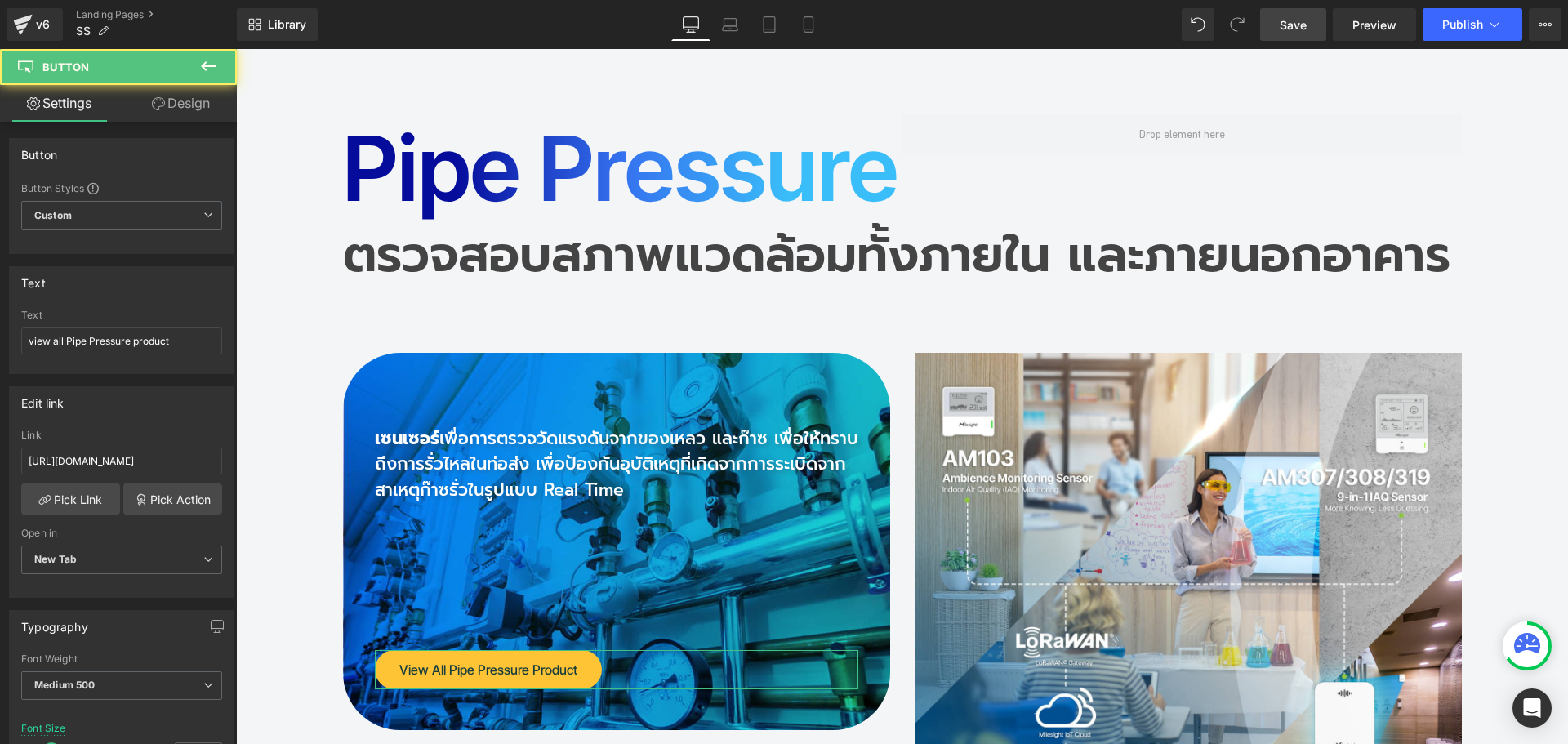
click at [191, 110] on link "Design" at bounding box center [180, 103] width 118 height 37
click at [0, 0] on div "Spacing" at bounding box center [0, 0] width 0 height 0
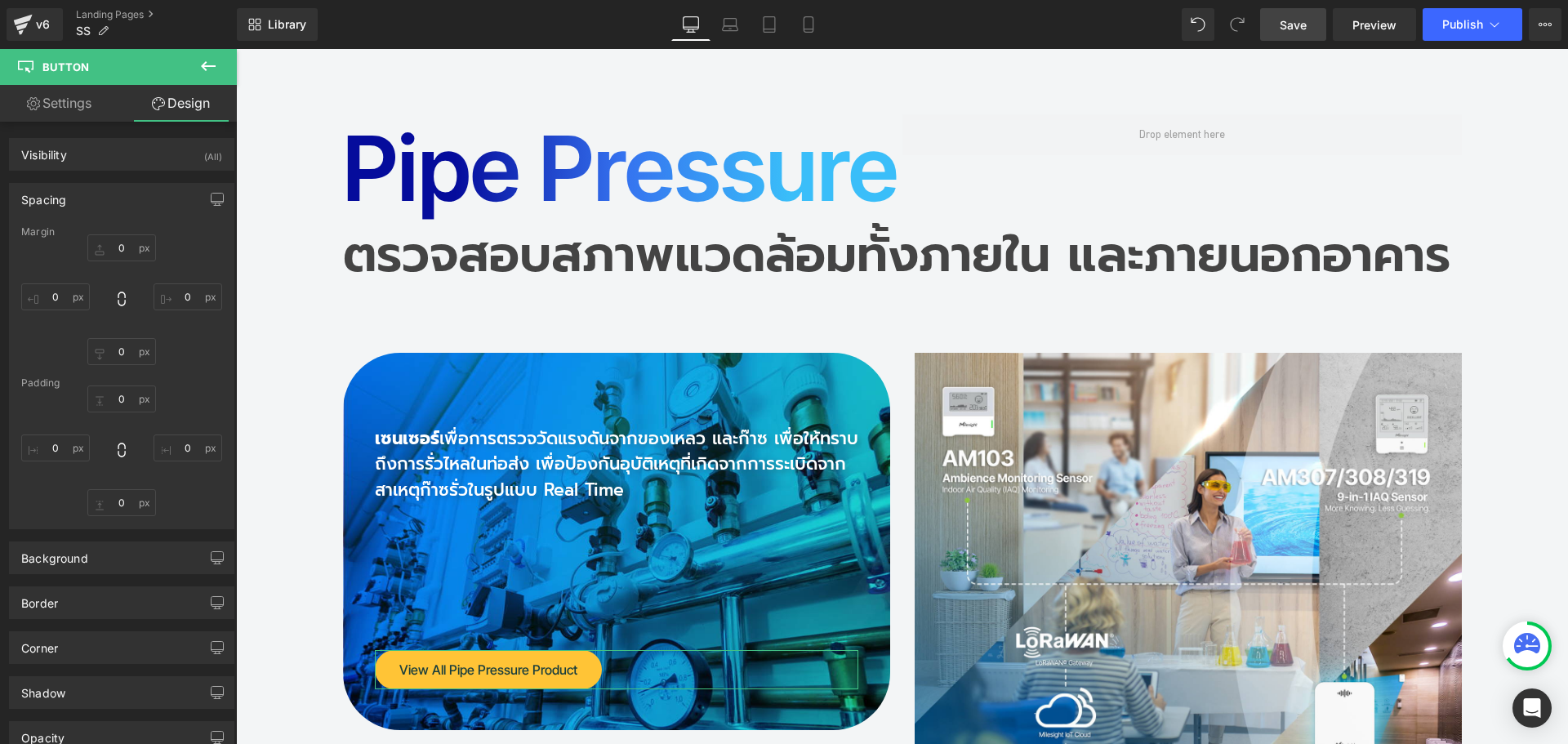
type input "180"
type input "0"
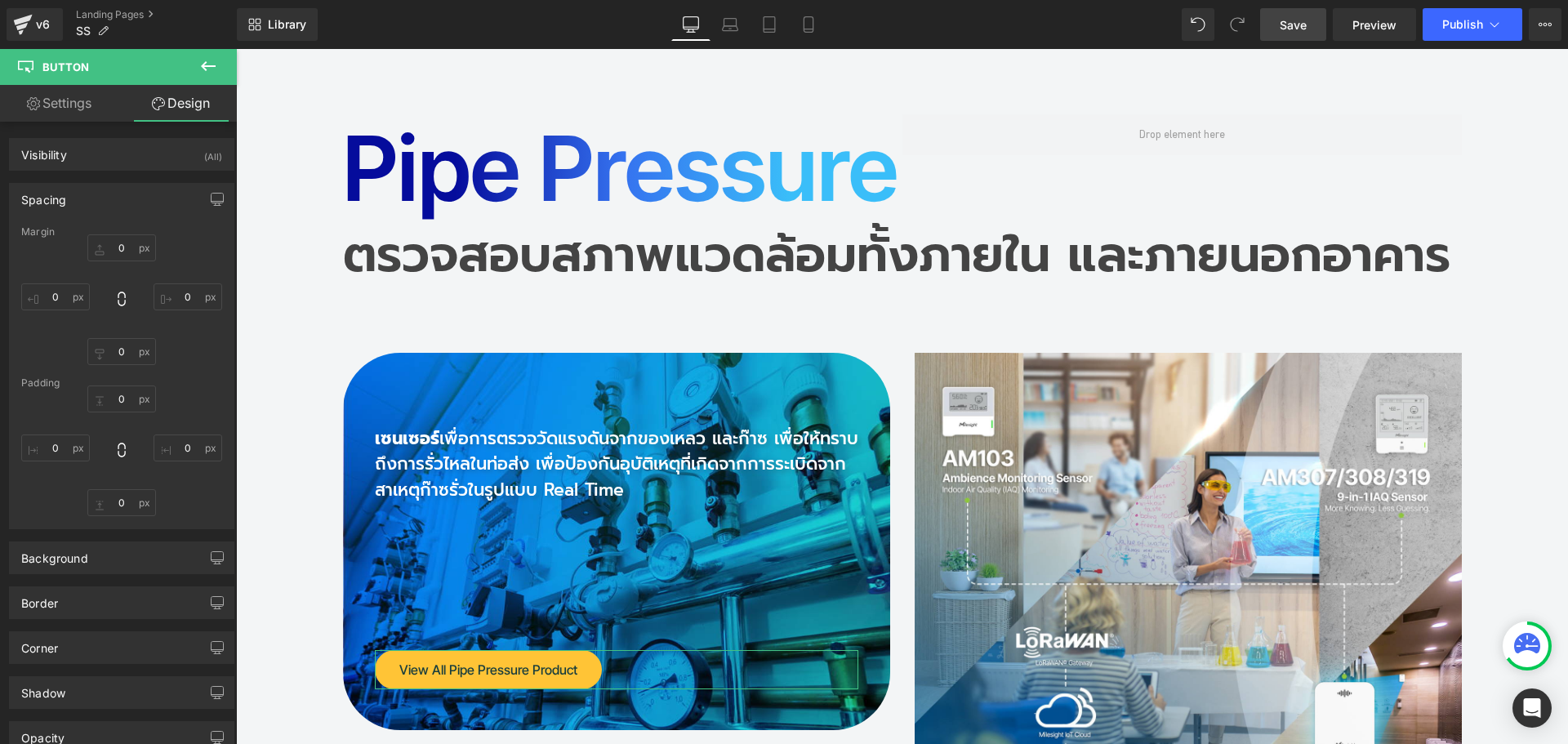
type input "30"
type input "0"
type input "30"
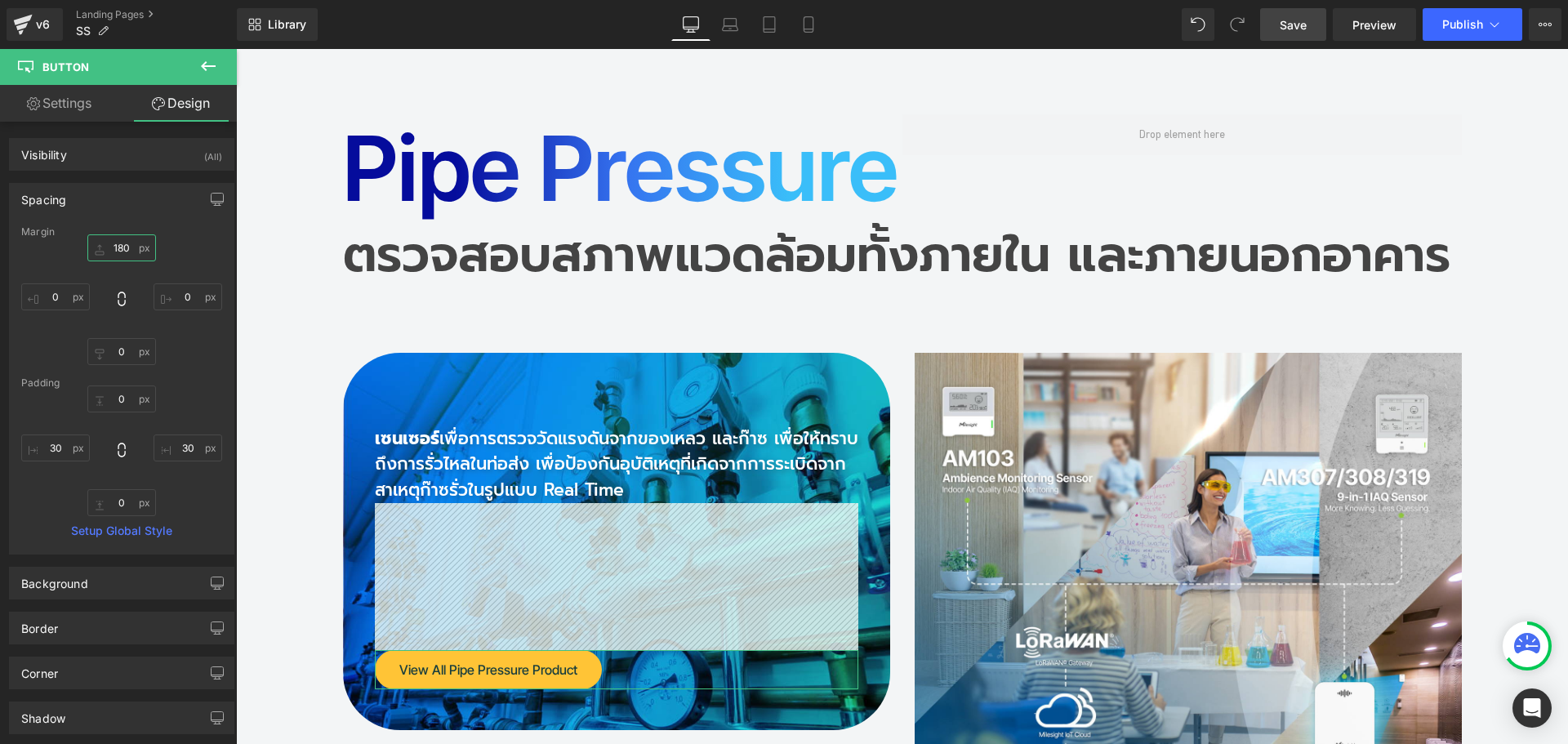
click at [128, 247] on input "180" at bounding box center [122, 248] width 68 height 27
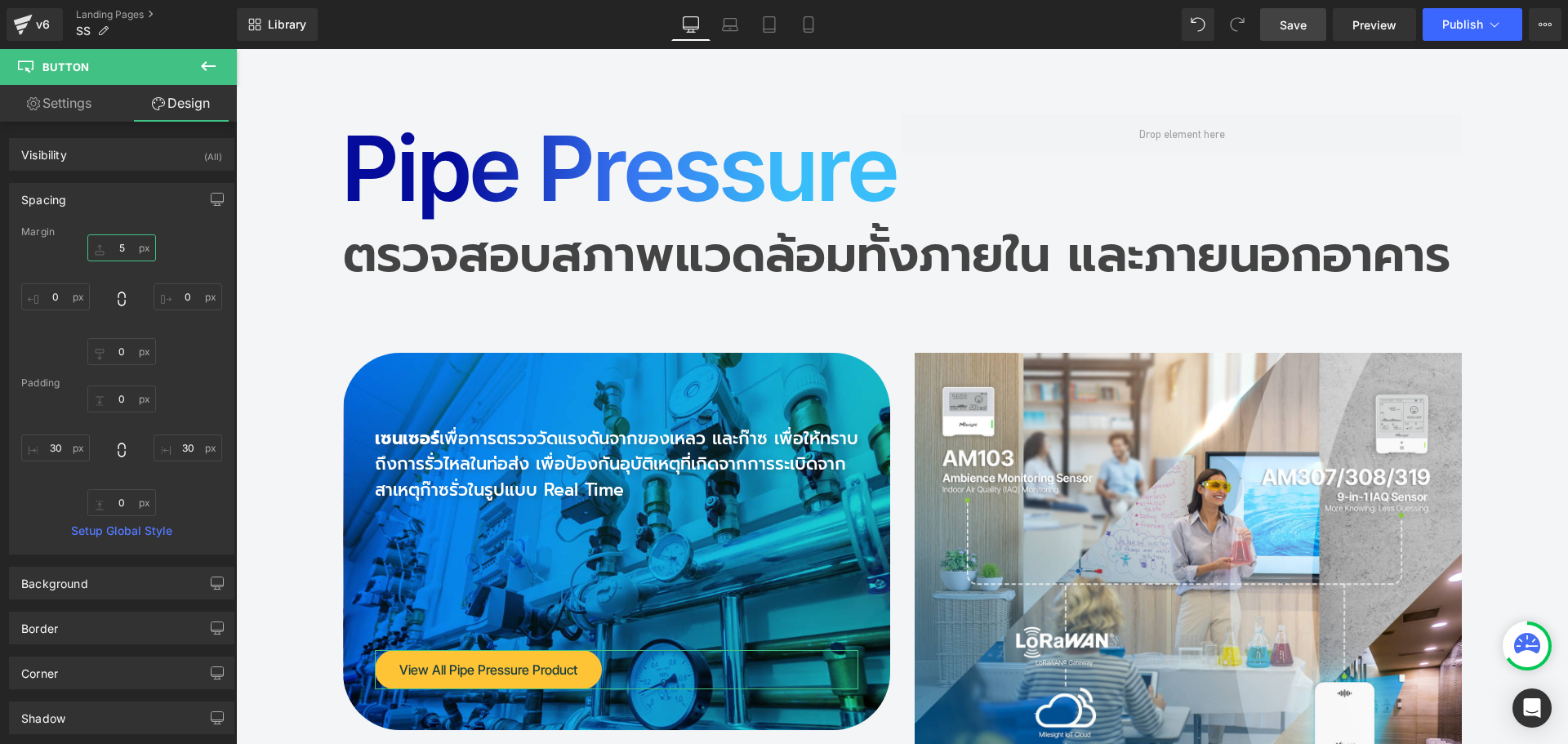
type input "50"
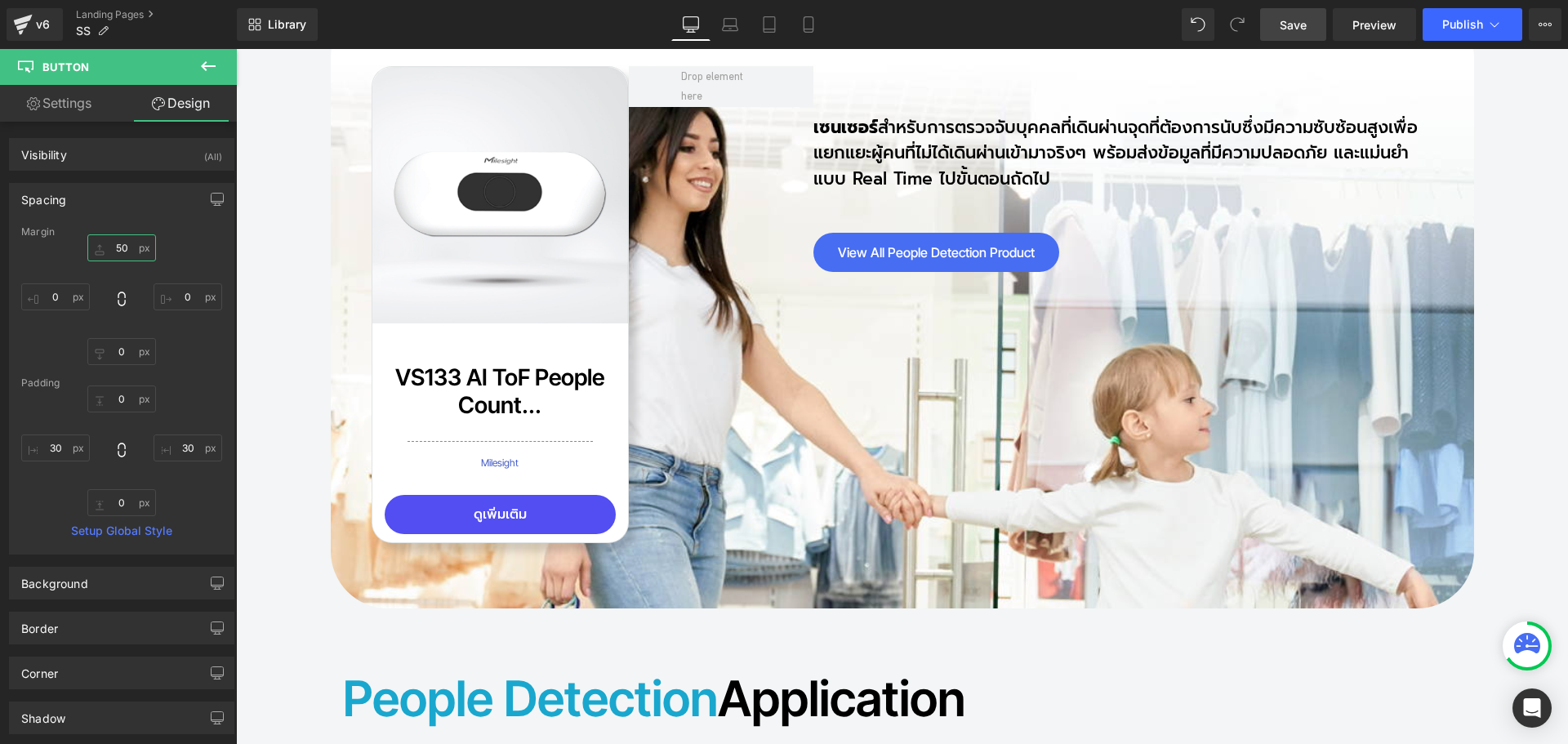
scroll to position [13024, 0]
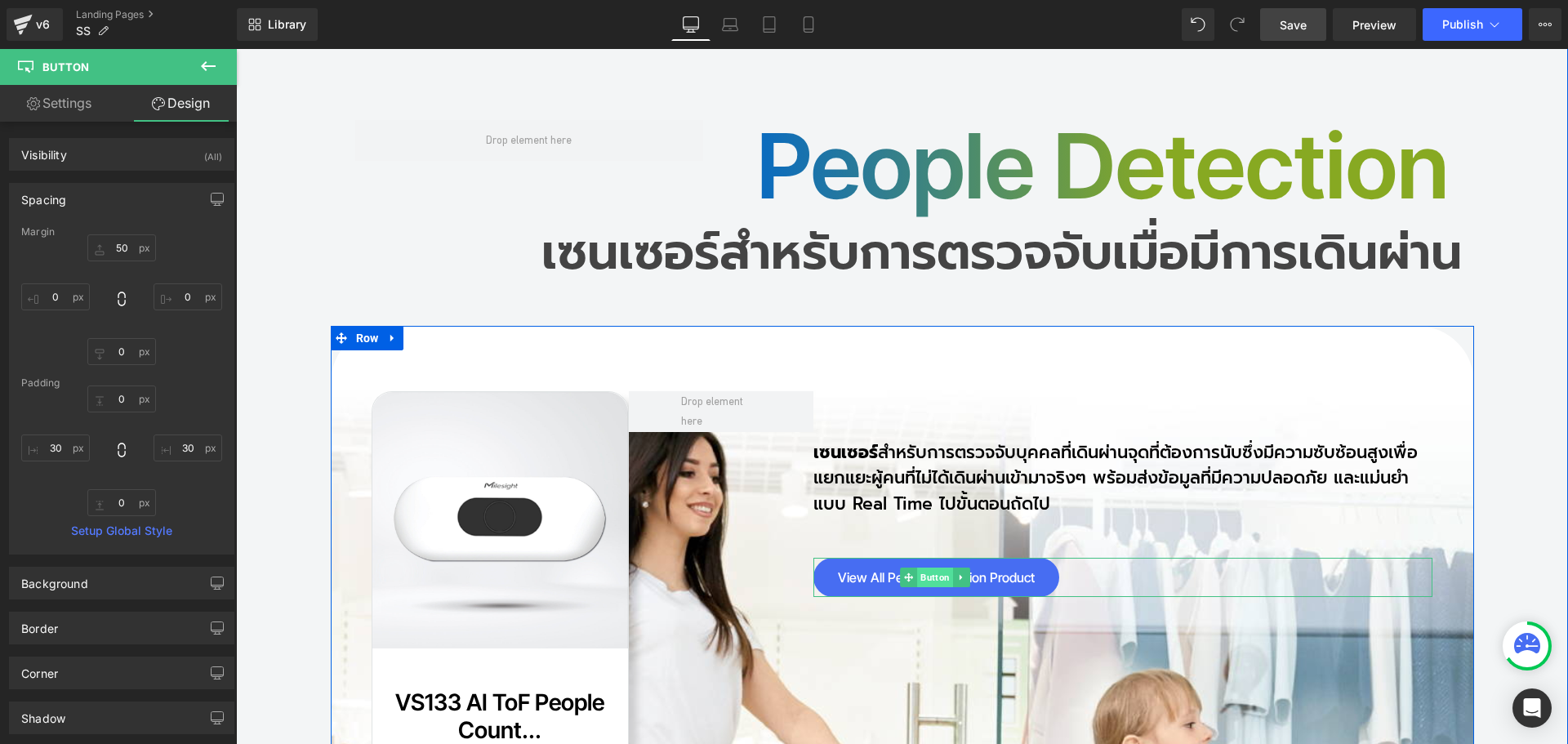
click at [917, 568] on span "Button" at bounding box center [934, 578] width 36 height 19
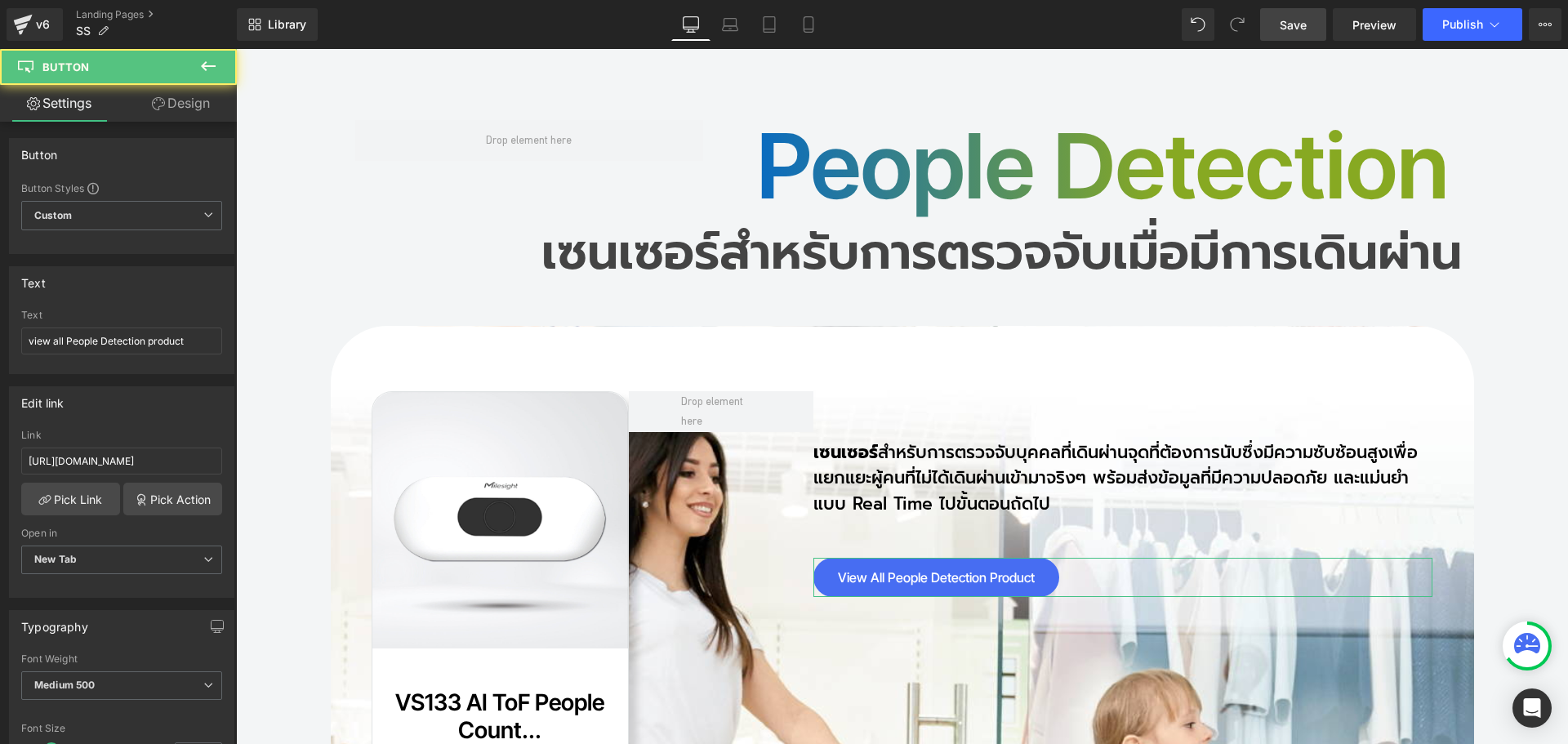
click at [179, 107] on link "Design" at bounding box center [180, 103] width 118 height 37
click at [0, 0] on div "Spacing" at bounding box center [0, 0] width 0 height 0
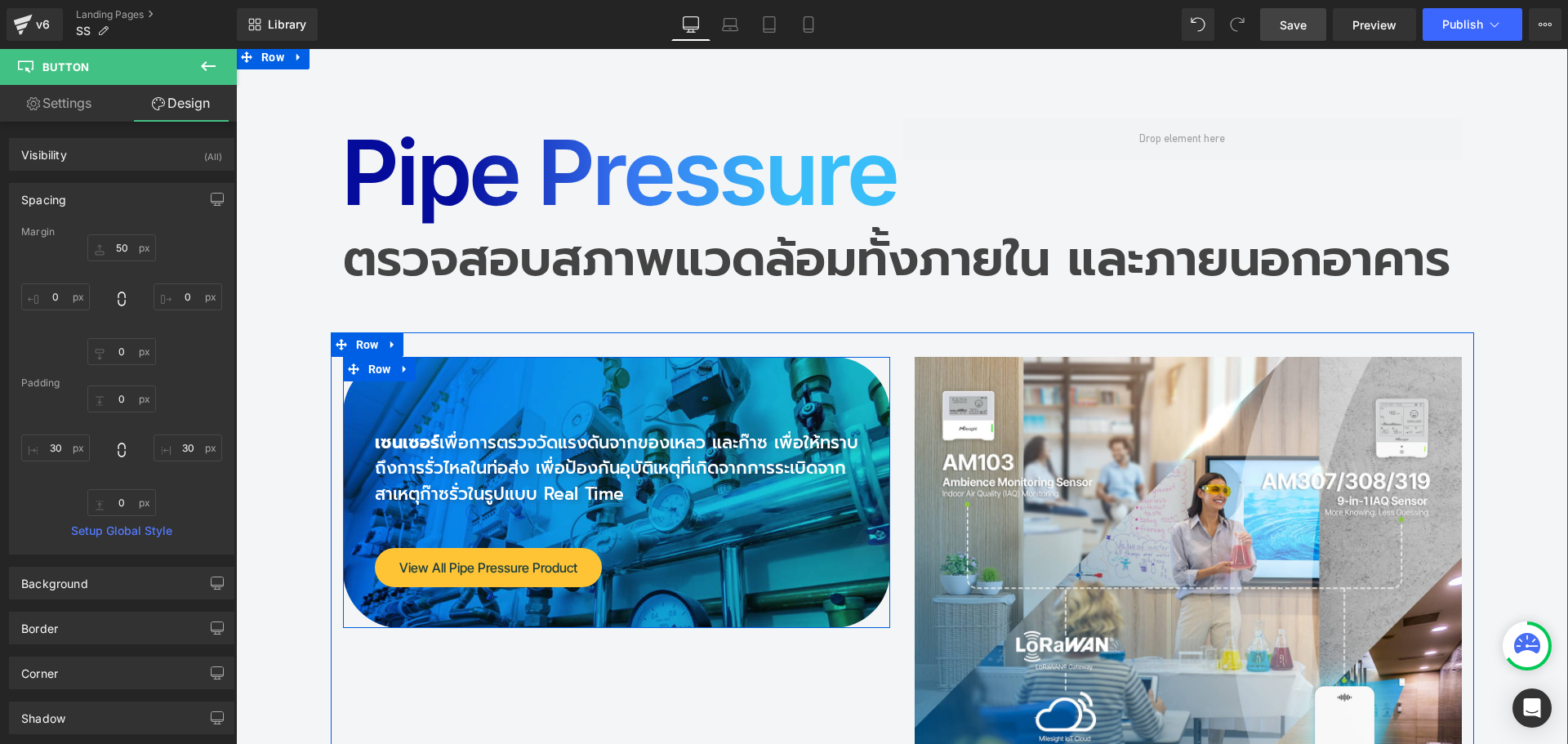
scroll to position [14741, 0]
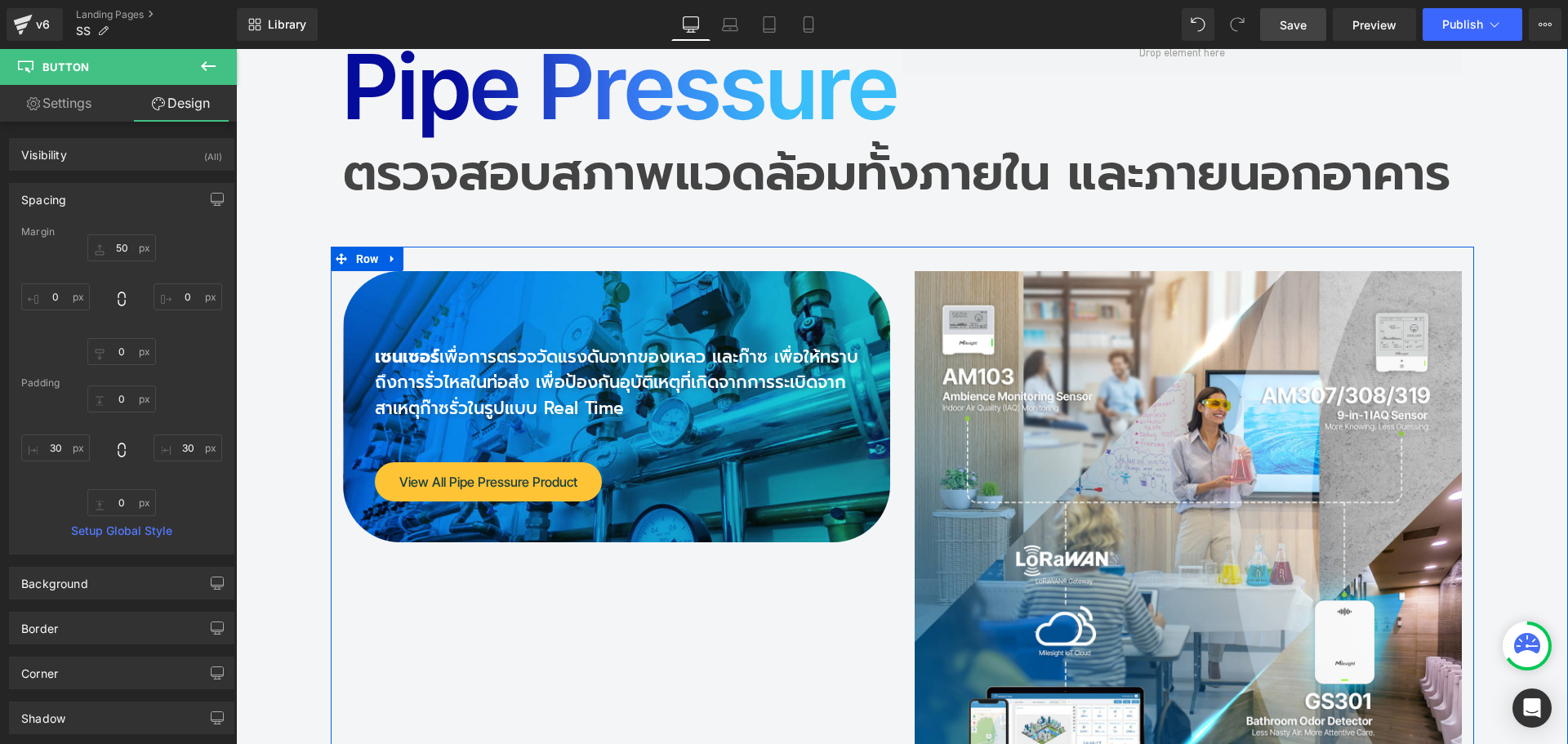
click at [711, 363] on div "เซนเซอร์ เพื่อการตรวจวัดแรงดันจากของเหลว และก๊าซ เพื่อให้ทราบ[PERSON_NAME]รั่วไ…" at bounding box center [617, 407] width 548 height 272
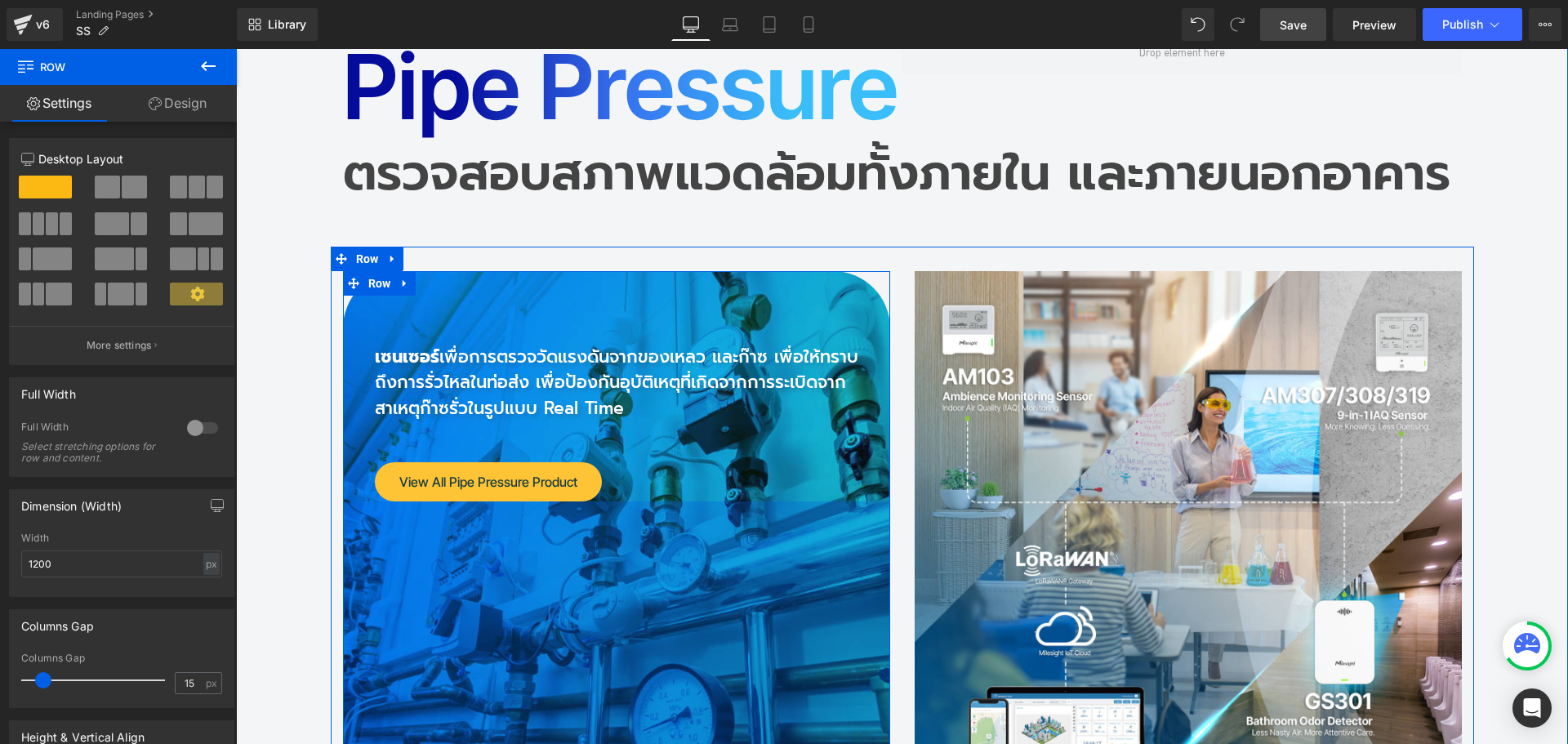
drag, startPoint x: 651, startPoint y: 401, endPoint x: 665, endPoint y: 677, distance: 276.4
click at [665, 677] on div "เซนเซอร์ เพื่อการตรวจวัดแรงดันจากของเหลว และก๊าซ เพื่อให้ทราบ[PERSON_NAME]รั่วไ…" at bounding box center [902, 533] width 1144 height 572
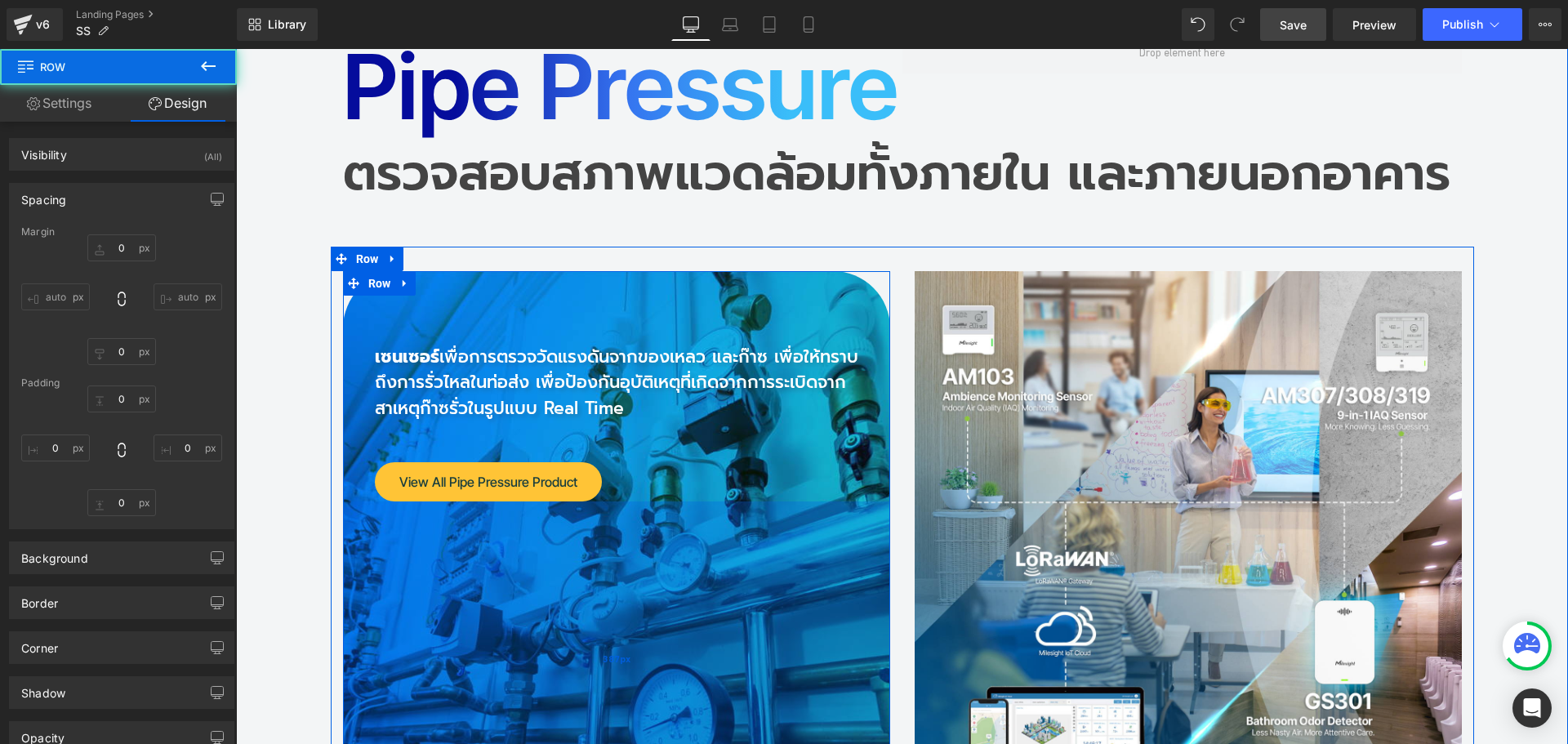
type input "0"
type input "50"
type input "24"
type input "387"
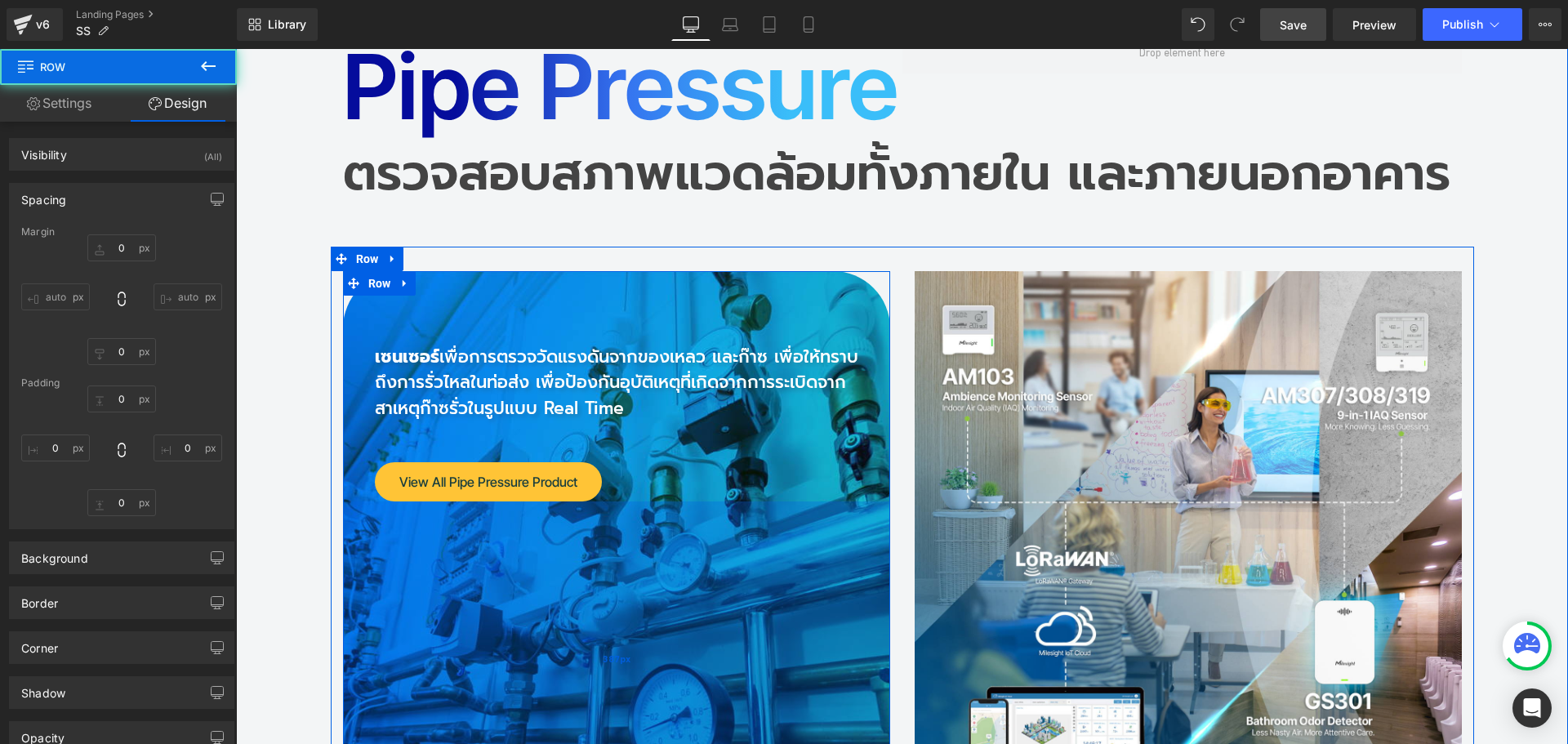
type input "24"
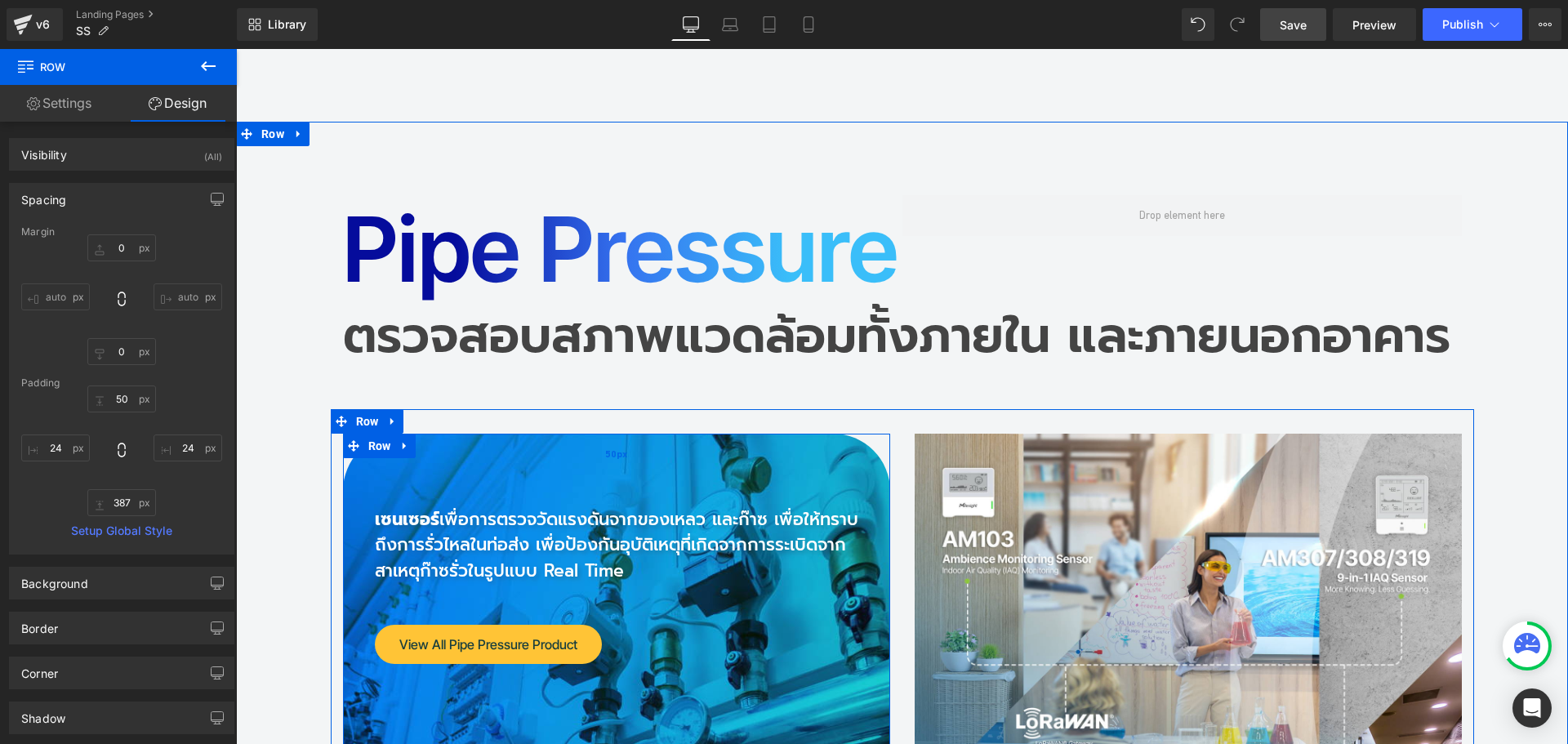
scroll to position [14577, 0]
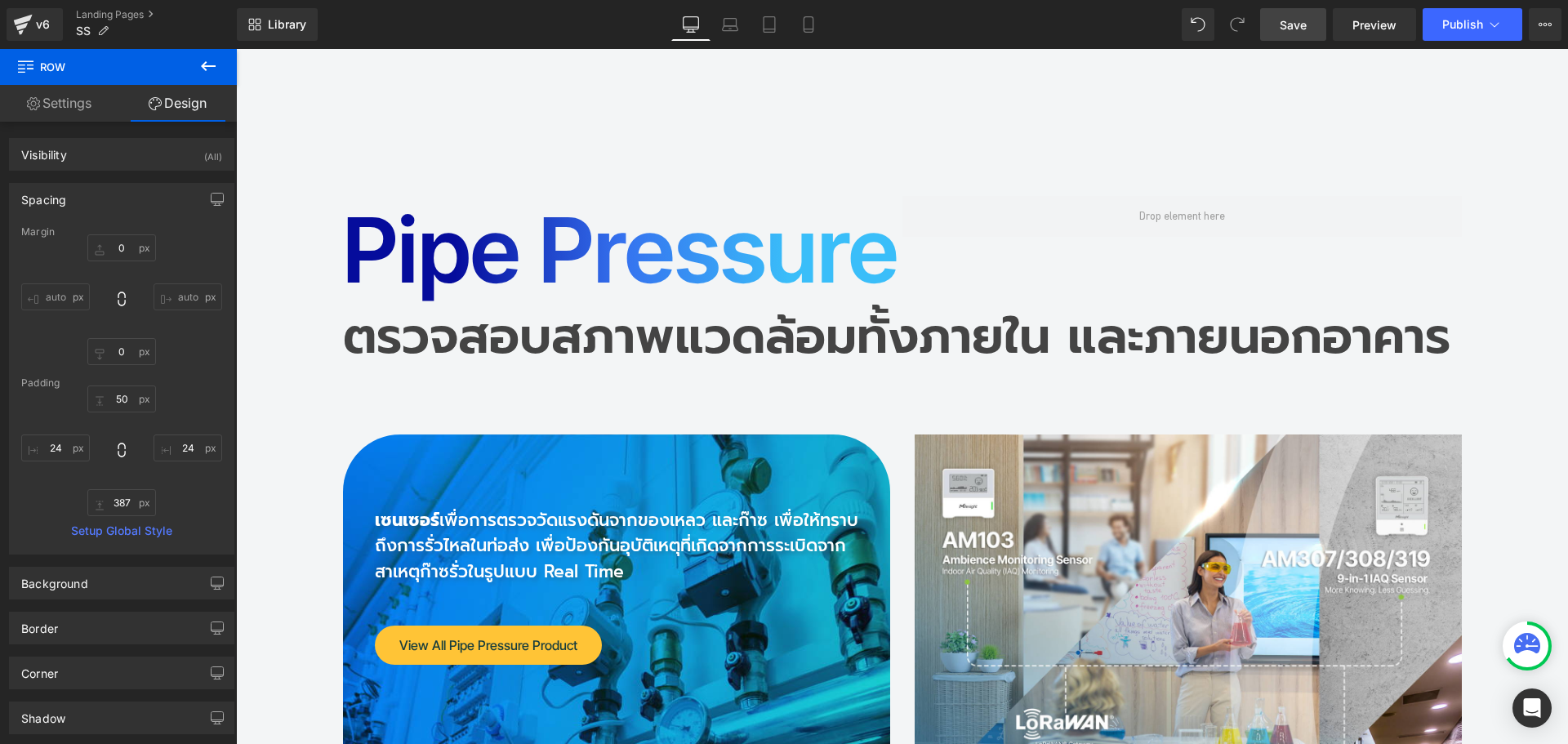
click at [1306, 29] on span "Save" at bounding box center [1293, 25] width 27 height 18
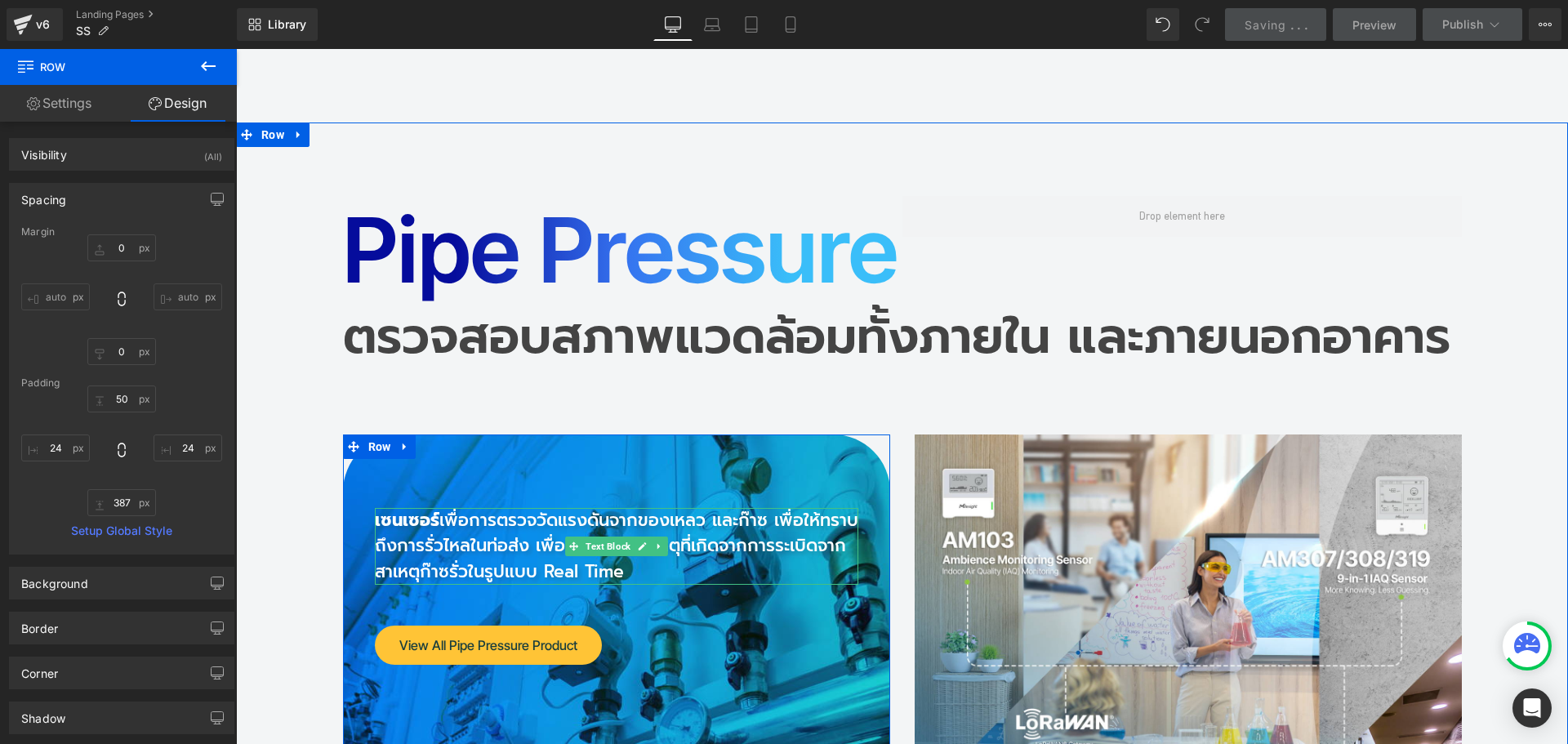
click at [476, 509] on p "เซนเซอร์ เพื่อการตรวจวัดแรงดันจากของเหลว และก๊าซ เพื่อให้ทราบ[PERSON_NAME]รั่วไ…" at bounding box center [617, 547] width 484 height 78
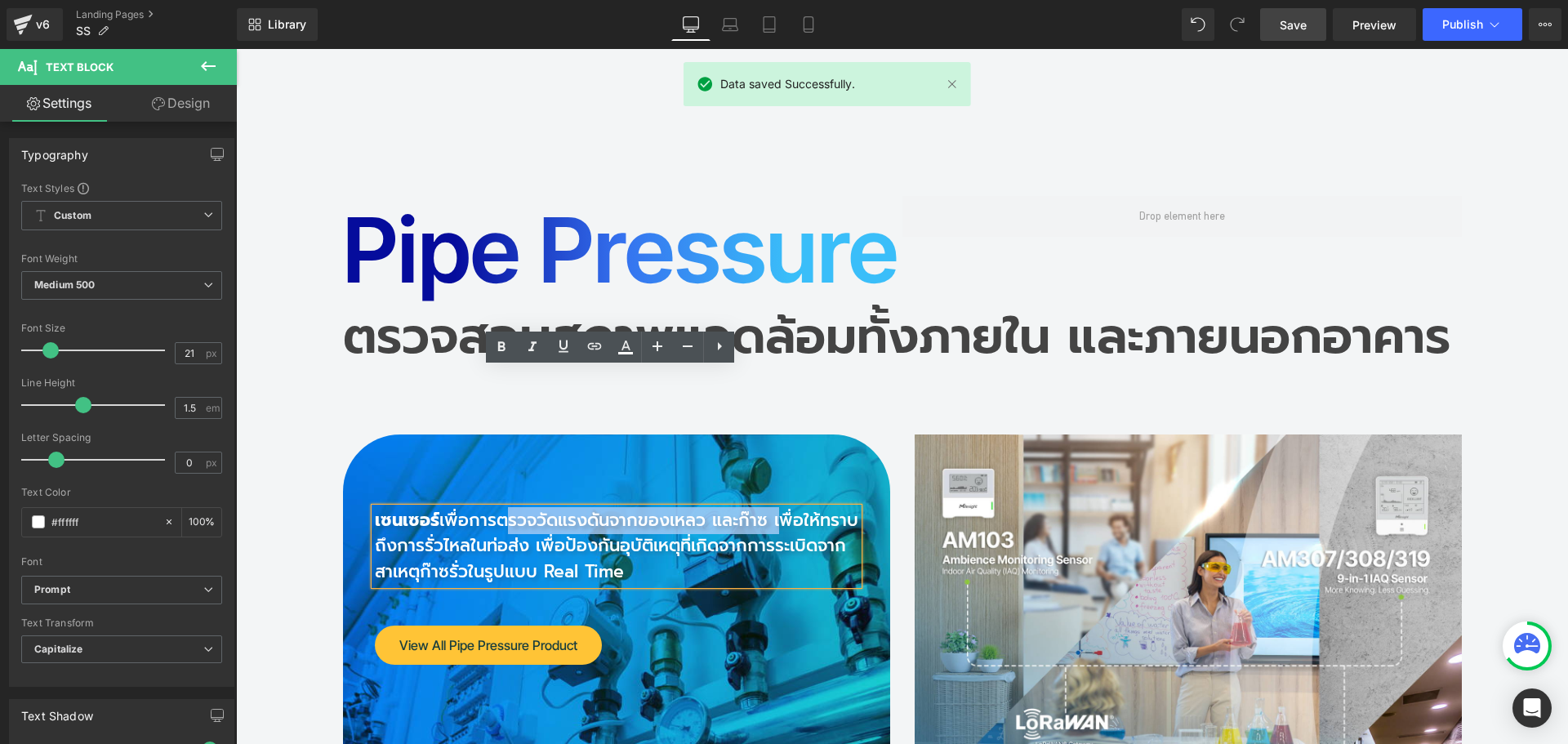
drag, startPoint x: 497, startPoint y: 385, endPoint x: 771, endPoint y: 384, distance: 274.0
click at [771, 509] on p "เซนเซอร์ เพื่อการตรวจวัดแรงดันจากของเหลว และก๊าซ เพื่อให้ทราบ[PERSON_NAME]รั่วไ…" at bounding box center [617, 547] width 484 height 78
copy p "ตรวจวัดแรงดันจากของเหลว และก๊าซ"
click at [382, 312] on h2 "ตรวจสอบสภาพแวดล้อมทั้งภายใน และภายนอกอาคาร" at bounding box center [902, 337] width 1119 height 49
click at [400, 312] on h2 "ตรวจสอบสภาพแวดล้อมทั้งภายใน และภายนอกอาคาร" at bounding box center [902, 337] width 1119 height 49
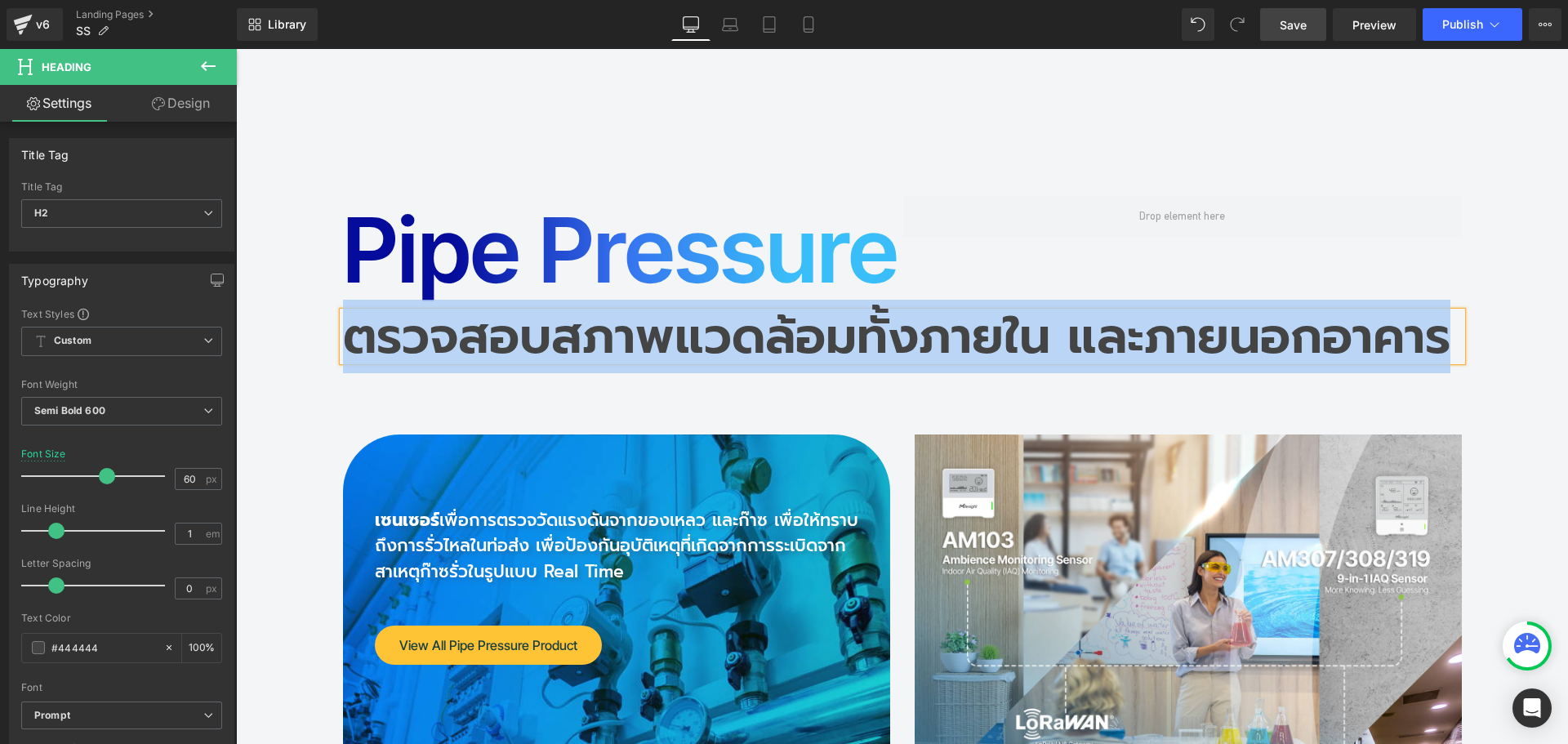
paste div
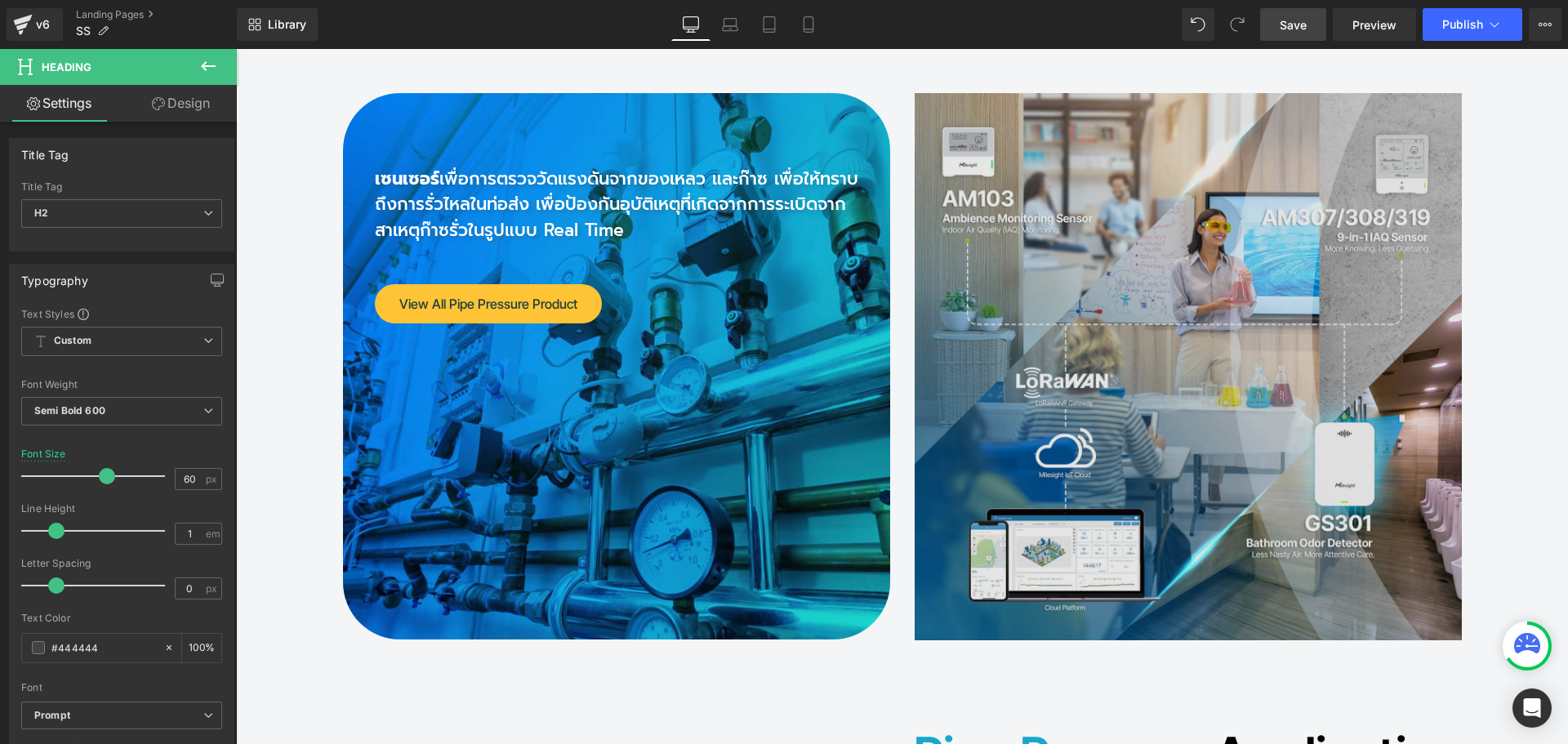
scroll to position [14986, 0]
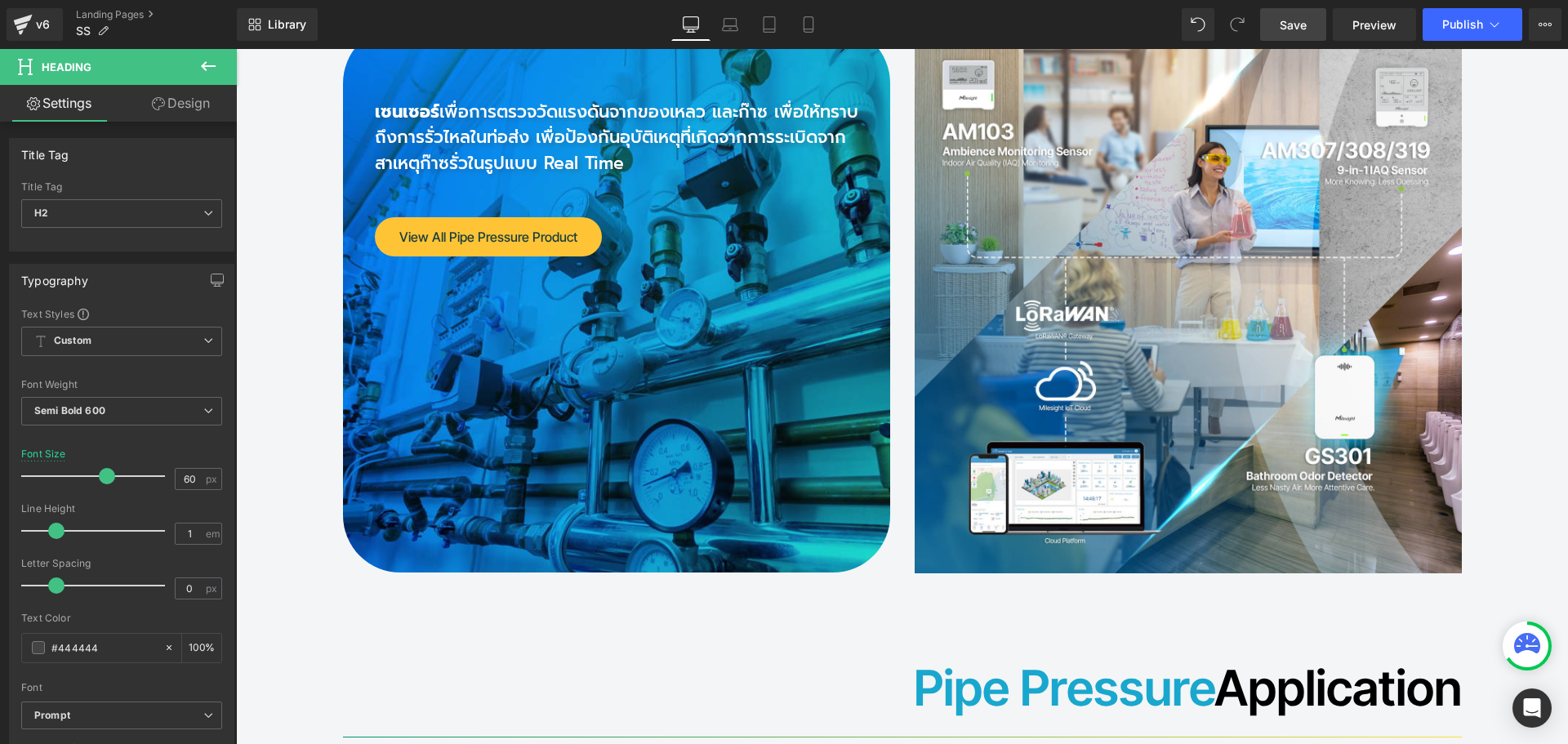
drag, startPoint x: 1303, startPoint y: 32, endPoint x: 969, endPoint y: 26, distance: 334.1
click at [1303, 32] on span "Save" at bounding box center [1293, 25] width 27 height 18
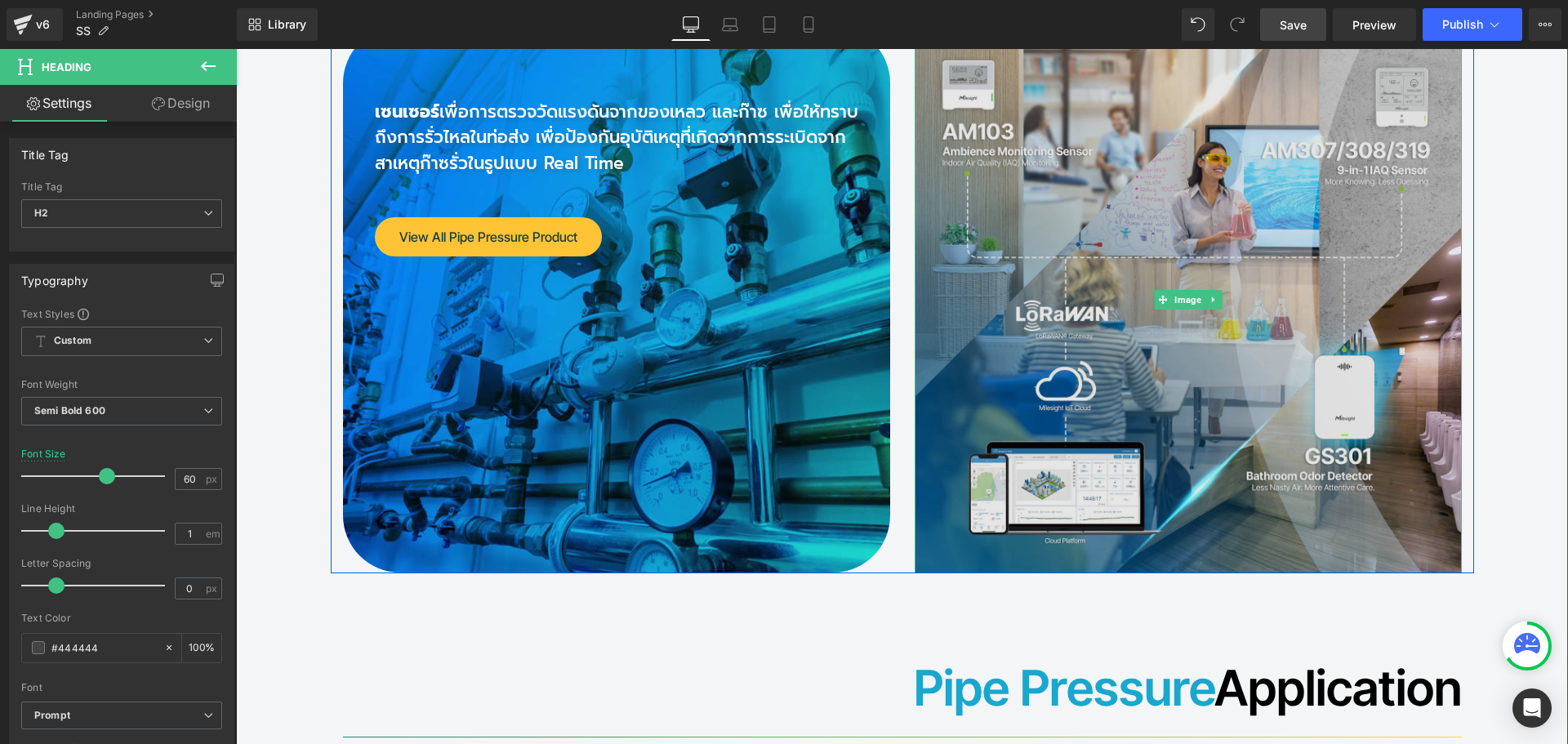
click at [1080, 179] on img at bounding box center [1189, 300] width 548 height 548
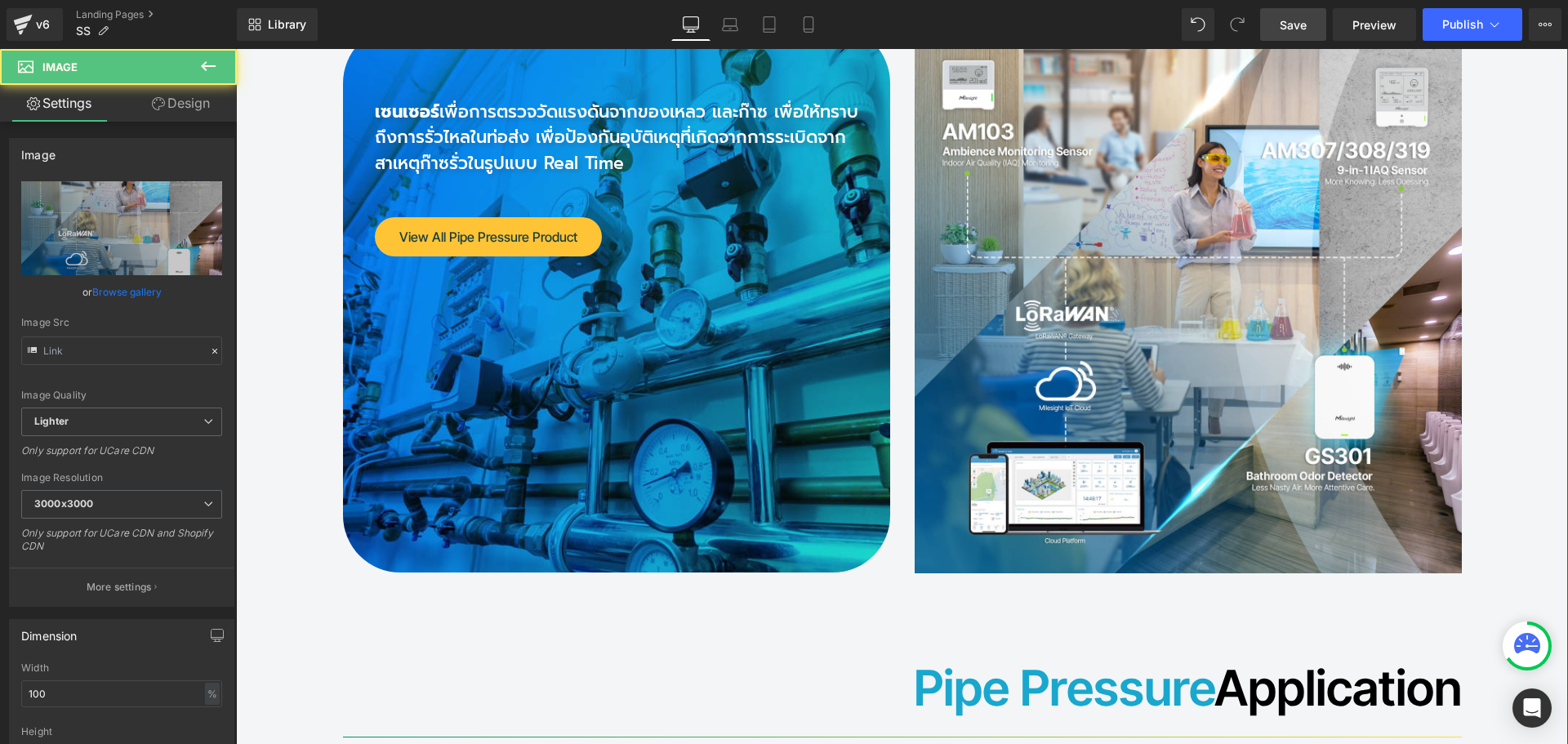
type input "[URL][DOMAIN_NAME]"
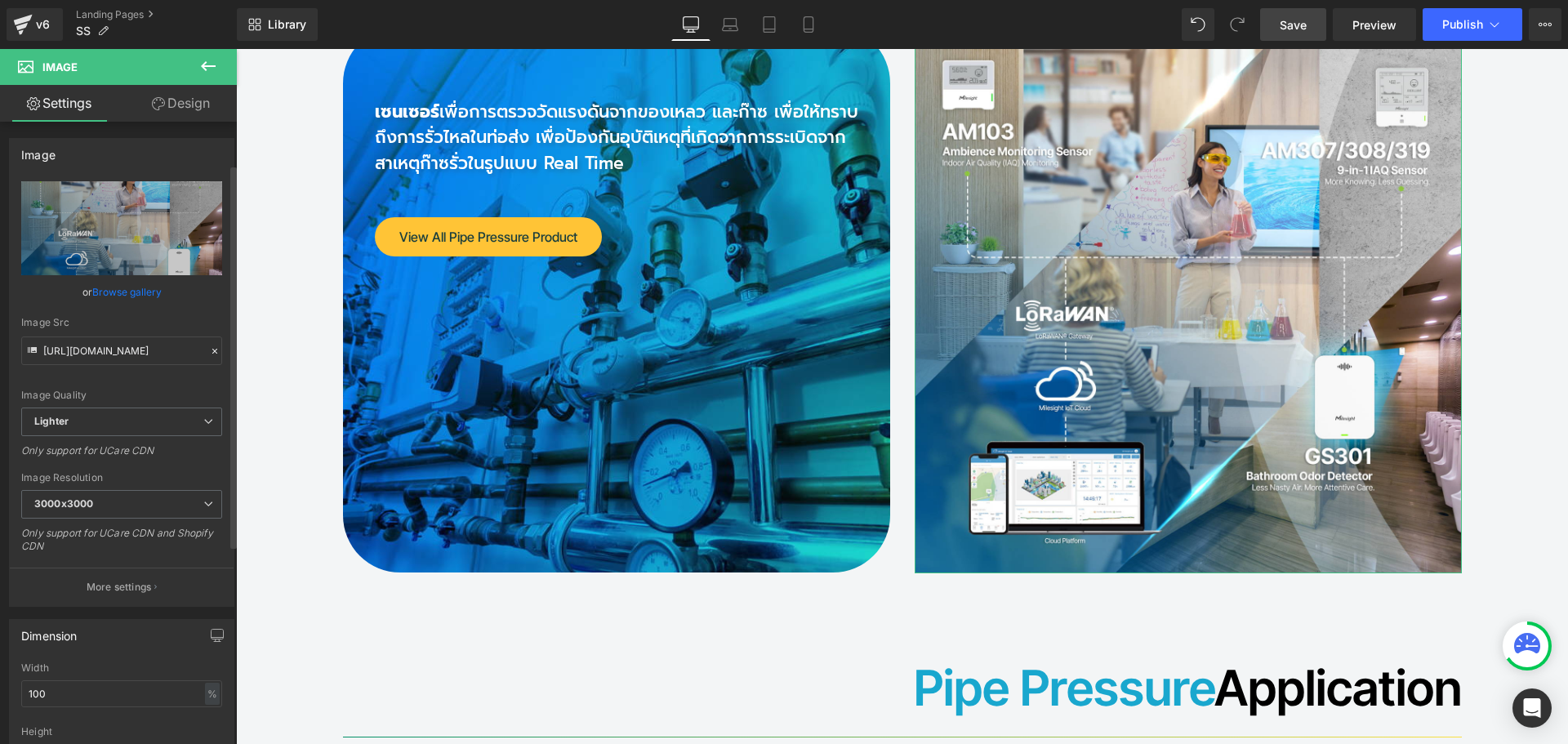
scroll to position [409, 0]
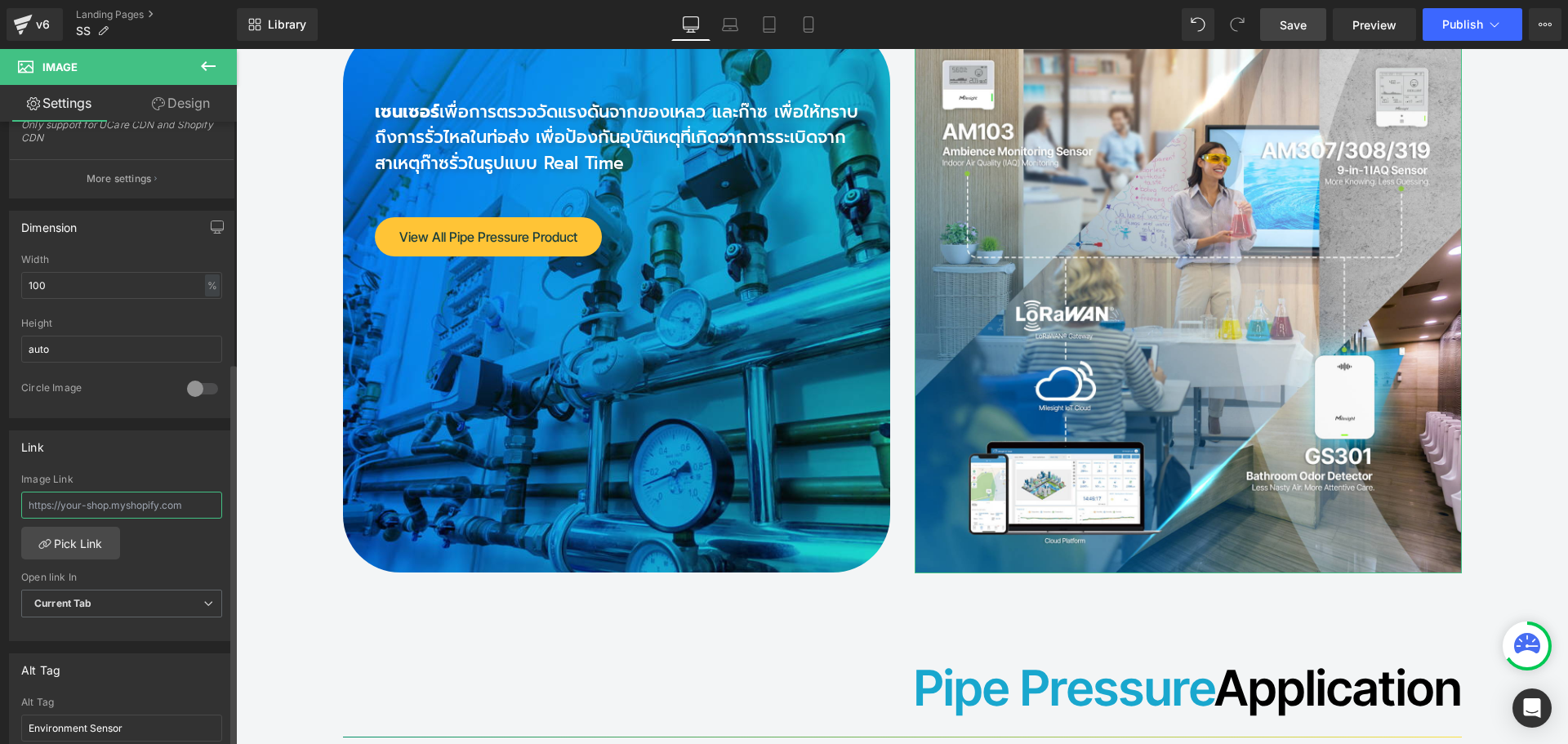
click at [99, 511] on input "text" at bounding box center [122, 505] width 201 height 27
paste input "[URL][DOMAIN_NAME]"
type input "[URL][DOMAIN_NAME]"
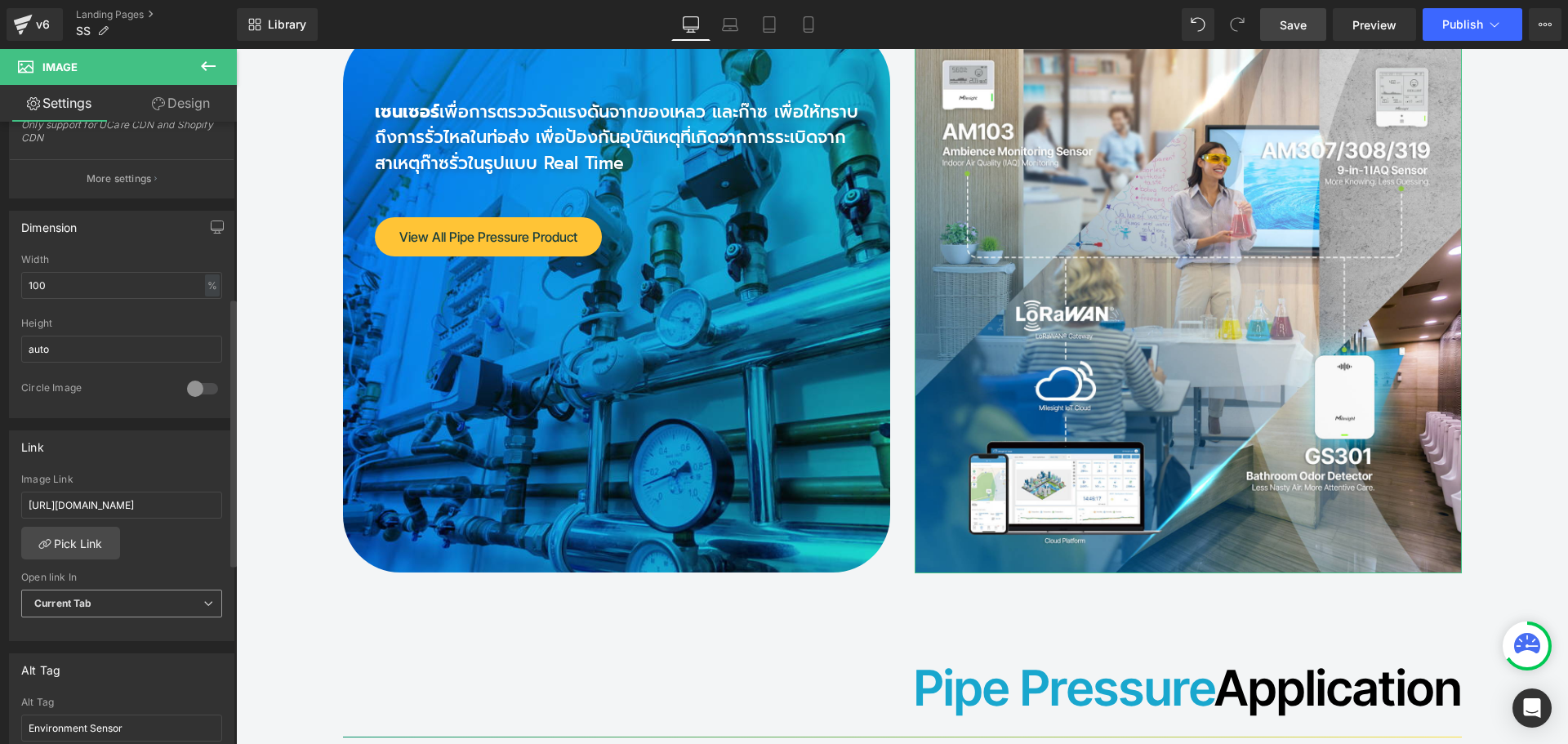
click at [125, 612] on span "Current Tab" at bounding box center [122, 604] width 201 height 29
drag, startPoint x: 94, startPoint y: 654, endPoint x: 21, endPoint y: 592, distance: 95.8
click at [94, 654] on li "New Tab" at bounding box center [118, 657] width 194 height 25
click at [1286, 18] on span "Save" at bounding box center [1293, 25] width 27 height 18
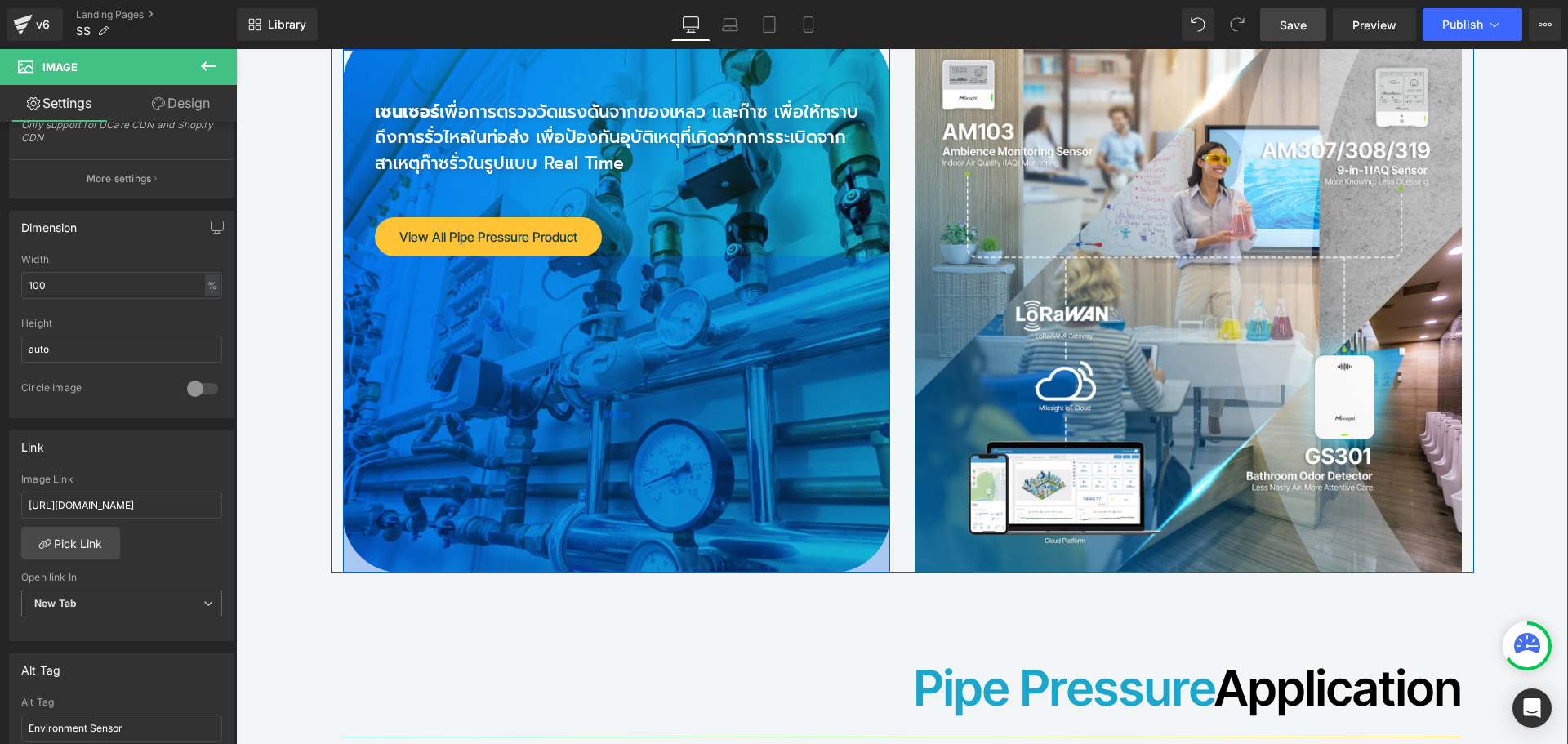
scroll to position [15231, 0]
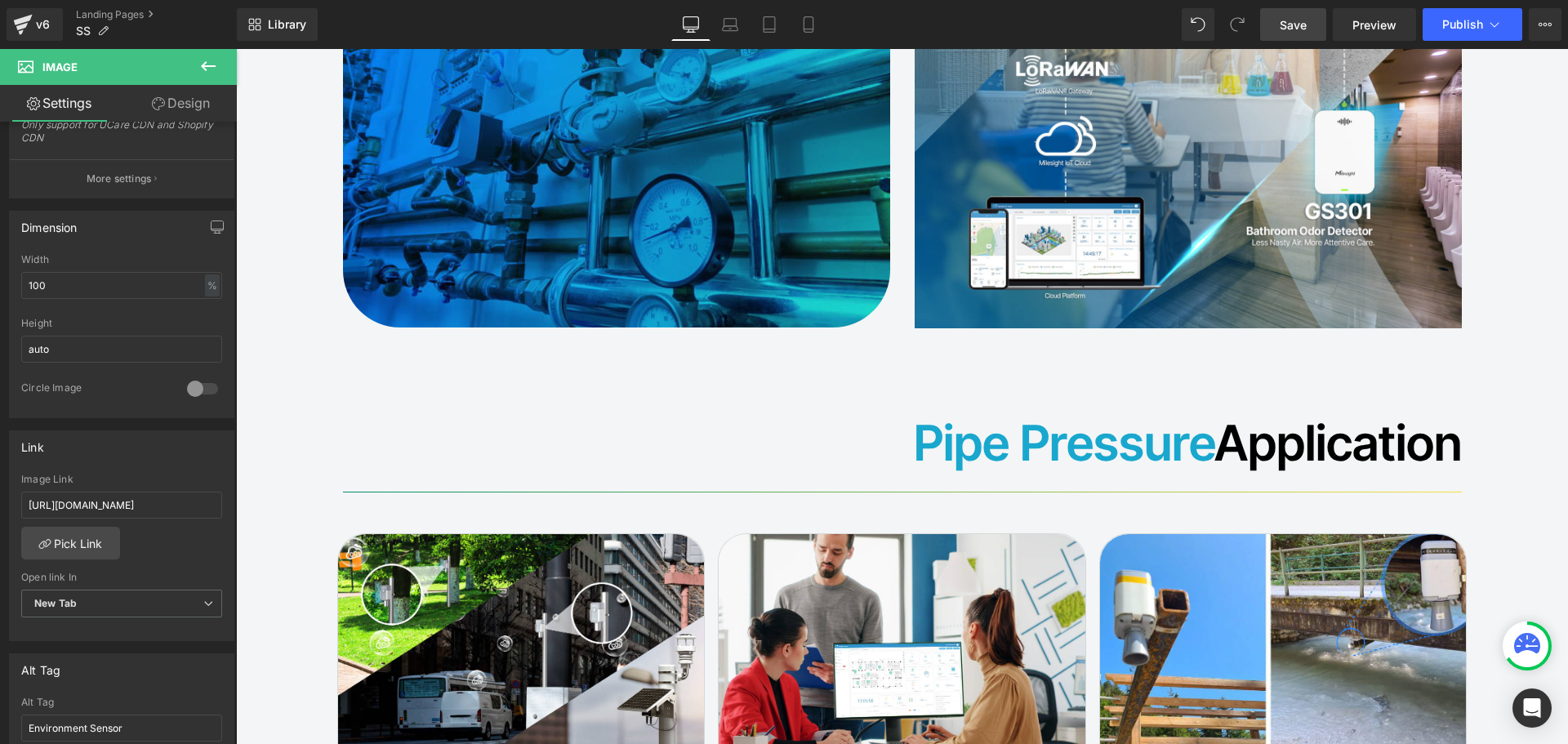
click at [1294, 18] on span "Save" at bounding box center [1293, 25] width 27 height 18
